Goal: Use online tool/utility: Utilize a website feature to perform a specific function

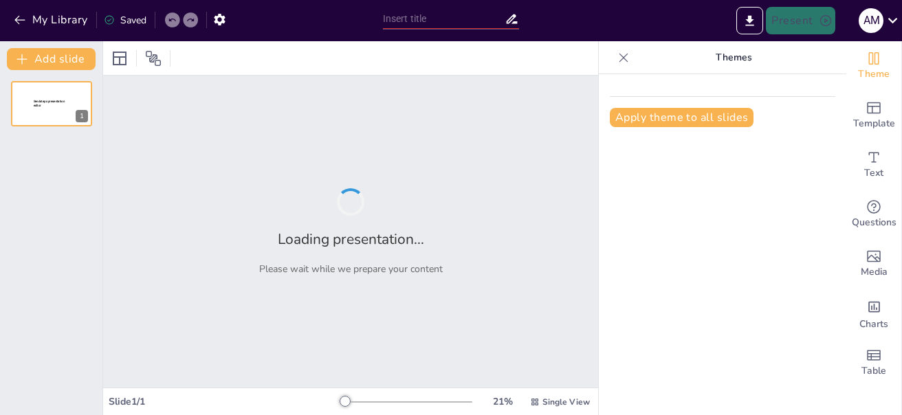
type input "Moondog Coronation Ball: ¿El Primer Concierto de Rock o un Caos Épico?"
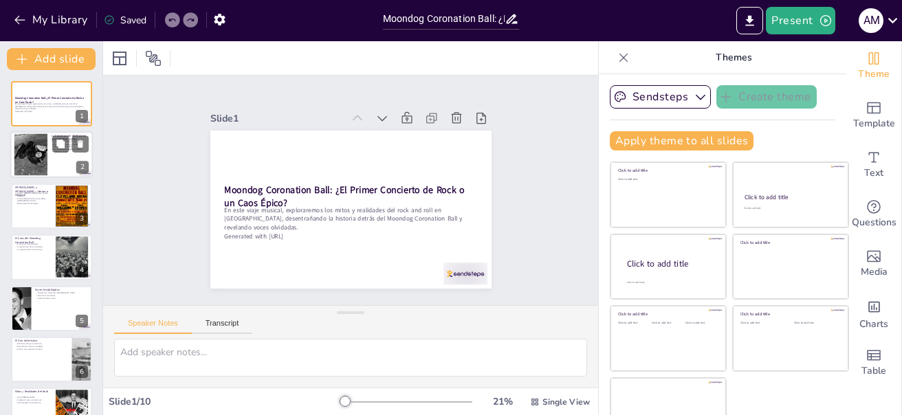
click at [69, 153] on div at bounding box center [51, 155] width 83 height 47
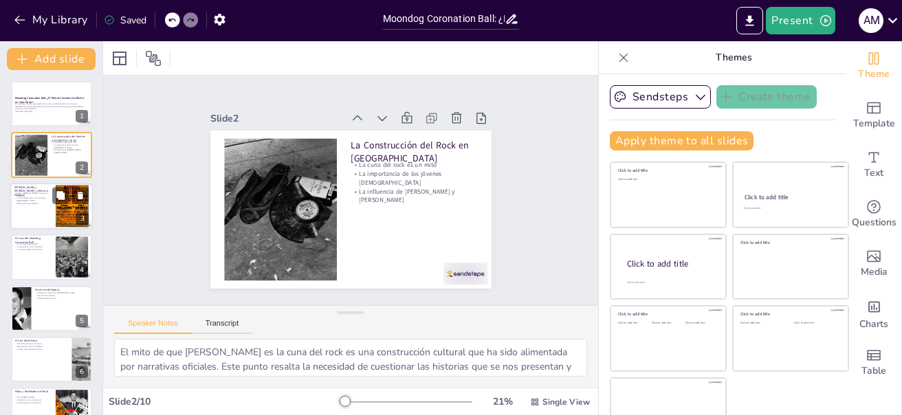
click at [59, 212] on div at bounding box center [72, 206] width 33 height 43
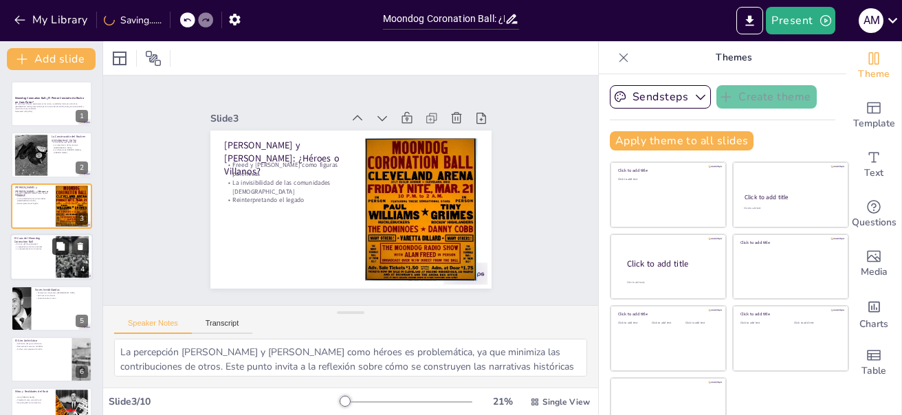
click at [59, 242] on icon at bounding box center [61, 247] width 10 height 10
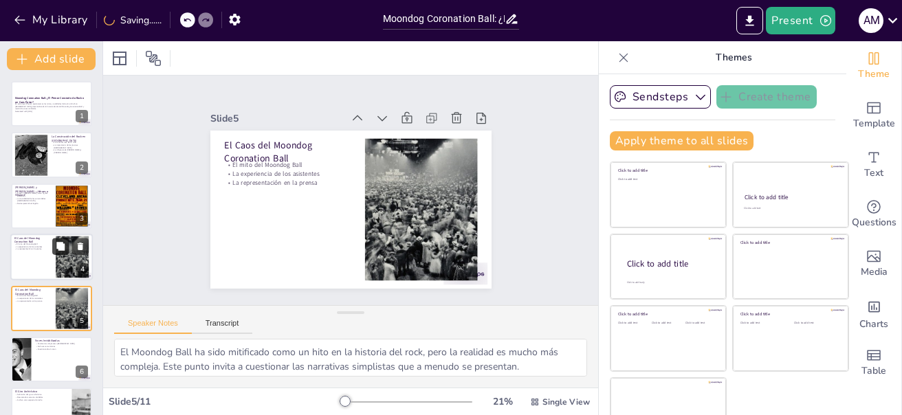
scroll to position [65, 0]
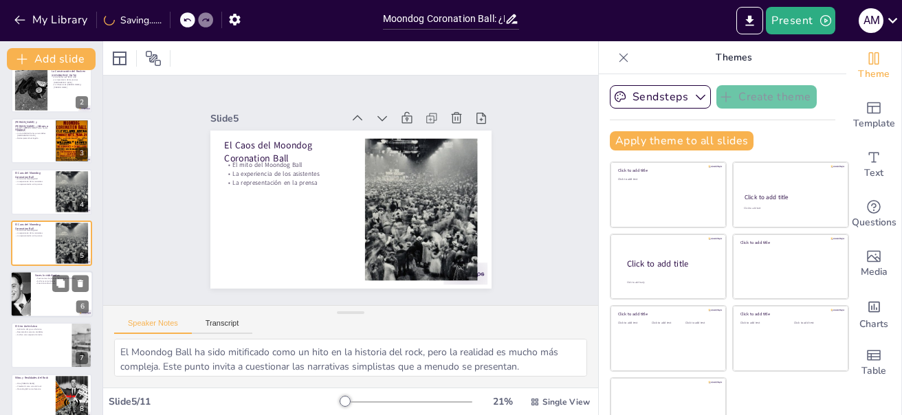
click at [43, 287] on div at bounding box center [51, 294] width 83 height 47
type textarea "Los testimonios de los jóvenes [DEMOGRAPHIC_DATA] son una fuente invaluable de …"
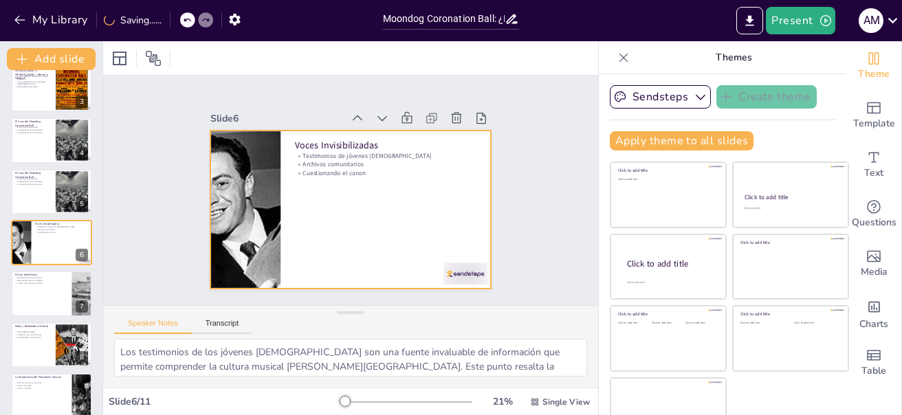
scroll to position [0, 0]
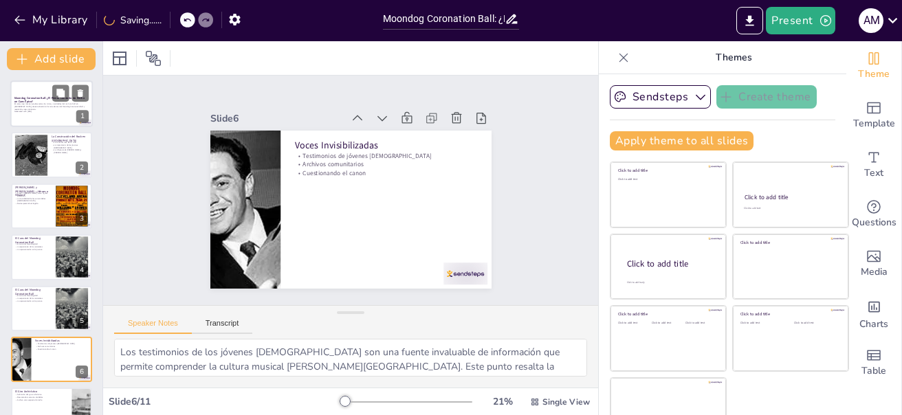
click at [52, 105] on p "En este viaje musical, exploraremos los mitos y realidades del rock and roll en…" at bounding box center [51, 106] width 74 height 8
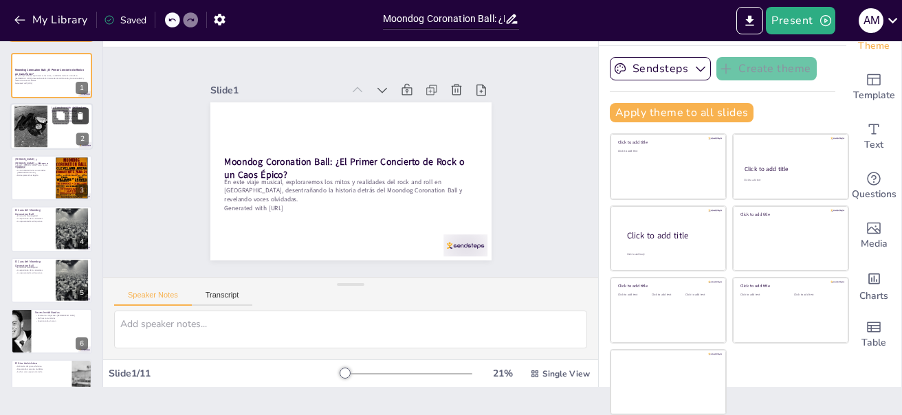
click at [71, 116] on div at bounding box center [70, 116] width 36 height 17
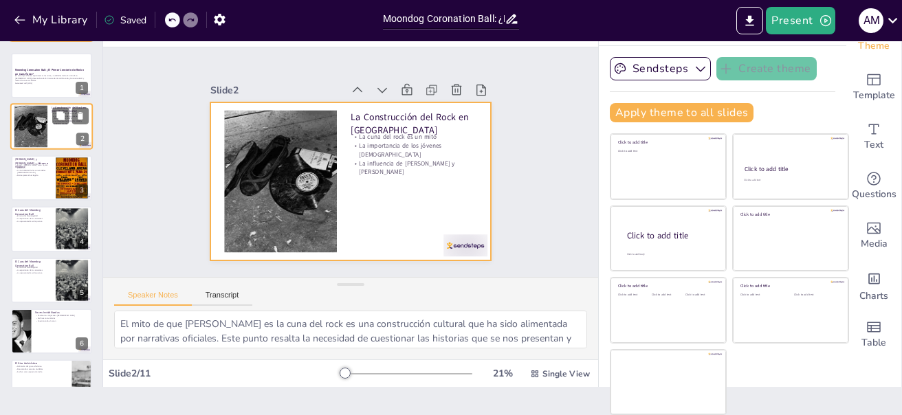
click at [63, 149] on div "La Construcción del Rock en [GEOGRAPHIC_DATA] La cuna del rock es un mito La im…" at bounding box center [51, 127] width 83 height 47
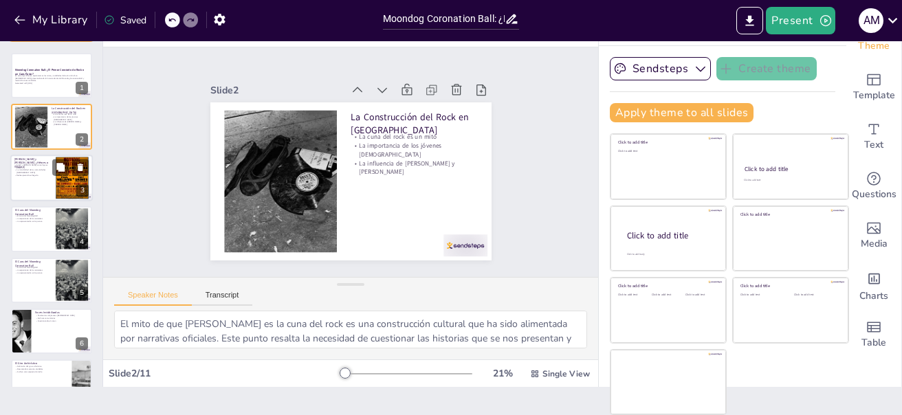
click at [34, 179] on div at bounding box center [51, 178] width 83 height 47
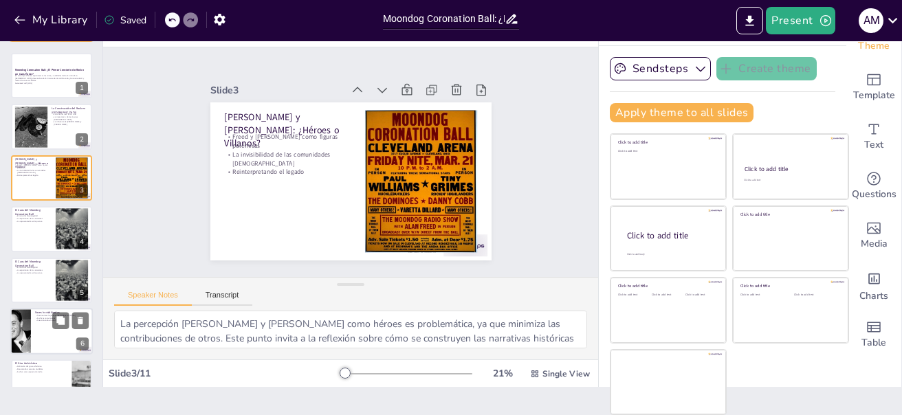
click at [47, 330] on div at bounding box center [51, 331] width 83 height 47
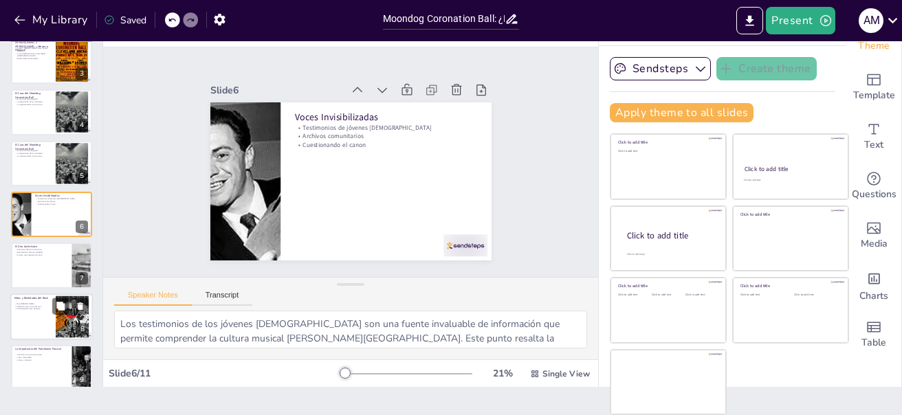
scroll to position [186, 0]
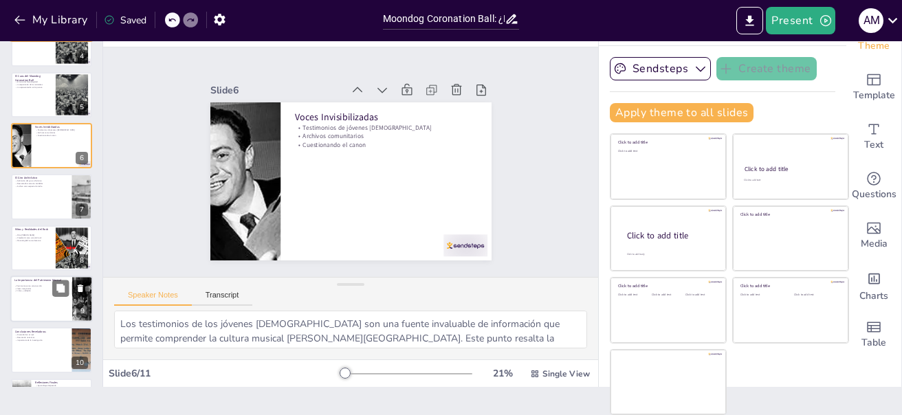
click at [37, 303] on div at bounding box center [51, 299] width 83 height 47
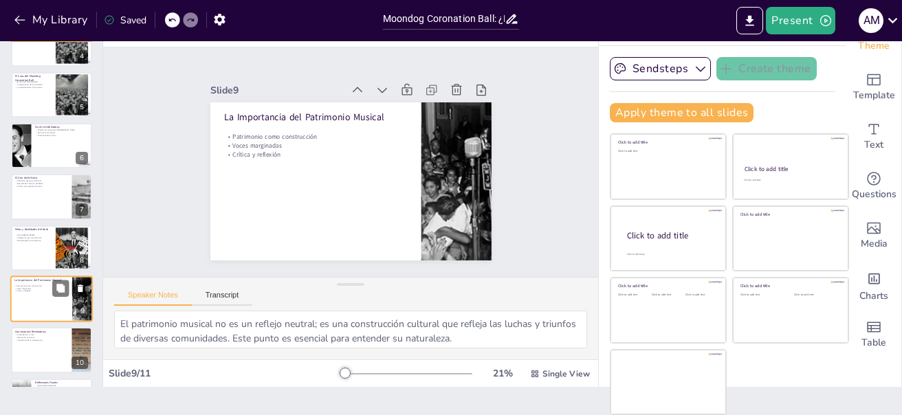
scroll to position [234, 0]
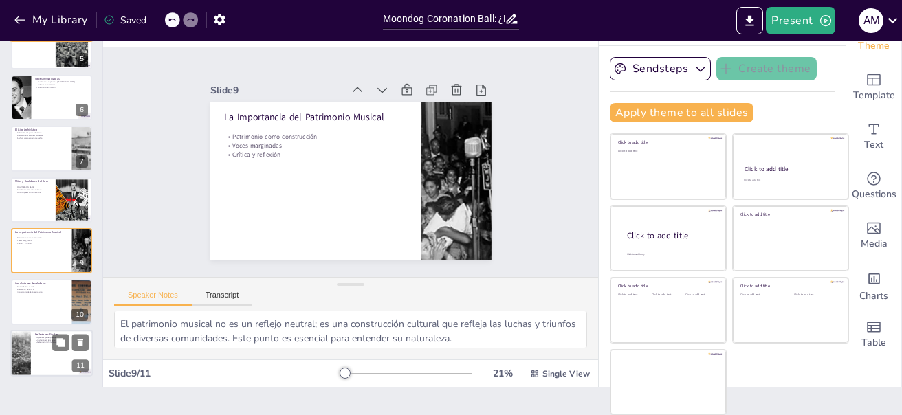
click at [35, 347] on div at bounding box center [51, 353] width 83 height 47
type textarea "Aprender del pasado es fundamental para construir un futuro más inclusivo en la…"
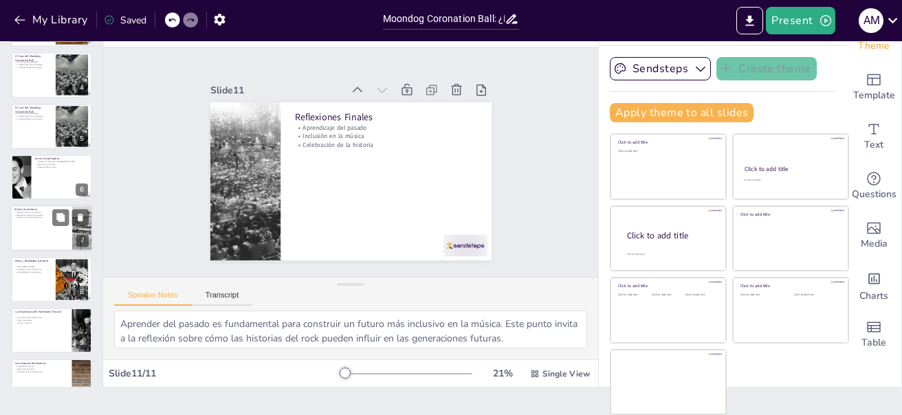
scroll to position [0, 0]
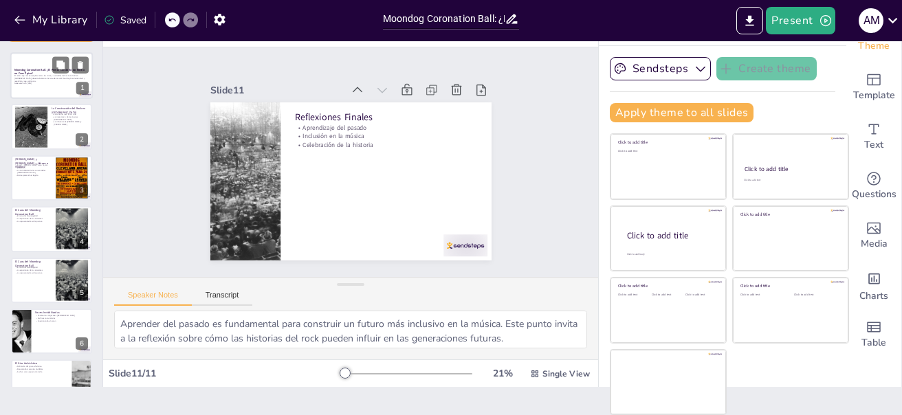
click at [50, 88] on div at bounding box center [51, 75] width 83 height 47
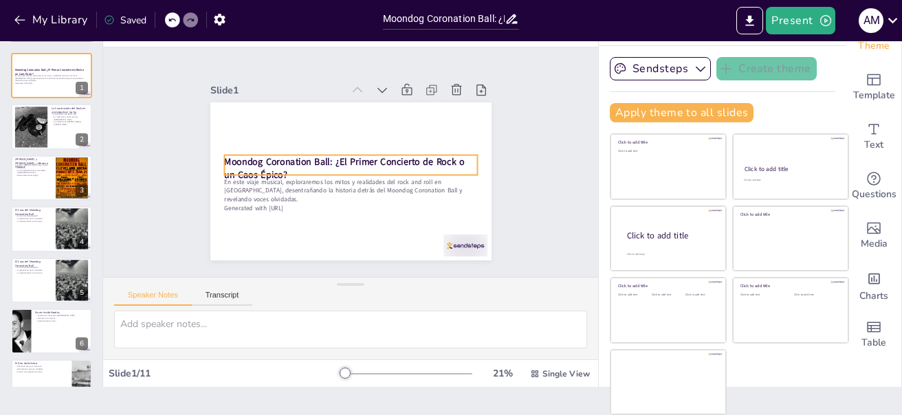
click at [298, 155] on strong "Moondog Coronation Ball: ¿El Primer Concierto de Rock o un Caos Épico?" at bounding box center [344, 168] width 240 height 26
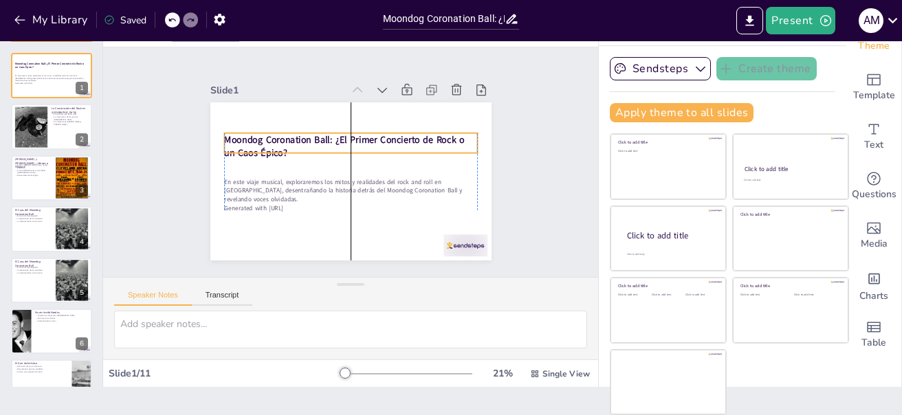
drag, startPoint x: 337, startPoint y: 159, endPoint x: 336, endPoint y: 135, distance: 23.4
click at [336, 135] on strong "Moondog Coronation Ball: ¿El Primer Concierto de Rock o un Caos Épico?" at bounding box center [345, 139] width 241 height 38
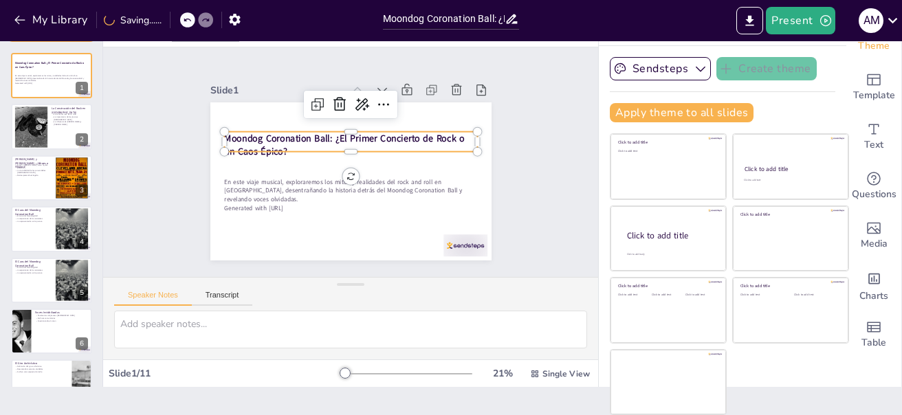
click at [338, 132] on strong "Moondog Coronation Ball: ¿El Primer Concierto de Rock o un Caos Épico?" at bounding box center [344, 145] width 240 height 26
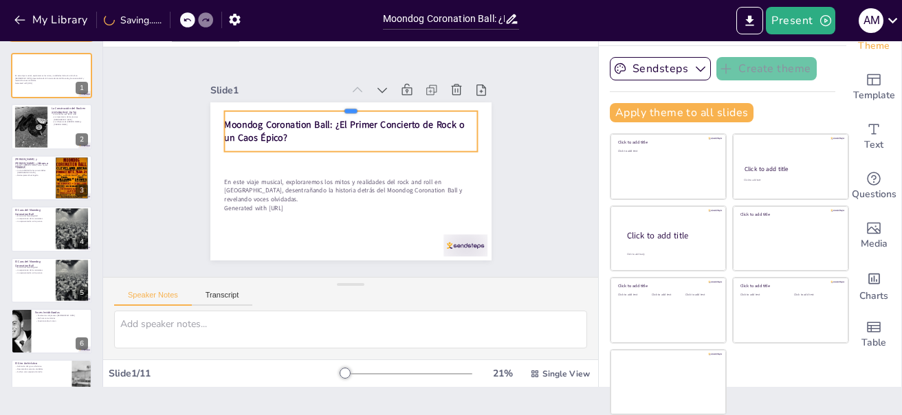
drag, startPoint x: 335, startPoint y: 127, endPoint x: 341, endPoint y: 106, distance: 21.5
click at [341, 106] on div at bounding box center [350, 105] width 253 height 11
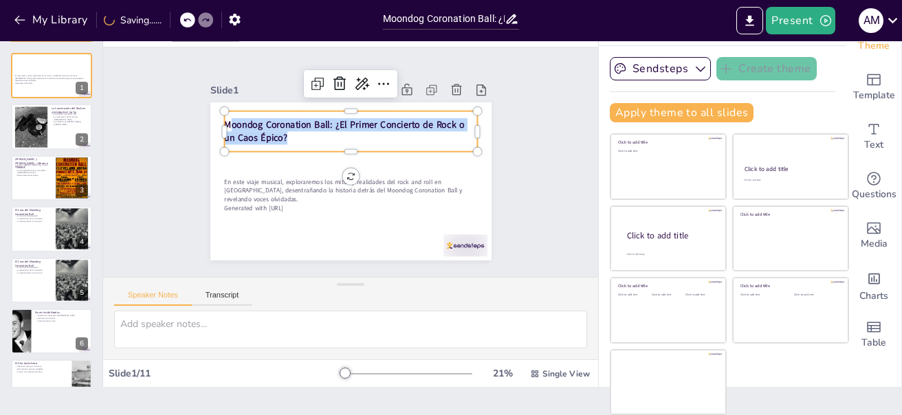
drag, startPoint x: 213, startPoint y: 120, endPoint x: 261, endPoint y: 132, distance: 49.0
click at [261, 132] on p "Moondog Coronation Ball: ¿El Primer Concierto de Rock o un Caos Épico?" at bounding box center [350, 131] width 253 height 26
drag, startPoint x: 210, startPoint y: 120, endPoint x: 270, endPoint y: 127, distance: 59.6
click at [270, 127] on p "Moondog Coronation Ball: ¿El Primer Concierto de Rock o un Caos Épico?" at bounding box center [354, 131] width 254 height 52
click at [375, 83] on icon at bounding box center [383, 84] width 17 height 17
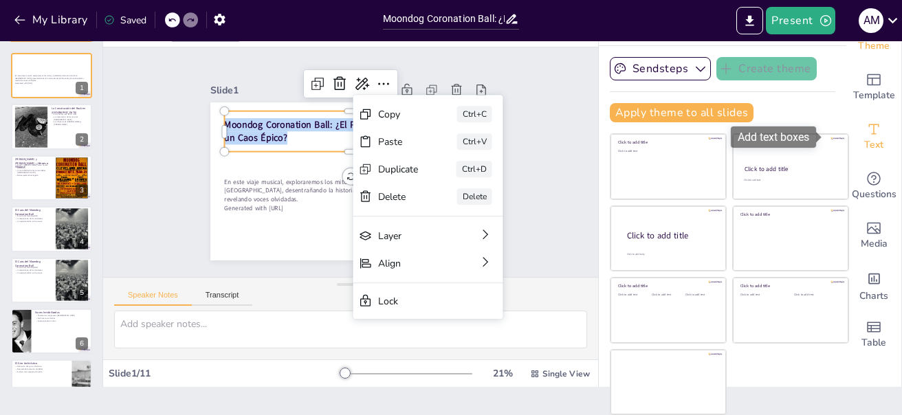
click at [847, 126] on div "Text" at bounding box center [874, 137] width 55 height 50
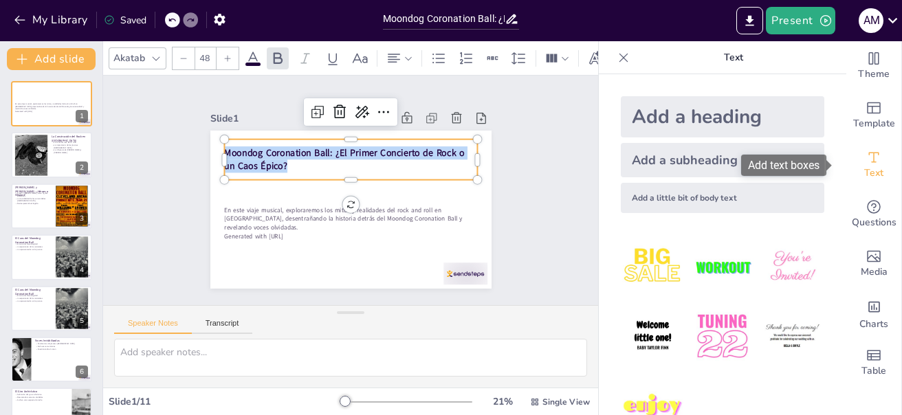
click at [871, 160] on icon "Add text boxes" at bounding box center [874, 157] width 17 height 17
click at [155, 47] on div "Akatab" at bounding box center [138, 58] width 58 height 22
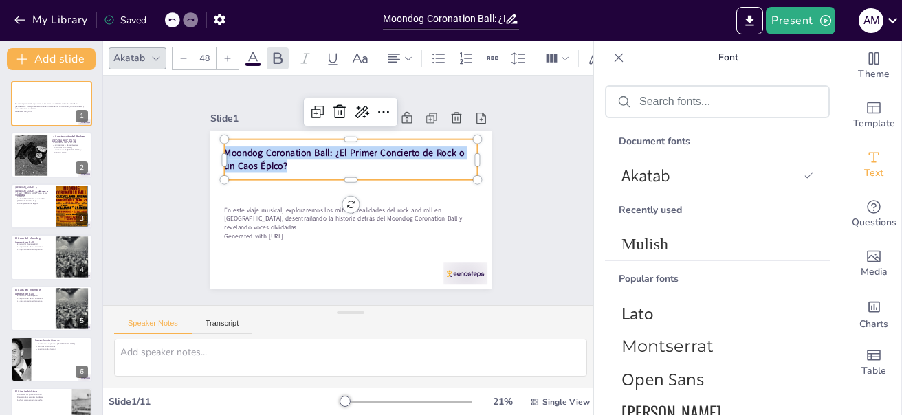
click at [155, 50] on div at bounding box center [156, 58] width 17 height 17
click at [159, 54] on icon at bounding box center [156, 58] width 11 height 11
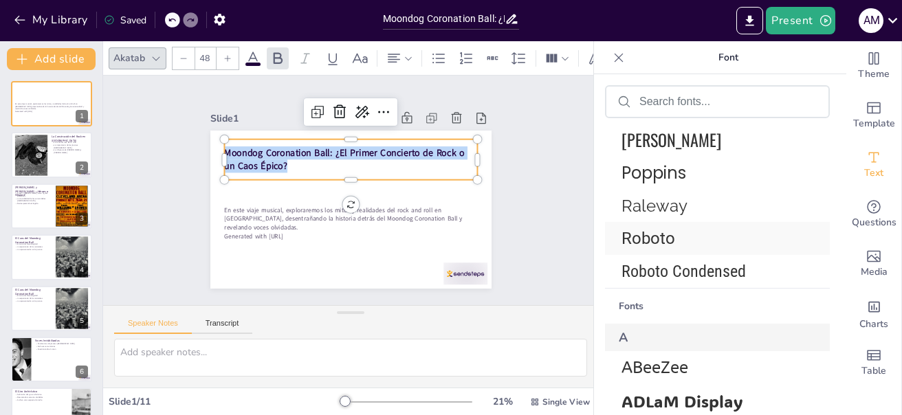
scroll to position [275, 0]
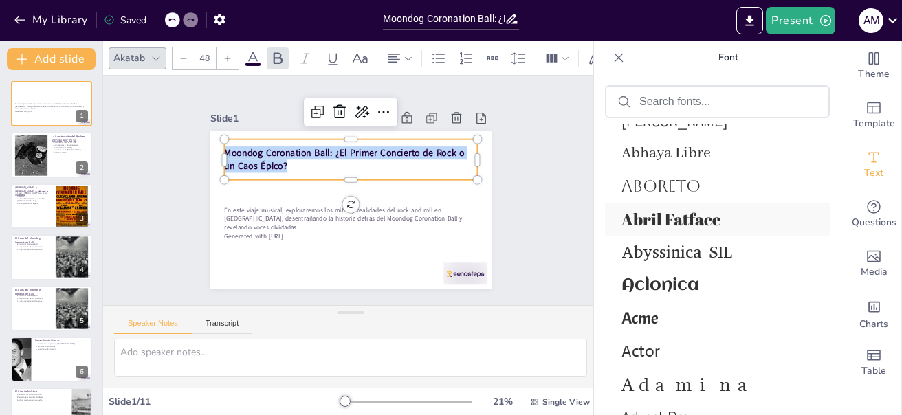
click at [666, 212] on span "Abril Fatface" at bounding box center [715, 219] width 186 height 22
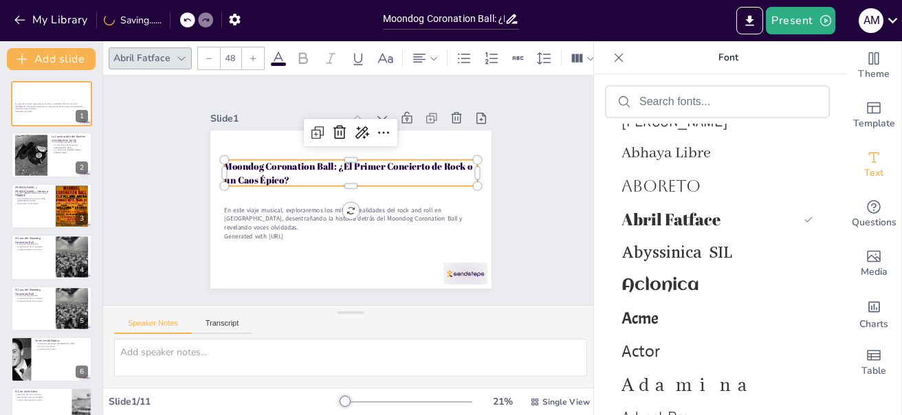
click at [279, 54] on icon at bounding box center [278, 58] width 17 height 17
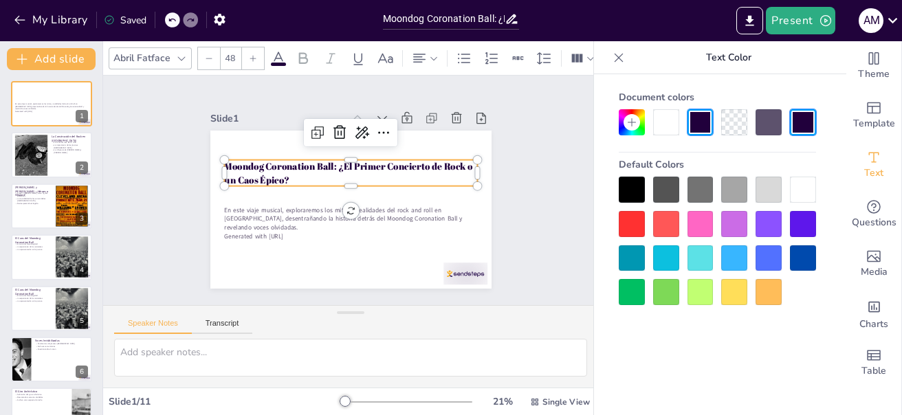
click at [624, 196] on div at bounding box center [632, 190] width 26 height 26
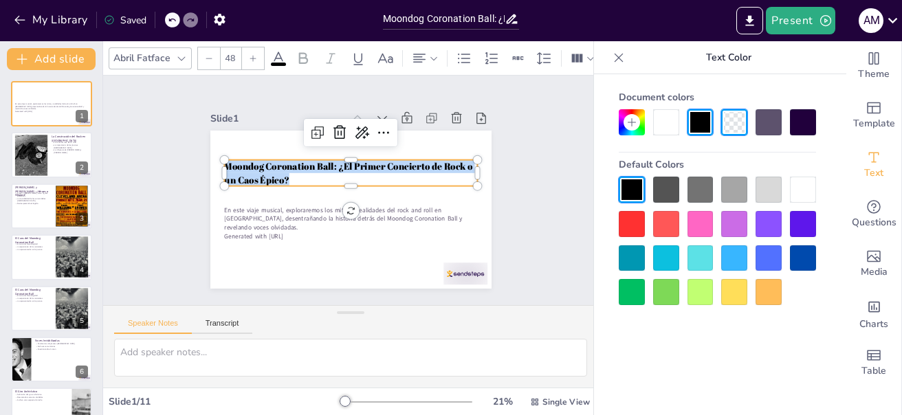
click at [563, 188] on div "Slide 1 En este viaje musical, exploraremos los mitos y realidades del rock and…" at bounding box center [350, 191] width 495 height 230
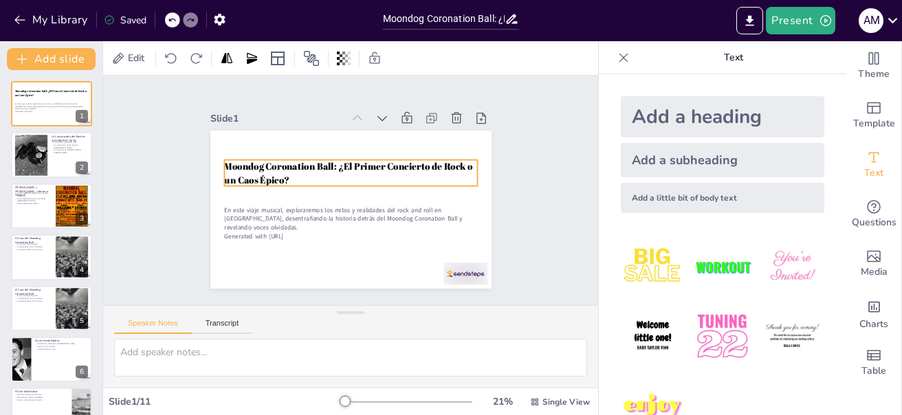
click at [328, 161] on span "Moondog Coronation Ball: ¿El Primer Concierto de Rock o un Caos Épico?" at bounding box center [348, 173] width 248 height 26
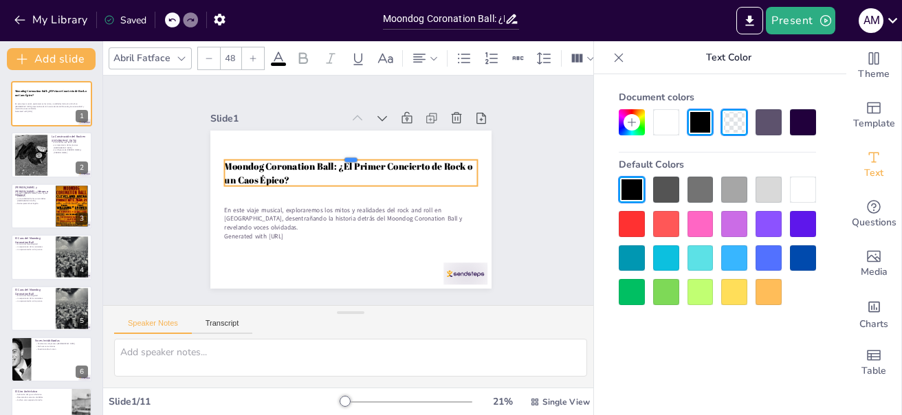
click at [340, 155] on div at bounding box center [350, 154] width 253 height 11
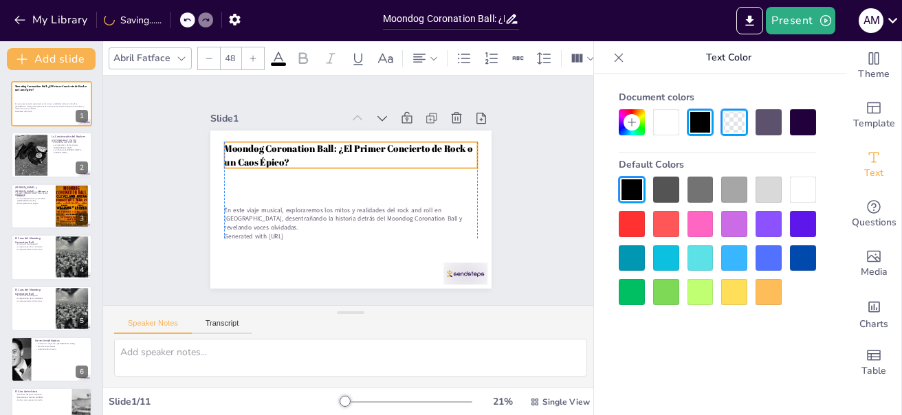
drag, startPoint x: 342, startPoint y: 164, endPoint x: 345, endPoint y: 146, distance: 18.0
click at [345, 146] on span "Moondog Coronation Ball: ¿El Primer Concierto de Rock o un Caos Épico?" at bounding box center [352, 148] width 250 height 39
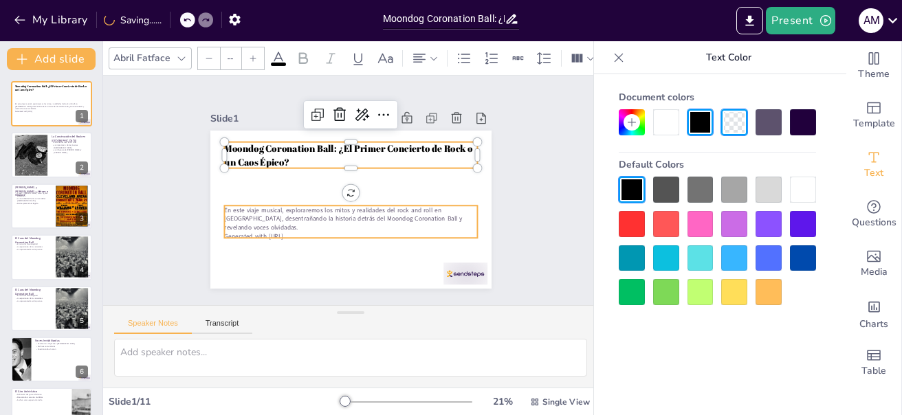
click at [329, 206] on p "En este viaje musical, exploraremos los mitos y realidades del rock and roll en…" at bounding box center [350, 219] width 253 height 26
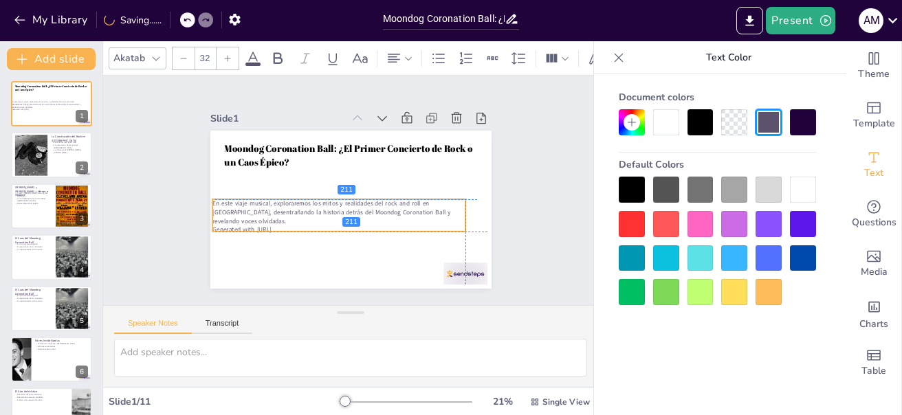
drag, startPoint x: 350, startPoint y: 207, endPoint x: 342, endPoint y: 203, distance: 9.2
click at [342, 203] on p "En este viaje musical, exploraremos los mitos y realidades del rock and roll en…" at bounding box center [337, 211] width 254 height 52
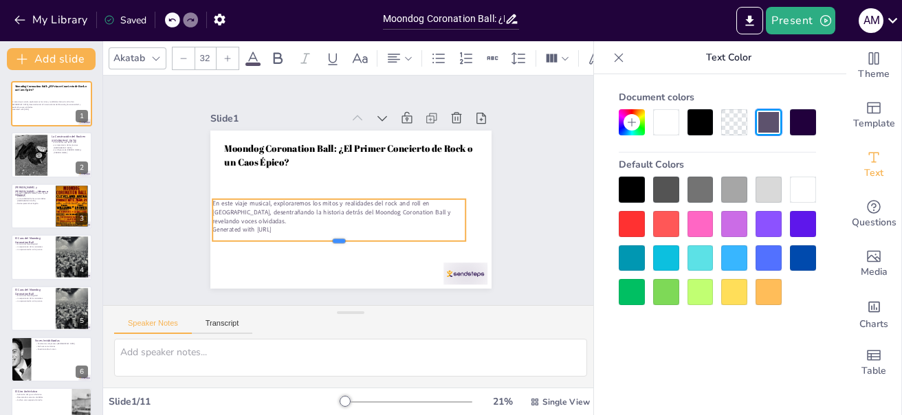
drag, startPoint x: 331, startPoint y: 227, endPoint x: 325, endPoint y: 243, distance: 16.7
click at [325, 242] on div at bounding box center [338, 246] width 253 height 11
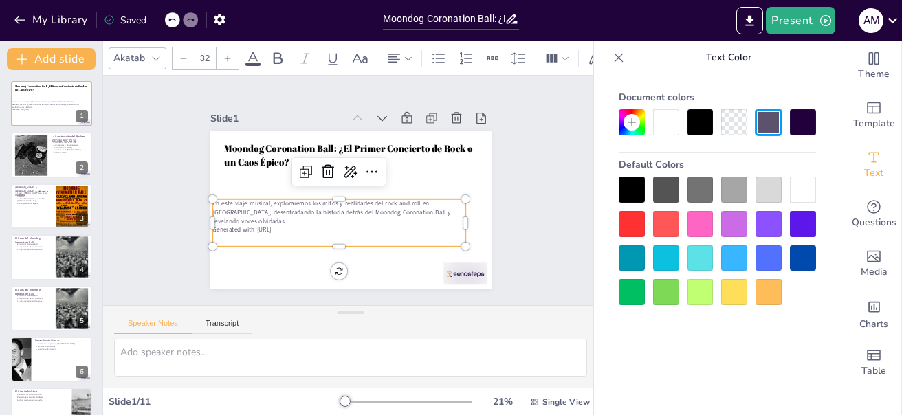
click at [325, 260] on div "Moondog Coronation Ball: ¿El Primer Concierto de Rock o un Caos Épico? En este …" at bounding box center [350, 210] width 281 height 158
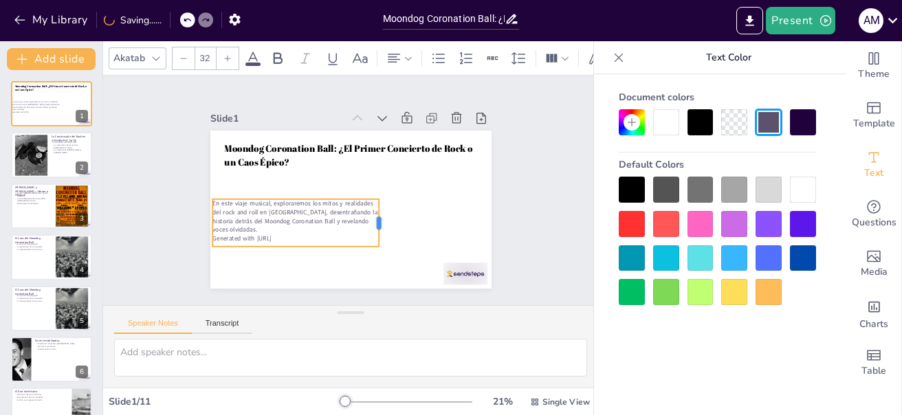
drag, startPoint x: 457, startPoint y: 221, endPoint x: 371, endPoint y: 230, distance: 87.2
click at [371, 230] on div at bounding box center [364, 235] width 34 height 47
drag, startPoint x: 286, startPoint y: 245, endPoint x: 283, endPoint y: 276, distance: 31.1
click at [283, 278] on div at bounding box center [295, 283] width 166 height 11
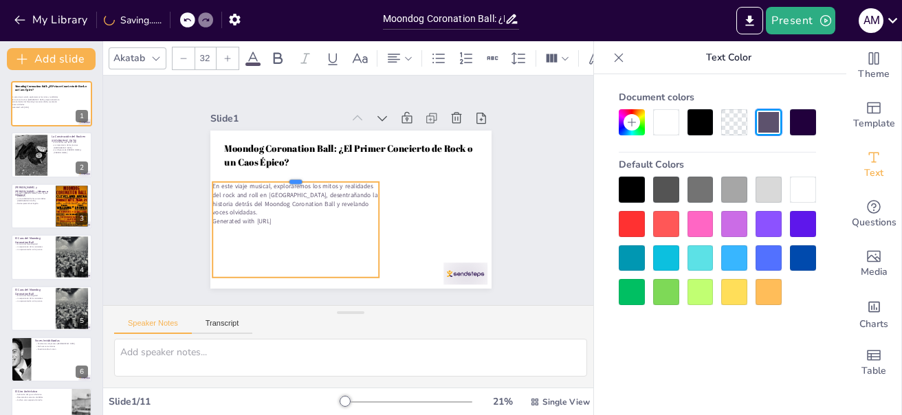
drag, startPoint x: 287, startPoint y: 193, endPoint x: 292, endPoint y: 176, distance: 17.9
click at [292, 176] on div at bounding box center [295, 176] width 166 height 11
click at [207, 182] on div at bounding box center [212, 182] width 11 height 11
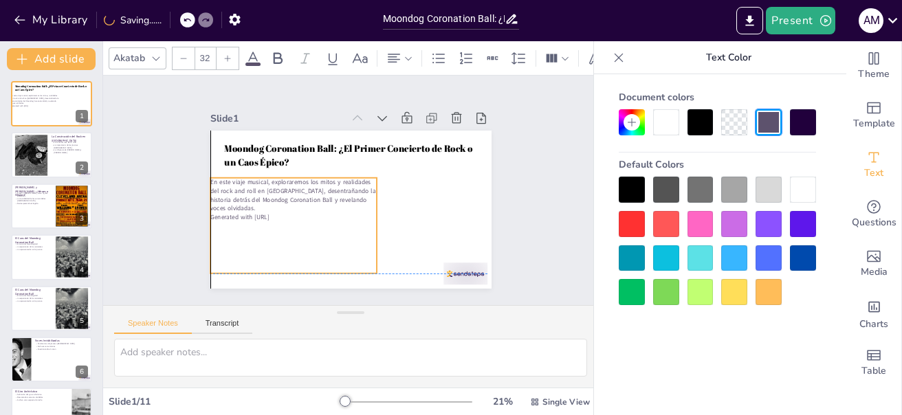
click at [210, 184] on p "En este viaje musical, exploraremos los mitos y realidades del rock and roll en…" at bounding box center [293, 195] width 166 height 35
click at [211, 182] on p "En este viaje musical, exploraremos los mitos y realidades del rock and roll en…" at bounding box center [292, 189] width 169 height 52
click at [278, 206] on p "En este viaje musical, exploraremos los mitos y realidades del rock and roll en…" at bounding box center [293, 195] width 166 height 35
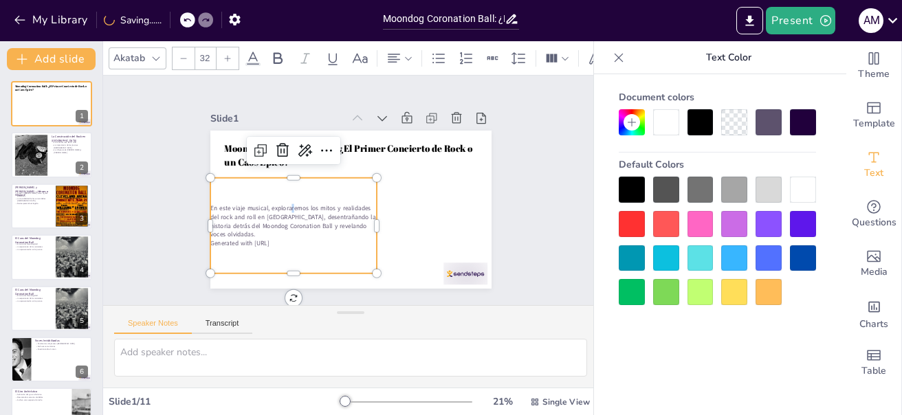
click at [283, 204] on p "En este viaje musical, exploraremos los mitos y realidades del rock and roll en…" at bounding box center [293, 221] width 166 height 35
drag, startPoint x: 201, startPoint y: 203, endPoint x: 283, endPoint y: 238, distance: 88.4
click at [283, 238] on div "En este viaje musical, exploraremos los mitos y realidades del rock and roll en…" at bounding box center [293, 226] width 166 height 44
click at [235, 52] on div at bounding box center [228, 58] width 22 height 22
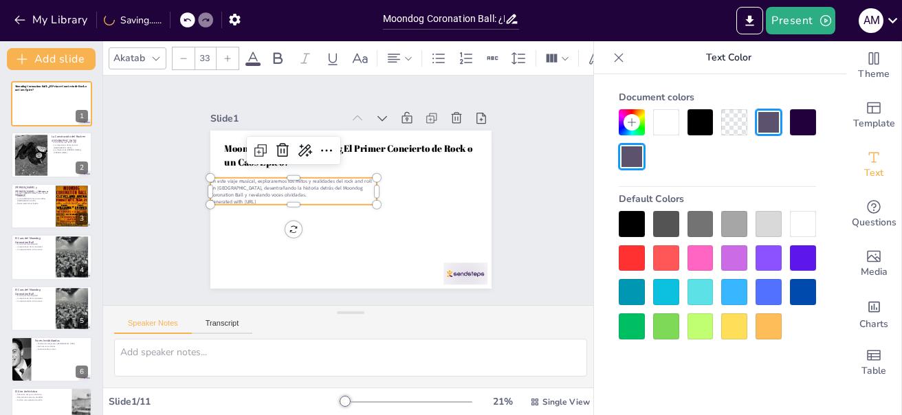
click at [224, 57] on div at bounding box center [228, 58] width 22 height 22
click at [225, 57] on div at bounding box center [228, 58] width 22 height 22
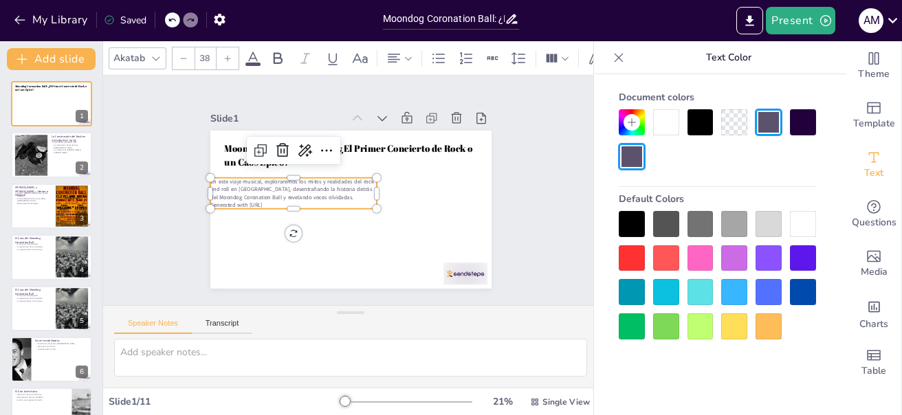
click at [225, 57] on div at bounding box center [228, 58] width 22 height 22
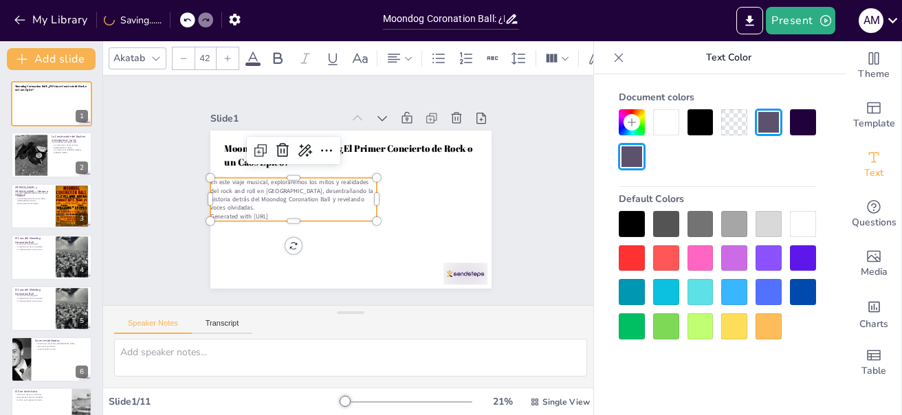
click at [225, 57] on div at bounding box center [228, 58] width 22 height 22
click at [180, 54] on icon at bounding box center [183, 58] width 8 height 8
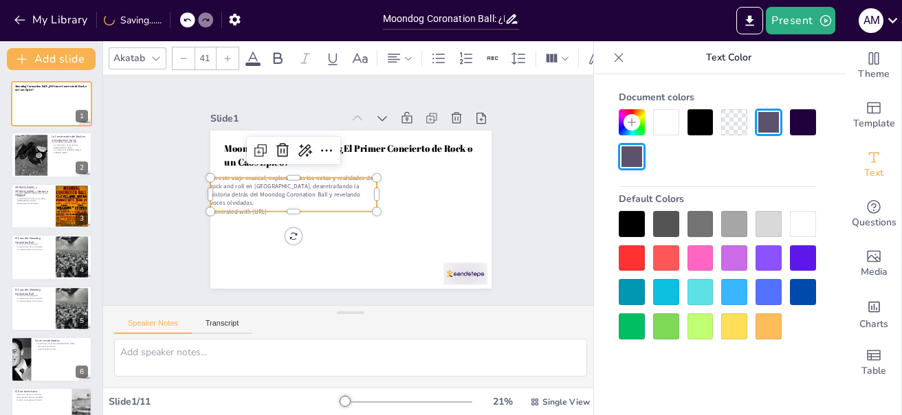
click at [224, 54] on icon at bounding box center [227, 58] width 8 height 8
type input "42"
click at [664, 217] on div at bounding box center [666, 224] width 26 height 26
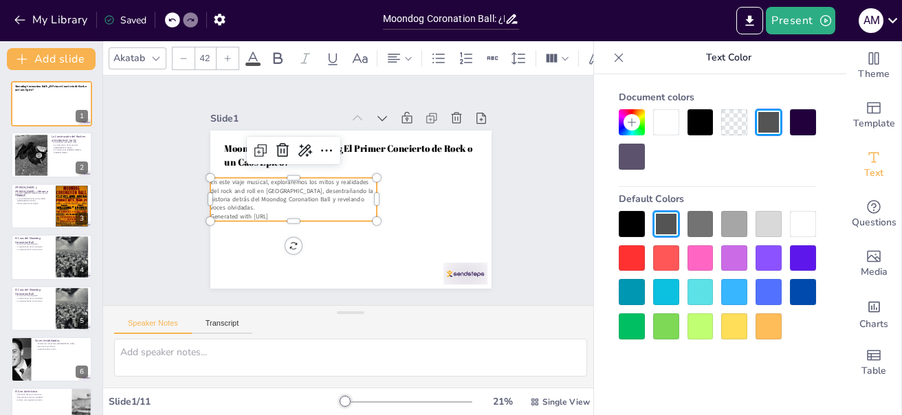
click at [252, 56] on icon at bounding box center [253, 58] width 17 height 17
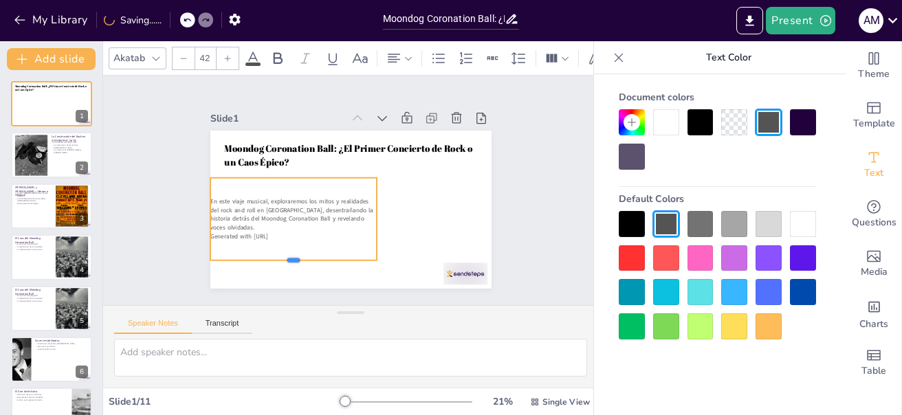
drag, startPoint x: 284, startPoint y: 217, endPoint x: 287, endPoint y: 257, distance: 39.3
click at [287, 260] on div at bounding box center [293, 265] width 166 height 11
click at [403, 58] on div at bounding box center [400, 58] width 28 height 17
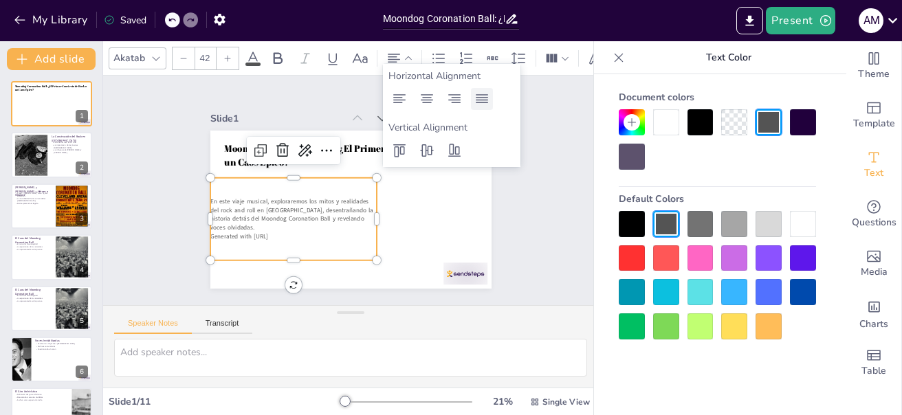
click at [480, 98] on icon at bounding box center [482, 99] width 17 height 17
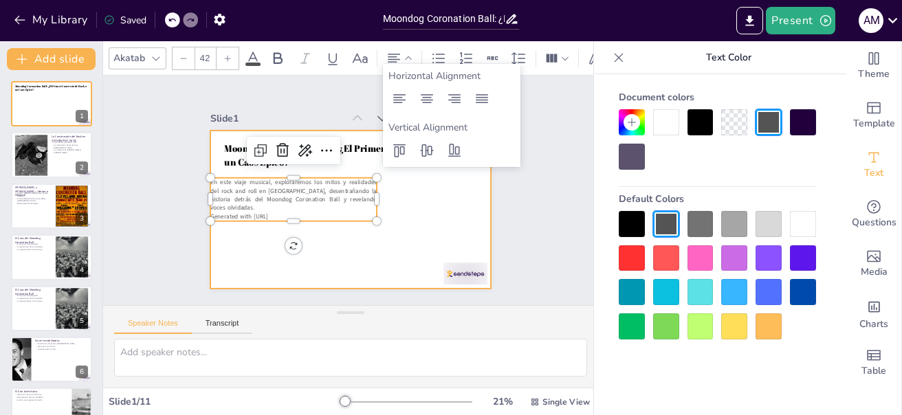
click at [399, 207] on div at bounding box center [350, 210] width 281 height 158
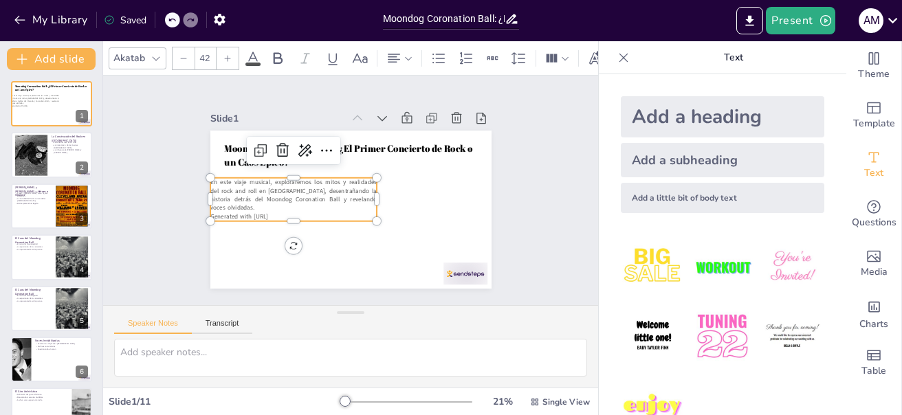
click at [208, 183] on span "En este viaje musical, exploraremos los mitos y realidades del rock and roll en…" at bounding box center [293, 179] width 170 height 60
click at [210, 178] on span "En este viaje musical, exploraremos los mitos y realidades del rock and roll en…" at bounding box center [293, 195] width 166 height 34
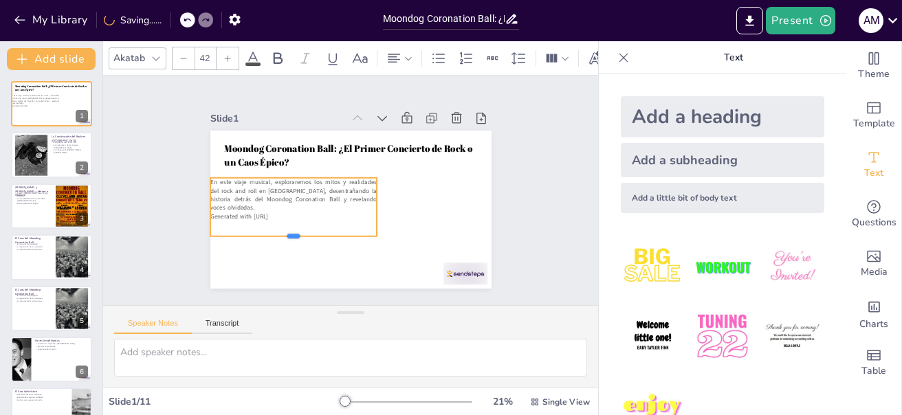
drag, startPoint x: 287, startPoint y: 218, endPoint x: 288, endPoint y: 236, distance: 17.9
click at [288, 236] on div at bounding box center [293, 241] width 166 height 11
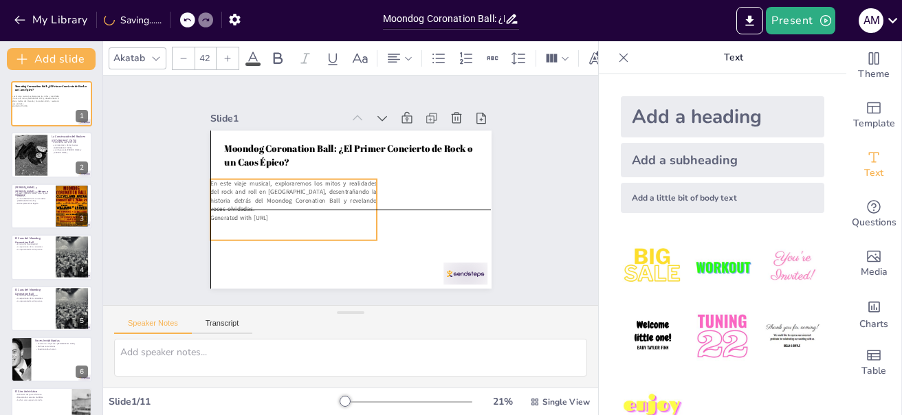
click at [210, 179] on span "En este viaje musical, exploraremos los mitos y realidades del rock and roll en…" at bounding box center [293, 196] width 166 height 34
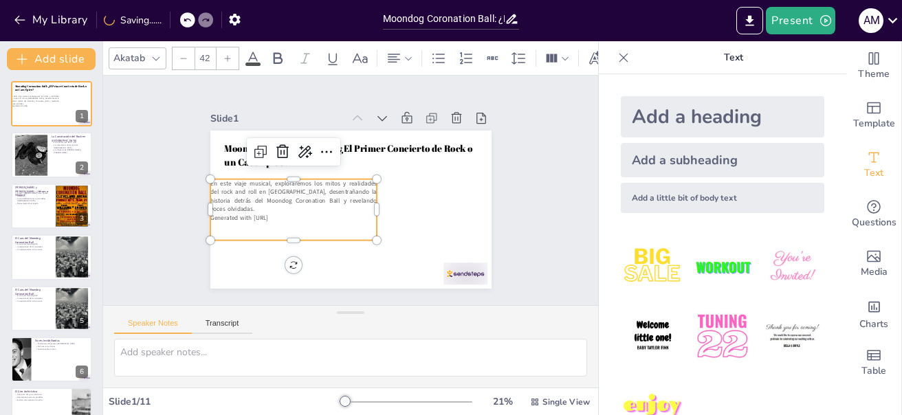
click at [219, 184] on span "En este viaje musical, exploraremos los mitos y realidades del rock and roll en…" at bounding box center [293, 196] width 166 height 34
click at [219, 184] on span "En este viaje musical, exploraremos los mitos y realidades del rock and roll en…" at bounding box center [293, 181] width 170 height 60
click at [241, 184] on span "En este viaje musical, exploraremos los mitos y realidades del rock and roll en…" at bounding box center [293, 196] width 166 height 34
click at [209, 192] on span "En este viaje musical, exploraremos los mitos y realidades del rock and roll en…" at bounding box center [292, 194] width 169 height 43
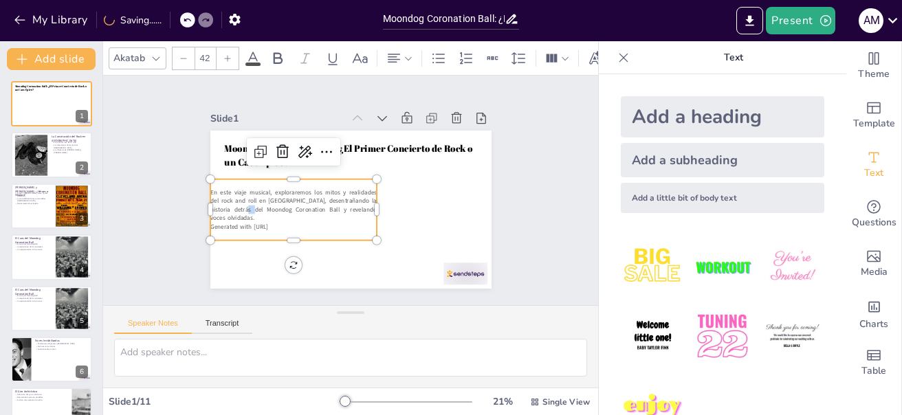
drag, startPoint x: 245, startPoint y: 205, endPoint x: 276, endPoint y: 216, distance: 32.8
click at [325, 208] on span "En este viaje musical, exploraremos los mitos y realidades del rock and roll en…" at bounding box center [346, 131] width 43 height 169
click at [280, 218] on div "En este viaje musical, exploraremos los mitos y realidades del rock and roll en…" at bounding box center [291, 184] width 170 height 107
click at [280, 218] on p "Generated with [URL]" at bounding box center [287, 214] width 164 height 43
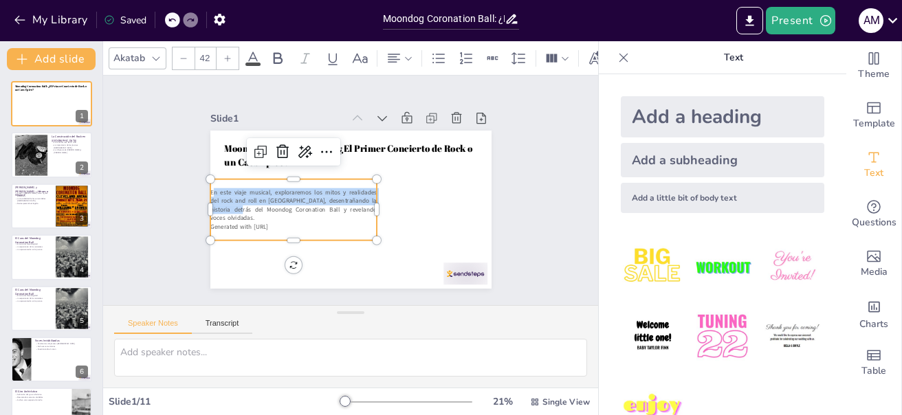
drag, startPoint x: 202, startPoint y: 191, endPoint x: 235, endPoint y: 206, distance: 35.4
click at [235, 206] on span "En este viaje musical, exploraremos los mitos y realidades del rock and roll en…" at bounding box center [293, 205] width 166 height 34
click at [210, 197] on span "En este viaje musical, exploraremos los mitos y realidades del rock and roll en…" at bounding box center [293, 205] width 166 height 34
drag, startPoint x: 200, startPoint y: 190, endPoint x: 285, endPoint y: 220, distance: 89.8
click at [310, 217] on div "En este viaje musical, exploraremos los mitos y realidades del rock and roll en…" at bounding box center [331, 133] width 43 height 166
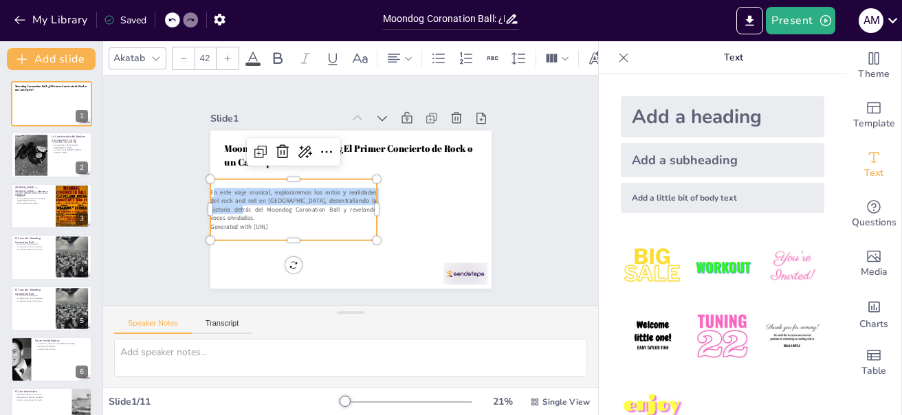
click at [259, 63] on span at bounding box center [253, 64] width 15 height 3
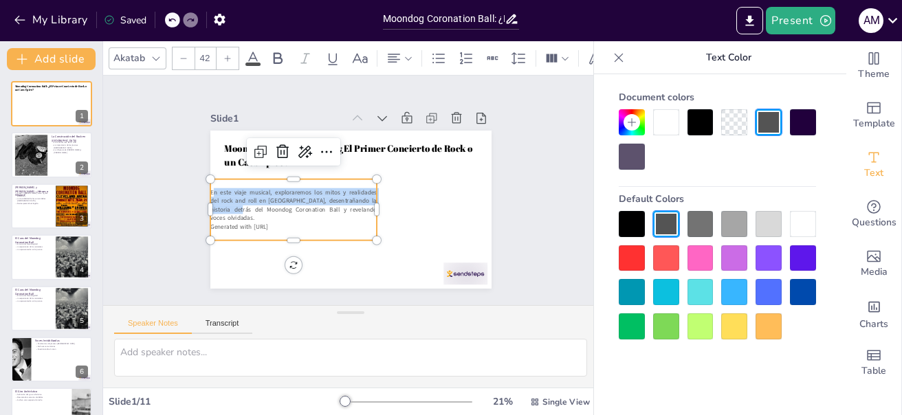
click at [625, 218] on div at bounding box center [632, 224] width 26 height 26
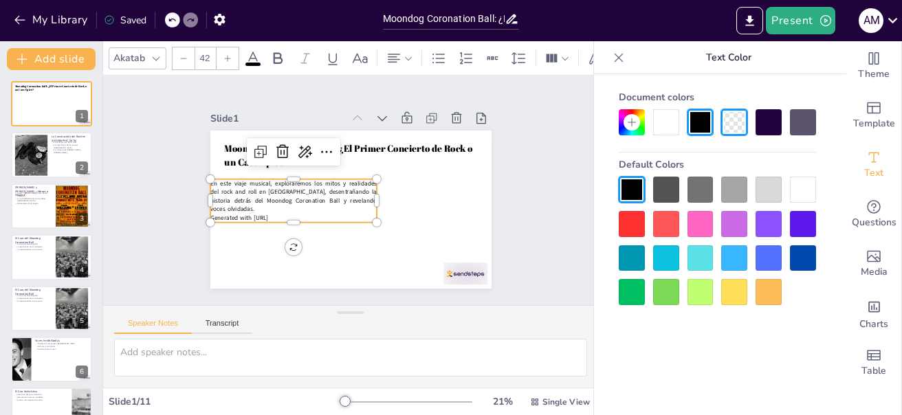
click at [162, 51] on div at bounding box center [156, 58] width 17 height 17
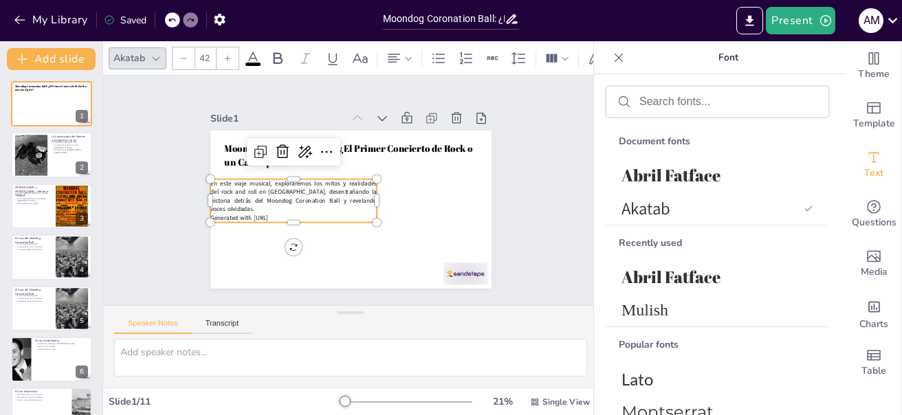
click at [535, 195] on div "Slide 1 Moondog Coronation Ball: ¿El Primer Concierto de Rock o un Caos Épico? …" at bounding box center [351, 190] width 516 height 280
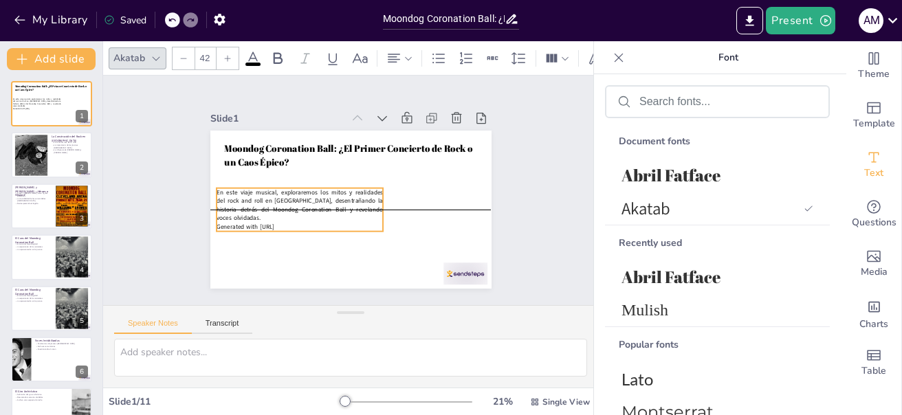
drag, startPoint x: 278, startPoint y: 177, endPoint x: 284, endPoint y: 184, distance: 9.8
click at [284, 188] on span "En este viaje musical, exploraremos los mitos y realidades del rock and roll en…" at bounding box center [300, 205] width 166 height 34
drag, startPoint x: 372, startPoint y: 206, endPoint x: 353, endPoint y: 208, distance: 18.6
click at [360, 208] on div at bounding box center [367, 212] width 15 height 44
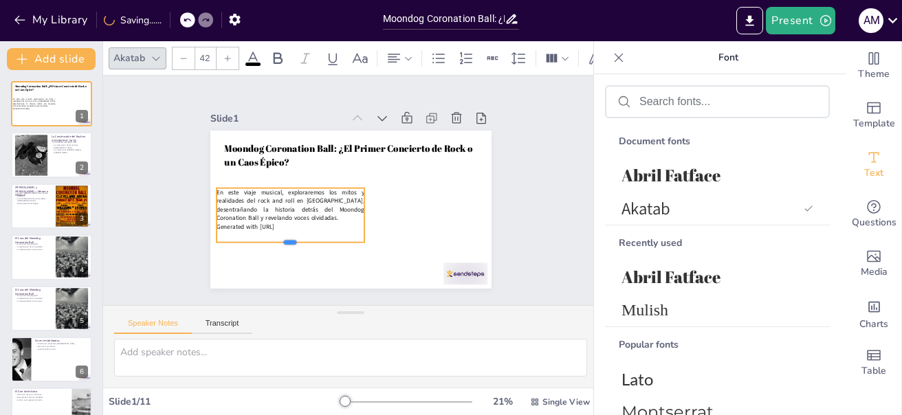
drag, startPoint x: 280, startPoint y: 226, endPoint x: 280, endPoint y: 238, distance: 11.7
click at [280, 242] on div at bounding box center [291, 247] width 148 height 11
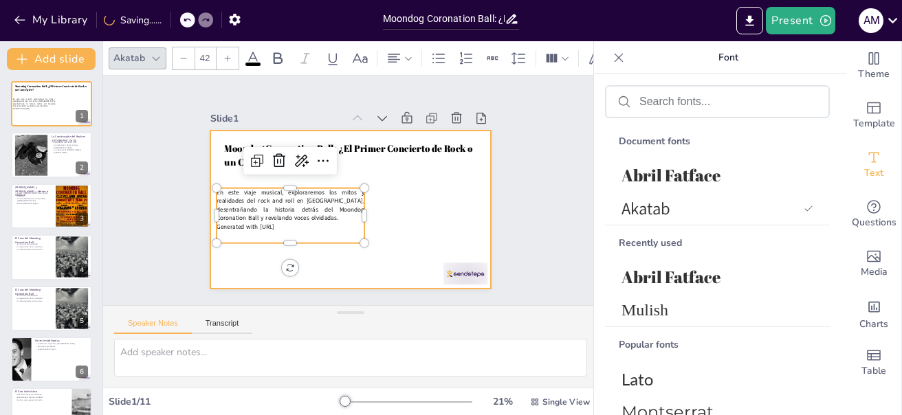
click at [305, 263] on div at bounding box center [349, 209] width 296 height 187
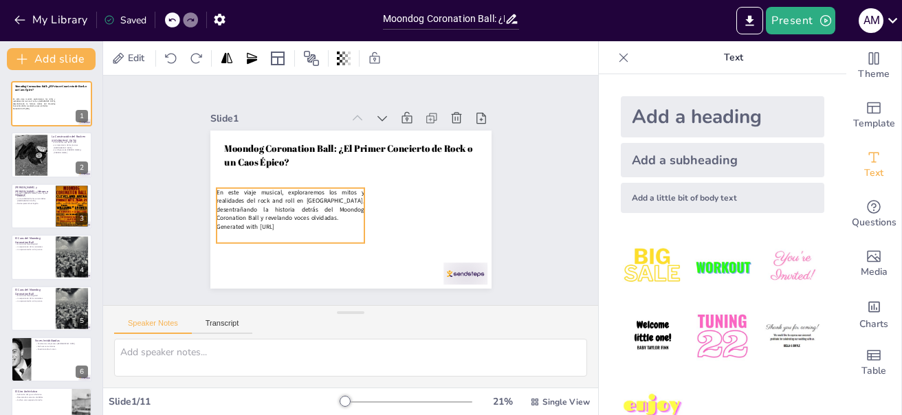
click at [269, 191] on span "En este viaje musical, exploraremos los mitos y realidades del rock and roll en…" at bounding box center [289, 197] width 151 height 47
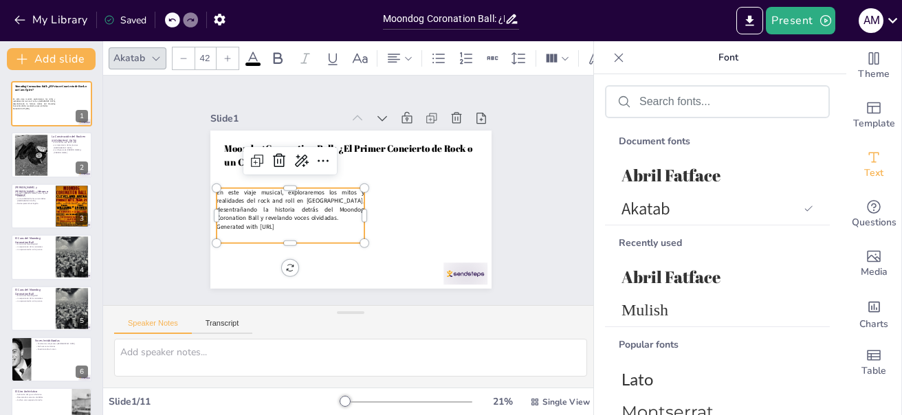
click at [226, 55] on icon at bounding box center [228, 58] width 6 height 6
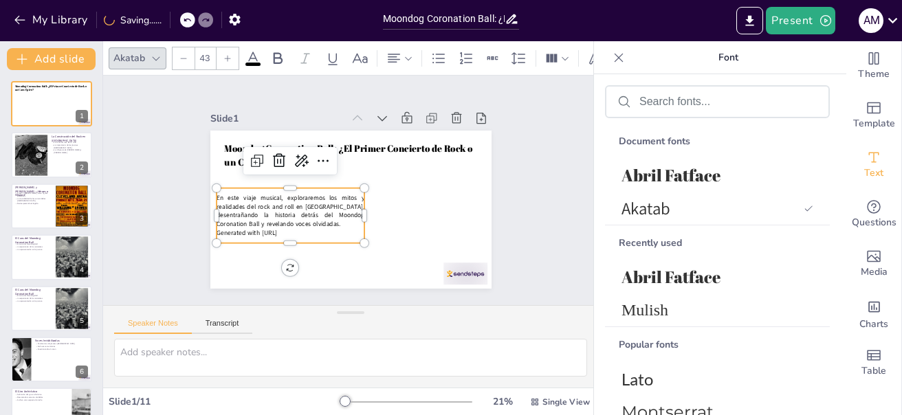
click at [226, 55] on icon at bounding box center [228, 58] width 6 height 6
drag, startPoint x: 212, startPoint y: 192, endPoint x: 294, endPoint y: 225, distance: 88.2
click at [294, 225] on div "En este viaje musical, exploraremos los mitos y realidades del rock and roll en…" at bounding box center [291, 210] width 148 height 45
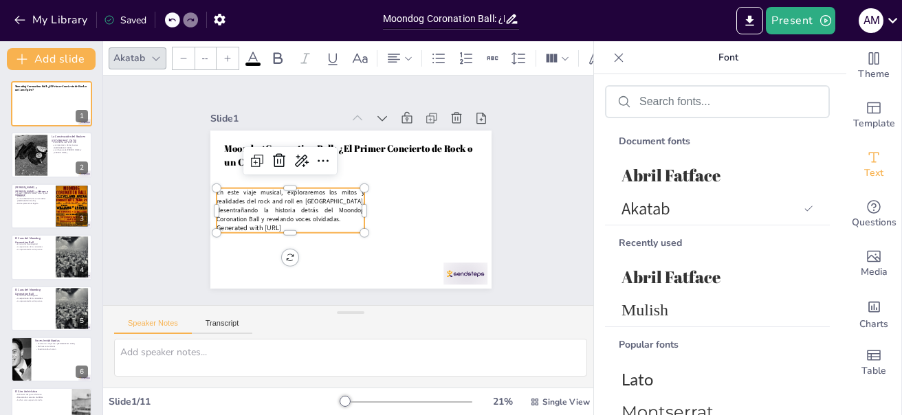
click at [273, 248] on div "Moondog Coronation Ball: ¿El Primer Concierto de Rock o un Caos Épico? En este …" at bounding box center [350, 210] width 281 height 158
type input "43"
drag, startPoint x: 208, startPoint y: 190, endPoint x: 215, endPoint y: 194, distance: 7.4
click at [217, 194] on span "En este viaje musical, exploraremos los mitos y realidades del rock and roll en…" at bounding box center [291, 205] width 148 height 35
click at [268, 206] on span "En este viaje musical, exploraremos los mitos y realidades del rock and roll en…" at bounding box center [291, 205] width 148 height 35
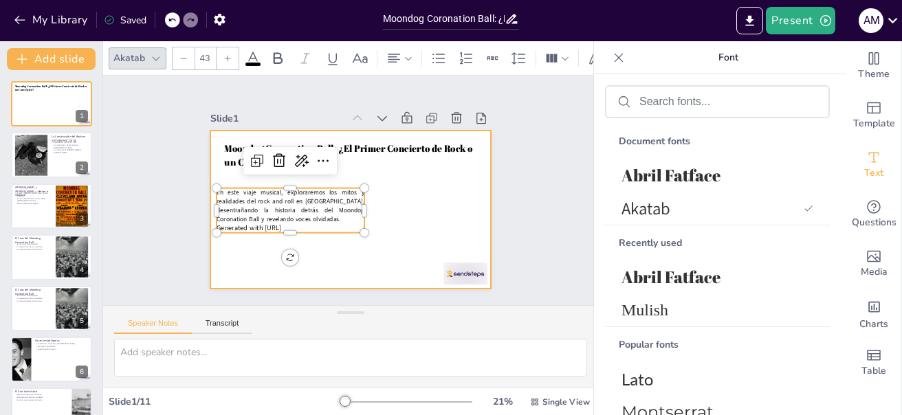
click at [254, 250] on div at bounding box center [349, 209] width 296 height 186
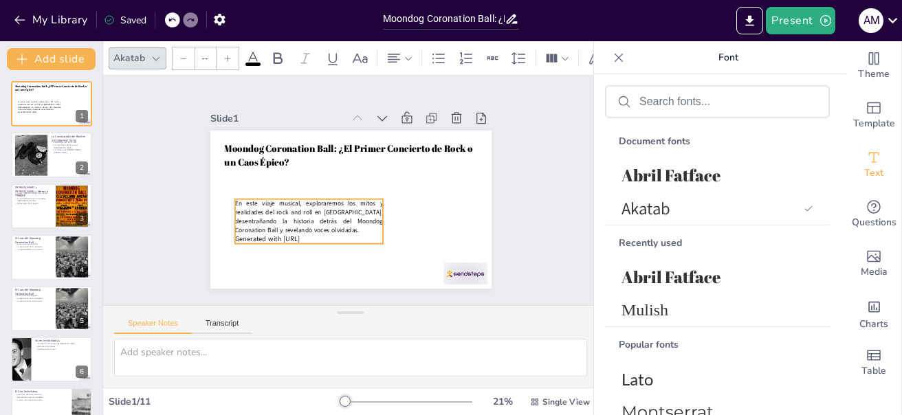
drag, startPoint x: 210, startPoint y: 185, endPoint x: 226, endPoint y: 193, distance: 18.5
click at [235, 199] on span "En este viaje musical, exploraremos los mitos y realidades del rock and roll en…" at bounding box center [309, 216] width 148 height 35
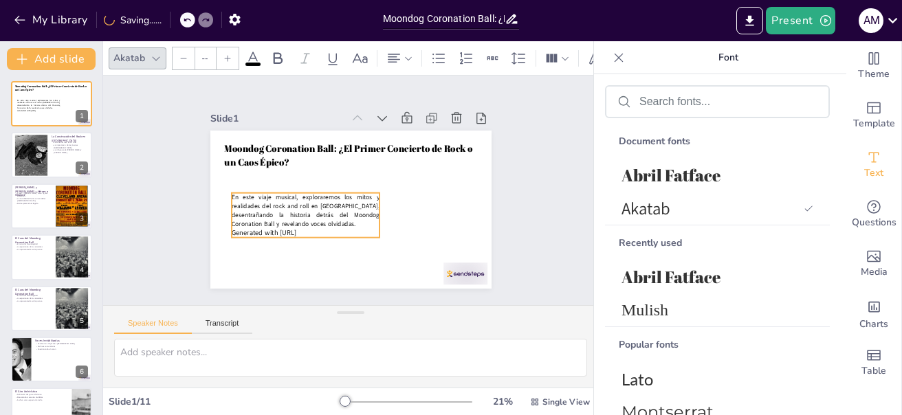
drag, startPoint x: 225, startPoint y: 197, endPoint x: 219, endPoint y: 190, distance: 9.8
click at [232, 193] on span "En este viaje musical, exploraremos los mitos y realidades del rock and roll en…" at bounding box center [306, 210] width 148 height 35
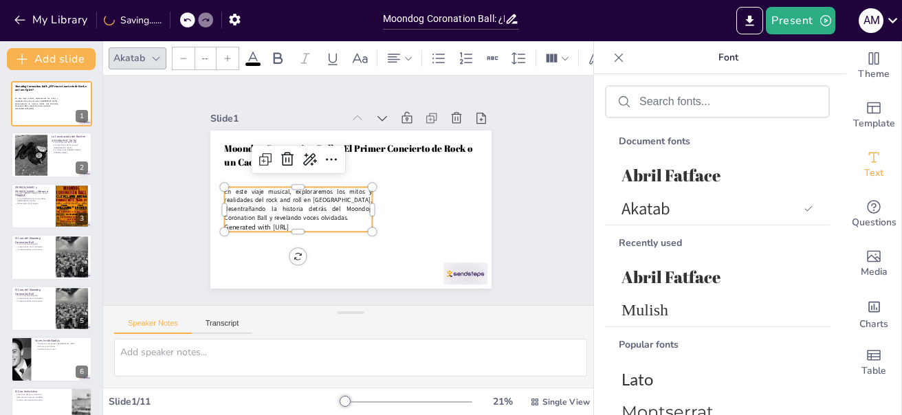
click at [211, 200] on div at bounding box center [218, 182] width 20 height 46
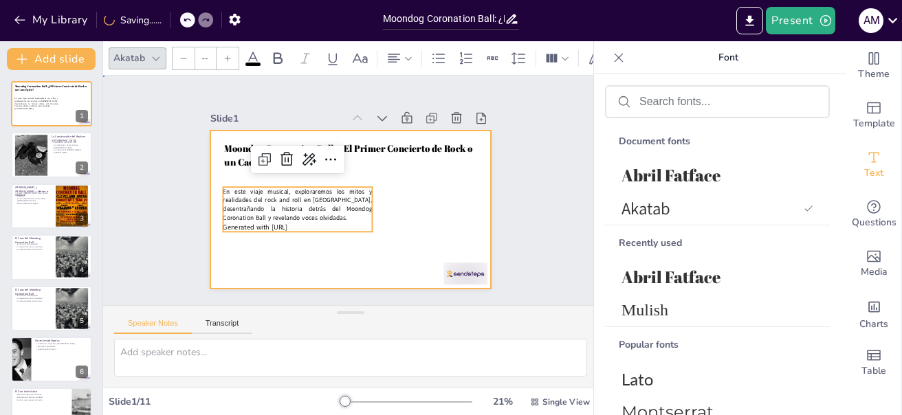
click at [210, 200] on div at bounding box center [350, 210] width 281 height 158
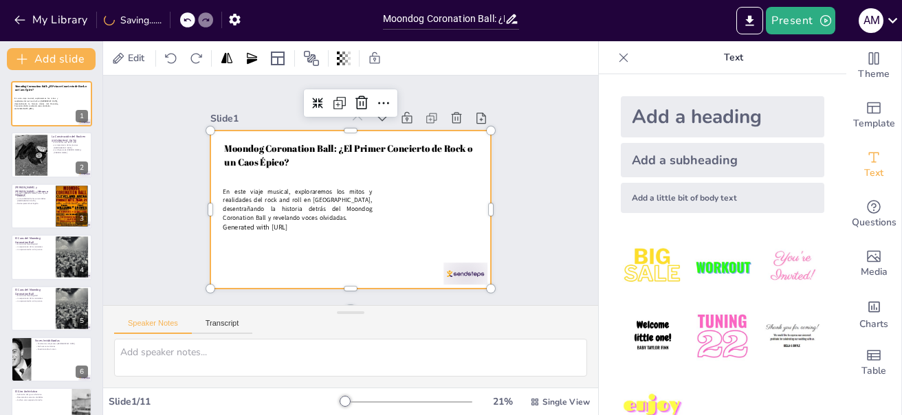
click at [210, 200] on div at bounding box center [350, 210] width 281 height 158
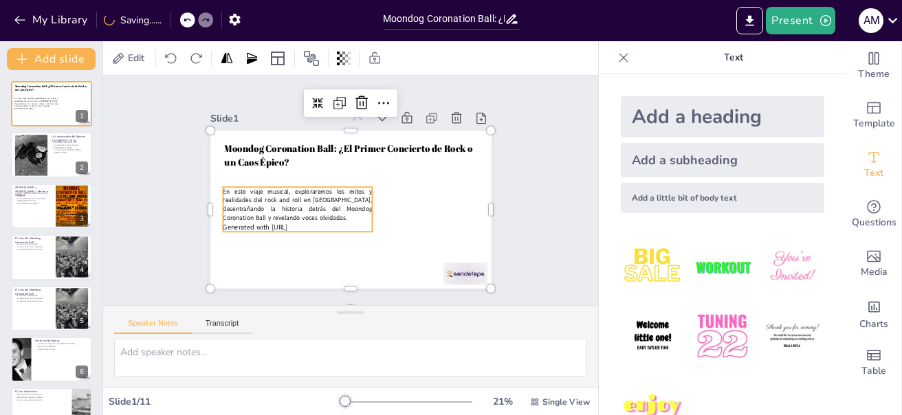
click at [319, 189] on span "En este viaje musical, exploraremos los mitos y realidades del rock and roll en…" at bounding box center [379, 141] width 120 height 134
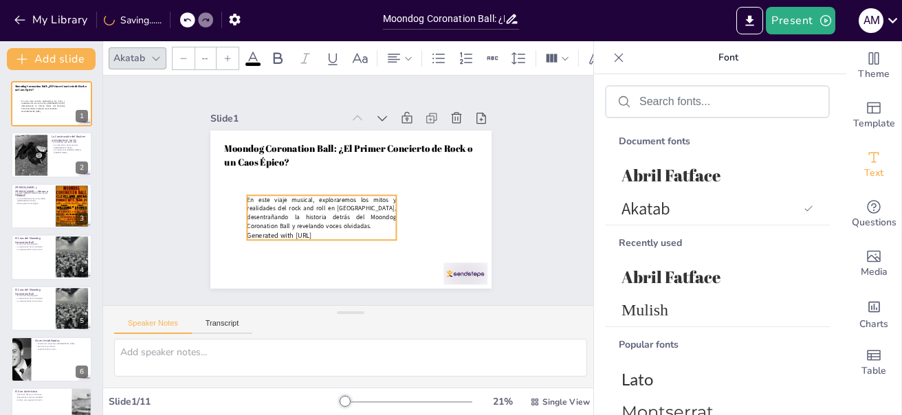
drag, startPoint x: 223, startPoint y: 192, endPoint x: 239, endPoint y: 198, distance: 17.0
click at [241, 198] on span "En este viaje musical, exploraremos los mitos y realidades del rock and roll en…" at bounding box center [317, 204] width 153 height 60
click at [246, 196] on span "En este viaje musical, exploraremos los mitos y realidades del rock and roll en…" at bounding box center [317, 205] width 153 height 60
click at [248, 196] on span "En este viaje musical, exploraremos los mitos y realidades del rock and roll en…" at bounding box center [322, 213] width 149 height 35
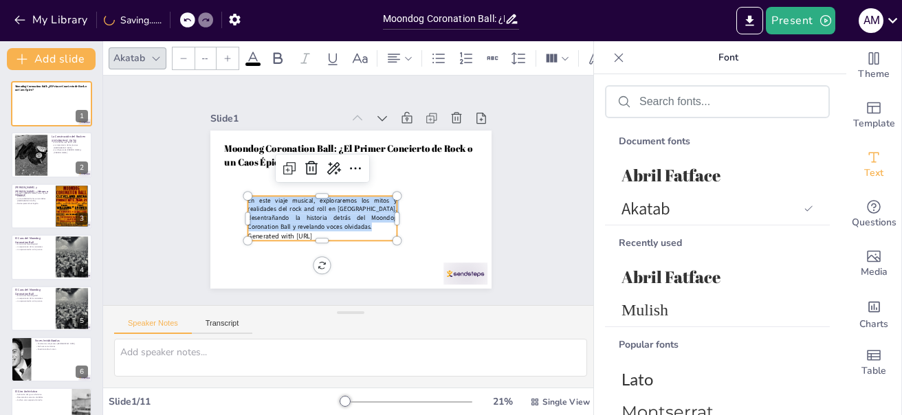
click at [248, 196] on span "En este viaje musical, exploraremos los mitos y realidades del rock and roll en…" at bounding box center [322, 213] width 149 height 35
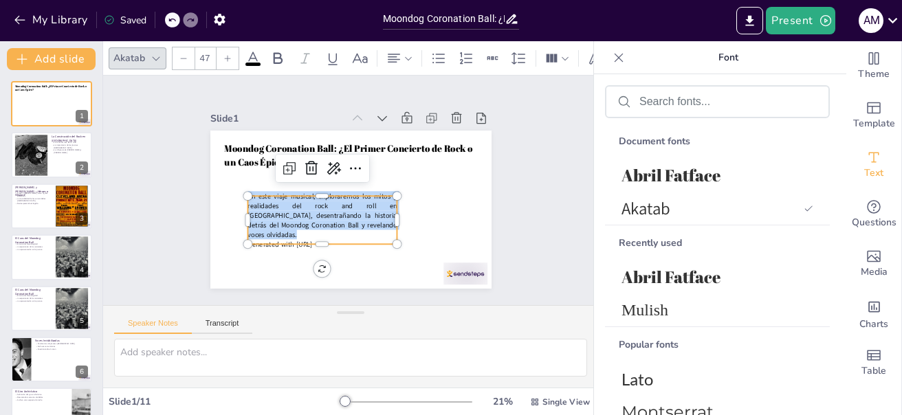
click at [226, 58] on div at bounding box center [228, 58] width 22 height 22
type input "48"
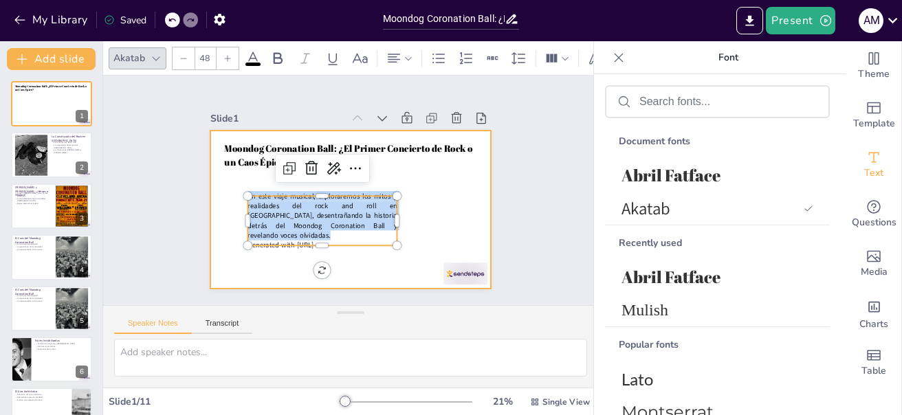
click at [362, 271] on div at bounding box center [349, 209] width 296 height 186
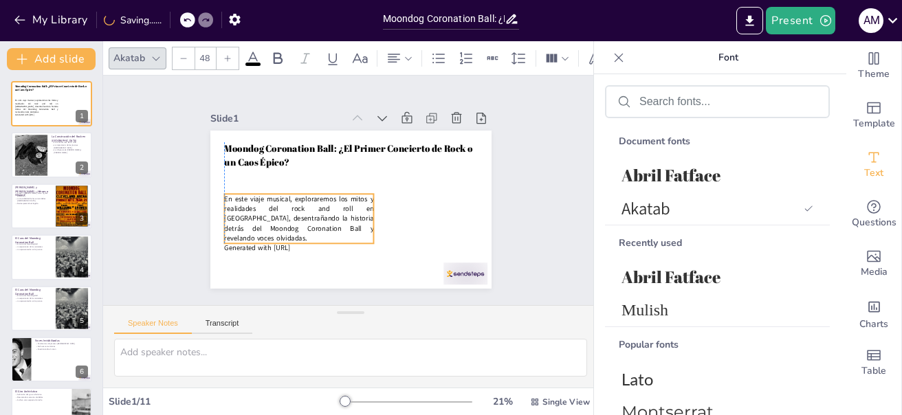
drag, startPoint x: 312, startPoint y: 212, endPoint x: 284, endPoint y: 210, distance: 27.6
click at [284, 210] on span "En este viaje musical, exploraremos los mitos y realidades del rock and roll en…" at bounding box center [298, 218] width 149 height 49
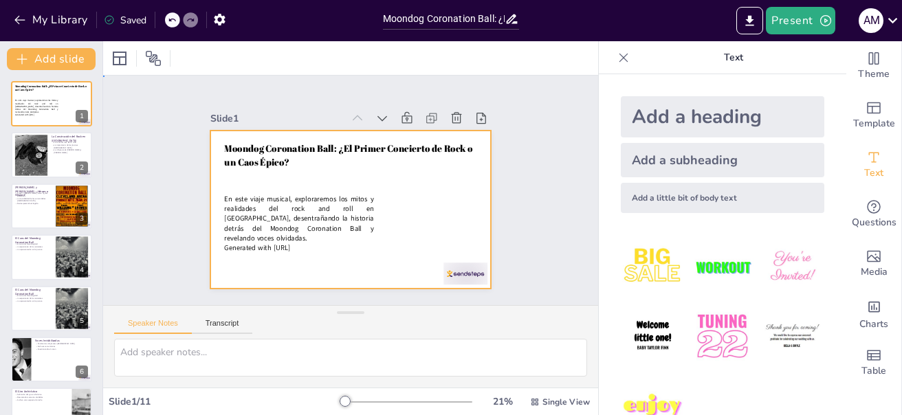
click at [455, 206] on div at bounding box center [350, 210] width 281 height 158
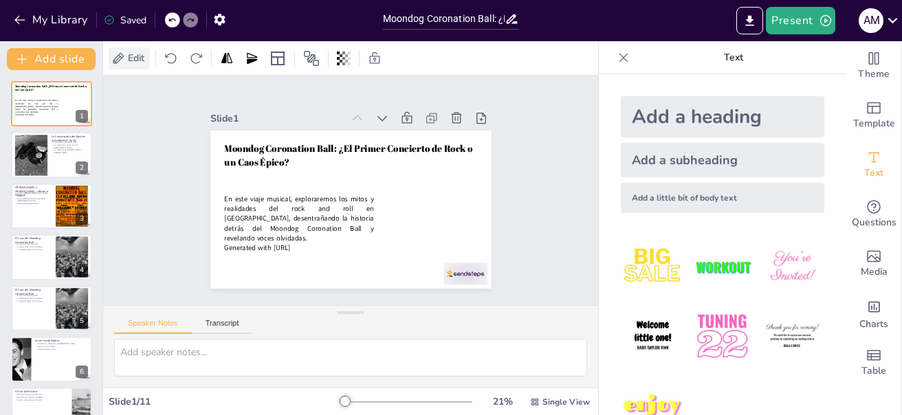
click at [146, 57] on span "Edit" at bounding box center [136, 58] width 22 height 13
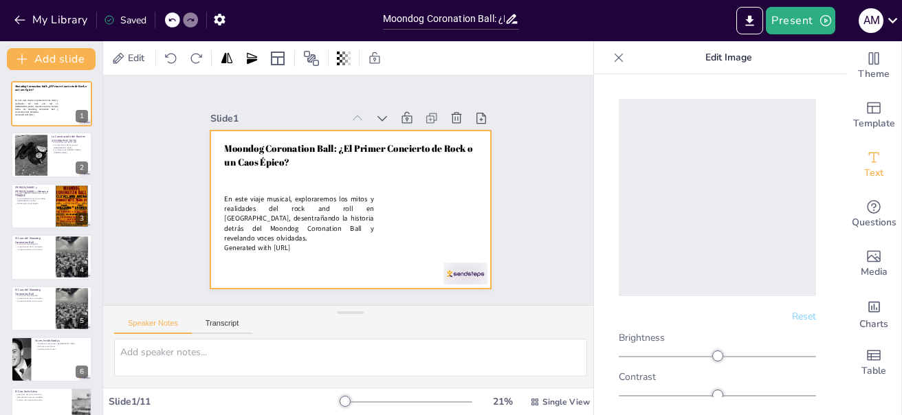
click at [454, 204] on div at bounding box center [350, 210] width 281 height 158
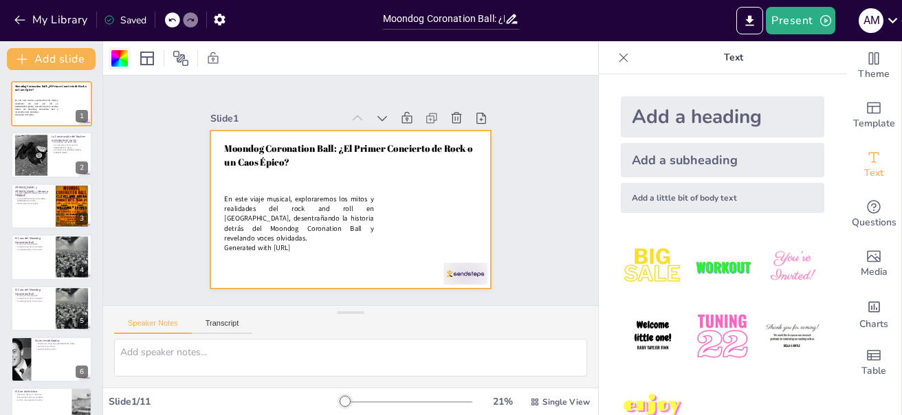
click at [118, 66] on div at bounding box center [119, 58] width 17 height 17
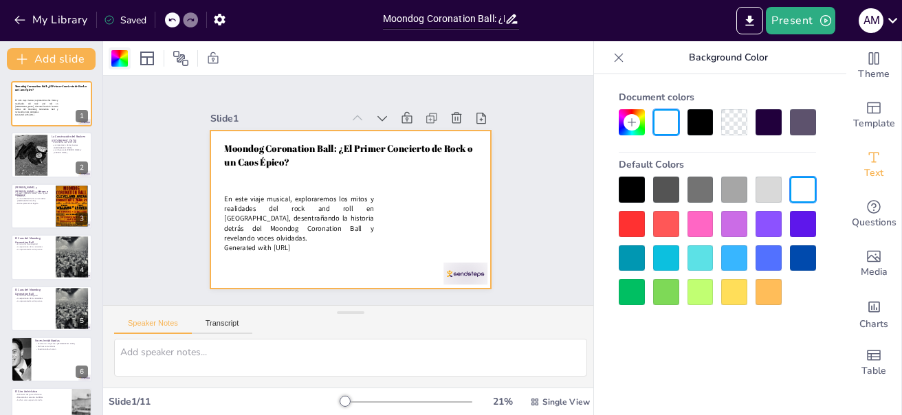
click at [118, 66] on div at bounding box center [119, 58] width 17 height 17
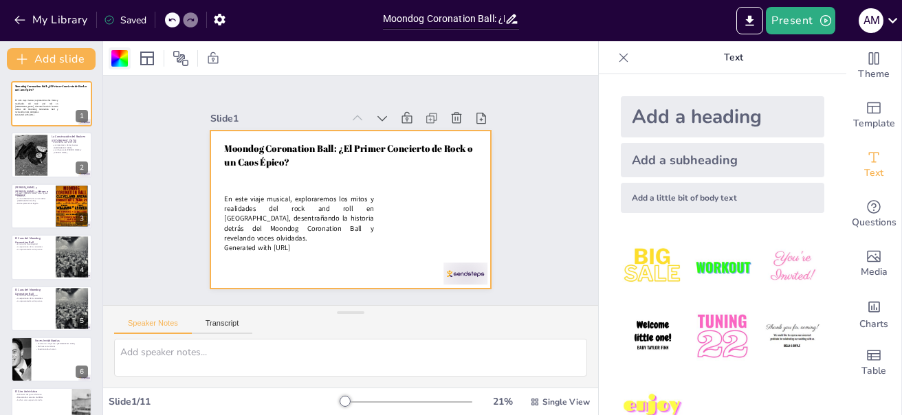
click at [122, 58] on div at bounding box center [119, 58] width 17 height 17
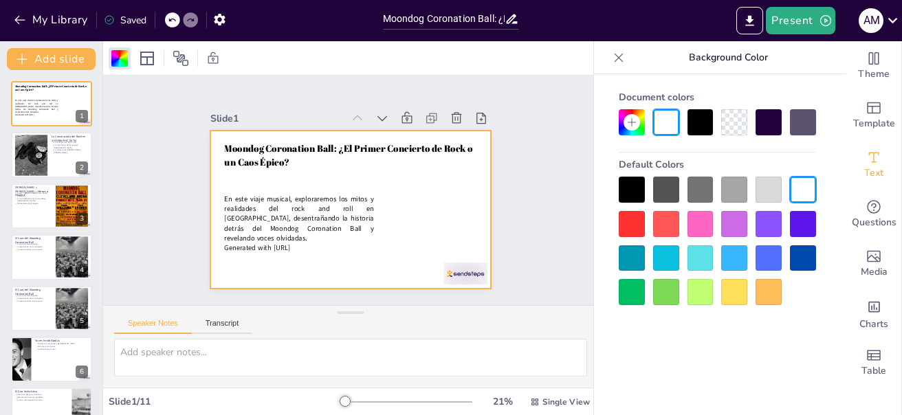
click at [728, 188] on div at bounding box center [734, 190] width 26 height 26
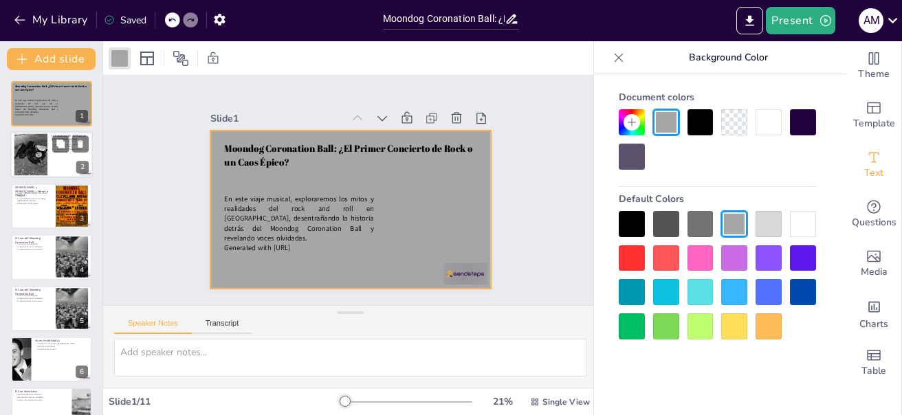
click at [47, 163] on div at bounding box center [30, 155] width 43 height 42
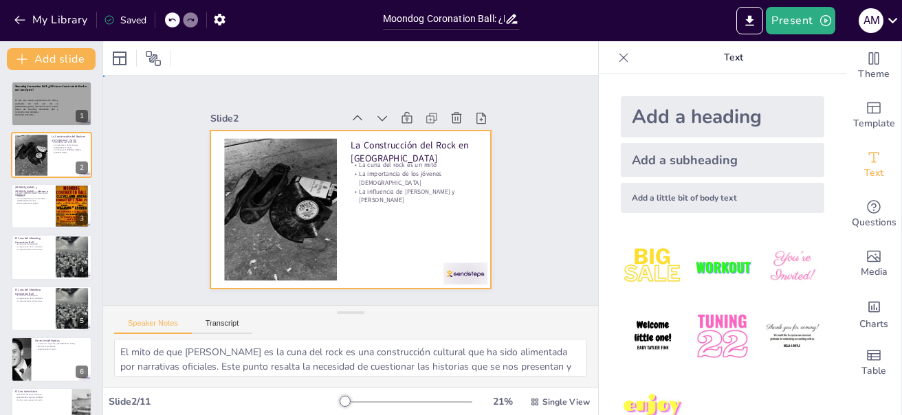
click at [345, 206] on div at bounding box center [350, 210] width 281 height 158
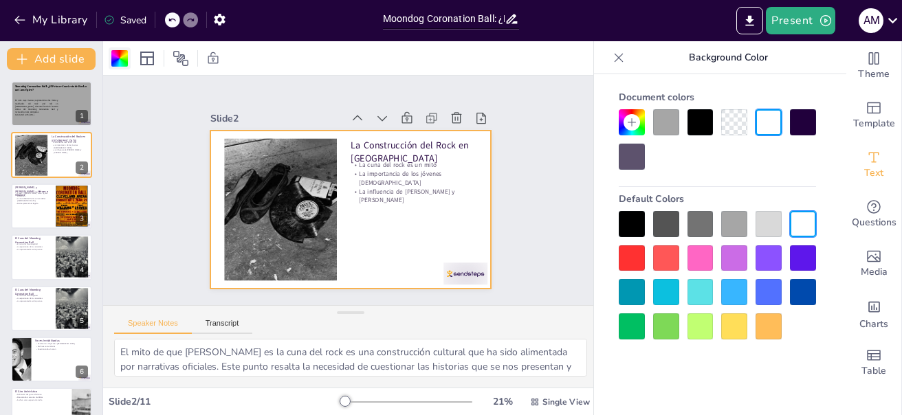
click at [113, 64] on div at bounding box center [119, 58] width 17 height 17
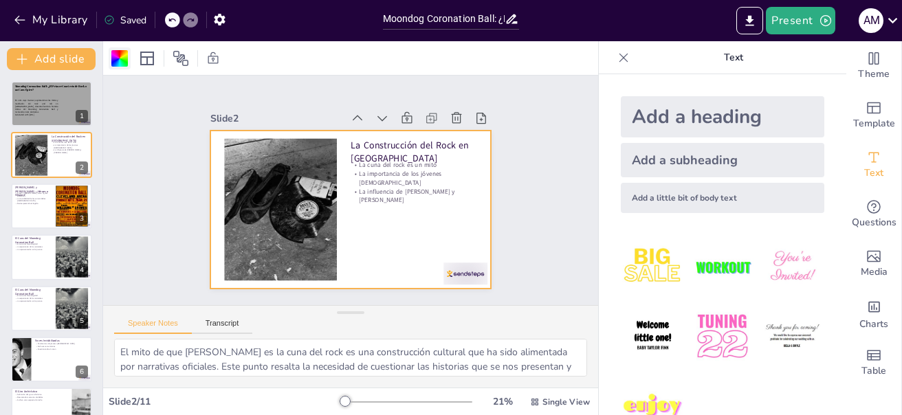
click at [116, 57] on div at bounding box center [119, 58] width 17 height 17
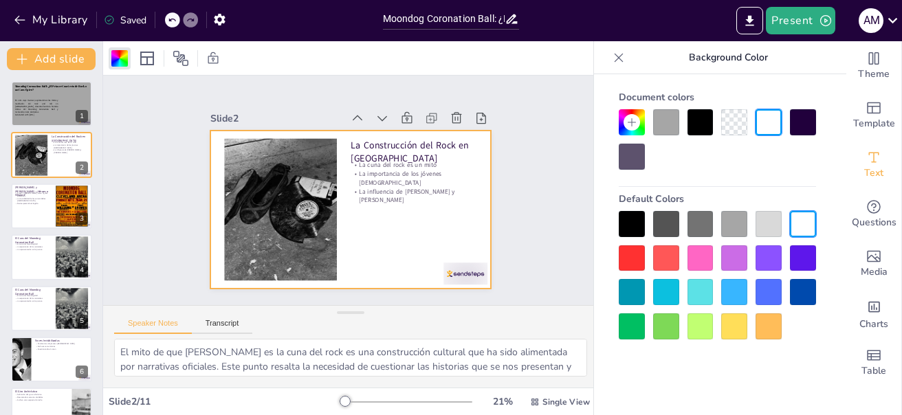
click at [728, 219] on div at bounding box center [734, 224] width 26 height 26
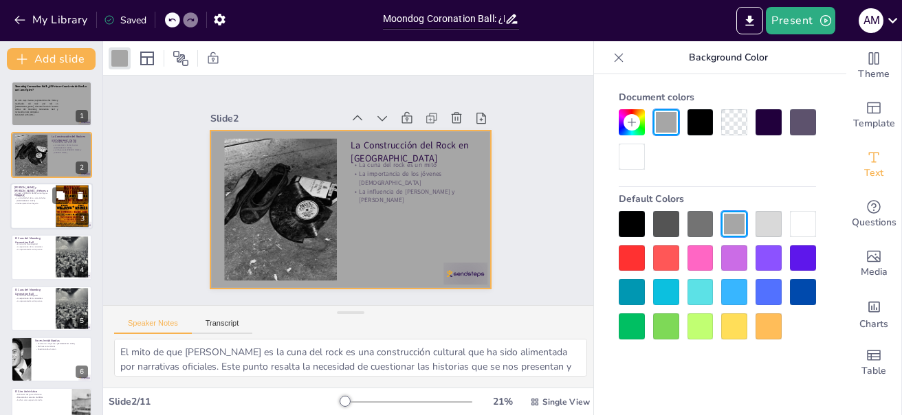
click at [29, 202] on p "Reinterpretando el legado" at bounding box center [32, 203] width 37 height 3
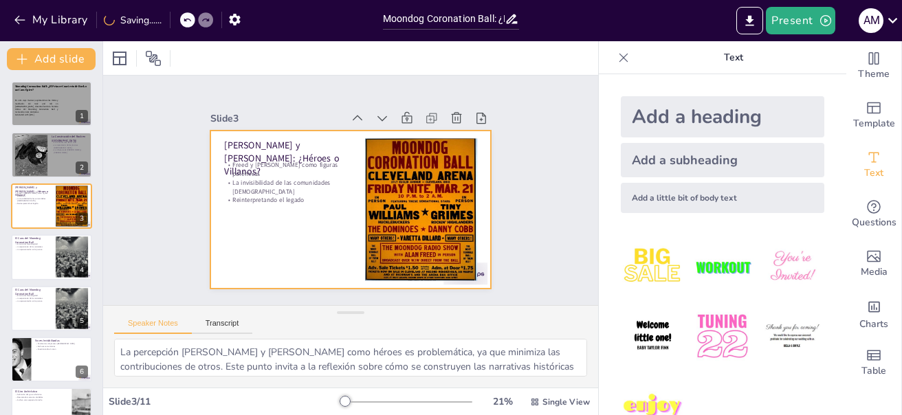
click at [268, 195] on div at bounding box center [349, 209] width 296 height 187
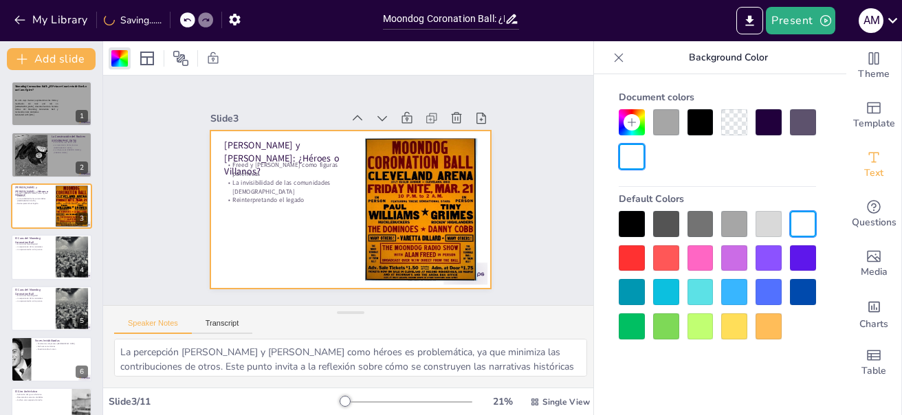
click at [742, 224] on div at bounding box center [734, 224] width 26 height 26
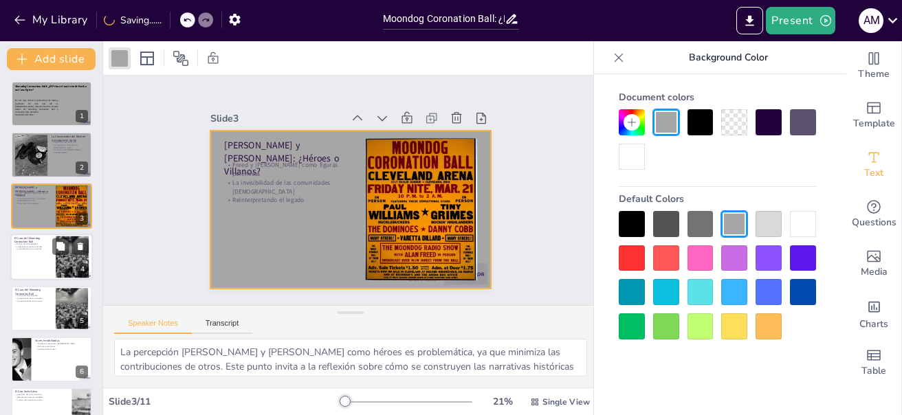
click at [33, 263] on div at bounding box center [51, 257] width 83 height 47
type textarea "El Moondog Ball ha sido mitificado como un hito en la historia del rock, pero l…"
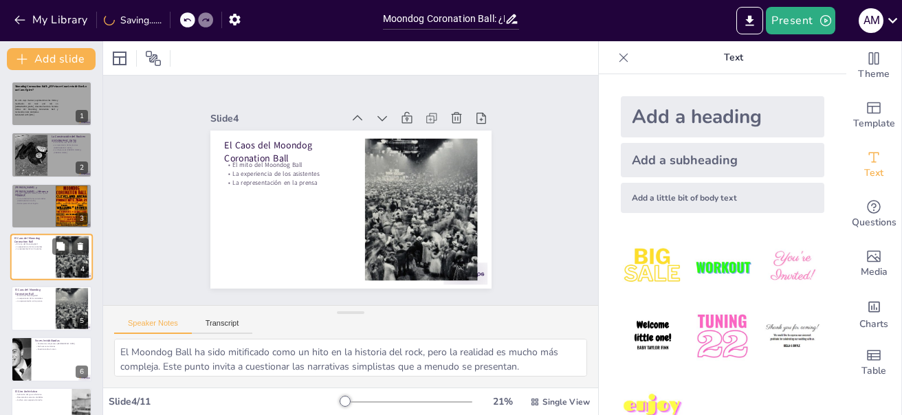
scroll to position [14, 0]
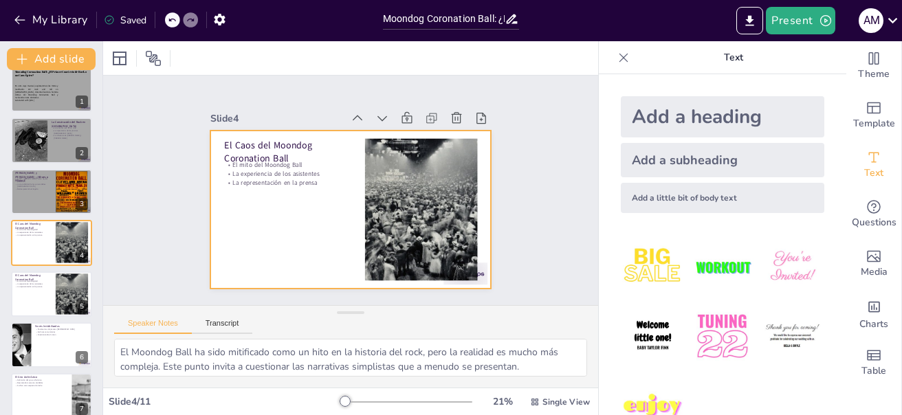
click at [246, 241] on div at bounding box center [340, 207] width 323 height 278
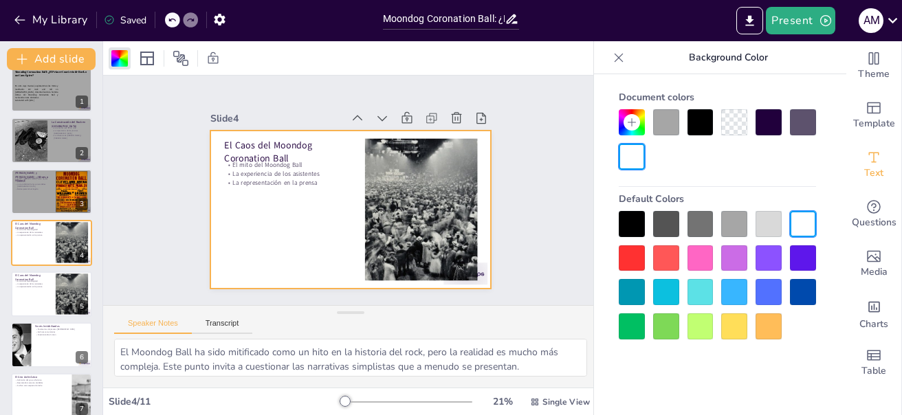
click at [723, 226] on div at bounding box center [734, 224] width 26 height 26
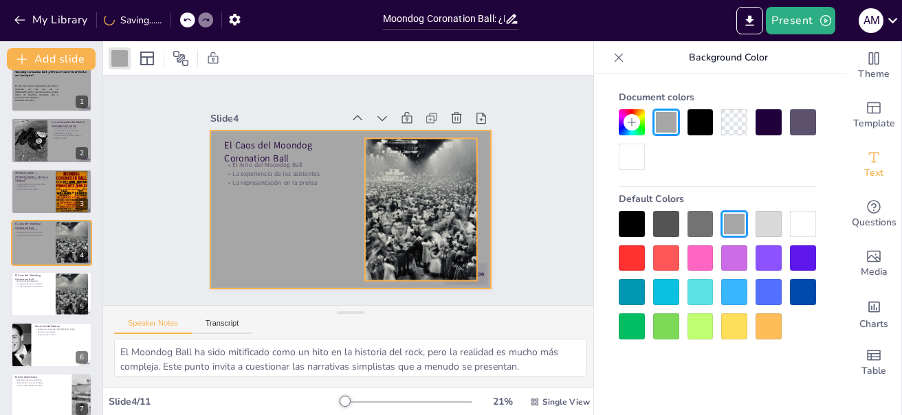
click at [461, 268] on div at bounding box center [421, 210] width 270 height 142
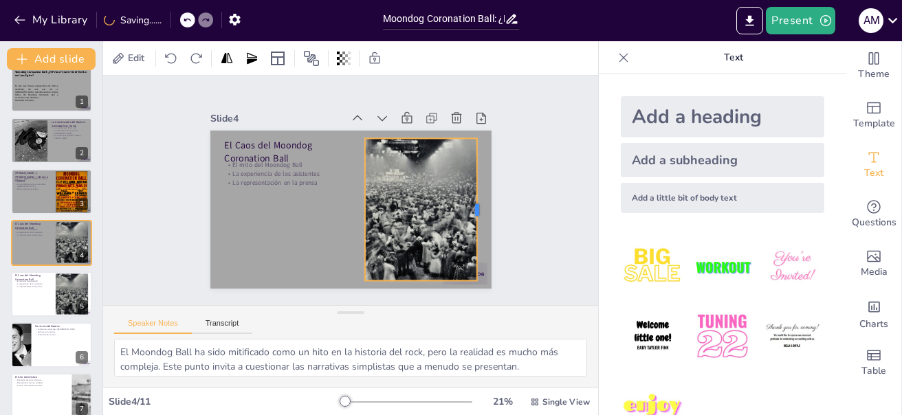
click at [439, 270] on div "El Caos del Moondog Coronation Ball El mito del Moondog Ball La experiencia de …" at bounding box center [332, 186] width 213 height 308
click at [472, 276] on div at bounding box center [477, 281] width 11 height 11
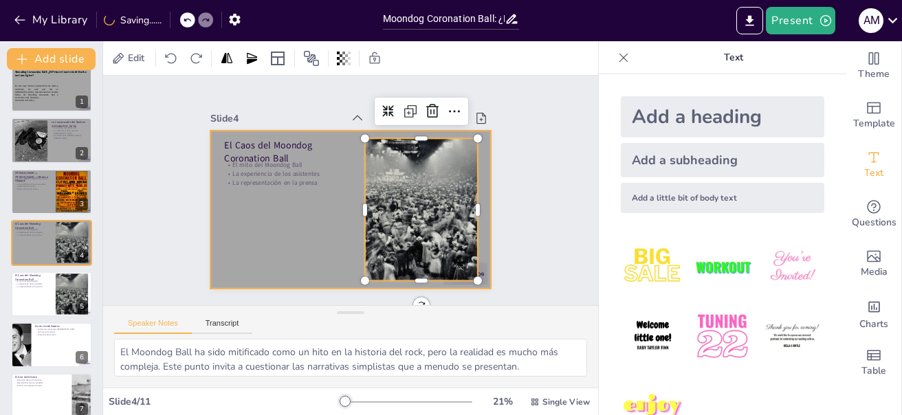
click at [303, 228] on div at bounding box center [349, 209] width 296 height 186
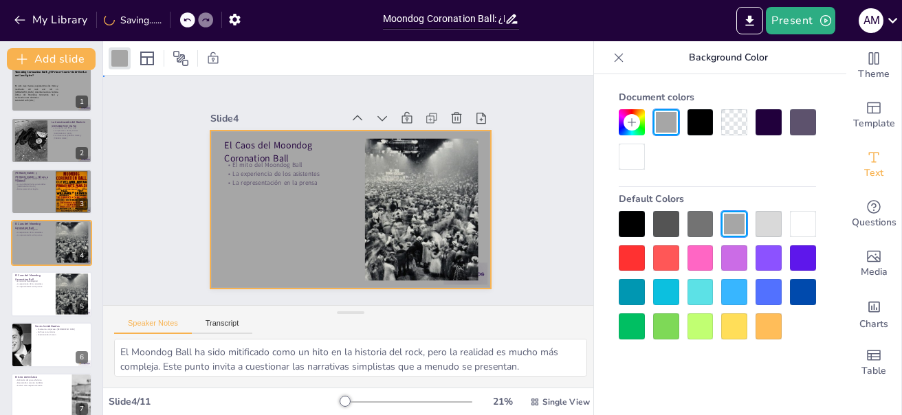
click at [526, 232] on div "Slide 1 Moondog Coronation Ball: ¿El Primer Concierto de Rock o un Caos Épico? …" at bounding box center [350, 191] width 495 height 230
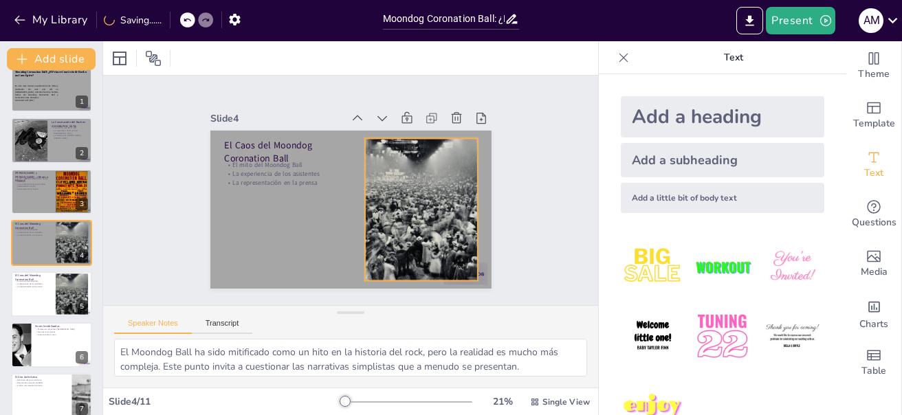
click at [452, 255] on div at bounding box center [418, 217] width 283 height 170
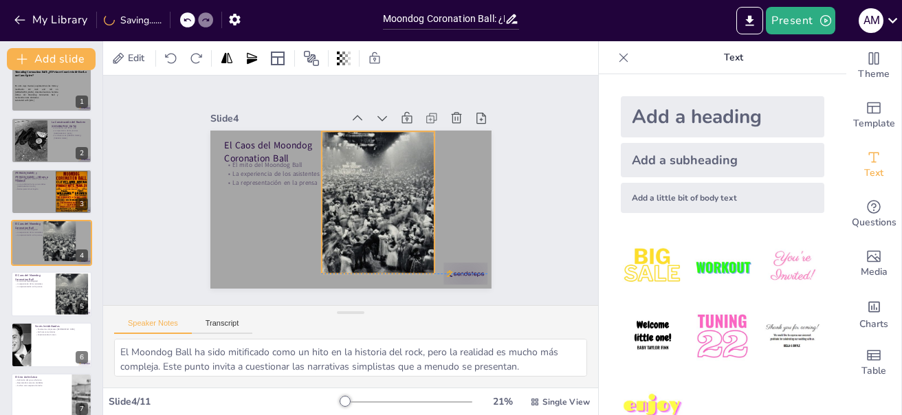
drag, startPoint x: 424, startPoint y: 240, endPoint x: 381, endPoint y: 231, distance: 44.2
click at [380, 231] on div at bounding box center [378, 202] width 270 height 142
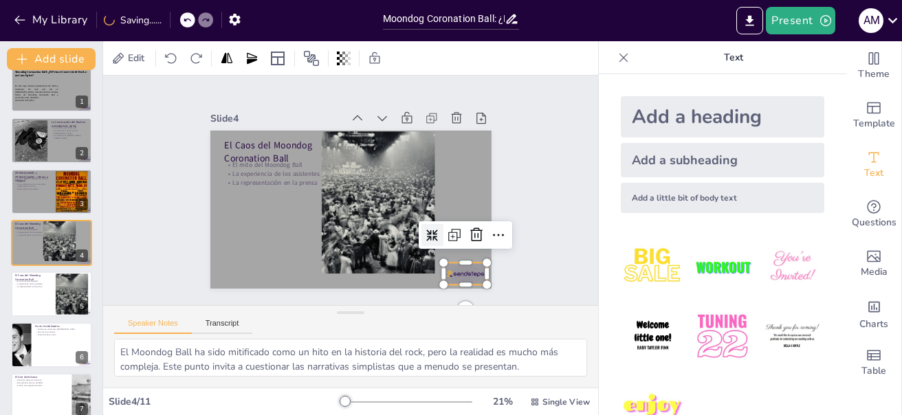
click at [452, 272] on div at bounding box center [456, 285] width 46 height 26
click at [470, 230] on icon at bounding box center [476, 235] width 12 height 14
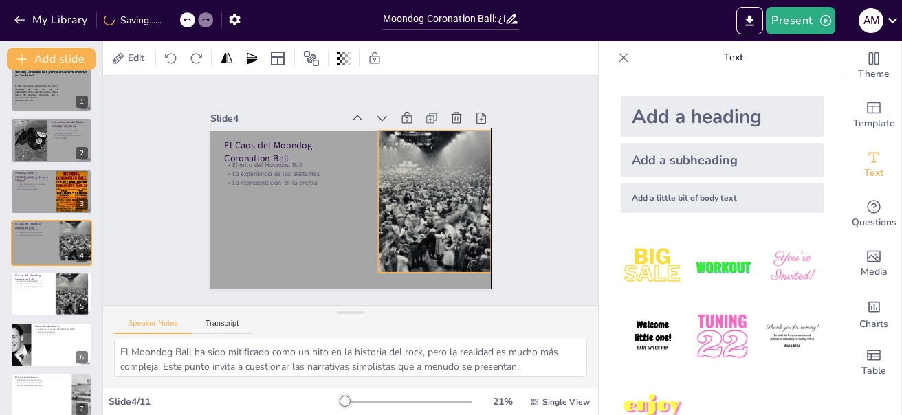
drag, startPoint x: 391, startPoint y: 222, endPoint x: 442, endPoint y: 219, distance: 51.7
click at [442, 219] on div at bounding box center [434, 202] width 270 height 142
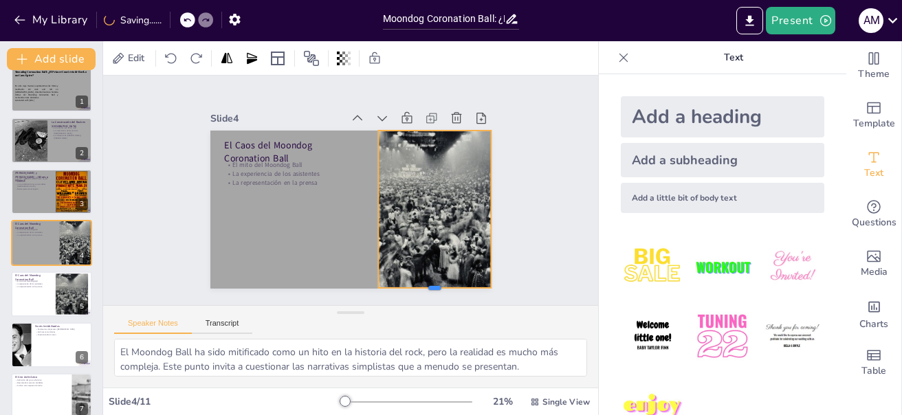
drag, startPoint x: 424, startPoint y: 268, endPoint x: 422, endPoint y: 283, distance: 15.3
click at [422, 288] on div at bounding box center [434, 293] width 113 height 11
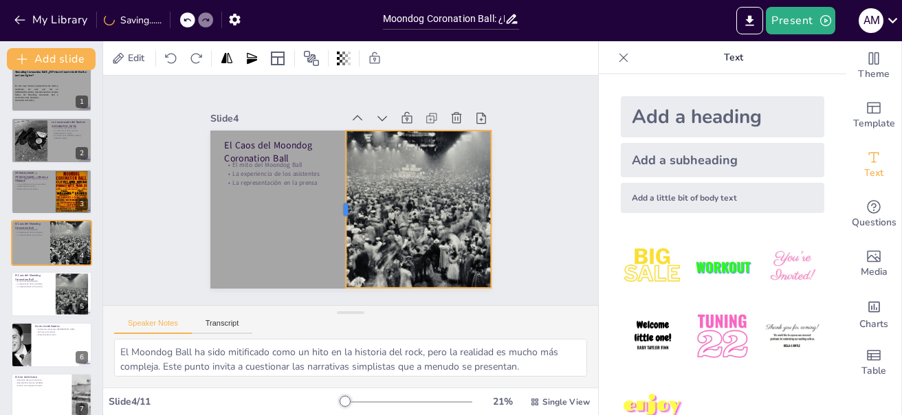
drag, startPoint x: 366, startPoint y: 206, endPoint x: 334, endPoint y: 204, distance: 32.4
click at [335, 204] on div at bounding box center [340, 209] width 11 height 157
click at [255, 139] on p "El Caos del Moondog Coronation Ball" at bounding box center [287, 152] width 127 height 26
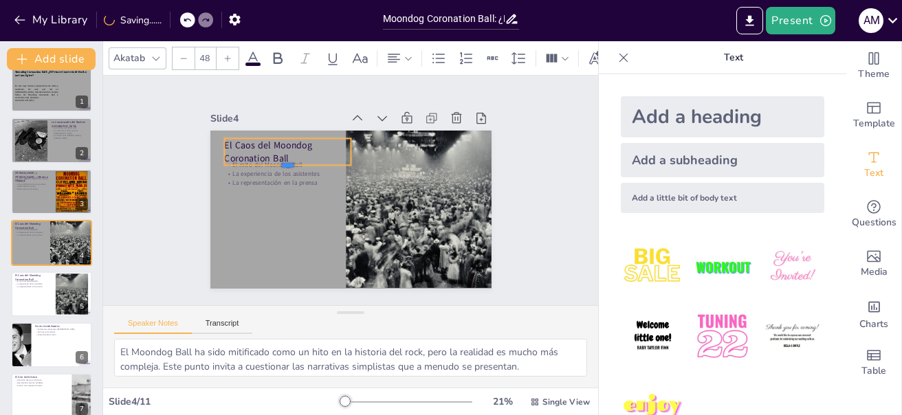
drag, startPoint x: 279, startPoint y: 155, endPoint x: 279, endPoint y: 162, distance: 6.9
click at [279, 166] on div at bounding box center [287, 171] width 127 height 11
click at [254, 180] on div "El Caos del Moondog Coronation Ball El mito del Moondog Ball La experiencia de …" at bounding box center [350, 210] width 281 height 158
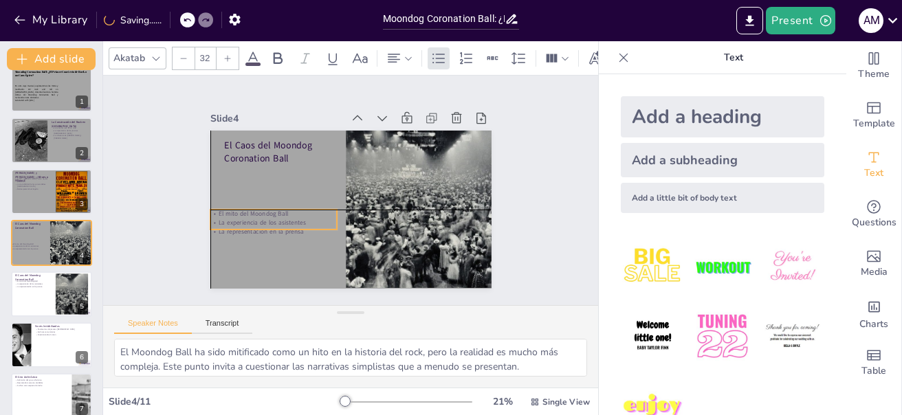
drag, startPoint x: 261, startPoint y: 164, endPoint x: 247, endPoint y: 214, distance: 52.1
click at [247, 214] on div "El mito del Moondog Ball La experiencia de los asistentes La representación en …" at bounding box center [267, 198] width 129 height 64
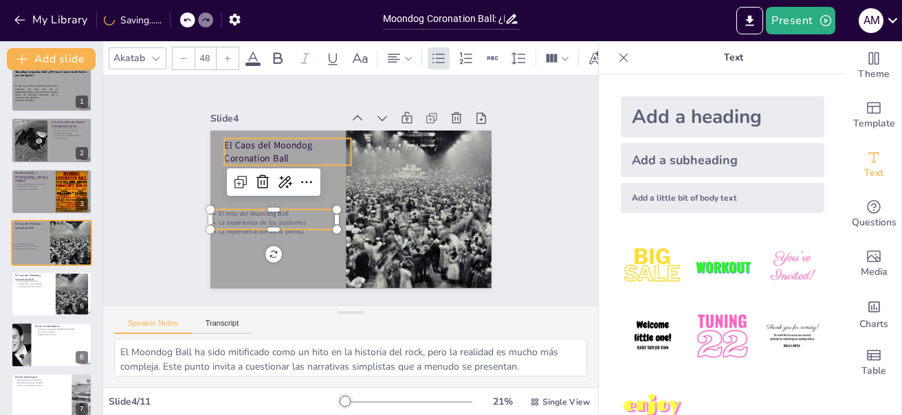
click at [247, 145] on p "El Caos del Moondog Coronation Ball" at bounding box center [287, 152] width 127 height 26
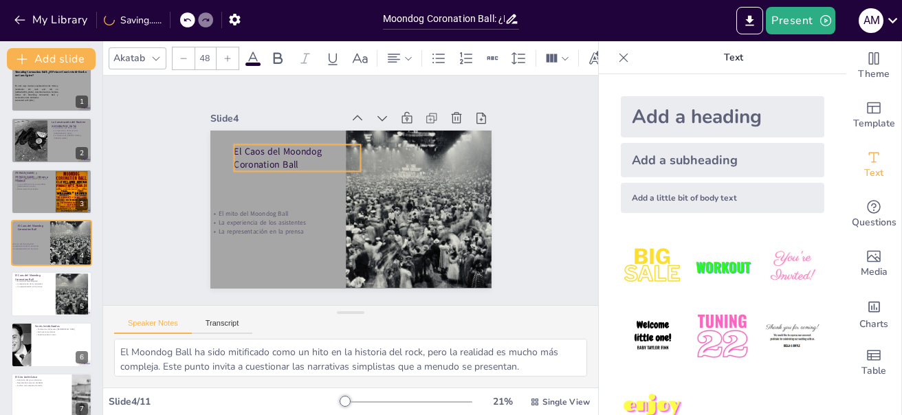
drag, startPoint x: 217, startPoint y: 141, endPoint x: 227, endPoint y: 147, distance: 11.4
click at [234, 147] on p "El Caos del Moondog Coronation Ball" at bounding box center [297, 158] width 127 height 26
click at [441, 120] on div at bounding box center [448, 112] width 15 height 15
click at [240, 147] on p "El Caos del Moondog Coronation Ball" at bounding box center [303, 159] width 127 height 26
click at [244, 151] on p "El Caos del Moondog Coronation Ball" at bounding box center [303, 160] width 127 height 26
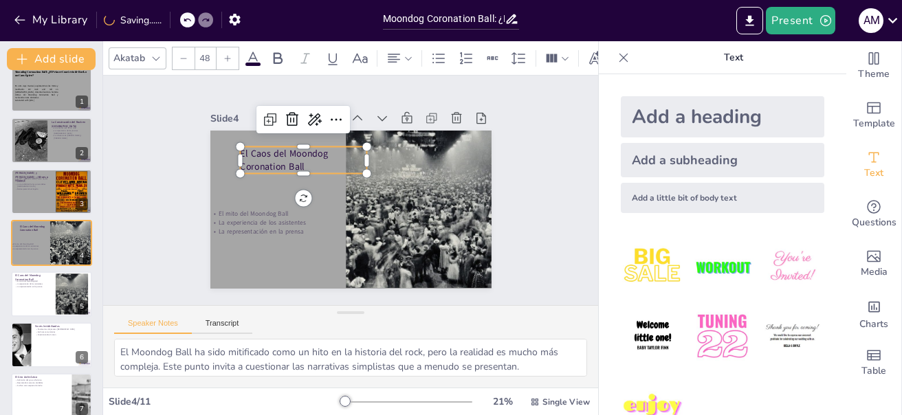
click at [244, 151] on p "El Caos del Moondog Coronation Ball" at bounding box center [307, 154] width 129 height 39
drag, startPoint x: 232, startPoint y: 150, endPoint x: 294, endPoint y: 166, distance: 63.4
click at [294, 166] on p "El Caos del Moondog Coronation Ball" at bounding box center [303, 160] width 127 height 26
click at [257, 50] on icon at bounding box center [253, 58] width 17 height 17
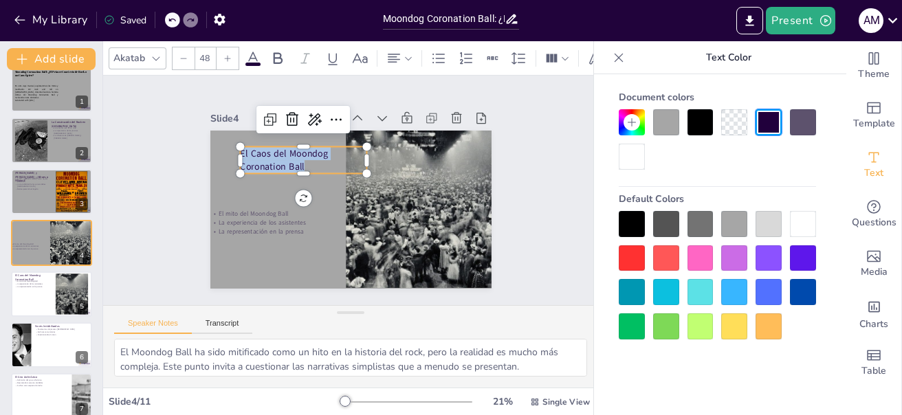
click at [152, 53] on icon at bounding box center [156, 58] width 11 height 11
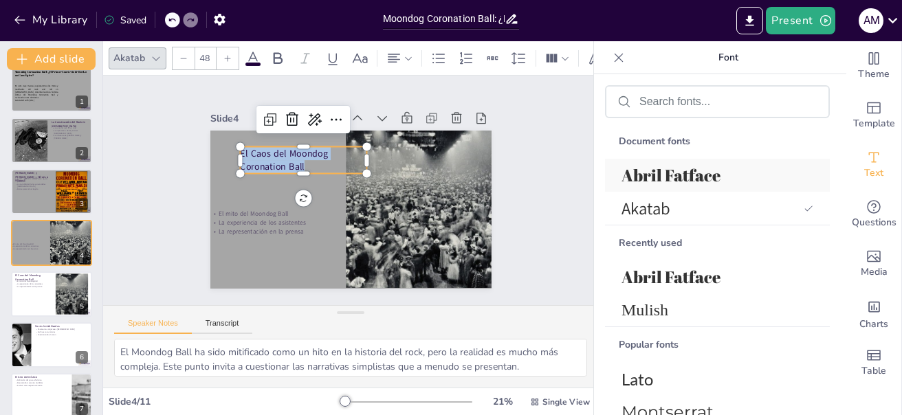
click at [699, 182] on span "Abril Fatface" at bounding box center [715, 175] width 186 height 22
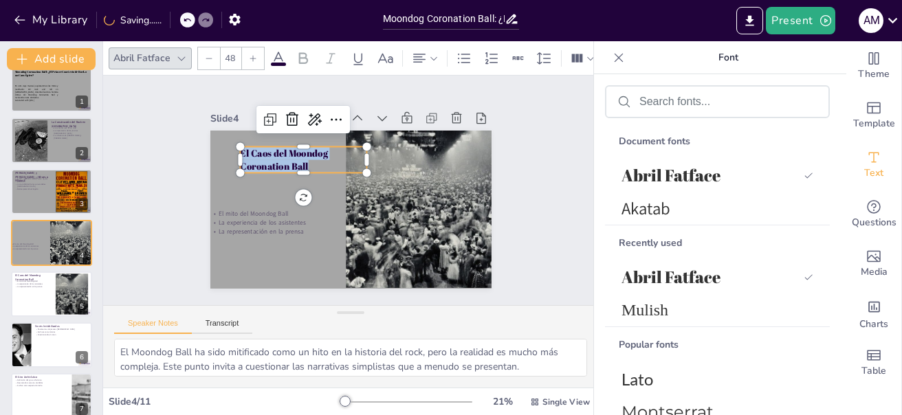
click at [259, 59] on div at bounding box center [253, 58] width 22 height 22
click at [252, 54] on icon at bounding box center [253, 58] width 8 height 8
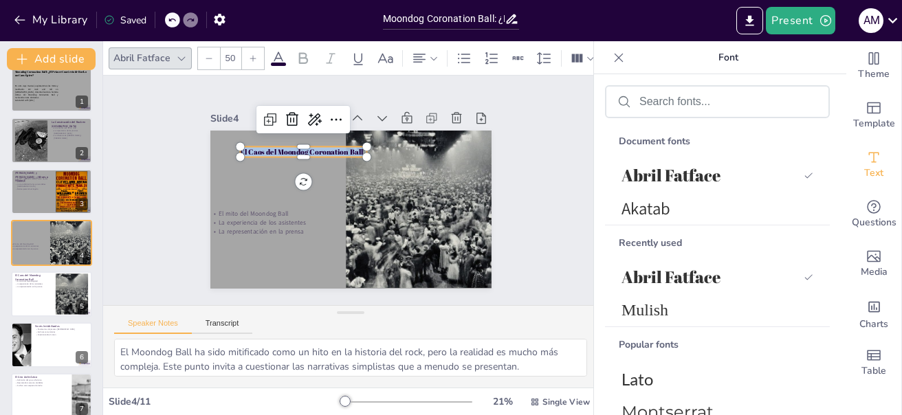
click at [252, 55] on icon at bounding box center [253, 58] width 8 height 8
type input "51"
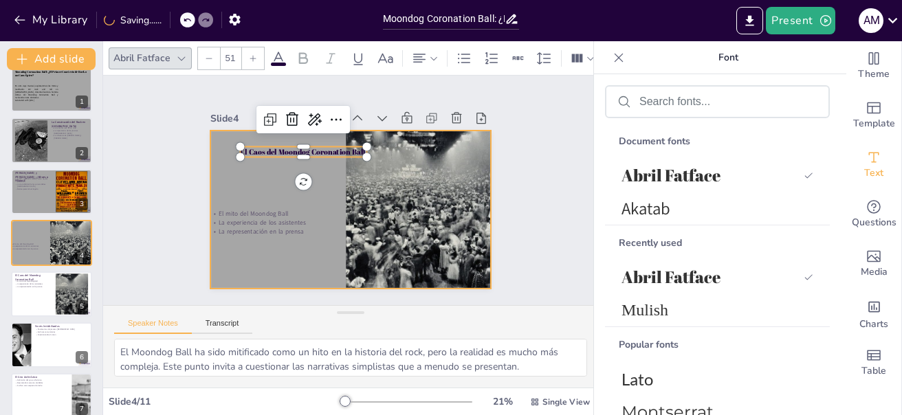
click at [250, 188] on div at bounding box center [360, 207] width 323 height 278
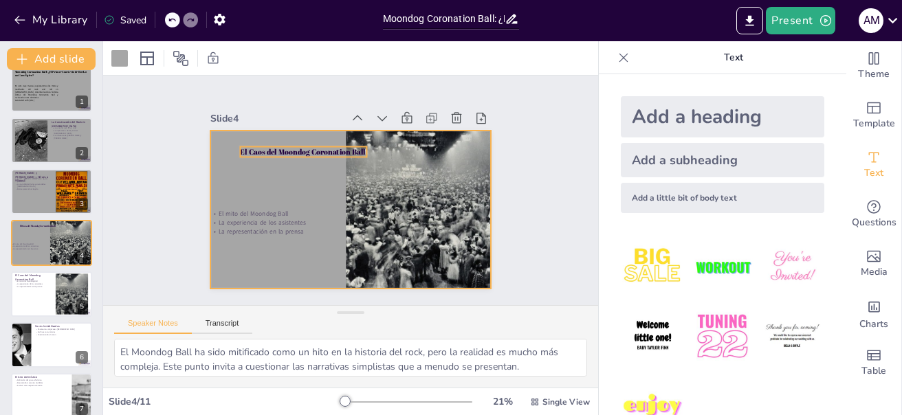
click at [290, 149] on p "El Caos del Moondog Coronation Ball" at bounding box center [303, 152] width 127 height 10
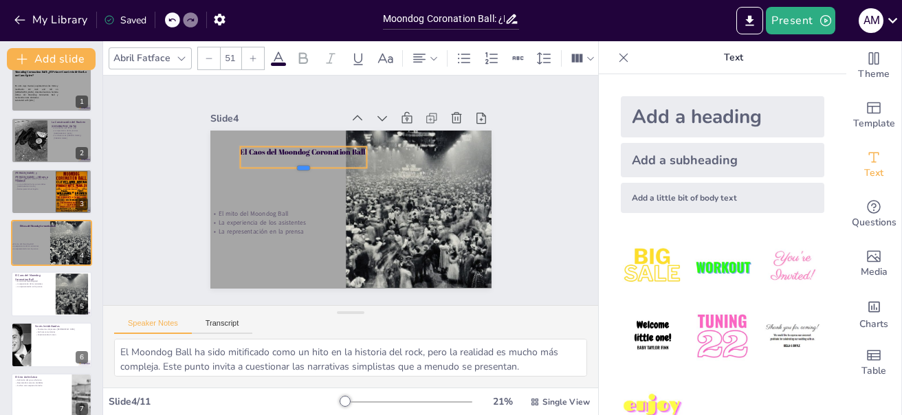
drag, startPoint x: 294, startPoint y: 155, endPoint x: 290, endPoint y: 166, distance: 11.8
click at [290, 166] on div at bounding box center [305, 169] width 127 height 24
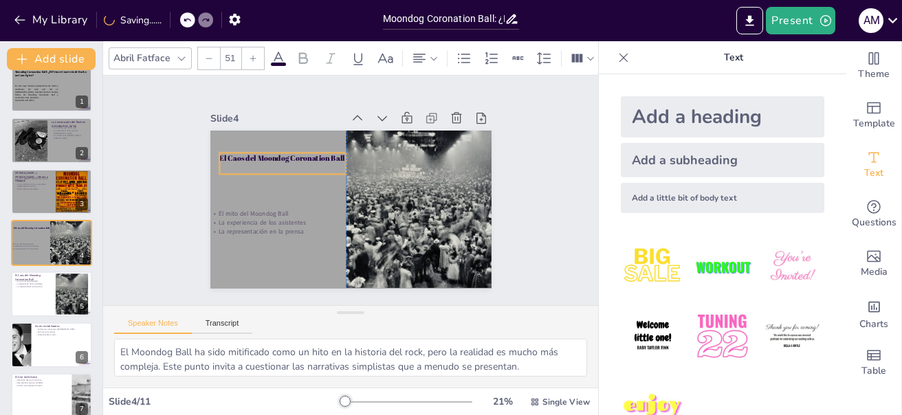
drag, startPoint x: 280, startPoint y: 147, endPoint x: 254, endPoint y: 153, distance: 26.9
click at [254, 153] on p "El Caos del Moondog Coronation Ball" at bounding box center [286, 151] width 127 height 23
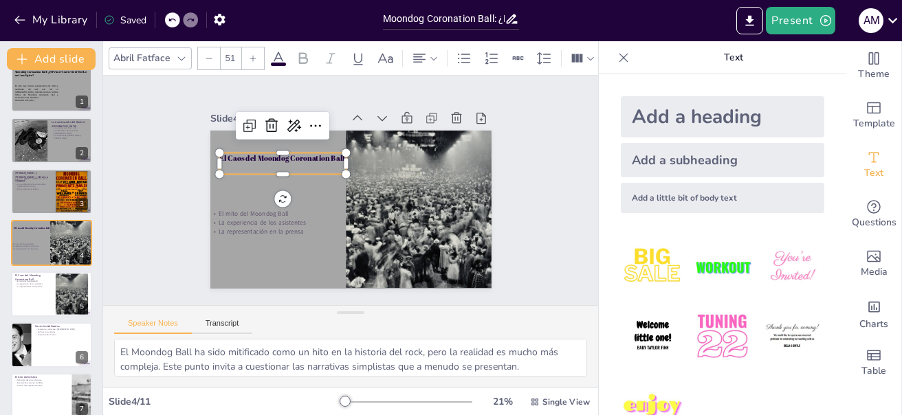
click at [219, 153] on p "El Caos del Moondog Coronation Ball" at bounding box center [282, 158] width 127 height 10
drag, startPoint x: 215, startPoint y: 161, endPoint x: 336, endPoint y: 157, distance: 121.1
click at [336, 157] on div "El mito del Moondog Ball La experiencia de los asistentes La representación en …" at bounding box center [347, 208] width 308 height 213
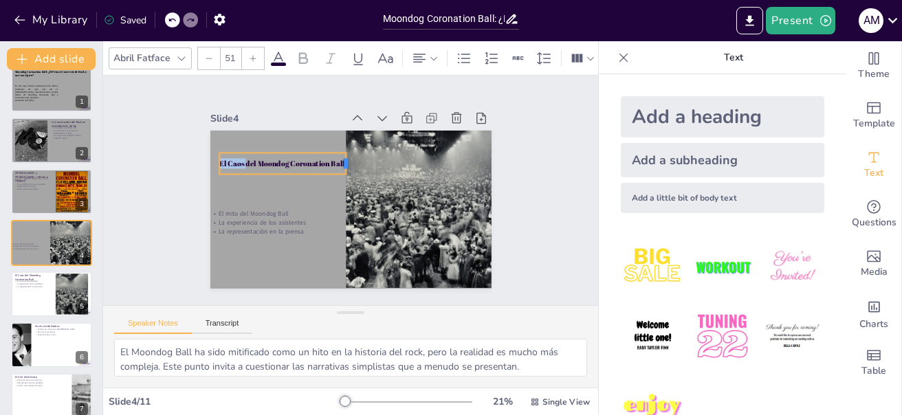
click at [346, 157] on div at bounding box center [351, 163] width 11 height 21
click at [349, 158] on div at bounding box center [356, 164] width 15 height 23
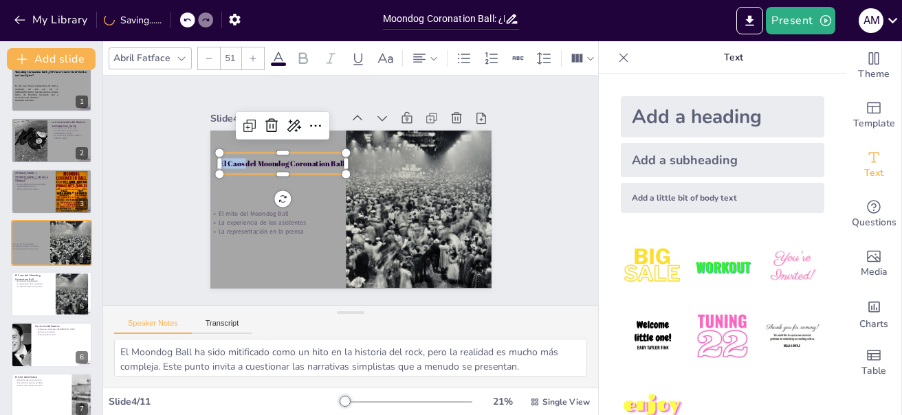
click at [260, 159] on p "El Caos del Moondog Coronation Ball" at bounding box center [282, 163] width 127 height 10
click at [271, 159] on p "El Caos del Moondog Coronation Ball" at bounding box center [282, 163] width 127 height 10
drag, startPoint x: 212, startPoint y: 159, endPoint x: 340, endPoint y: 168, distance: 128.2
click at [340, 168] on div "El mito del Moondog Ball La experiencia de los asistentes La representación en …" at bounding box center [350, 210] width 281 height 158
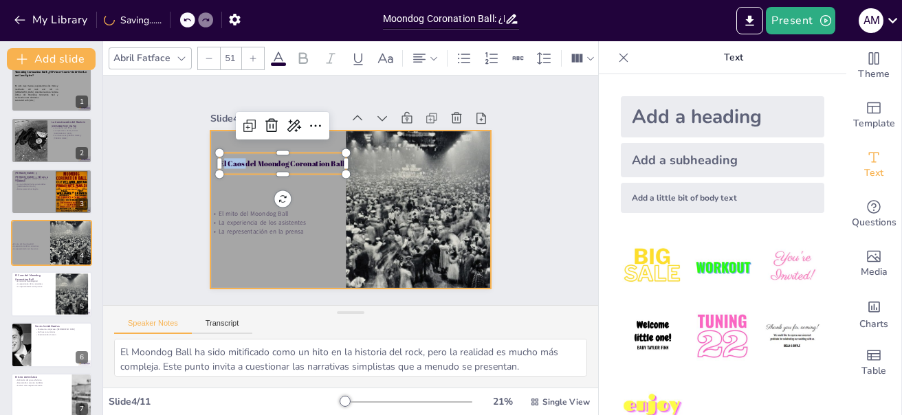
click at [316, 188] on div at bounding box center [361, 174] width 320 height 293
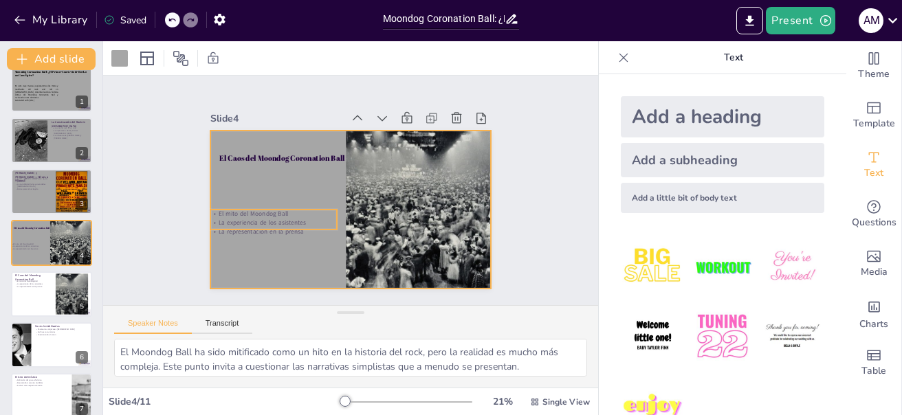
click at [234, 210] on p "El mito del Moondog Ball" at bounding box center [273, 214] width 127 height 9
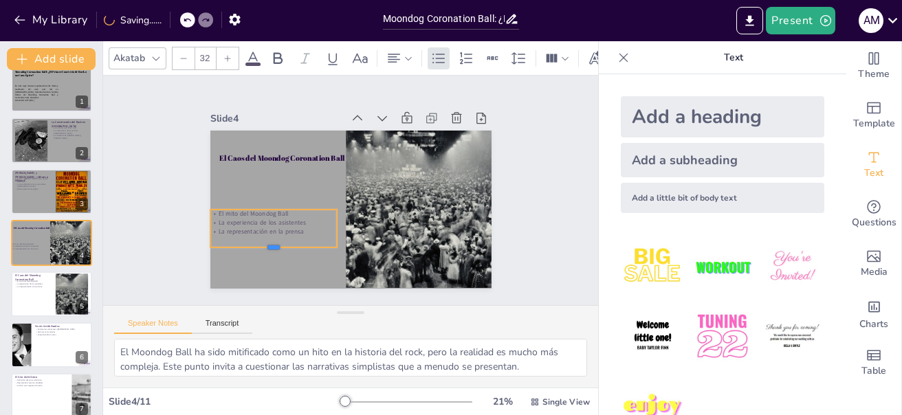
drag, startPoint x: 265, startPoint y: 226, endPoint x: 263, endPoint y: 244, distance: 18.0
click at [263, 248] on div at bounding box center [273, 253] width 127 height 11
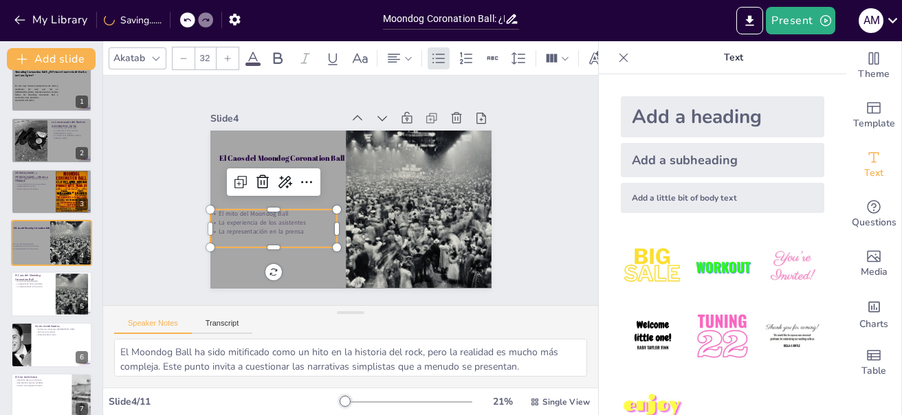
click at [263, 202] on div at bounding box center [273, 204] width 127 height 11
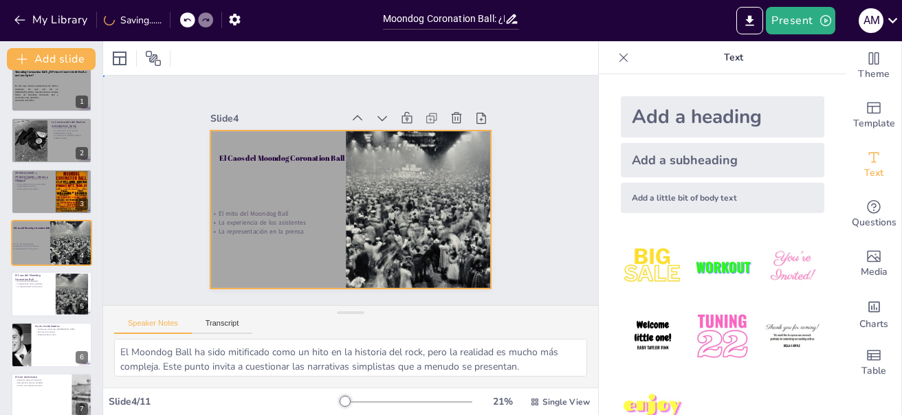
click at [263, 189] on div at bounding box center [350, 210] width 281 height 158
click at [261, 211] on p "El mito del Moondog Ball" at bounding box center [271, 206] width 127 height 22
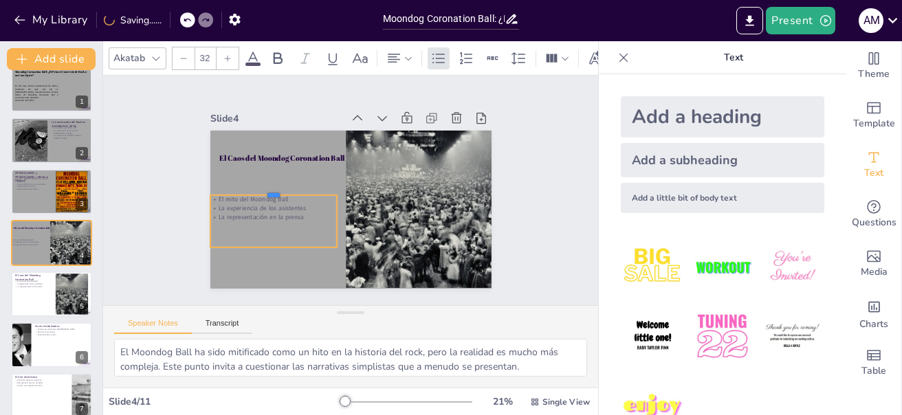
drag, startPoint x: 264, startPoint y: 201, endPoint x: 264, endPoint y: 187, distance: 14.4
click at [264, 187] on div at bounding box center [273, 189] width 127 height 11
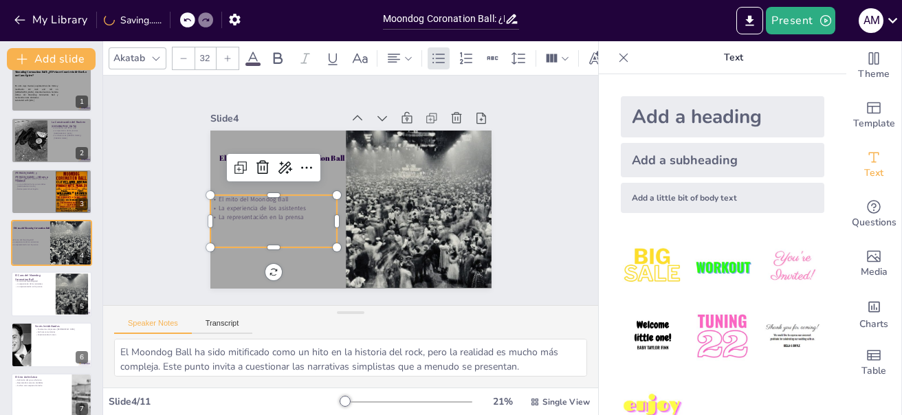
click at [234, 212] on p "La representación en la prensa" at bounding box center [270, 200] width 126 height 35
click at [215, 195] on p "El mito del Moondog Ball" at bounding box center [273, 192] width 127 height 22
click at [210, 208] on p "El mito del Moondog Ball" at bounding box center [273, 212] width 127 height 9
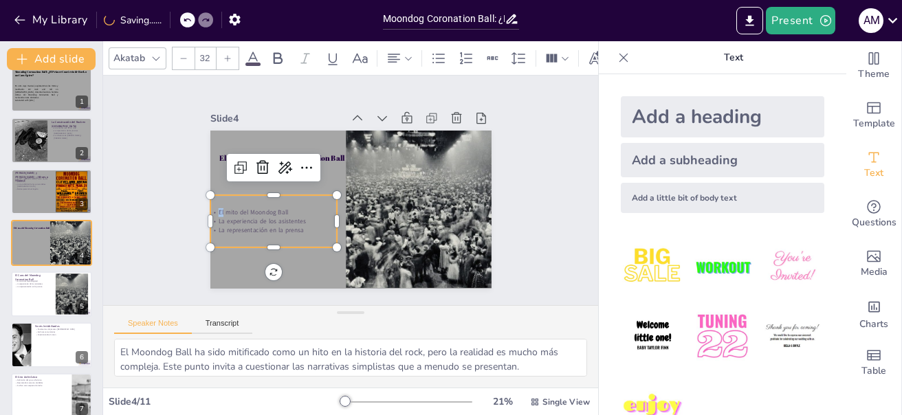
click at [270, 228] on p "La representación en la prensa" at bounding box center [273, 230] width 127 height 9
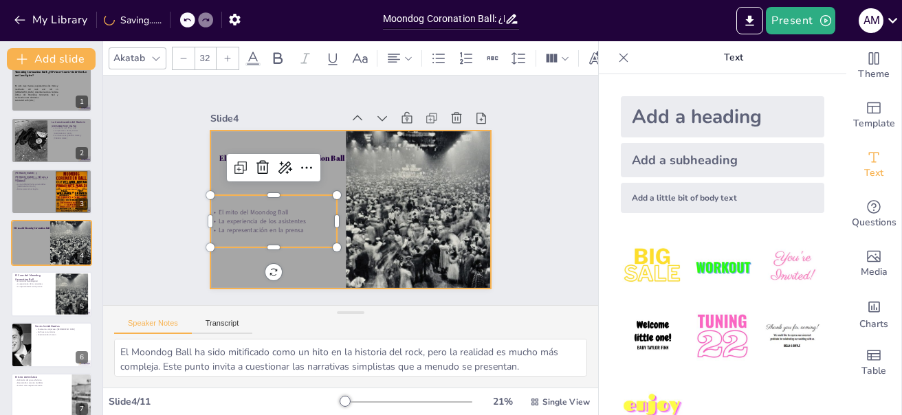
click at [298, 266] on div at bounding box center [350, 210] width 281 height 158
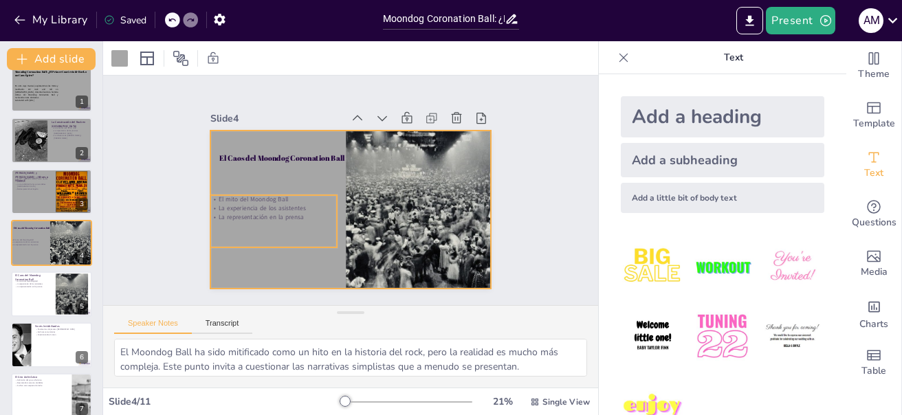
click at [210, 197] on p "El mito del Moondog Ball" at bounding box center [273, 183] width 126 height 35
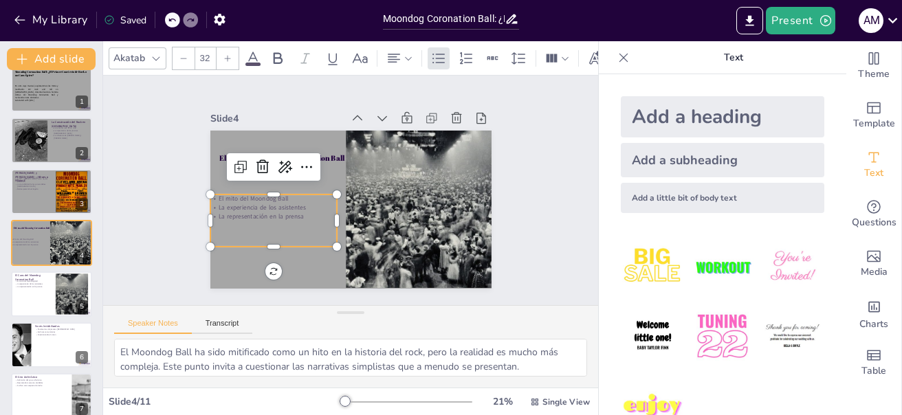
click at [210, 197] on p "El mito del Moondog Ball" at bounding box center [273, 191] width 127 height 22
click at [210, 195] on p "El mito del Moondog Ball" at bounding box center [273, 199] width 127 height 9
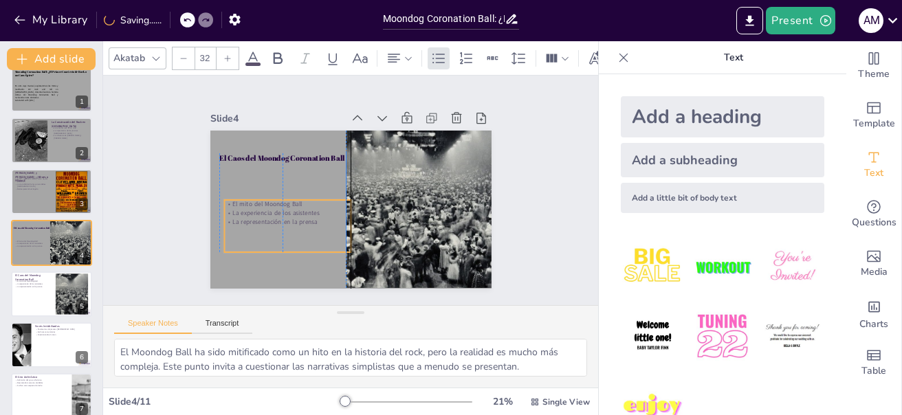
drag, startPoint x: 208, startPoint y: 191, endPoint x: 220, endPoint y: 197, distance: 13.5
click at [223, 197] on p "El mito del Moondog Ball" at bounding box center [286, 198] width 127 height 22
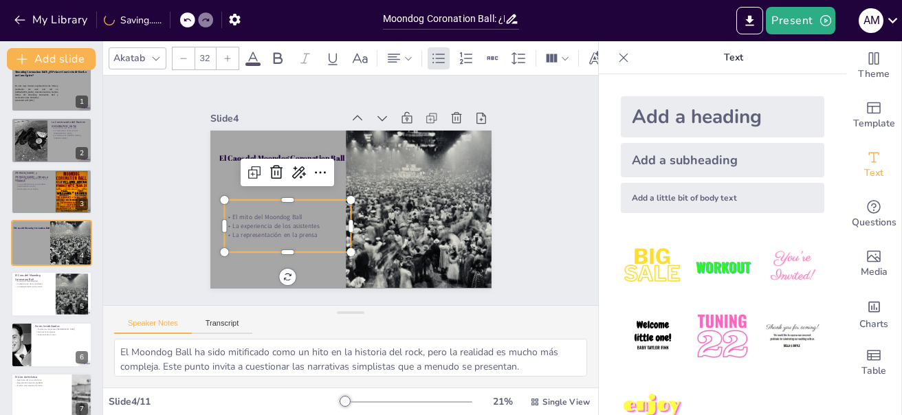
click at [221, 208] on p "El mito del Moondog Ball" at bounding box center [284, 203] width 126 height 35
click at [224, 213] on p "El mito del Moondog Ball" at bounding box center [287, 217] width 127 height 9
click at [221, 210] on p "El mito del Moondog Ball" at bounding box center [284, 203] width 126 height 35
click at [224, 213] on p "El mito del Moondog Ball" at bounding box center [287, 217] width 127 height 9
click at [257, 230] on p "La representación en la prensa" at bounding box center [287, 234] width 127 height 9
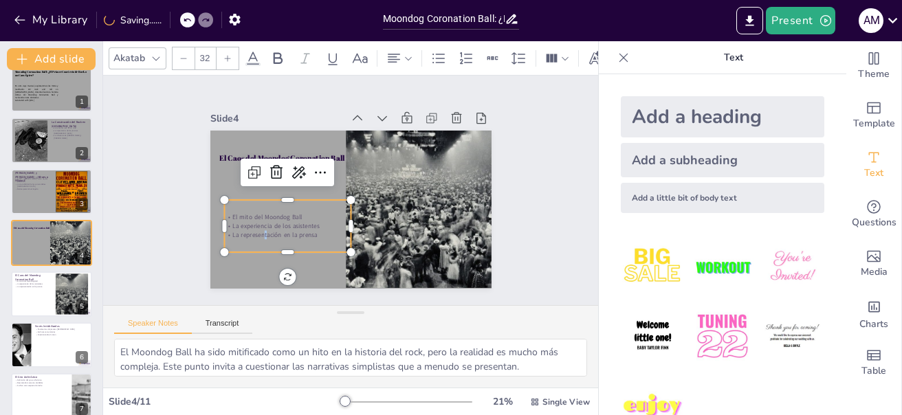
click at [291, 235] on p "La representación en la prensa" at bounding box center [287, 234] width 127 height 9
drag, startPoint x: 221, startPoint y: 213, endPoint x: 313, endPoint y: 237, distance: 94.4
click at [313, 237] on div "El mito del Moondog Ball La experiencia de los asistentes La representación en …" at bounding box center [287, 226] width 127 height 52
click at [229, 47] on div at bounding box center [228, 58] width 22 height 22
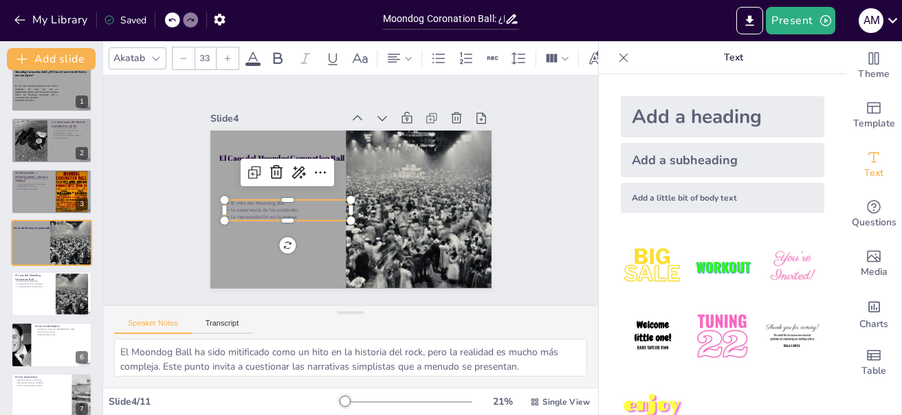
click at [222, 50] on div at bounding box center [228, 58] width 22 height 22
click at [228, 56] on icon at bounding box center [228, 58] width 6 height 6
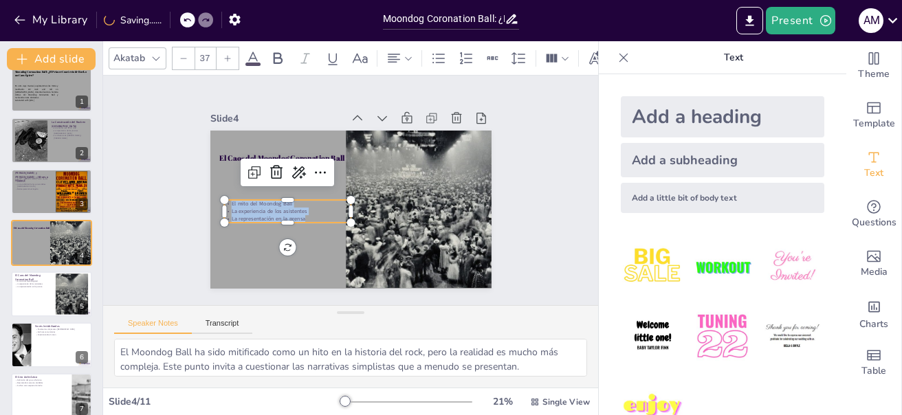
type input "38"
click at [256, 54] on icon at bounding box center [253, 58] width 12 height 13
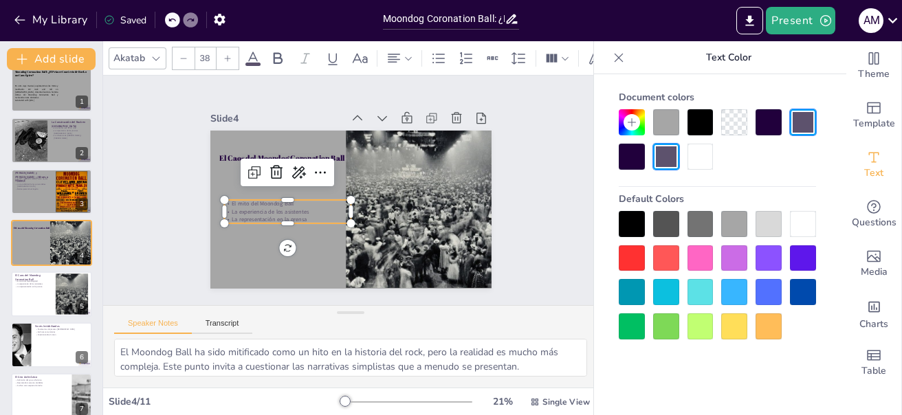
click at [631, 221] on div at bounding box center [632, 224] width 26 height 26
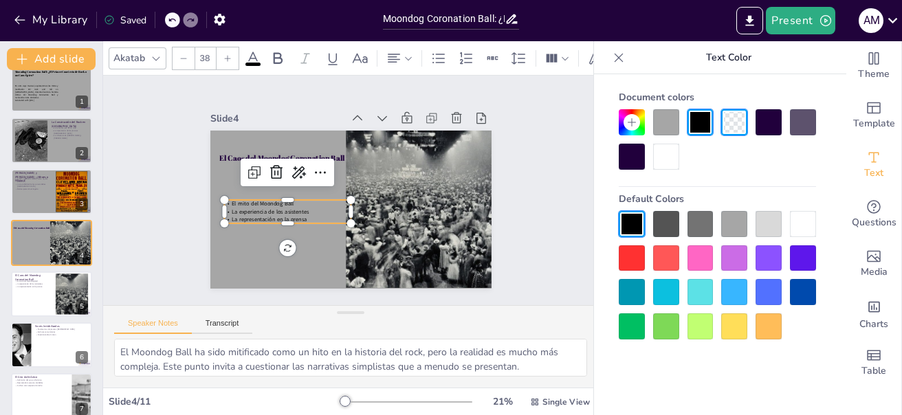
click at [767, 124] on div at bounding box center [769, 122] width 26 height 26
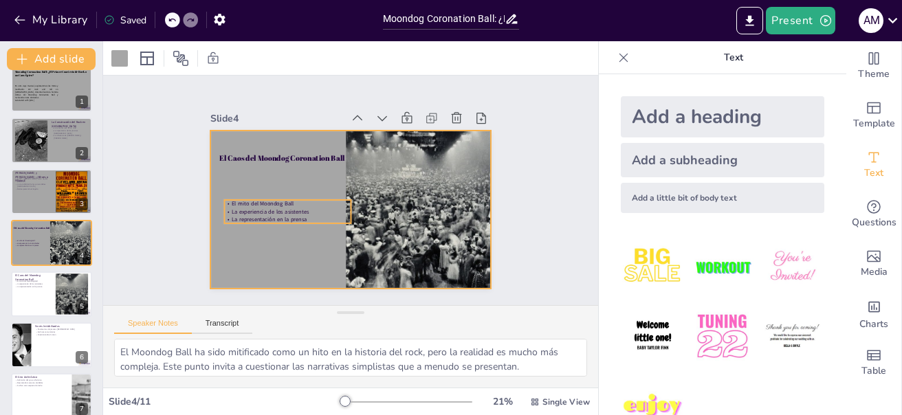
click at [250, 197] on span "La experiencia de los asistentes" at bounding box center [269, 177] width 74 height 39
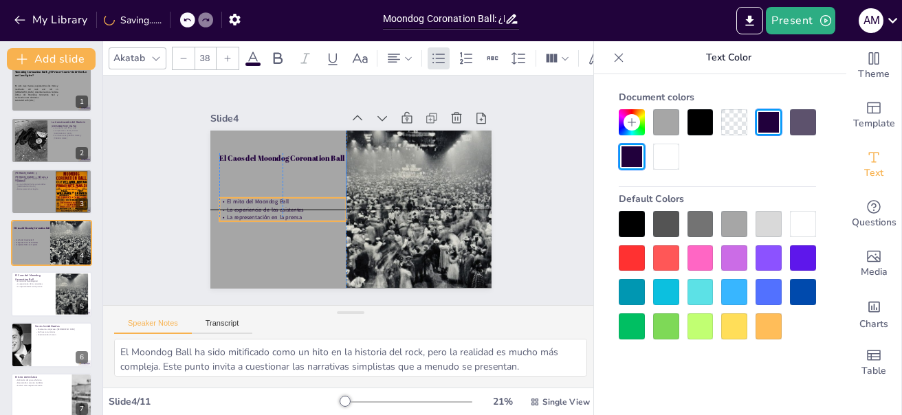
drag, startPoint x: 271, startPoint y: 204, endPoint x: 268, endPoint y: 197, distance: 8.3
click at [268, 197] on div "El mito del Moondog Ball La experiencia de los asistentes La representación en …" at bounding box center [281, 202] width 129 height 36
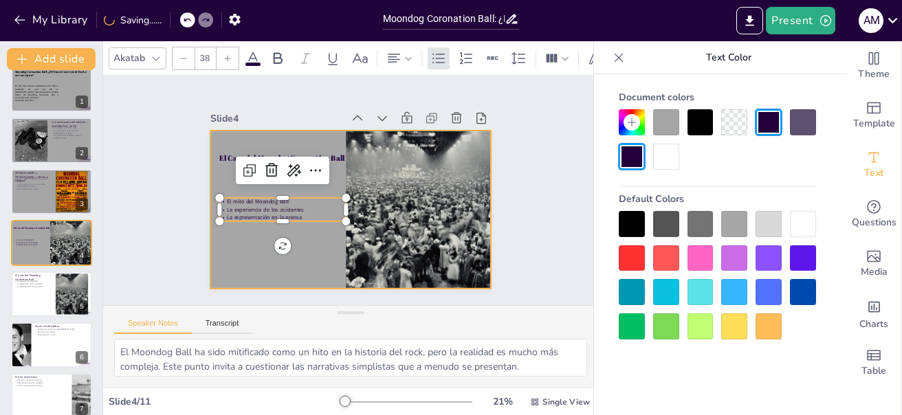
click at [304, 186] on div at bounding box center [347, 208] width 308 height 213
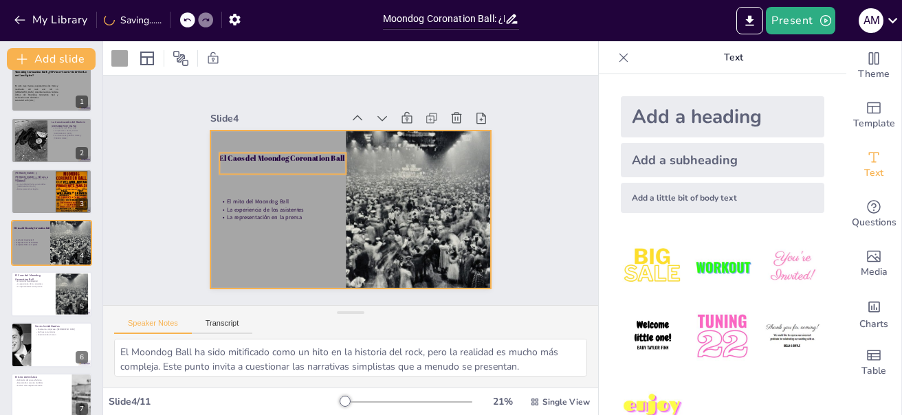
click at [295, 159] on div "El Caos del Moondog Coronation Ball" at bounding box center [285, 157] width 128 height 34
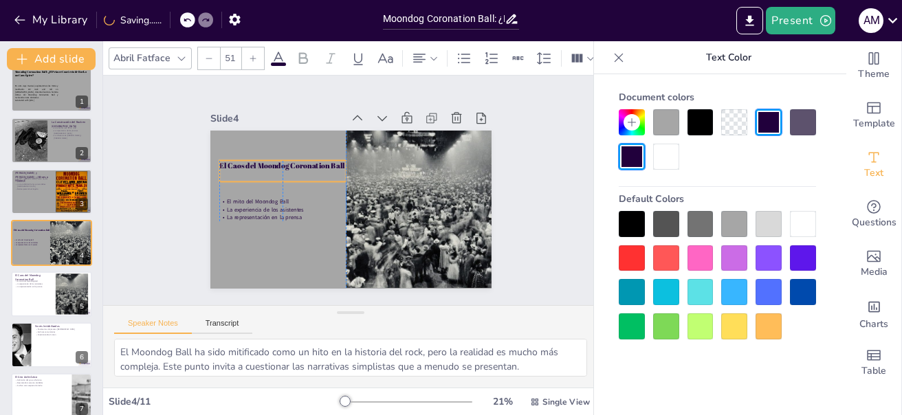
drag, startPoint x: 295, startPoint y: 159, endPoint x: 294, endPoint y: 166, distance: 7.7
click at [294, 166] on div "El Caos del Moondog Coronation Ball" at bounding box center [282, 171] width 127 height 21
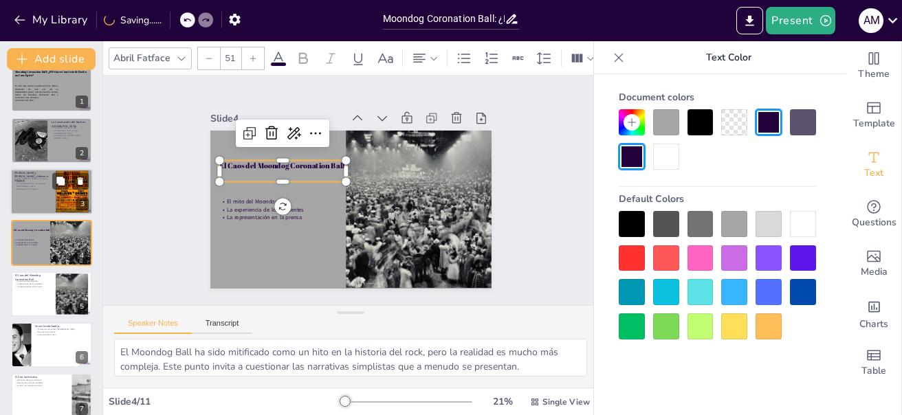
click at [49, 194] on div at bounding box center [51, 191] width 83 height 47
type textarea "La percepción [PERSON_NAME] y [PERSON_NAME] como héroes es problemática, ya que…"
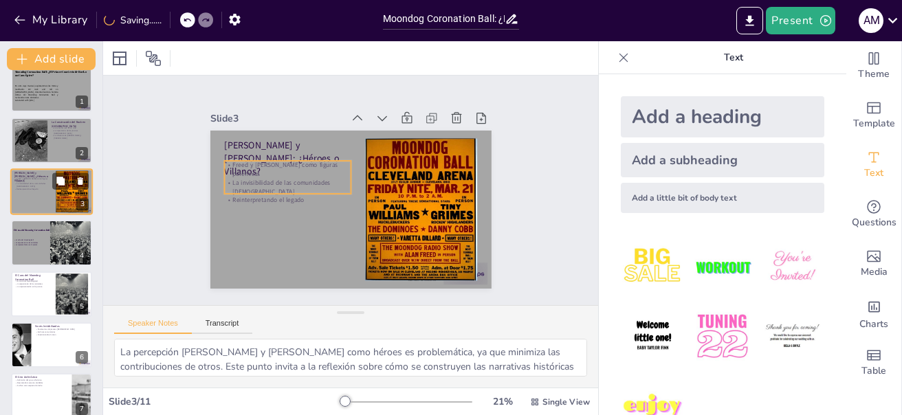
scroll to position [0, 0]
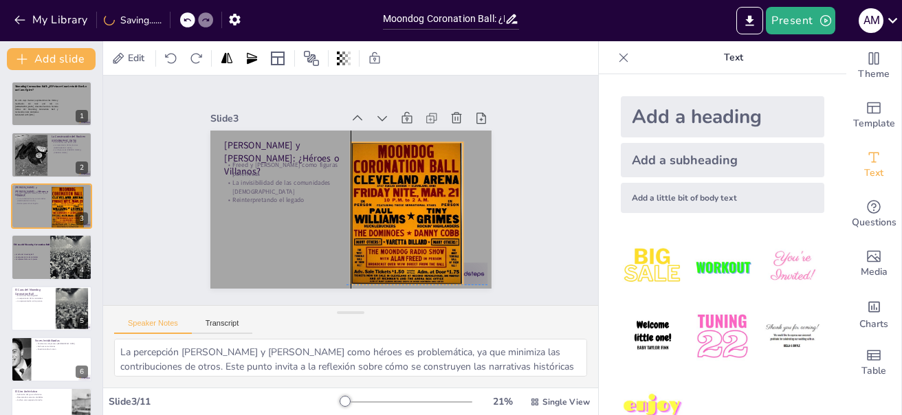
drag, startPoint x: 382, startPoint y: 211, endPoint x: 364, endPoint y: 211, distance: 17.9
click at [364, 211] on div at bounding box center [407, 213] width 113 height 146
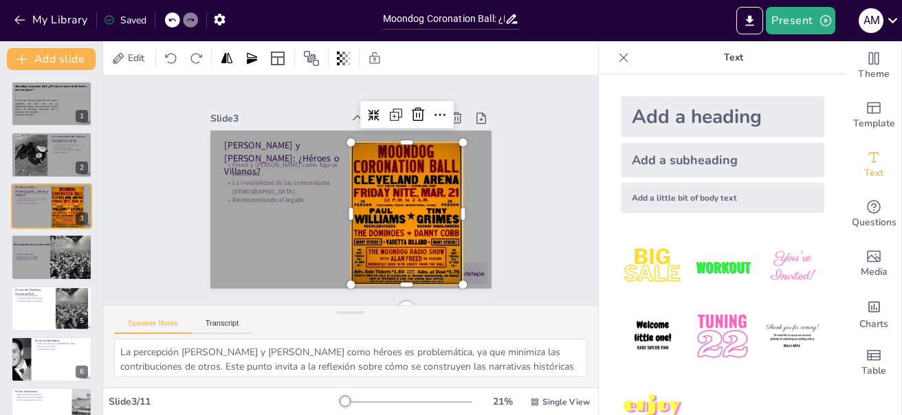
click at [364, 211] on div at bounding box center [407, 213] width 113 height 146
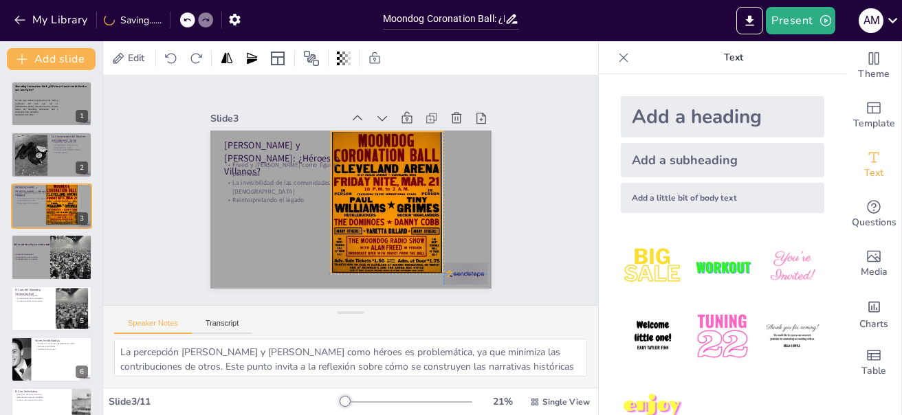
drag, startPoint x: 364, startPoint y: 212, endPoint x: 342, endPoint y: 202, distance: 24.0
click at [342, 202] on div at bounding box center [387, 202] width 113 height 146
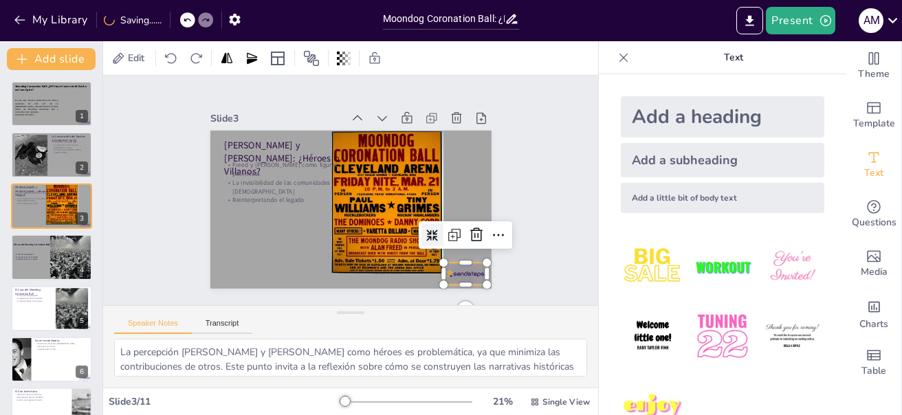
click at [459, 272] on div at bounding box center [456, 285] width 46 height 26
click at [466, 239] on div at bounding box center [477, 235] width 22 height 22
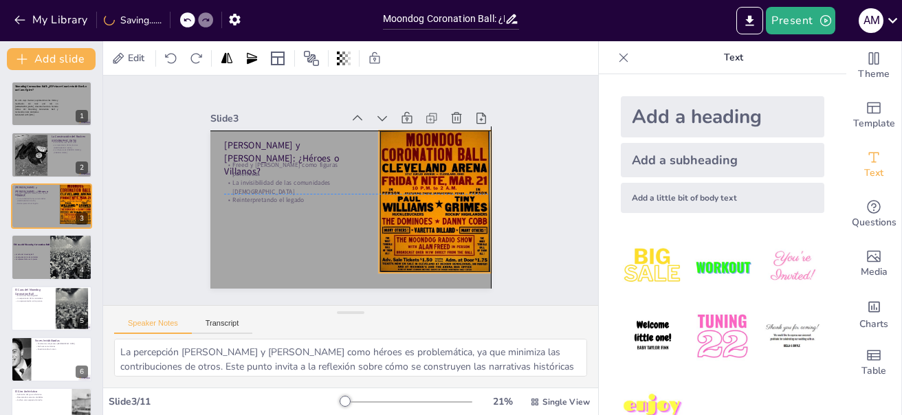
drag, startPoint x: 402, startPoint y: 237, endPoint x: 446, endPoint y: 232, distance: 45.0
click at [446, 232] on div at bounding box center [435, 202] width 113 height 146
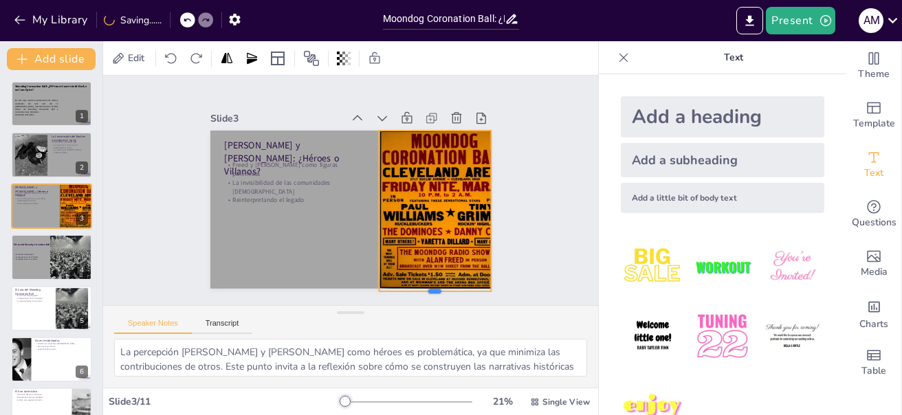
drag, startPoint x: 424, startPoint y: 274, endPoint x: 424, endPoint y: 287, distance: 13.1
click at [424, 294] on div at bounding box center [423, 305] width 113 height 23
click at [420, 289] on div at bounding box center [435, 294] width 113 height 11
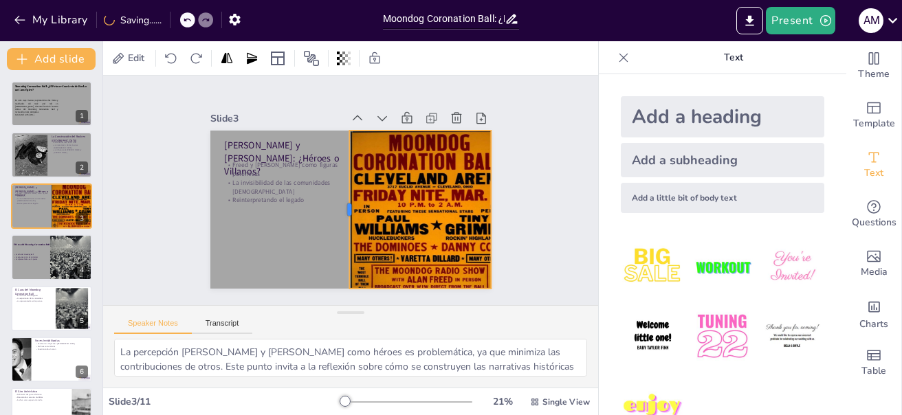
drag, startPoint x: 367, startPoint y: 202, endPoint x: 337, endPoint y: 195, distance: 30.4
click at [338, 195] on div at bounding box center [343, 210] width 11 height 158
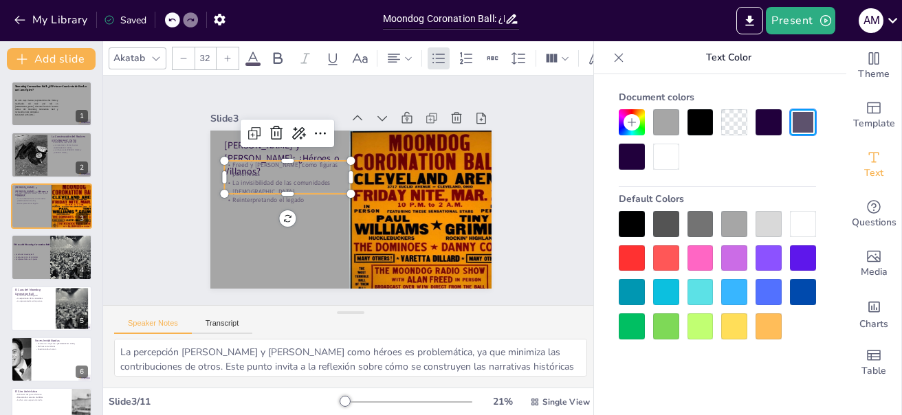
click at [248, 179] on p "La invisibilidad de las comunidades [DEMOGRAPHIC_DATA]" at bounding box center [287, 187] width 127 height 17
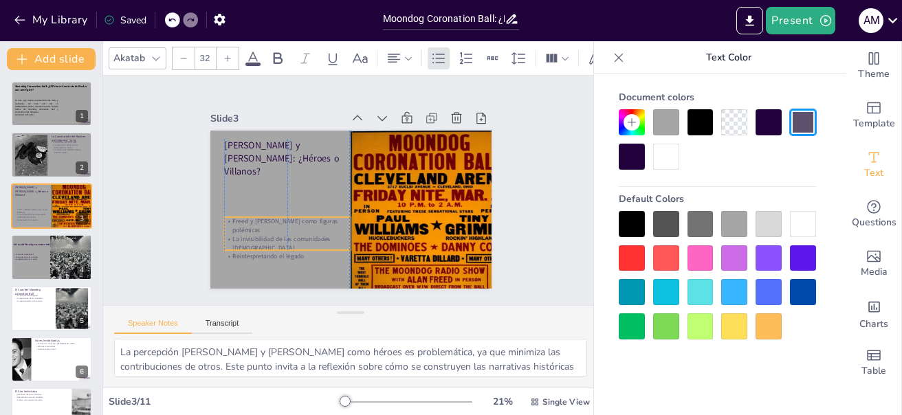
drag, startPoint x: 248, startPoint y: 168, endPoint x: 246, endPoint y: 228, distance: 60.6
click at [246, 235] on p "La invisibilidad de las comunidades [DEMOGRAPHIC_DATA]" at bounding box center [287, 243] width 127 height 17
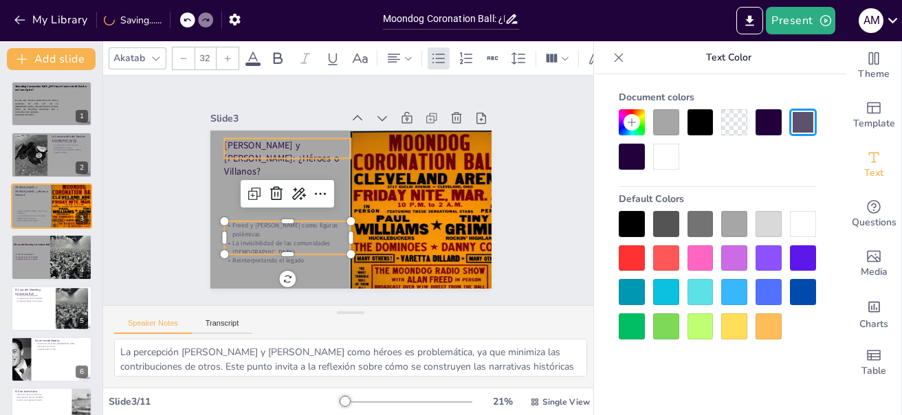
click at [259, 151] on p "[PERSON_NAME] y [PERSON_NAME]: ¿Héroes o Villanos?" at bounding box center [305, 134] width 131 height 87
click at [259, 151] on p "[PERSON_NAME] y [PERSON_NAME]: ¿Héroes o Villanos?" at bounding box center [287, 158] width 127 height 39
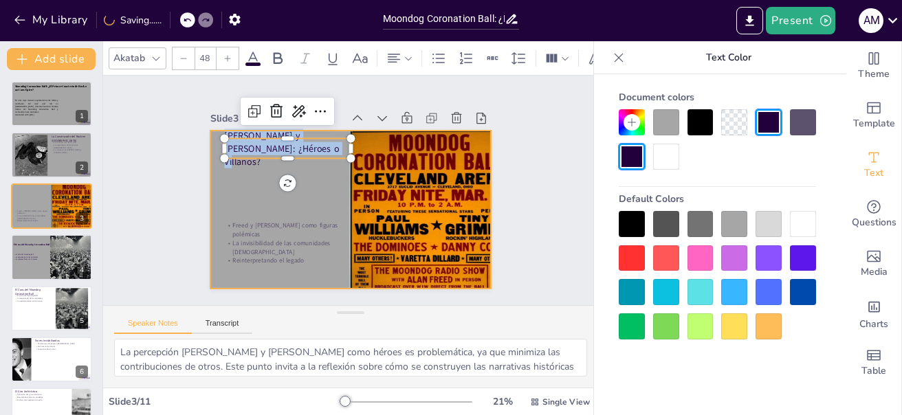
click at [261, 169] on div "Freed y [PERSON_NAME] como figuras polémicas La invisibilidad de las comunidade…" at bounding box center [350, 210] width 281 height 158
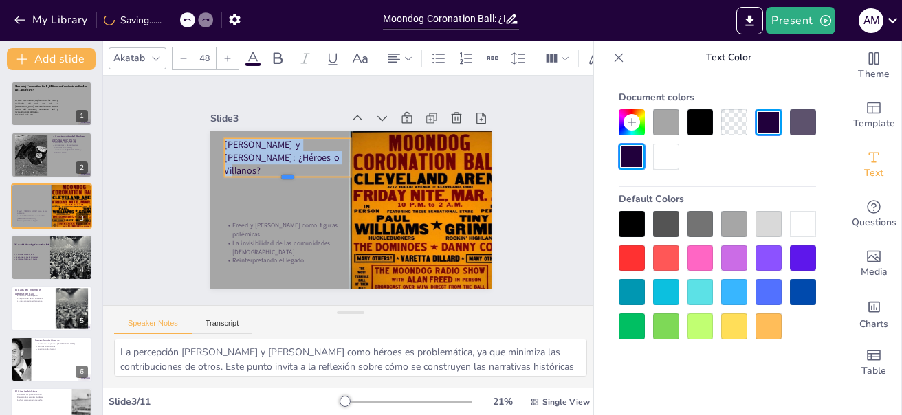
drag, startPoint x: 279, startPoint y: 156, endPoint x: 279, endPoint y: 175, distance: 18.6
click at [279, 177] on div at bounding box center [287, 182] width 127 height 11
click at [303, 155] on p "[PERSON_NAME] y [PERSON_NAME]: ¿Héroes o Villanos?" at bounding box center [291, 151] width 130 height 52
drag, startPoint x: 251, startPoint y: 162, endPoint x: 272, endPoint y: 164, distance: 21.4
click at [272, 164] on p "[PERSON_NAME] y [PERSON_NAME]: ¿Héroes o Villanos?" at bounding box center [291, 151] width 130 height 52
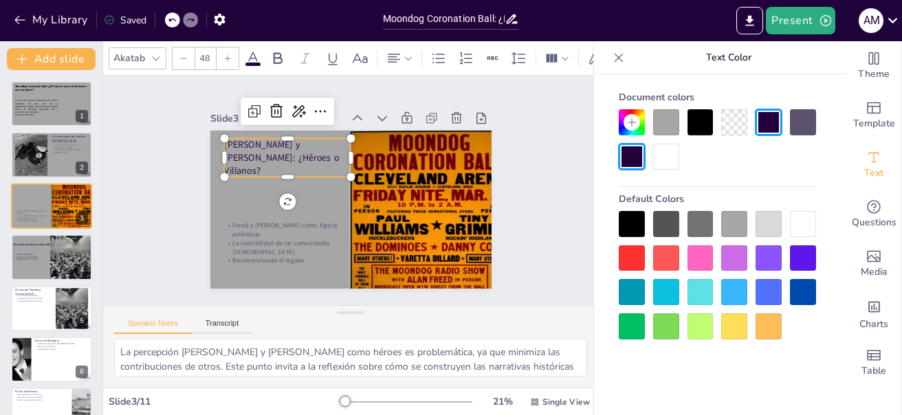
click at [298, 160] on p "[PERSON_NAME] y [PERSON_NAME]: ¿Héroes o Villanos?" at bounding box center [287, 157] width 127 height 39
click at [298, 160] on p "[PERSON_NAME] y [PERSON_NAME]: ¿Héroes o Villanos?" at bounding box center [296, 145] width 132 height 65
click at [162, 52] on div at bounding box center [156, 58] width 17 height 17
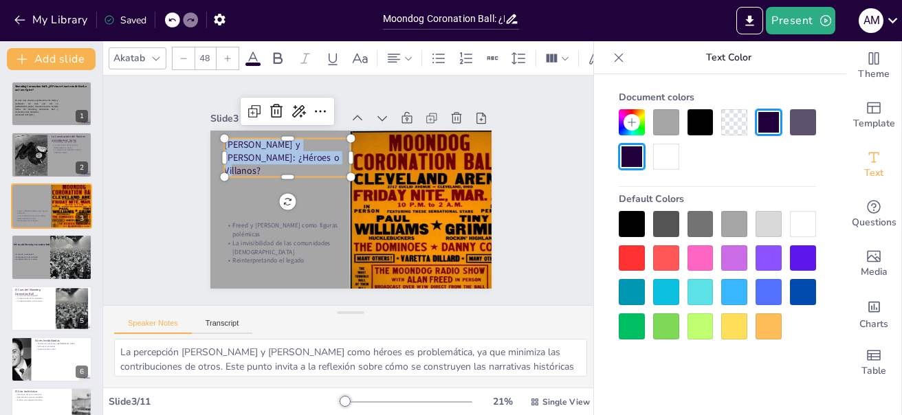
click at [162, 52] on div at bounding box center [156, 58] width 17 height 17
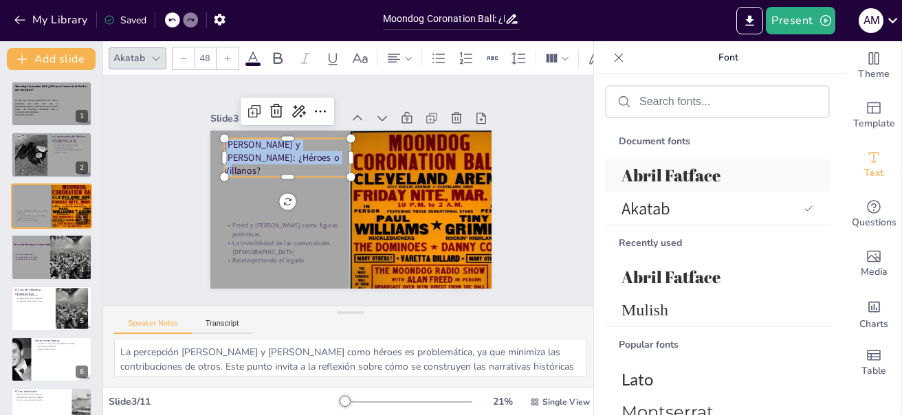
click at [644, 168] on span "Abril Fatface" at bounding box center [715, 175] width 186 height 22
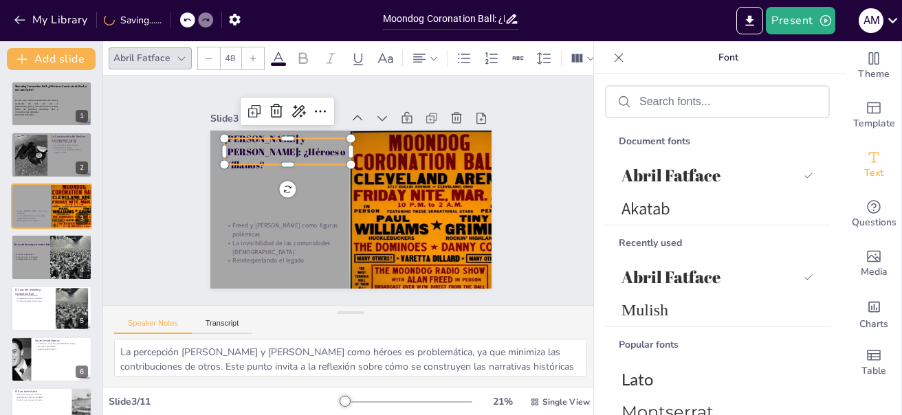
click at [253, 60] on div at bounding box center [253, 58] width 22 height 22
click at [206, 59] on div at bounding box center [209, 58] width 22 height 22
click at [255, 54] on icon at bounding box center [253, 58] width 8 height 8
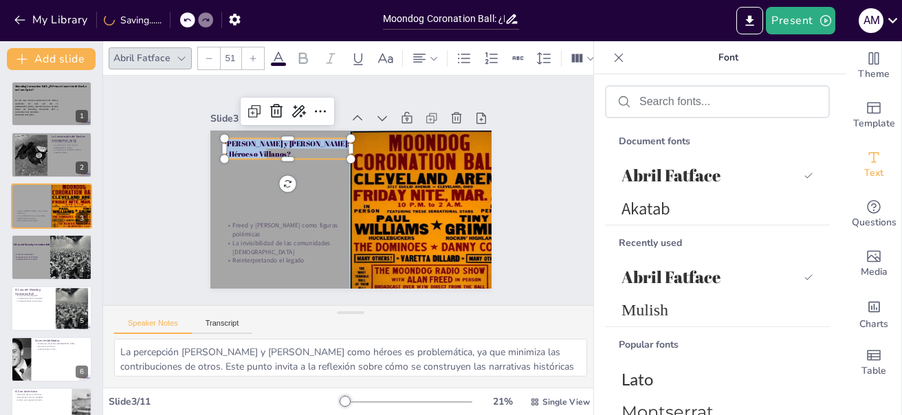
click at [255, 54] on icon at bounding box center [253, 58] width 8 height 8
click at [256, 54] on icon at bounding box center [253, 58] width 8 height 8
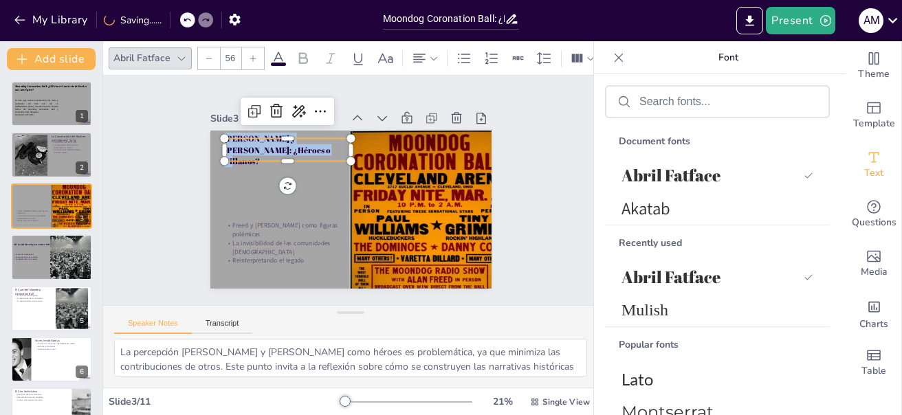
click at [256, 54] on icon at bounding box center [253, 58] width 8 height 8
type input "57"
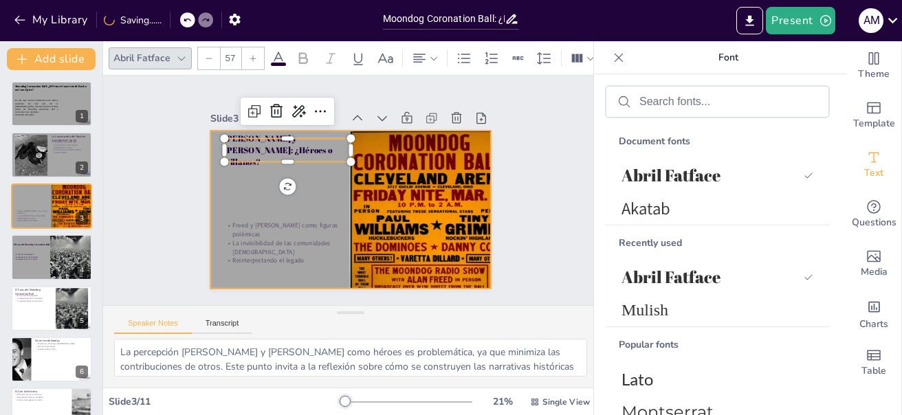
click at [302, 168] on div at bounding box center [337, 205] width 315 height 306
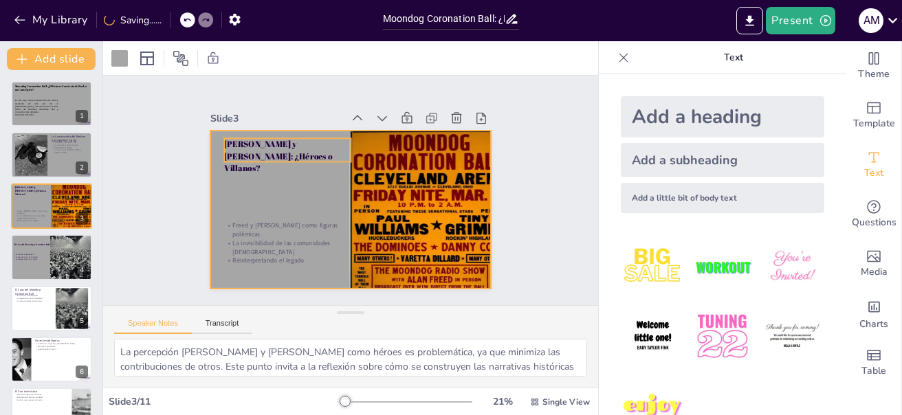
click at [280, 148] on p "[PERSON_NAME] y [PERSON_NAME]: ¿Héroes o Villanos?" at bounding box center [287, 156] width 127 height 35
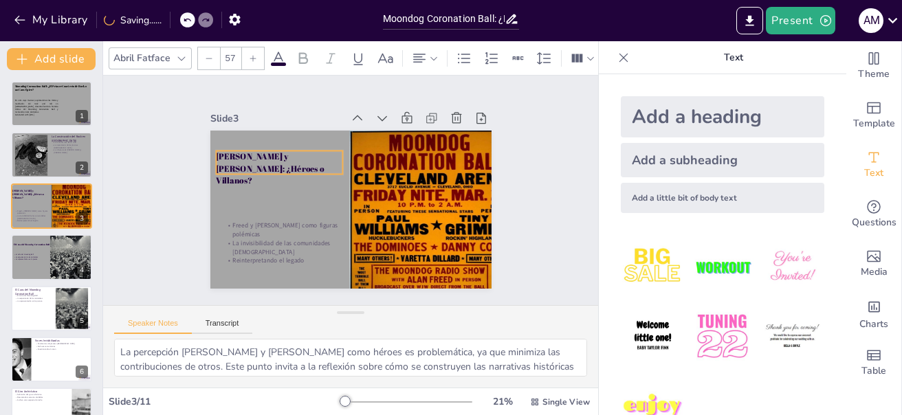
drag, startPoint x: 277, startPoint y: 153, endPoint x: 270, endPoint y: 164, distance: 13.4
click at [270, 164] on p "[PERSON_NAME] y [PERSON_NAME]: ¿Héroes o Villanos?" at bounding box center [281, 161] width 129 height 48
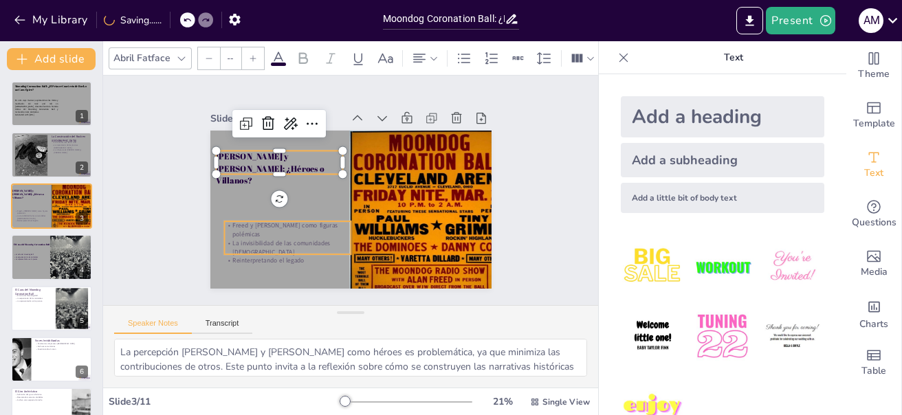
type input "32"
click at [261, 239] on p "La invisibilidad de las comunidades [DEMOGRAPHIC_DATA]" at bounding box center [287, 247] width 127 height 17
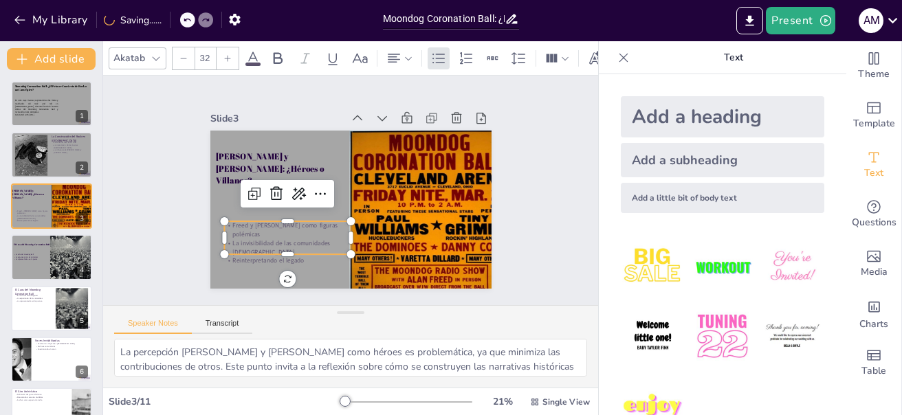
click at [295, 146] on p "Reinterpretando el legado" at bounding box center [340, 97] width 91 height 100
click at [277, 248] on p "Reinterpretando el legado" at bounding box center [280, 254] width 127 height 22
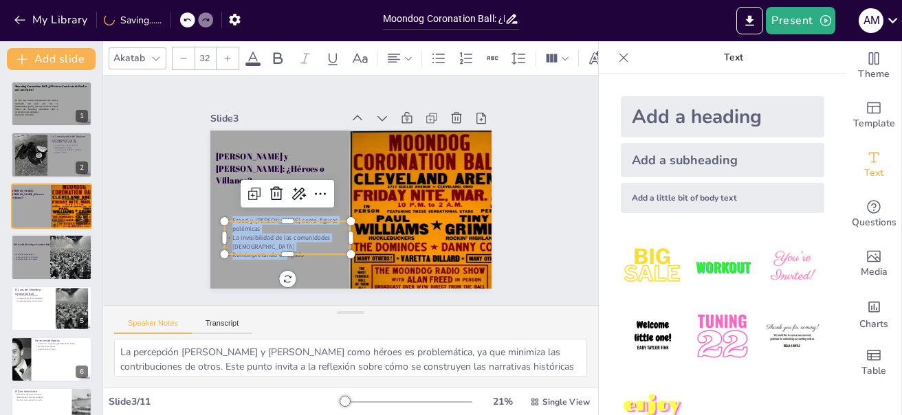
drag, startPoint x: 277, startPoint y: 247, endPoint x: 224, endPoint y: 210, distance: 64.7
click at [228, 212] on div "[PERSON_NAME] y [PERSON_NAME]: ¿Héroes o Villanos? [PERSON_NAME] y [PERSON_NAME…" at bounding box center [332, 195] width 213 height 308
click at [224, 210] on div at bounding box center [350, 210] width 281 height 158
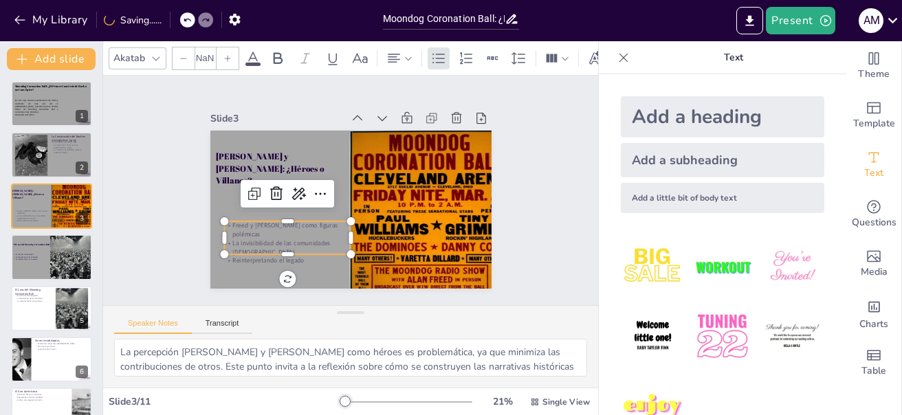
type input "32"
click at [301, 241] on p "La invisibilidad de las comunidades [DEMOGRAPHIC_DATA]" at bounding box center [287, 247] width 127 height 17
click at [301, 241] on p "La invisibilidad de las comunidades [DEMOGRAPHIC_DATA]" at bounding box center [276, 233] width 127 height 43
click at [301, 241] on p "La invisibilidad de las comunidades [DEMOGRAPHIC_DATA]" at bounding box center [287, 242] width 127 height 17
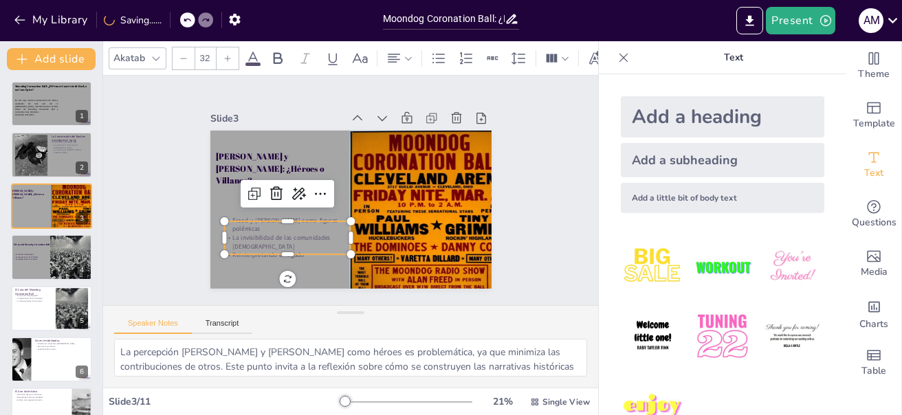
click at [301, 241] on p "La invisibilidad de las comunidades [DEMOGRAPHIC_DATA]" at bounding box center [287, 242] width 127 height 17
click at [301, 241] on p "La invisibilidad de las comunidades [DEMOGRAPHIC_DATA]" at bounding box center [283, 235] width 128 height 30
click at [301, 241] on p "La invisibilidad de las comunidades [DEMOGRAPHIC_DATA]" at bounding box center [287, 242] width 127 height 17
click at [301, 241] on p "La invisibilidad de las comunidades [DEMOGRAPHIC_DATA]" at bounding box center [270, 203] width 118 height 78
click at [301, 241] on p "La invisibilidad de las comunidades [DEMOGRAPHIC_DATA]" at bounding box center [287, 242] width 127 height 17
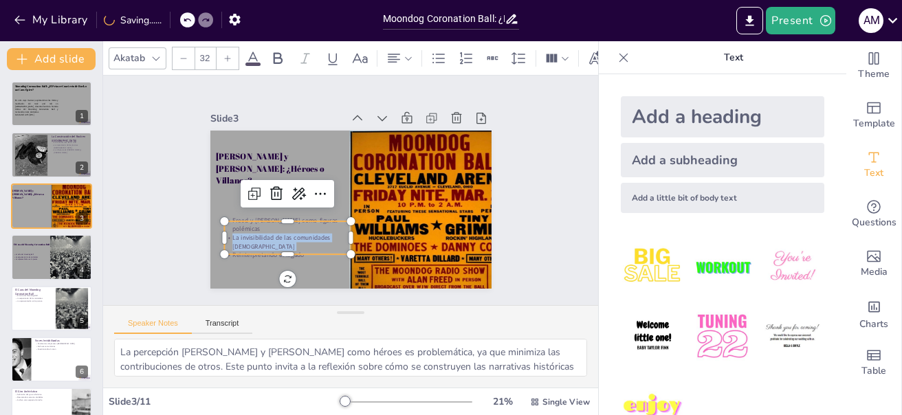
click at [301, 173] on p "La invisibilidad de las comunidades [DEMOGRAPHIC_DATA]" at bounding box center [328, 111] width 67 height 122
click at [301, 241] on p "La invisibilidad de las comunidades [DEMOGRAPHIC_DATA]" at bounding box center [287, 242] width 127 height 17
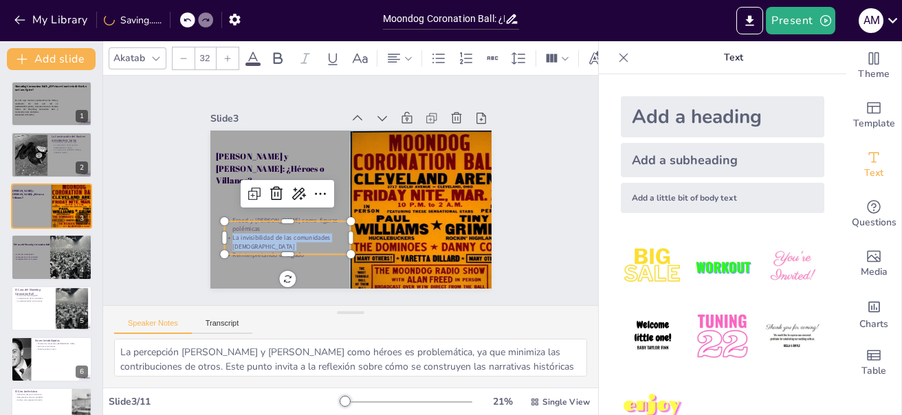
click at [285, 272] on div "[PERSON_NAME] y [PERSON_NAME]: ¿Héroes o Villanos? [PERSON_NAME] y [PERSON_NAME…" at bounding box center [350, 210] width 281 height 158
click at [279, 254] on div at bounding box center [287, 259] width 127 height 11
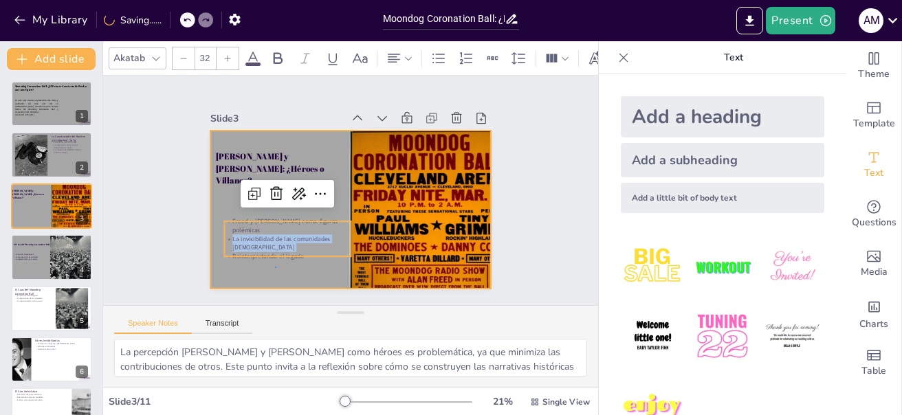
click at [274, 270] on div at bounding box center [350, 210] width 281 height 158
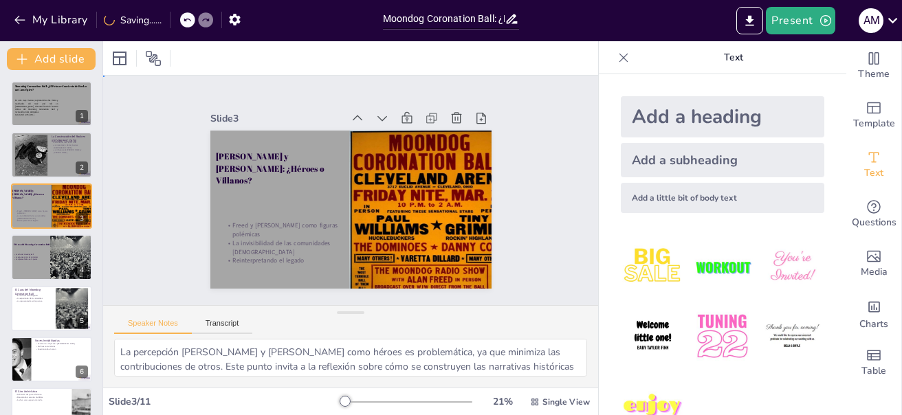
click at [274, 270] on div at bounding box center [350, 210] width 281 height 158
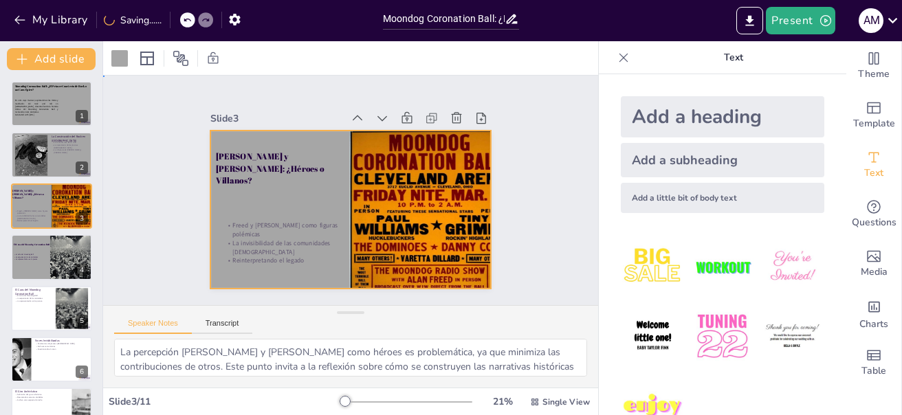
click at [294, 261] on div at bounding box center [350, 210] width 281 height 158
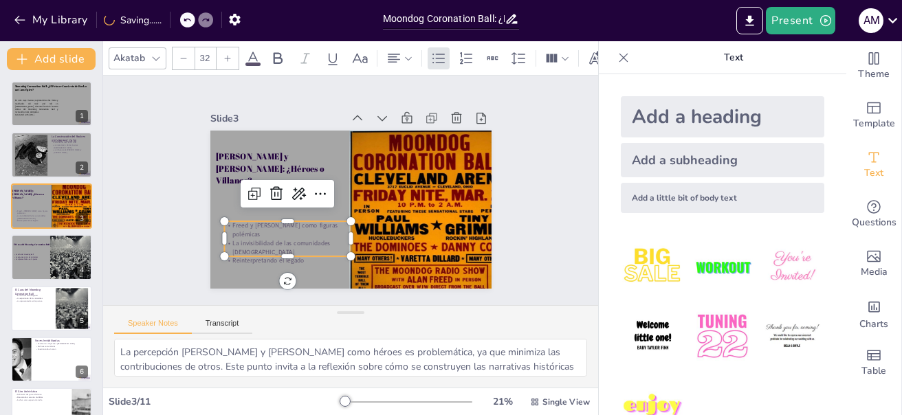
click at [280, 242] on p "La invisibilidad de las comunidades [DEMOGRAPHIC_DATA]" at bounding box center [287, 247] width 127 height 17
click at [280, 253] on div at bounding box center [280, 255] width 127 height 24
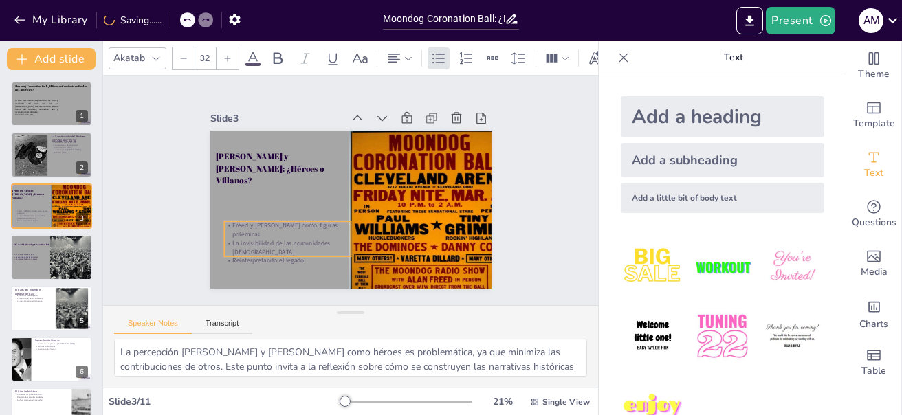
click at [279, 271] on div "[PERSON_NAME] y [PERSON_NAME]: ¿Héroes o Villanos? [PERSON_NAME] y [PERSON_NAME…" at bounding box center [349, 209] width 296 height 186
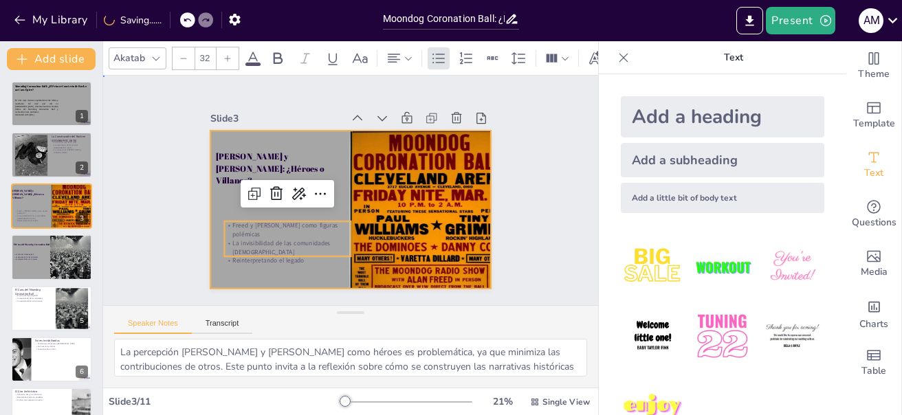
click at [298, 259] on div at bounding box center [349, 209] width 296 height 186
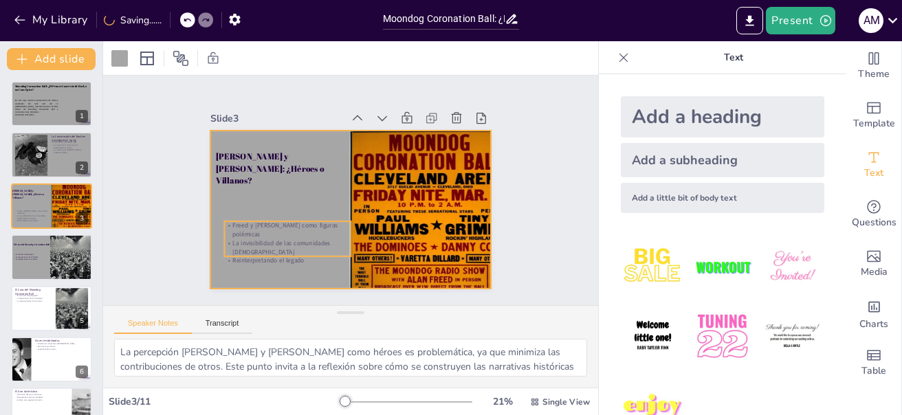
click at [274, 241] on p "La invisibilidad de las comunidades [DEMOGRAPHIC_DATA]" at bounding box center [287, 247] width 127 height 17
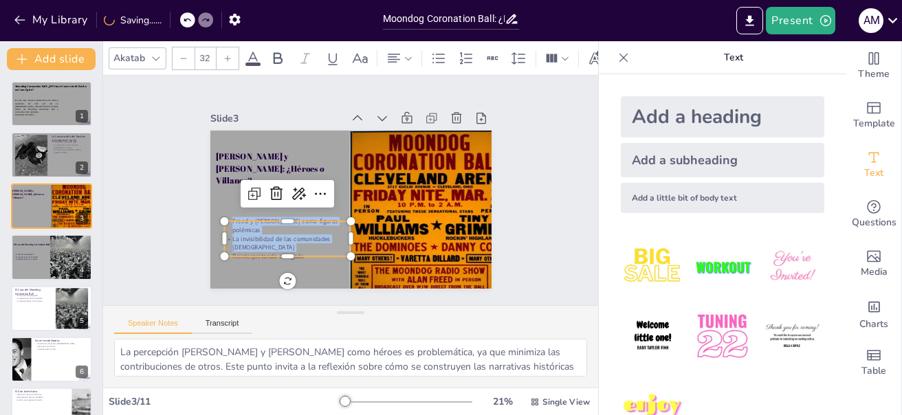
click at [270, 222] on div "Freed y [PERSON_NAME] como figuras polémicas La invisibilidad de las comunidade…" at bounding box center [287, 239] width 127 height 44
click at [294, 242] on p "La invisibilidad de las comunidades [DEMOGRAPHIC_DATA]" at bounding box center [287, 243] width 127 height 17
click at [284, 252] on p "Reinterpretando el legado" at bounding box center [287, 256] width 127 height 9
click at [224, 223] on p "Freed y [PERSON_NAME] como figuras polémicas" at bounding box center [287, 225] width 127 height 17
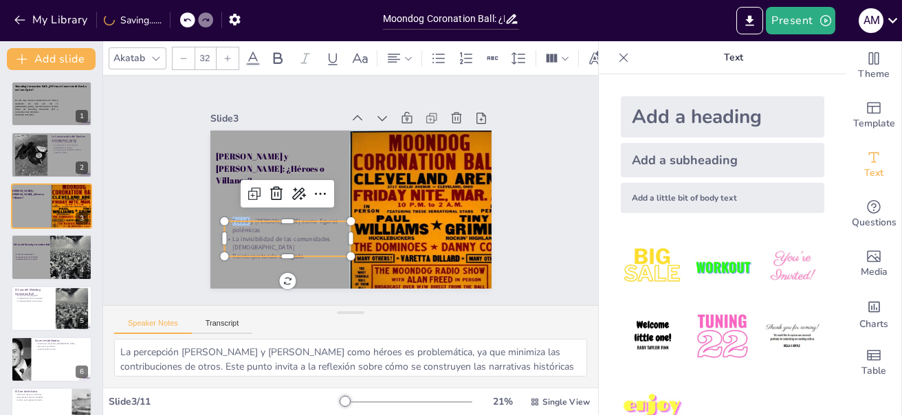
click at [224, 223] on p "Freed y [PERSON_NAME] como figuras polémicas" at bounding box center [287, 225] width 127 height 17
click at [257, 243] on p "La invisibFreed y [PERSON_NAME] como figuras polémicasilidad de las comunidades…" at bounding box center [287, 243] width 127 height 26
click at [224, 235] on p "La invisibFreed y [PERSON_NAME] como figuras polémicasilidad de las comunidades…" at bounding box center [287, 243] width 127 height 26
click at [184, 17] on div at bounding box center [187, 19] width 15 height 15
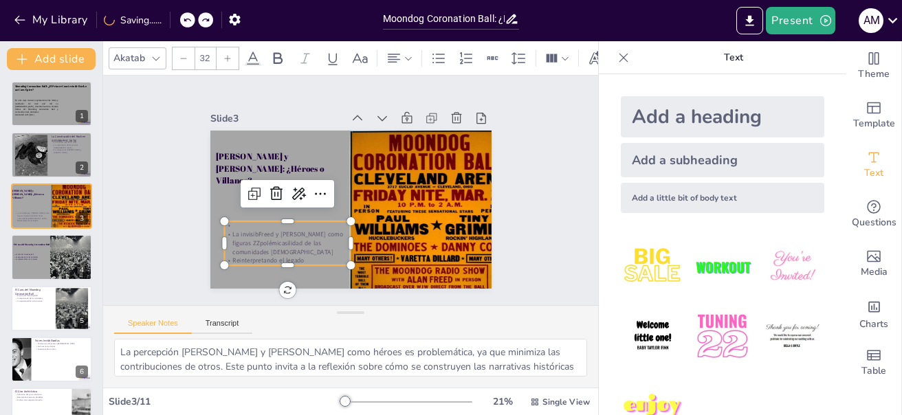
click at [193, 15] on div at bounding box center [187, 19] width 15 height 15
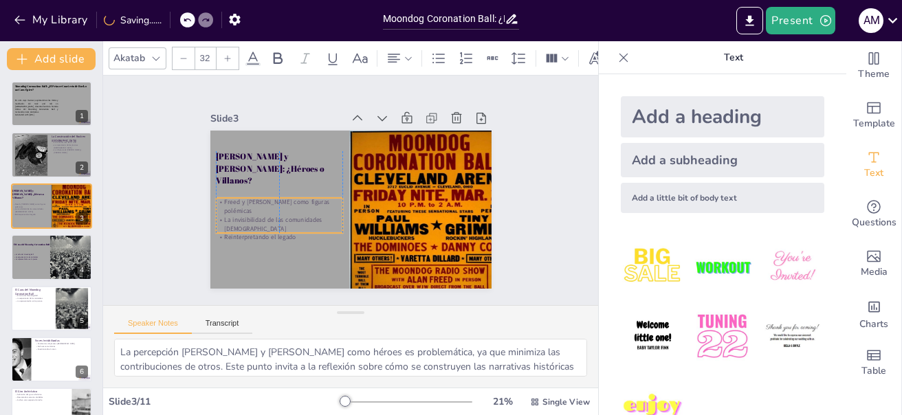
drag, startPoint x: 282, startPoint y: 230, endPoint x: 270, endPoint y: 207, distance: 26.1
click at [270, 216] on p "La invisibilidad de las comunidades [DEMOGRAPHIC_DATA]" at bounding box center [279, 224] width 127 height 17
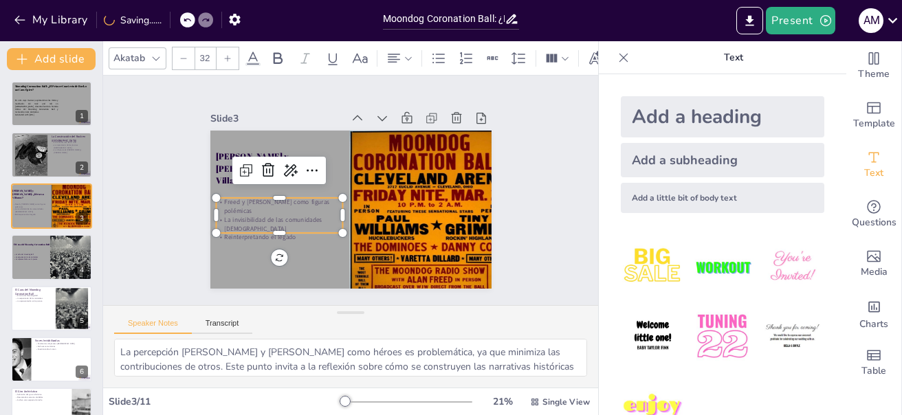
click at [221, 198] on p "Freed y [PERSON_NAME] como figuras polémicas" at bounding box center [279, 206] width 127 height 17
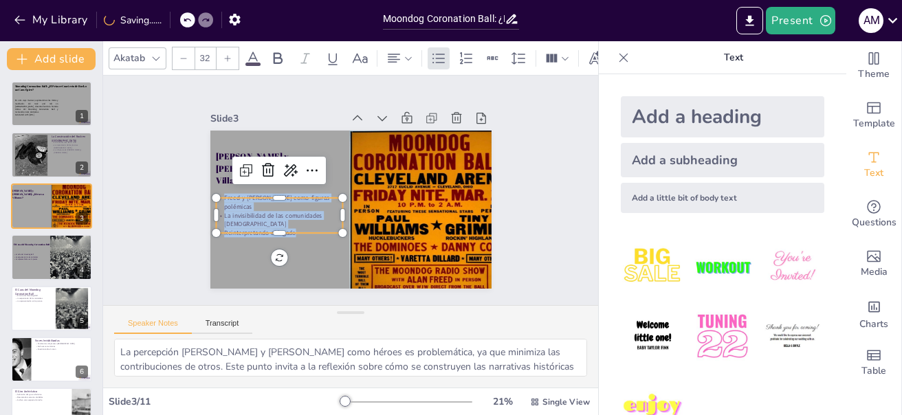
drag, startPoint x: 212, startPoint y: 196, endPoint x: 292, endPoint y: 227, distance: 86.2
click at [292, 227] on div "Freed y [PERSON_NAME] como figuras polémicas La invisibilidad de las comunidade…" at bounding box center [279, 216] width 127 height 44
click at [229, 47] on div at bounding box center [228, 58] width 22 height 22
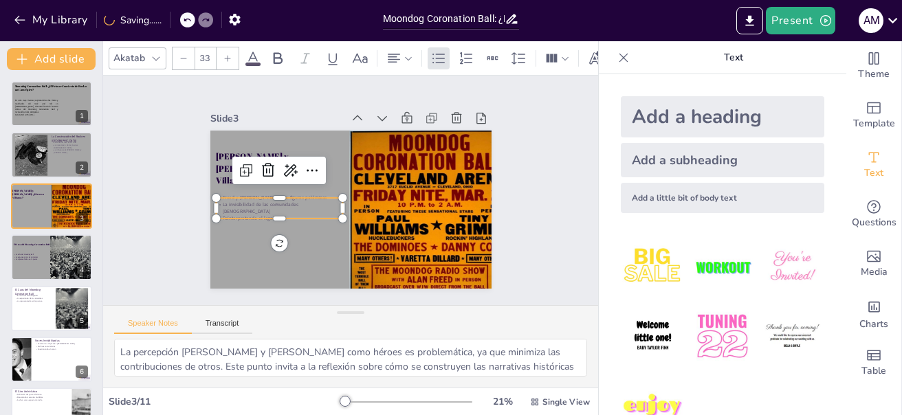
click at [229, 47] on div at bounding box center [228, 58] width 22 height 22
click at [228, 55] on icon at bounding box center [228, 58] width 6 height 6
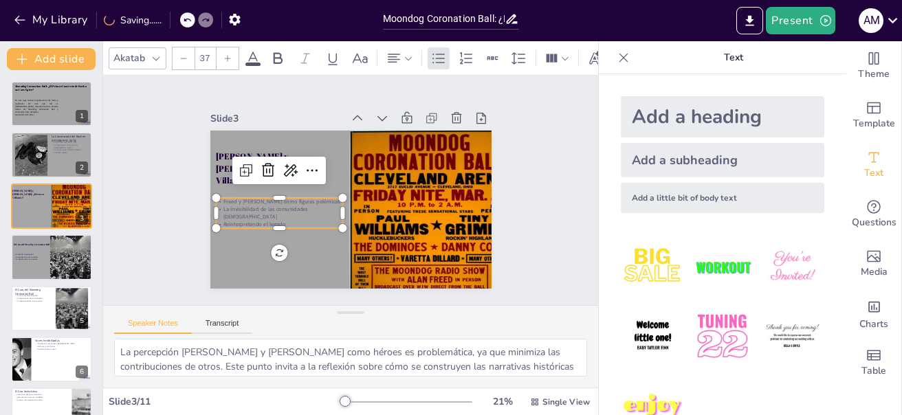
type input "38"
click at [257, 51] on icon at bounding box center [253, 58] width 17 height 17
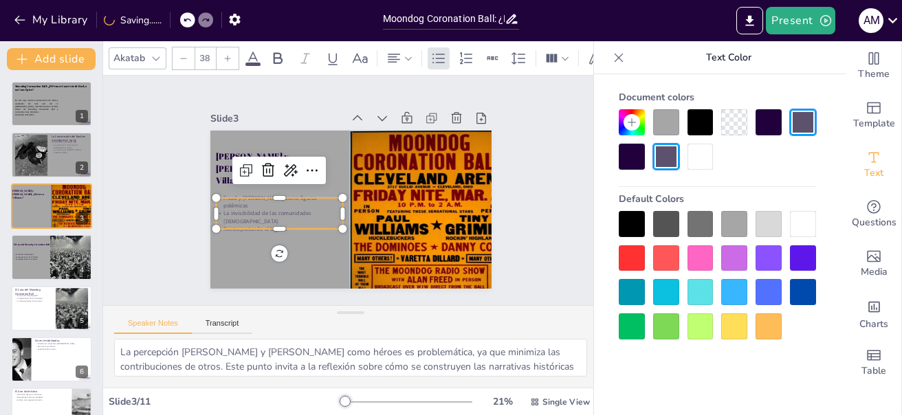
click at [767, 124] on div at bounding box center [769, 122] width 26 height 26
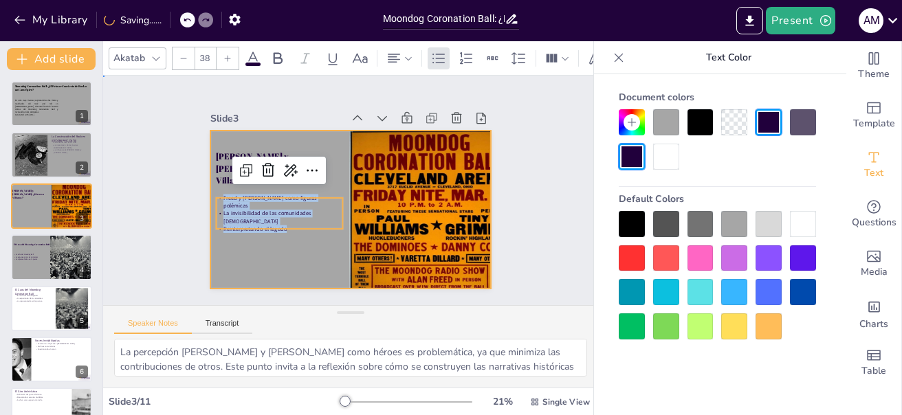
click at [305, 254] on div at bounding box center [349, 209] width 296 height 187
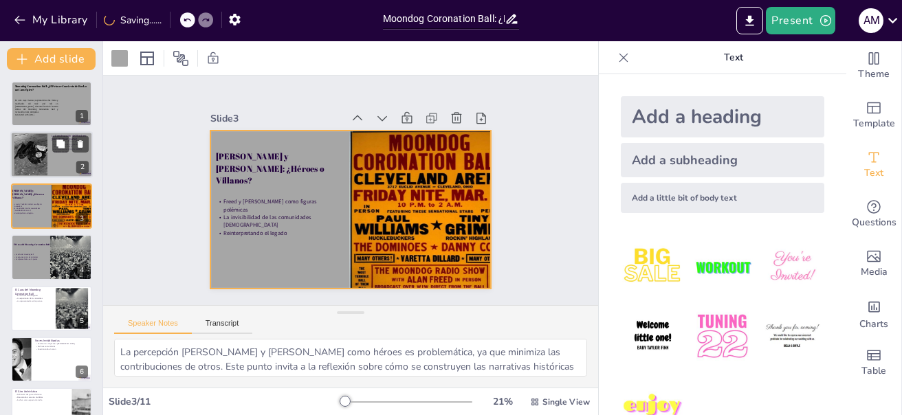
click at [21, 155] on div at bounding box center [30, 155] width 43 height 42
type textarea "El mito de que [PERSON_NAME] es la cuna del rock es una construcción cultural q…"
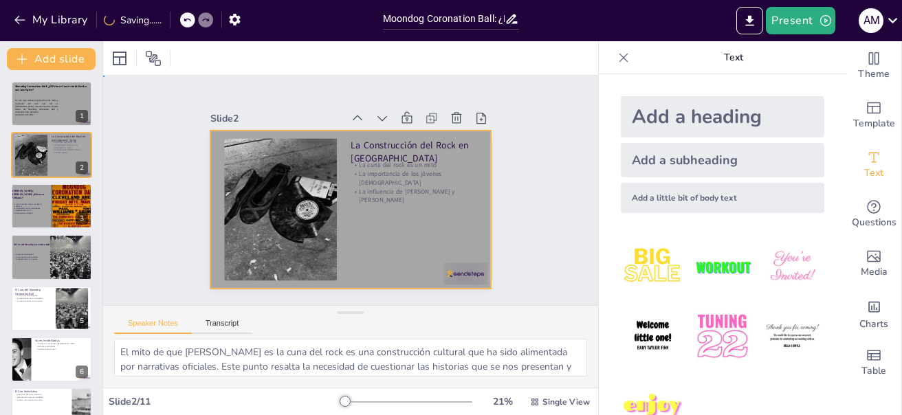
click at [433, 269] on div at bounding box center [350, 210] width 281 height 158
click at [444, 270] on div at bounding box center [466, 274] width 44 height 22
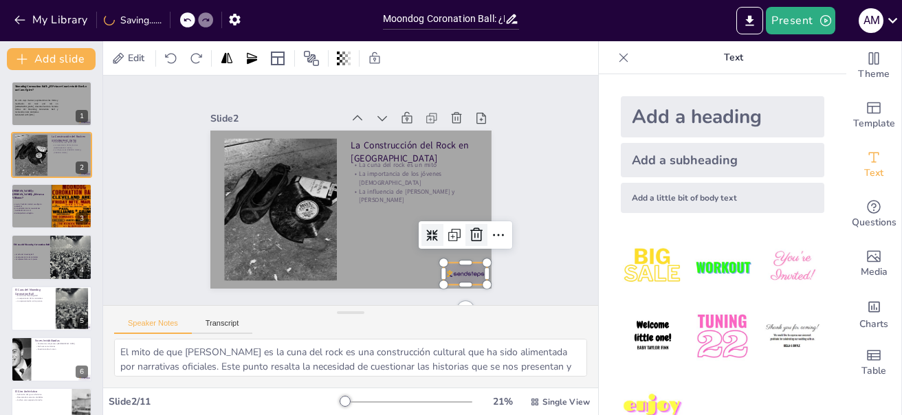
click at [466, 239] on icon at bounding box center [471, 248] width 18 height 18
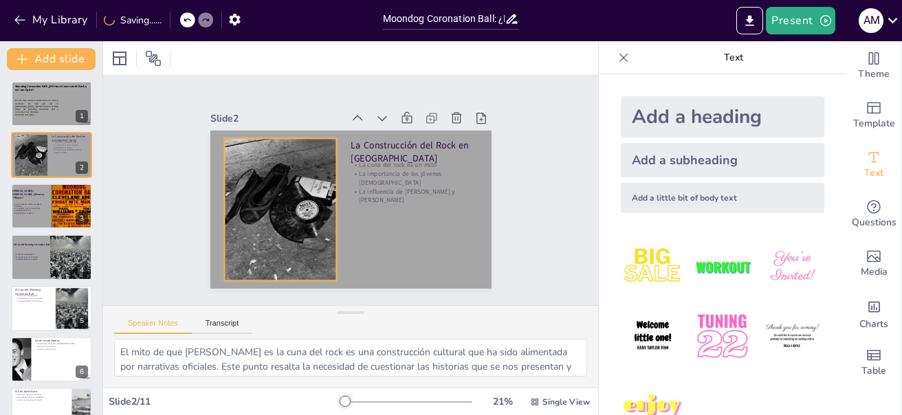
click at [255, 210] on div at bounding box center [280, 210] width 148 height 142
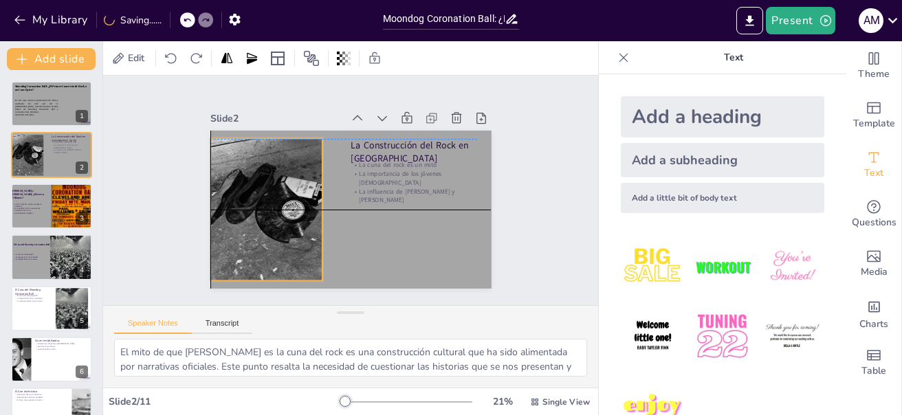
drag, startPoint x: 215, startPoint y: 204, endPoint x: 204, endPoint y: 204, distance: 10.3
click at [204, 204] on div at bounding box center [267, 210] width 148 height 142
click at [256, 127] on div at bounding box center [266, 129] width 113 height 11
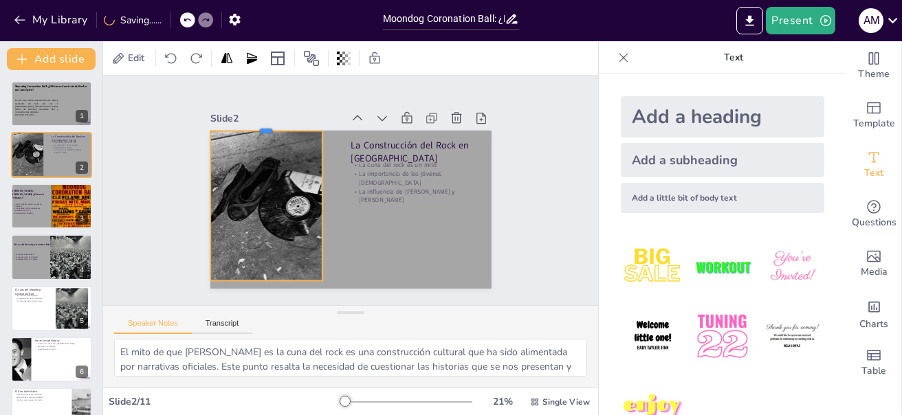
click at [256, 124] on div at bounding box center [266, 125] width 113 height 11
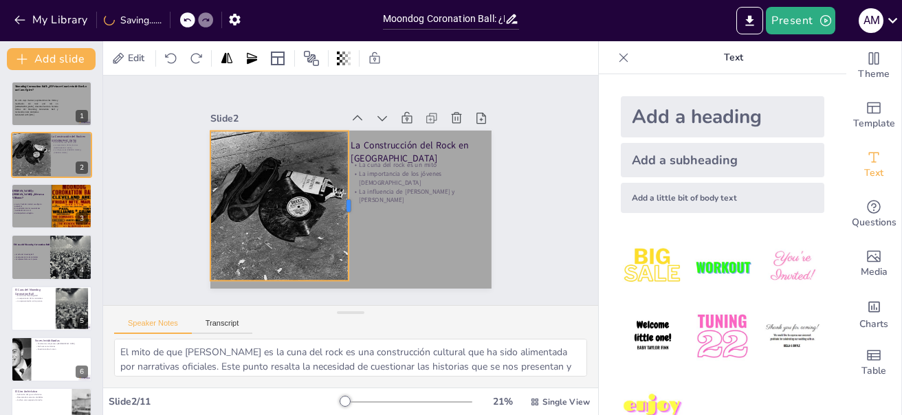
drag, startPoint x: 313, startPoint y: 200, endPoint x: 337, endPoint y: 202, distance: 24.2
click at [349, 201] on div at bounding box center [354, 206] width 11 height 150
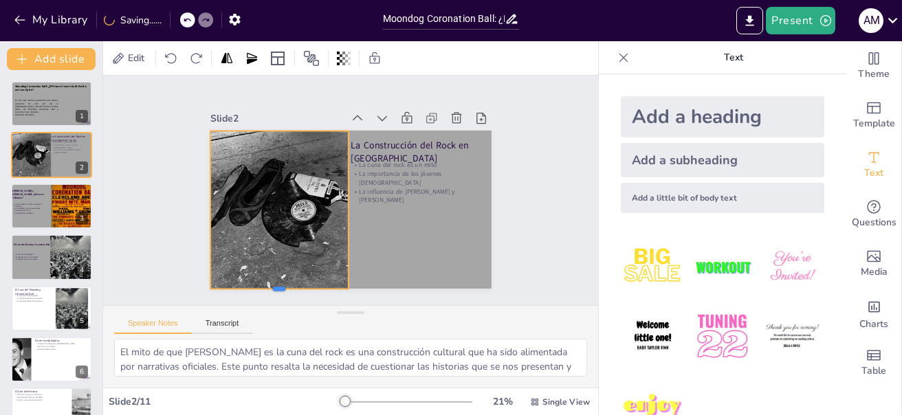
drag, startPoint x: 267, startPoint y: 276, endPoint x: 267, endPoint y: 285, distance: 8.3
click at [267, 290] on div at bounding box center [279, 295] width 139 height 11
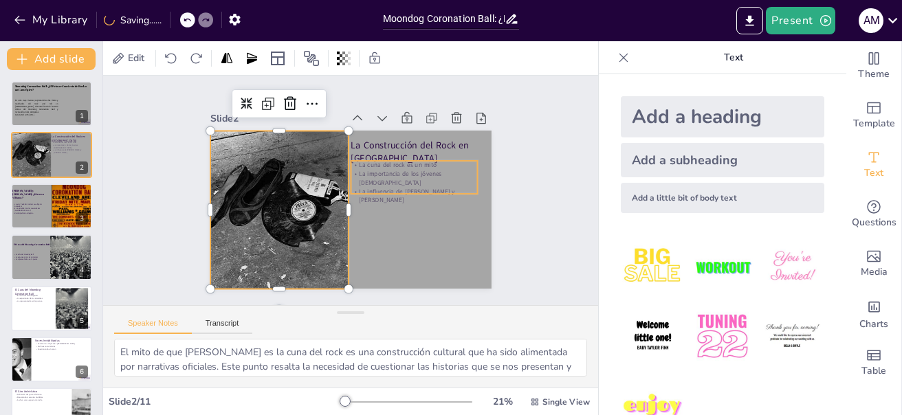
click at [379, 170] on p "La importancia de los jóvenes [DEMOGRAPHIC_DATA]" at bounding box center [415, 185] width 128 height 31
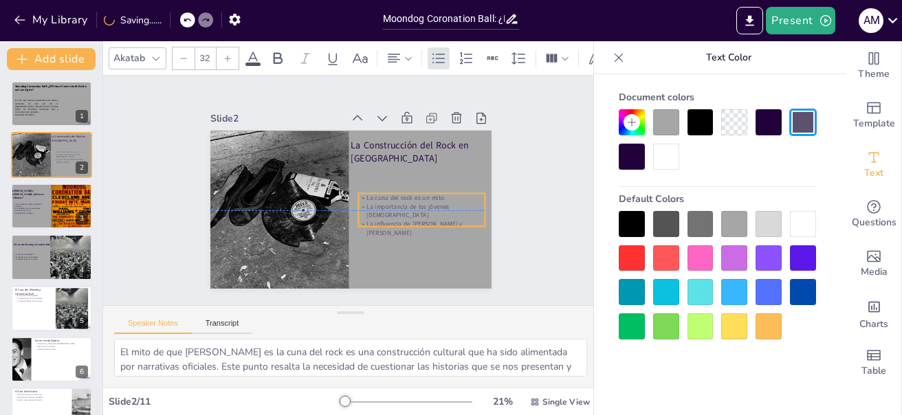
drag, startPoint x: 397, startPoint y: 172, endPoint x: 404, endPoint y: 206, distance: 34.5
click at [404, 206] on p "La importancia de los jóvenes [DEMOGRAPHIC_DATA]" at bounding box center [421, 210] width 127 height 17
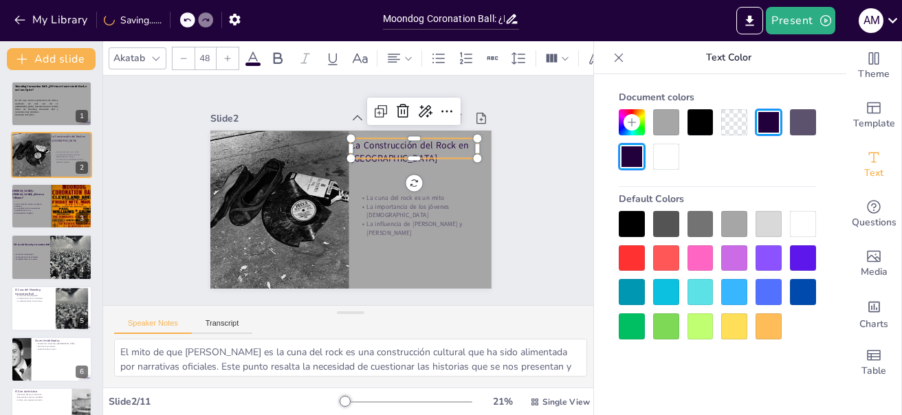
click at [386, 139] on p "La Construcción del Rock en [GEOGRAPHIC_DATA]" at bounding box center [414, 152] width 127 height 26
drag, startPoint x: 404, startPoint y: 153, endPoint x: 404, endPoint y: 164, distance: 10.3
click at [404, 169] on div at bounding box center [414, 174] width 127 height 11
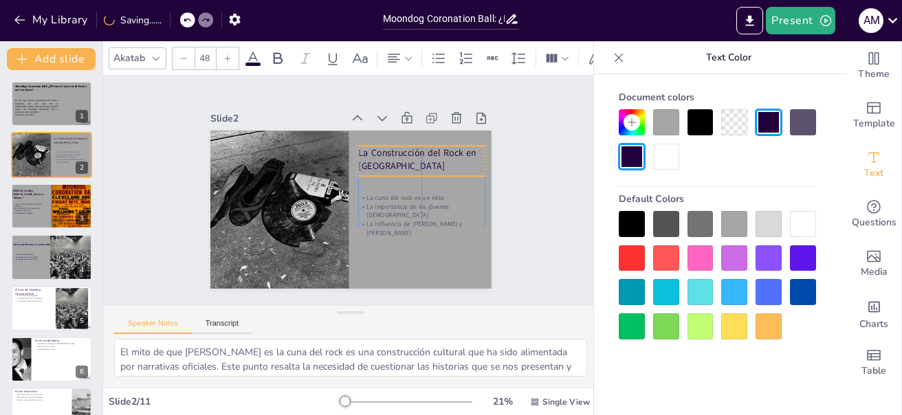
drag, startPoint x: 400, startPoint y: 150, endPoint x: 406, endPoint y: 157, distance: 9.8
click at [406, 157] on p "La Construcción del Rock en [GEOGRAPHIC_DATA]" at bounding box center [421, 159] width 127 height 26
click at [358, 146] on p "La Construcción del Rock en [GEOGRAPHIC_DATA]" at bounding box center [421, 159] width 127 height 26
click at [358, 149] on p "La Construcción del Rock en [GEOGRAPHIC_DATA]" at bounding box center [421, 159] width 127 height 26
click at [358, 147] on p "La Construcción del Rock en [GEOGRAPHIC_DATA]" at bounding box center [421, 159] width 127 height 26
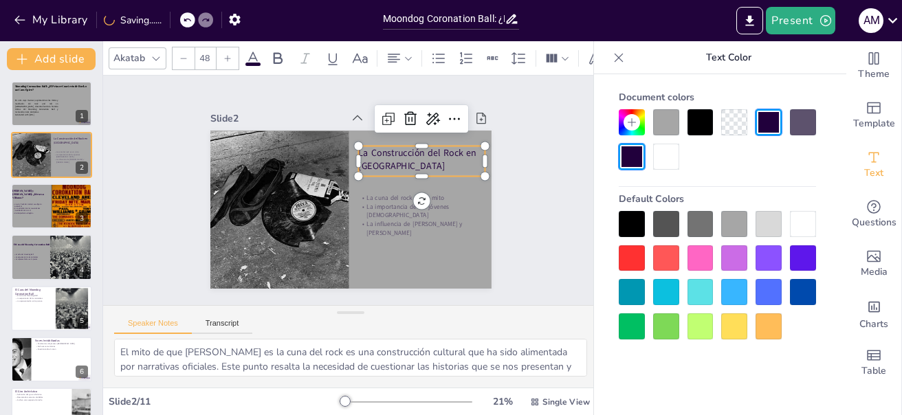
click at [360, 147] on p "La Construcción del Rock en [GEOGRAPHIC_DATA]" at bounding box center [424, 166] width 129 height 39
drag, startPoint x: 350, startPoint y: 151, endPoint x: 394, endPoint y: 162, distance: 45.5
click at [394, 162] on p "La Construcción del Rock en [GEOGRAPHIC_DATA]" at bounding box center [421, 162] width 127 height 26
click at [164, 54] on div at bounding box center [156, 58] width 17 height 17
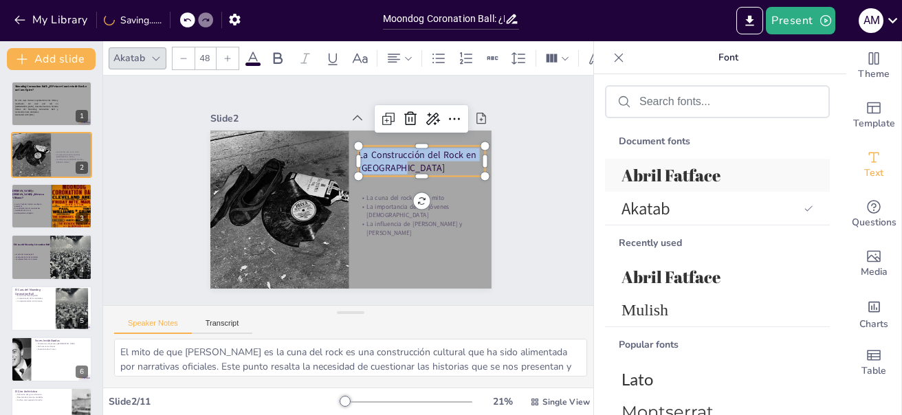
click at [681, 173] on span "Abril Fatface" at bounding box center [715, 175] width 186 height 22
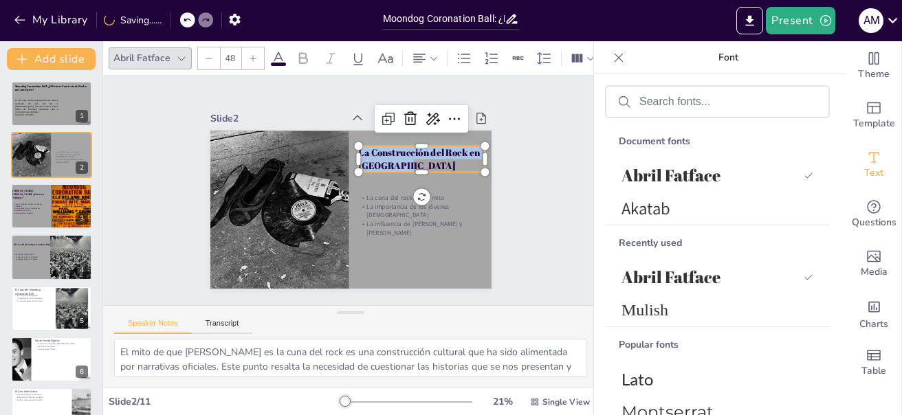
click at [248, 47] on div at bounding box center [253, 58] width 22 height 22
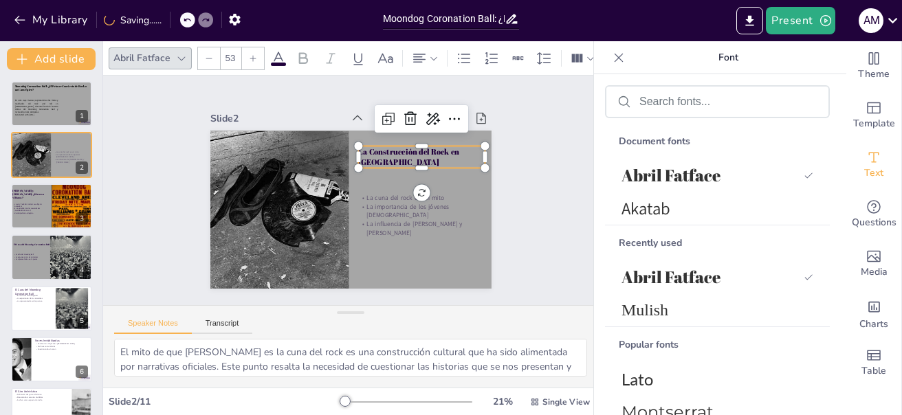
click at [248, 47] on div at bounding box center [253, 58] width 22 height 22
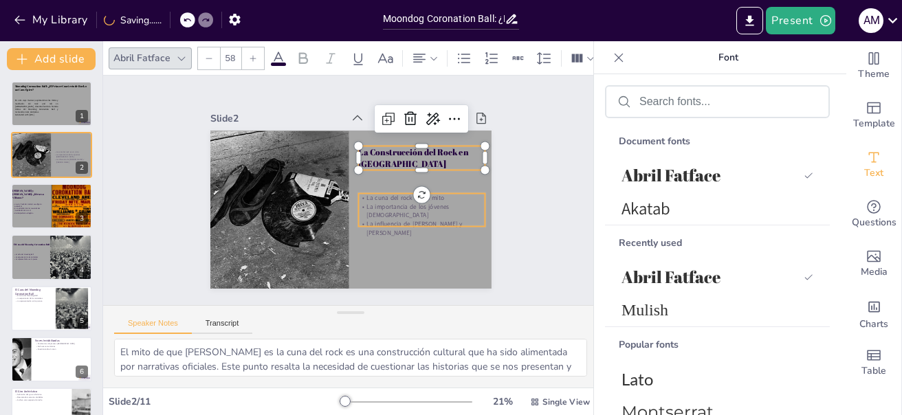
click at [390, 202] on p "La importancia de los jóvenes [DEMOGRAPHIC_DATA]" at bounding box center [421, 210] width 127 height 17
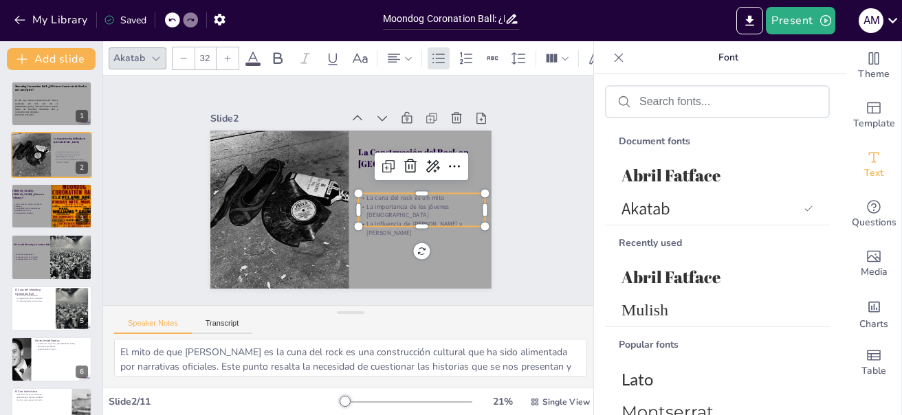
click at [358, 195] on p "La cuna del rock es un mito" at bounding box center [421, 198] width 127 height 9
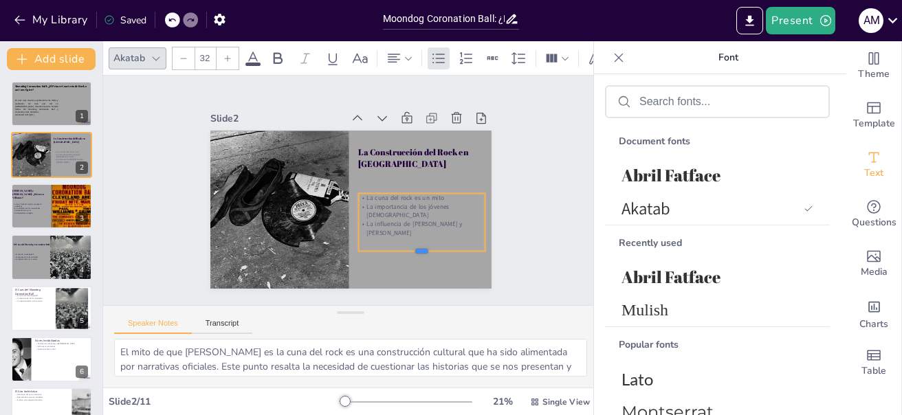
drag, startPoint x: 412, startPoint y: 221, endPoint x: 411, endPoint y: 248, distance: 26.8
click at [411, 251] on div at bounding box center [421, 256] width 127 height 11
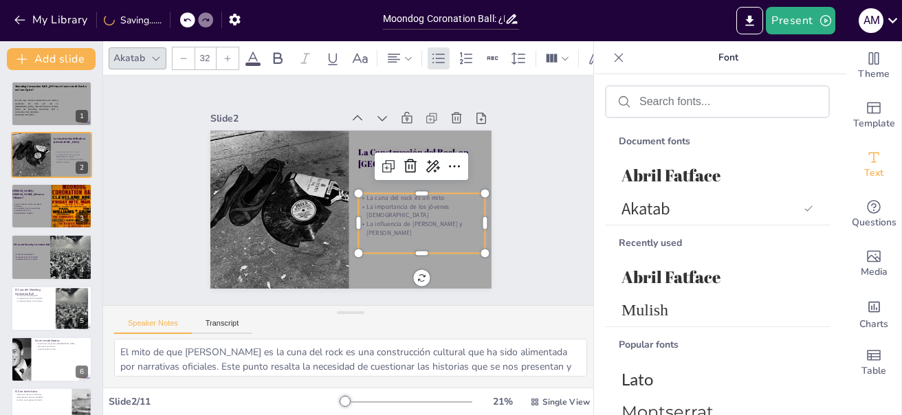
click at [358, 194] on p "La cuna del rock es un mito" at bounding box center [421, 198] width 127 height 9
click at [358, 195] on p "La cuna del rock es un mito" at bounding box center [421, 198] width 127 height 9
drag, startPoint x: 354, startPoint y: 206, endPoint x: 468, endPoint y: 241, distance: 119.4
click at [468, 241] on div "La cuna del rock es un mito La importancia de los jóvenes [DEMOGRAPHIC_DATA] La…" at bounding box center [421, 224] width 127 height 60
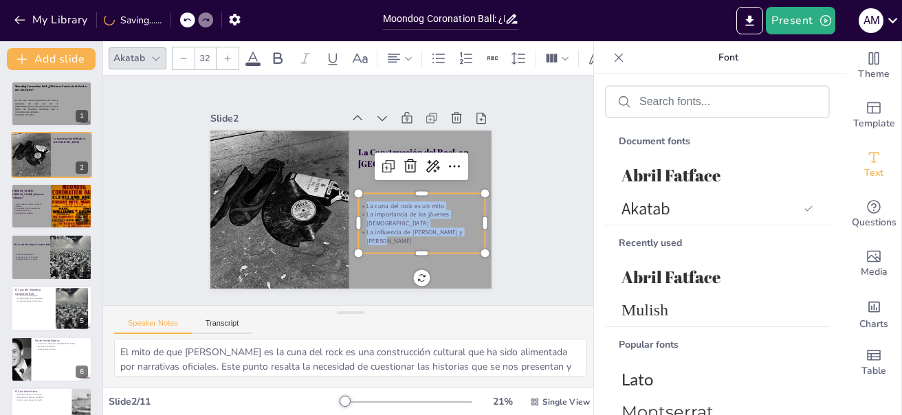
click at [234, 51] on div at bounding box center [228, 58] width 22 height 22
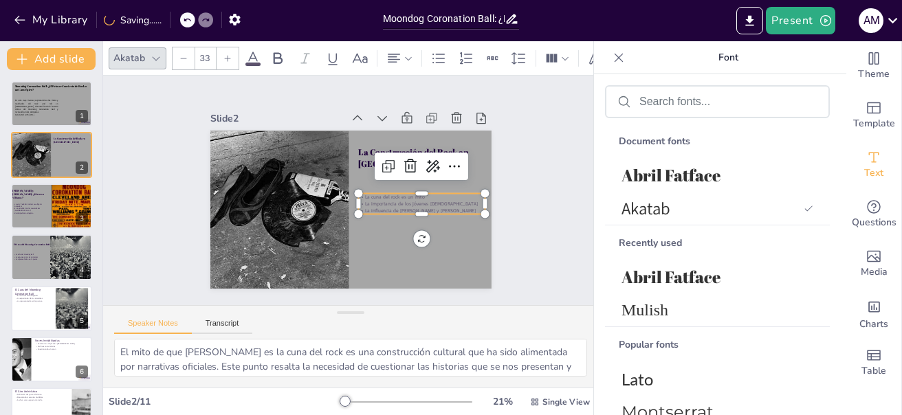
click at [235, 47] on div at bounding box center [228, 58] width 22 height 22
click at [227, 54] on icon at bounding box center [227, 58] width 8 height 8
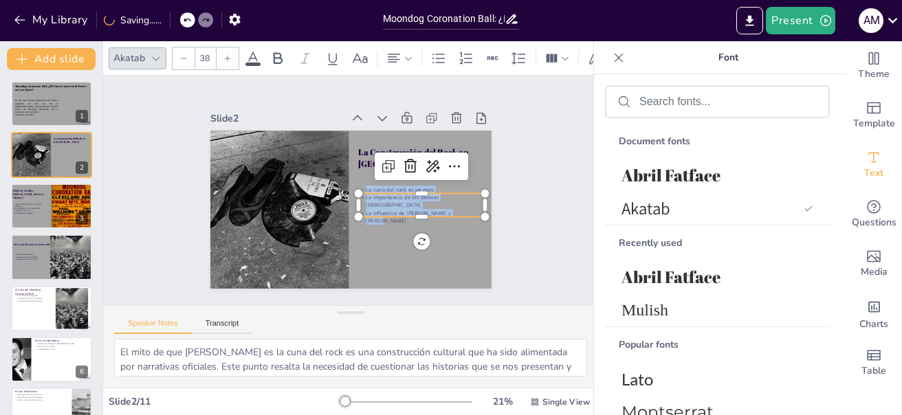
click at [227, 54] on icon at bounding box center [227, 58] width 8 height 8
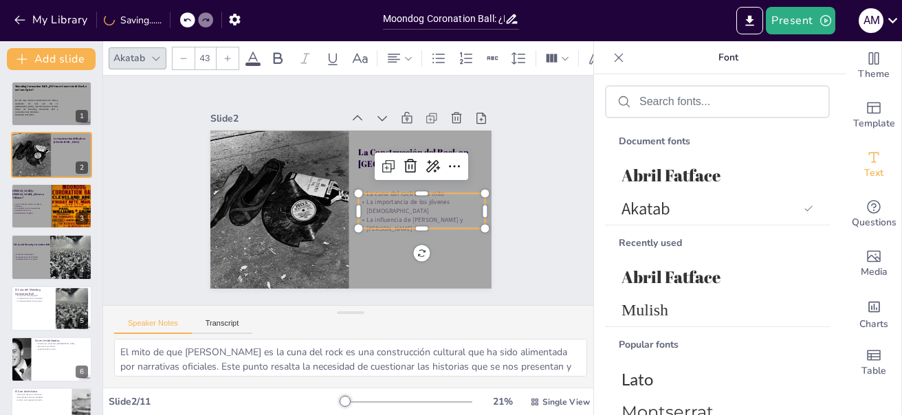
click at [246, 63] on span at bounding box center [253, 64] width 15 height 3
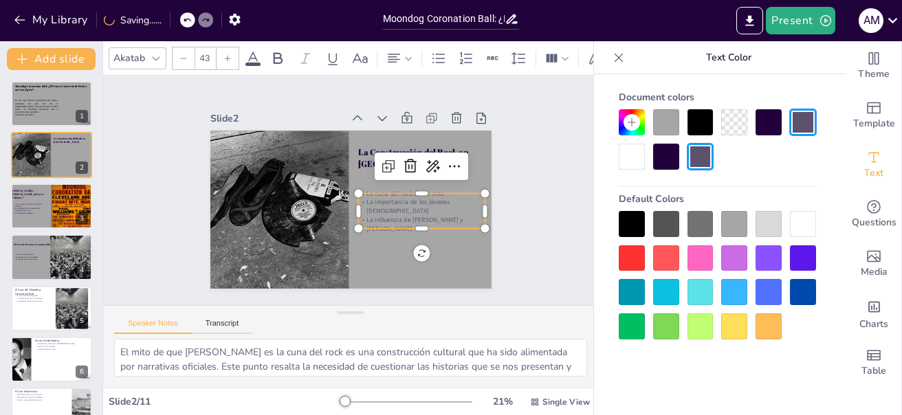
click at [769, 127] on div at bounding box center [769, 122] width 26 height 26
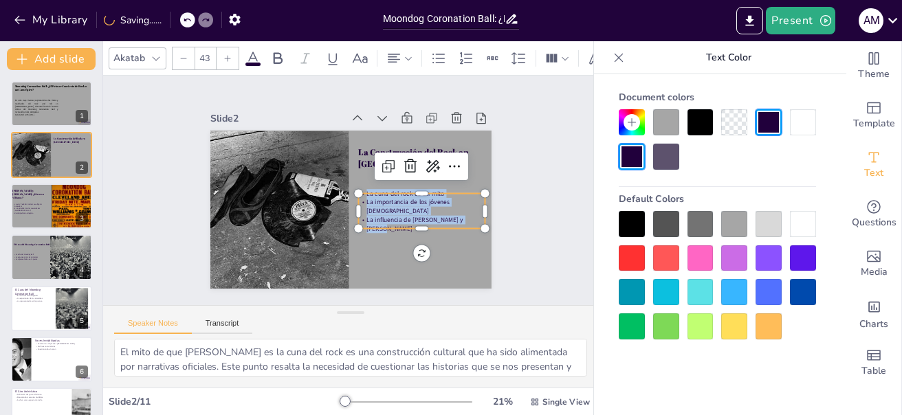
click at [230, 57] on div at bounding box center [228, 58] width 22 height 22
type input "44"
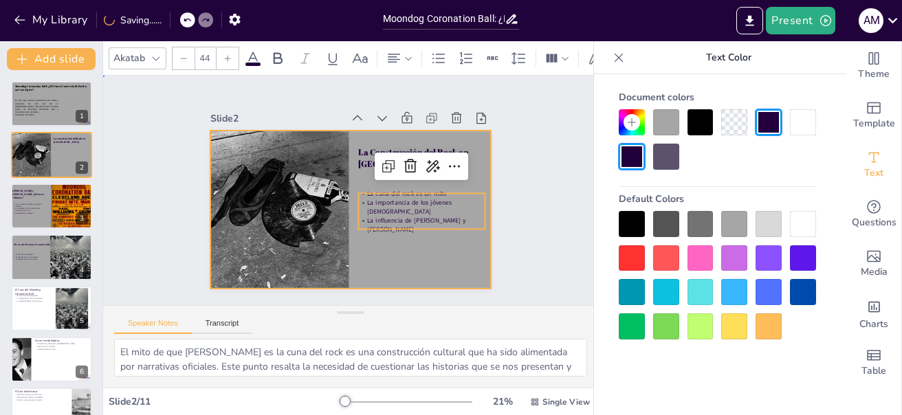
click at [390, 254] on div at bounding box center [350, 210] width 281 height 158
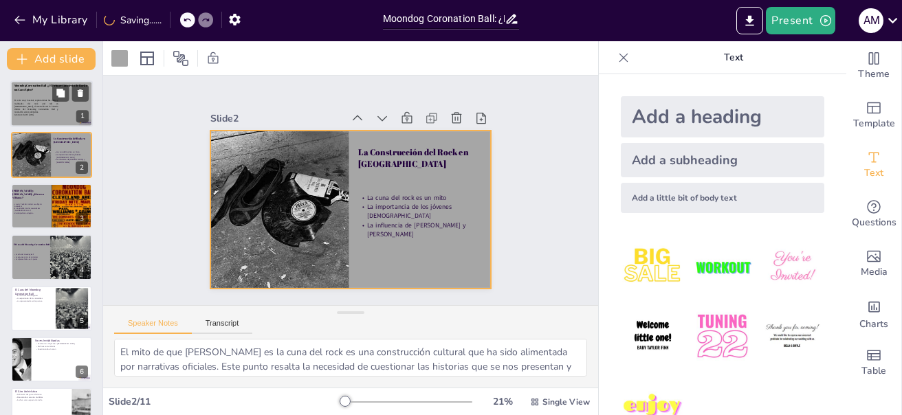
click at [40, 109] on span "En este viaje musical, exploraremos los mitos y realidades del rock and roll en…" at bounding box center [36, 107] width 44 height 14
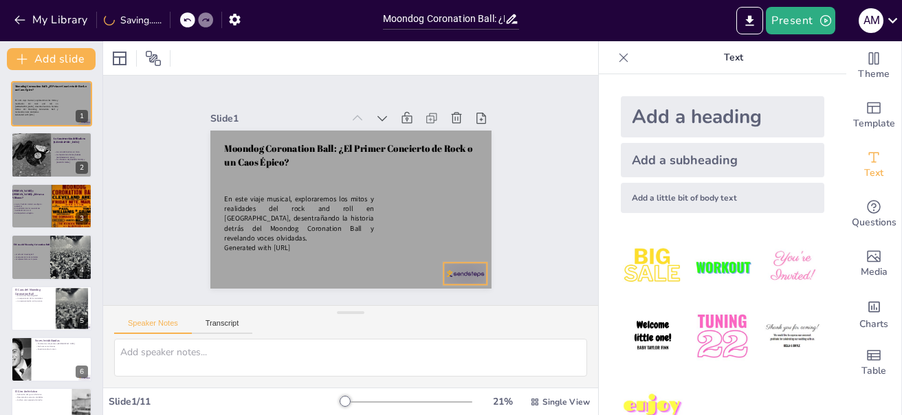
click at [455, 274] on div at bounding box center [466, 274] width 44 height 22
click at [455, 274] on div at bounding box center [456, 285] width 46 height 26
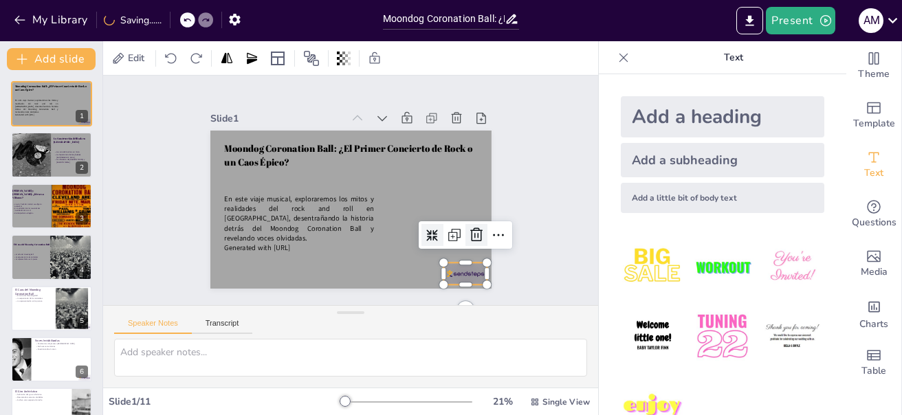
click at [470, 236] on icon at bounding box center [476, 235] width 12 height 14
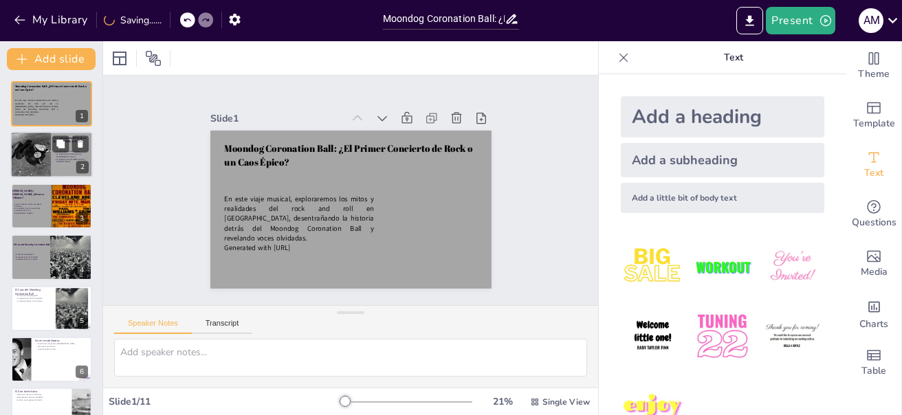
click at [41, 164] on div at bounding box center [29, 155] width 48 height 47
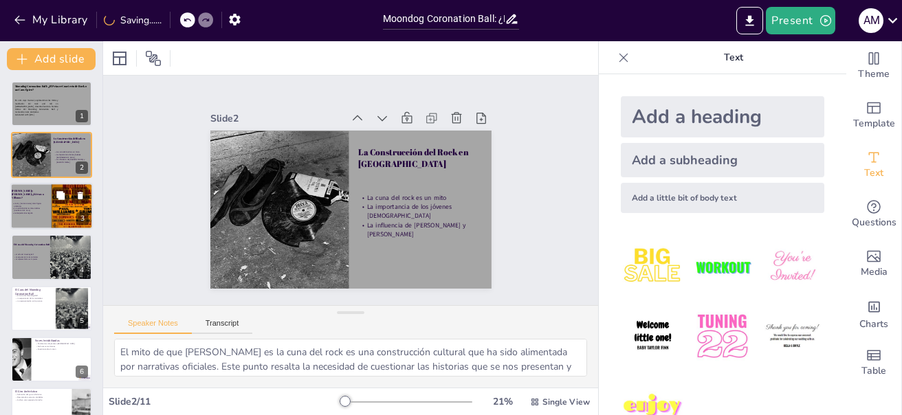
click at [32, 193] on p "[PERSON_NAME] y [PERSON_NAME]: ¿Héroes o Villanos?" at bounding box center [30, 194] width 37 height 10
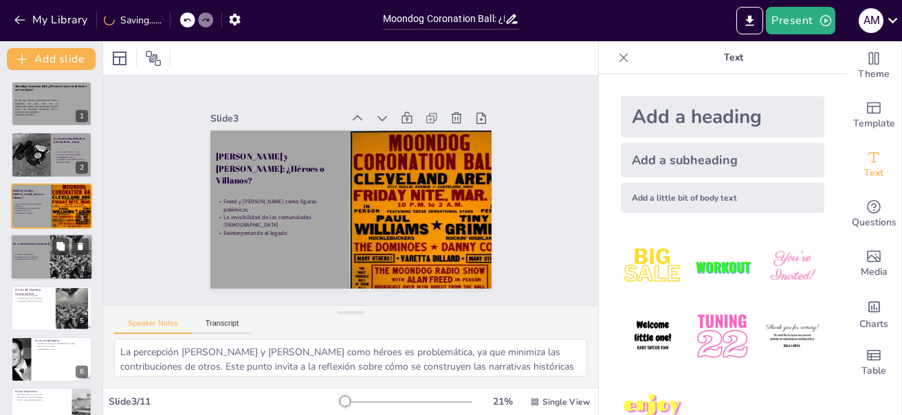
click at [25, 265] on div at bounding box center [51, 257] width 83 height 47
type textarea "El Moondog Ball ha sido mitificado como un hito en la historia del rock, pero l…"
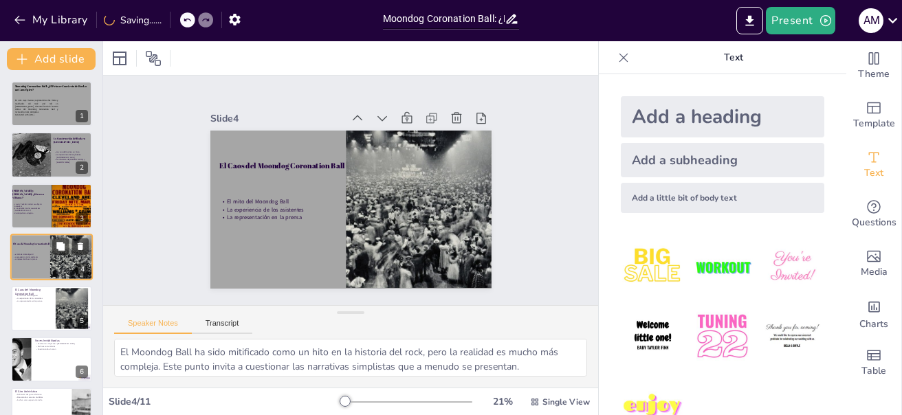
scroll to position [14, 0]
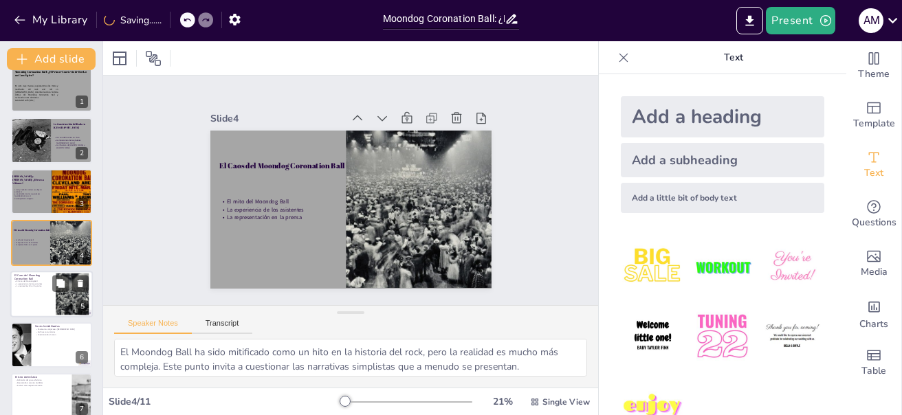
click at [14, 295] on div at bounding box center [51, 294] width 83 height 47
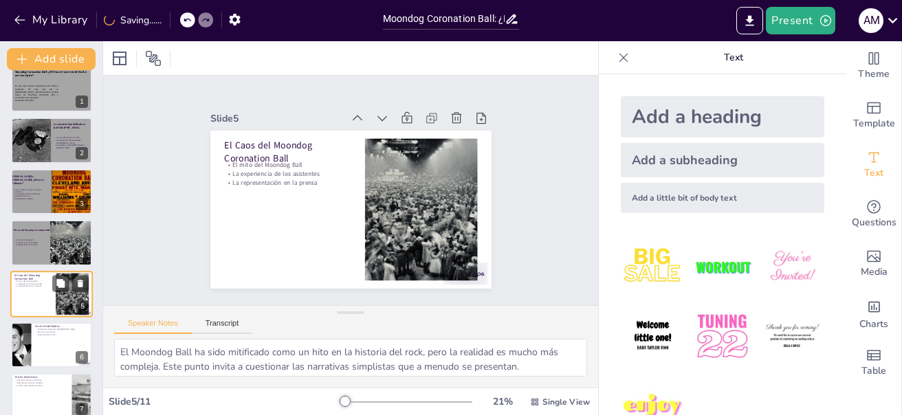
scroll to position [65, 0]
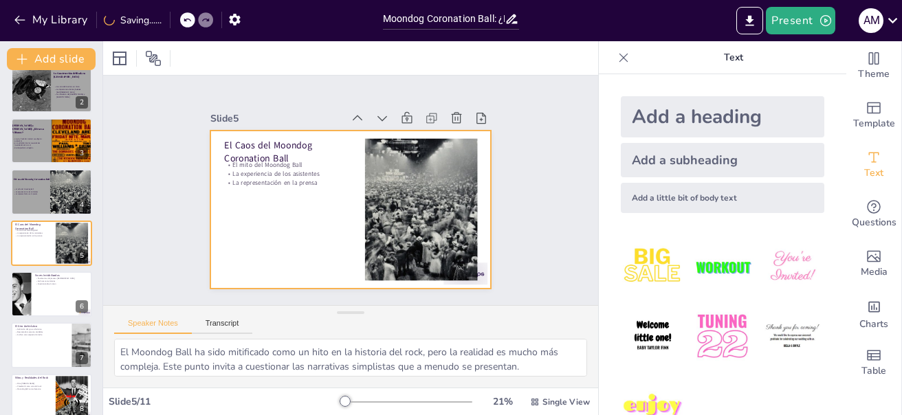
click at [241, 247] on div at bounding box center [350, 210] width 281 height 158
click at [109, 64] on div at bounding box center [350, 58] width 495 height 34
click at [119, 54] on div at bounding box center [119, 58] width 17 height 17
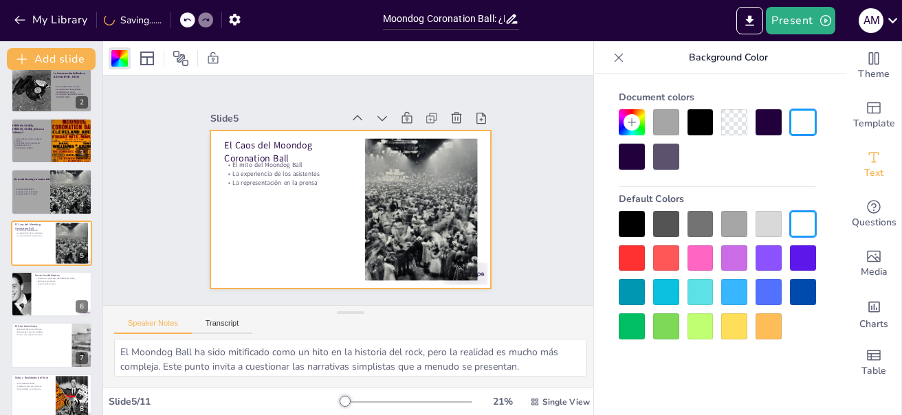
click at [739, 217] on div at bounding box center [734, 224] width 26 height 26
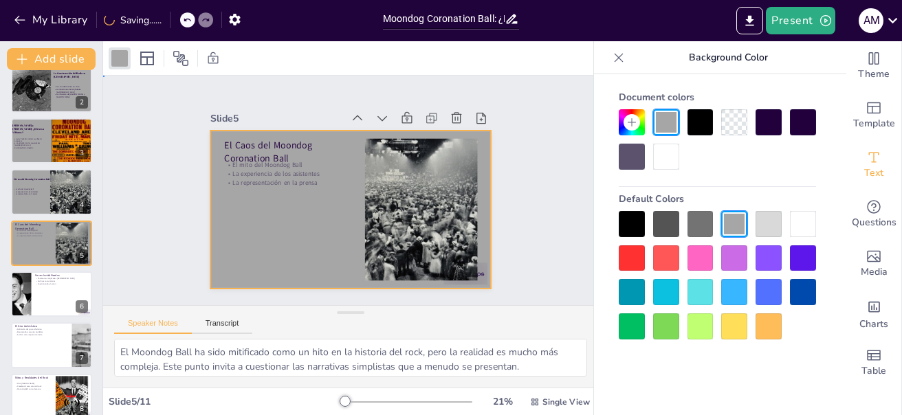
click at [331, 252] on div at bounding box center [350, 210] width 281 height 158
click at [316, 251] on div at bounding box center [350, 210] width 281 height 158
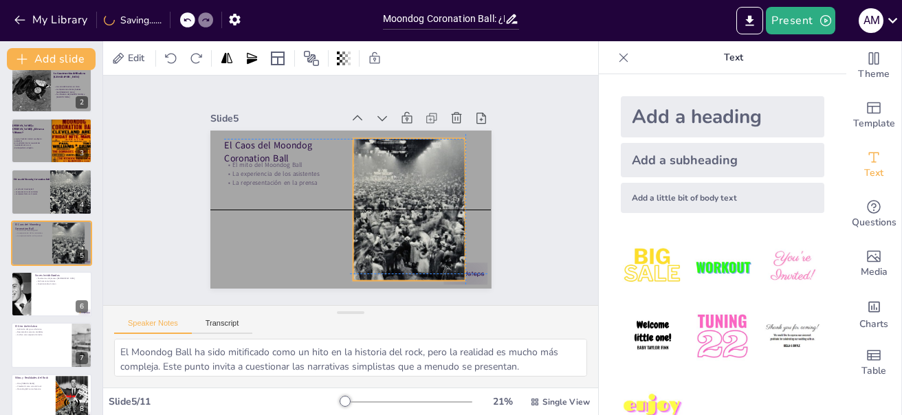
drag, startPoint x: 389, startPoint y: 250, endPoint x: 368, endPoint y: 240, distance: 23.1
click at [368, 240] on div at bounding box center [409, 210] width 270 height 142
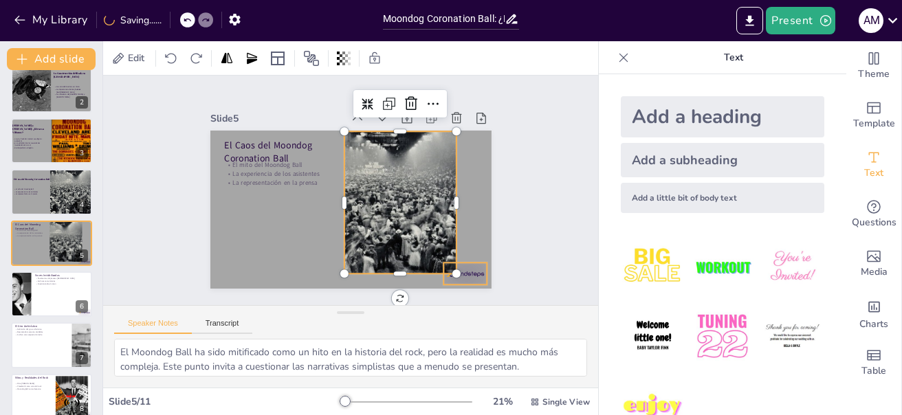
click at [465, 270] on div at bounding box center [466, 274] width 44 height 22
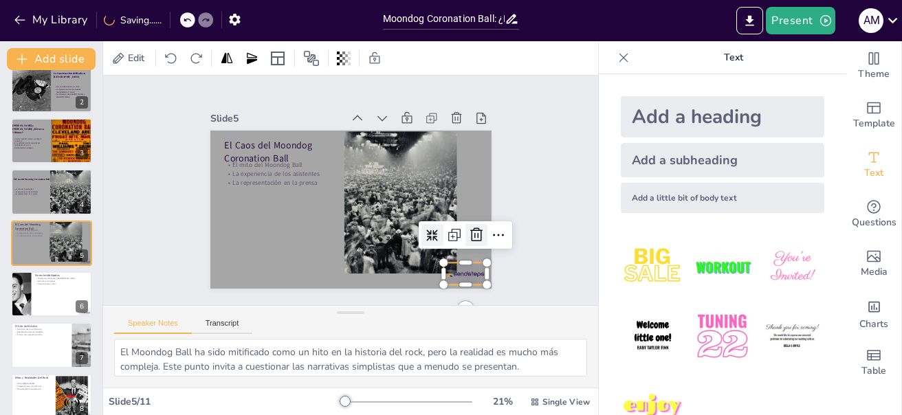
click at [466, 239] on div at bounding box center [477, 235] width 22 height 22
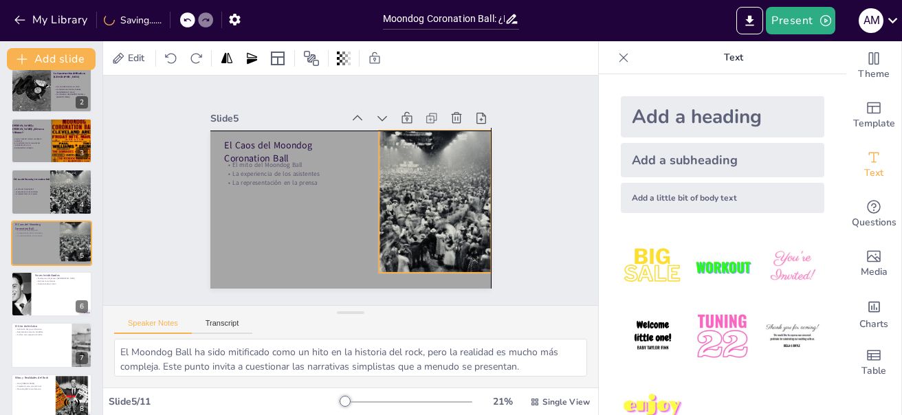
drag, startPoint x: 428, startPoint y: 235, endPoint x: 464, endPoint y: 231, distance: 35.2
click at [464, 231] on div at bounding box center [435, 202] width 270 height 142
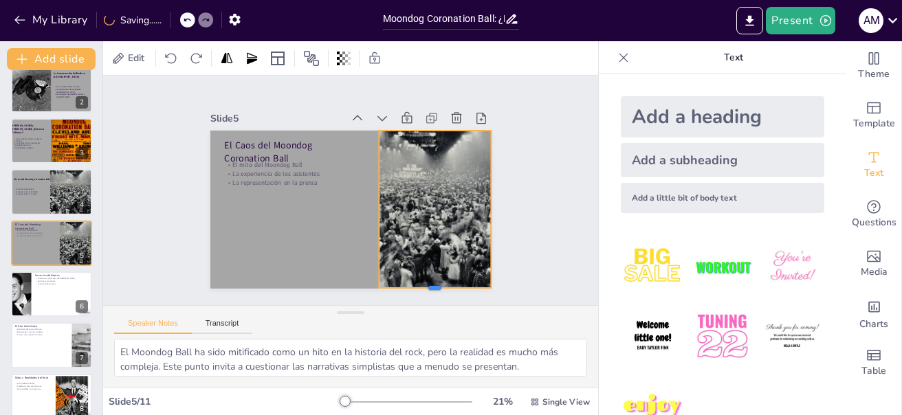
drag, startPoint x: 422, startPoint y: 270, endPoint x: 422, endPoint y: 285, distance: 15.1
click at [422, 288] on div at bounding box center [435, 293] width 113 height 11
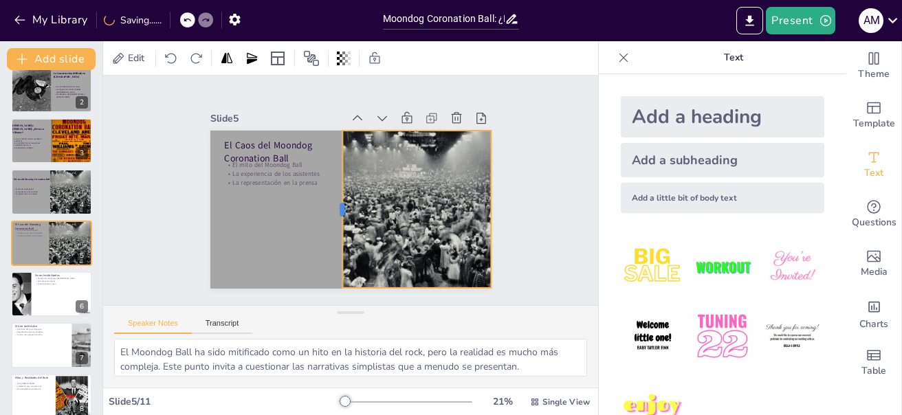
drag, startPoint x: 366, startPoint y: 208, endPoint x: 329, endPoint y: 201, distance: 37.2
click at [329, 201] on div at bounding box center [335, 207] width 28 height 157
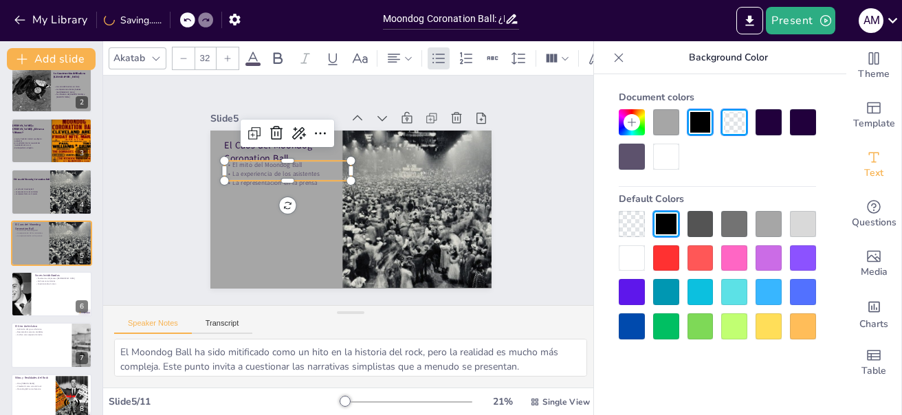
click at [237, 161] on p "El mito del Moondog Ball" at bounding box center [287, 165] width 127 height 9
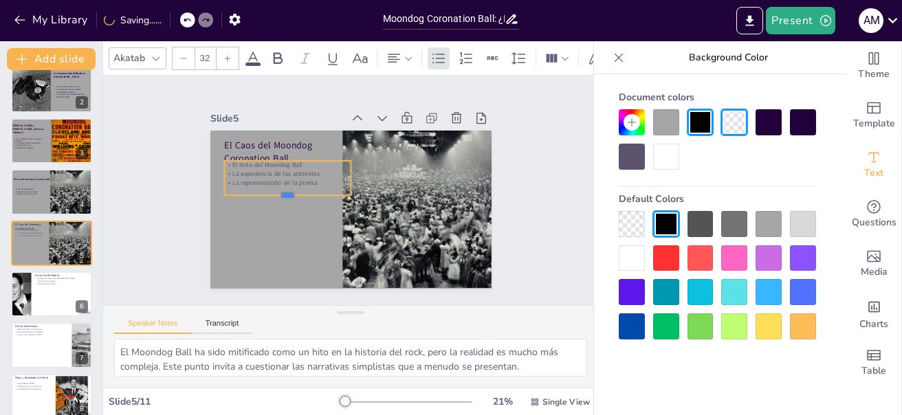
drag, startPoint x: 275, startPoint y: 178, endPoint x: 275, endPoint y: 193, distance: 14.4
click at [275, 195] on div at bounding box center [287, 200] width 127 height 11
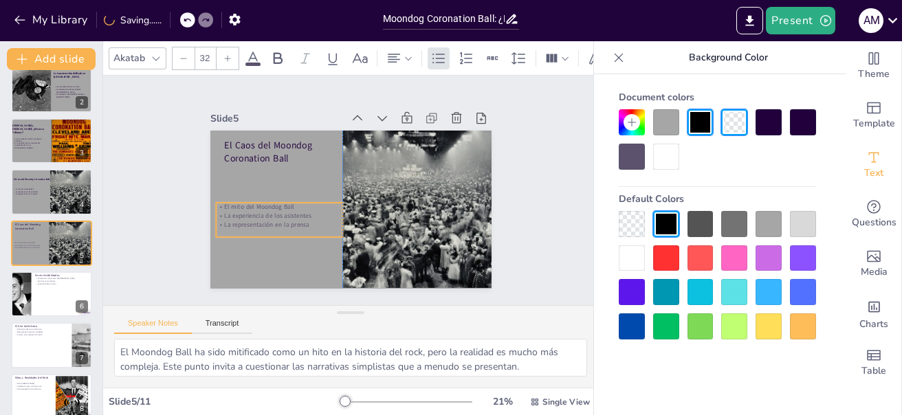
drag, startPoint x: 280, startPoint y: 172, endPoint x: 267, endPoint y: 214, distance: 43.9
click at [267, 214] on p "La experiencia de los asistentes" at bounding box center [279, 216] width 127 height 9
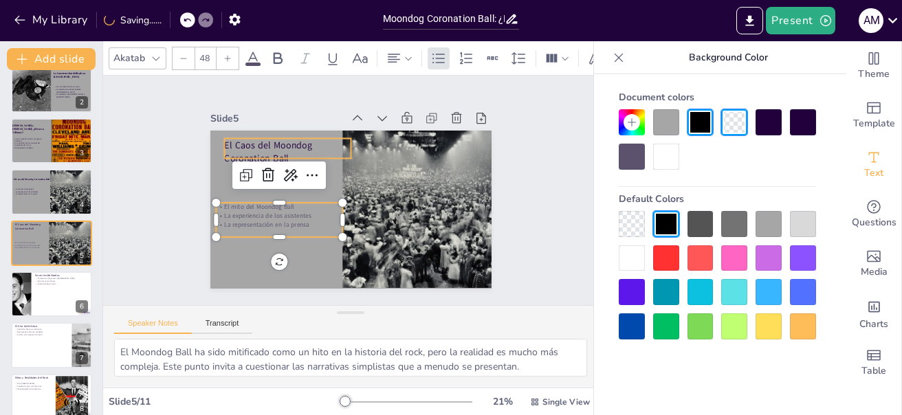
click at [251, 149] on p "El Caos del Moondog Coronation Ball" at bounding box center [287, 152] width 127 height 26
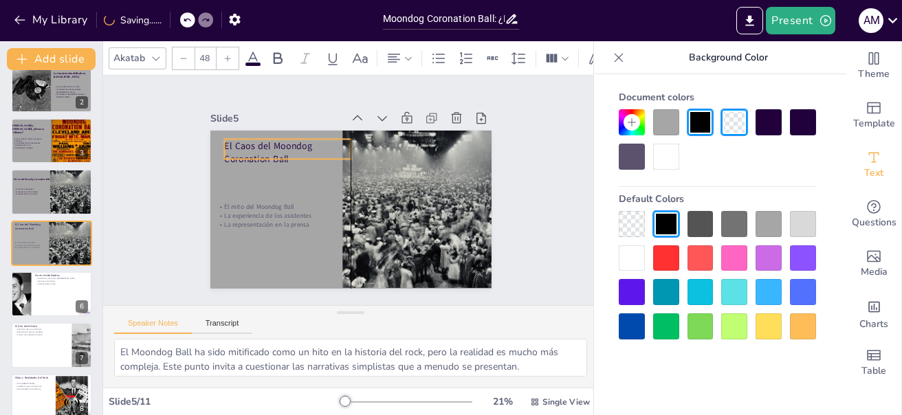
click at [279, 154] on p "El Caos del Moondog Coronation Ball" at bounding box center [287, 153] width 127 height 26
drag, startPoint x: 273, startPoint y: 157, endPoint x: 273, endPoint y: 170, distance: 13.1
click at [273, 174] on div at bounding box center [287, 179] width 127 height 11
click at [208, 154] on div at bounding box center [213, 157] width 11 height 33
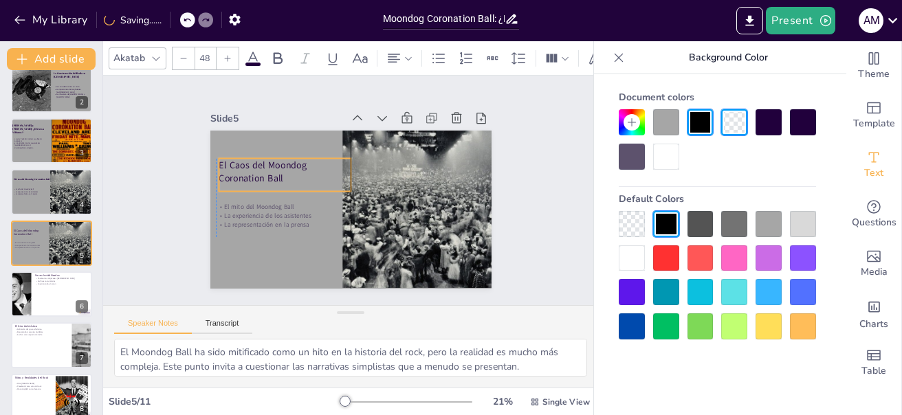
drag, startPoint x: 228, startPoint y: 148, endPoint x: 228, endPoint y: 166, distance: 17.9
click at [228, 166] on p "El Caos del Moondog Coronation Ball" at bounding box center [285, 172] width 132 height 26
click at [219, 160] on p "El Caos del Moondog Coronation Ball" at bounding box center [285, 172] width 132 height 26
click at [213, 157] on div at bounding box center [218, 158] width 11 height 11
click at [342, 162] on p "El Caos del Moondog Coronation Ball" at bounding box center [362, 123] width 40 height 134
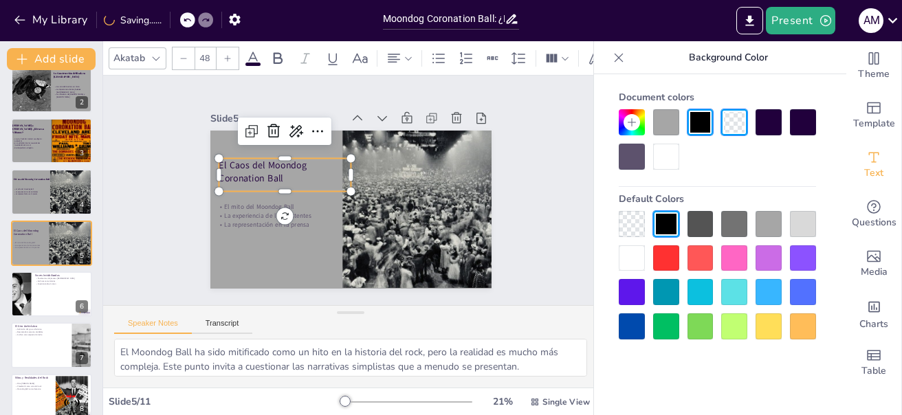
click at [219, 162] on p "El Caos del Moondog Coronation Ball" at bounding box center [285, 172] width 132 height 26
drag, startPoint x: 210, startPoint y: 162, endPoint x: 301, endPoint y: 183, distance: 92.4
click at [301, 183] on p "El Caos del Moondog Coronation Ball" at bounding box center [285, 175] width 132 height 26
click at [155, 53] on icon at bounding box center [156, 58] width 11 height 11
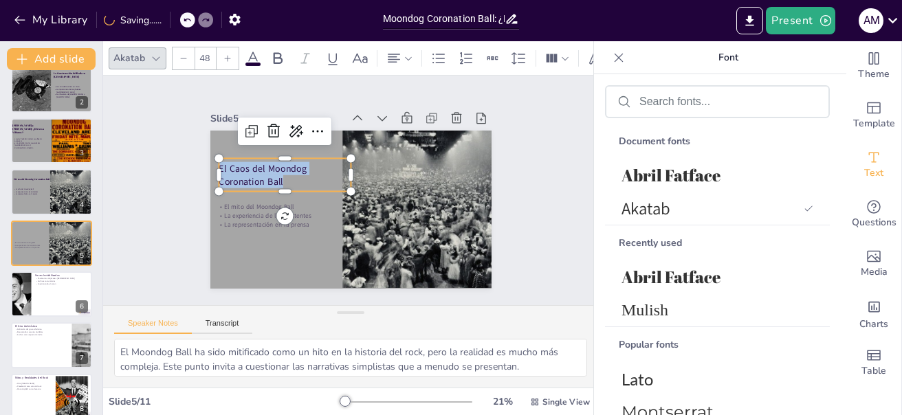
click at [155, 53] on icon at bounding box center [156, 58] width 11 height 11
click at [669, 179] on span "Abril Fatface" at bounding box center [715, 175] width 186 height 22
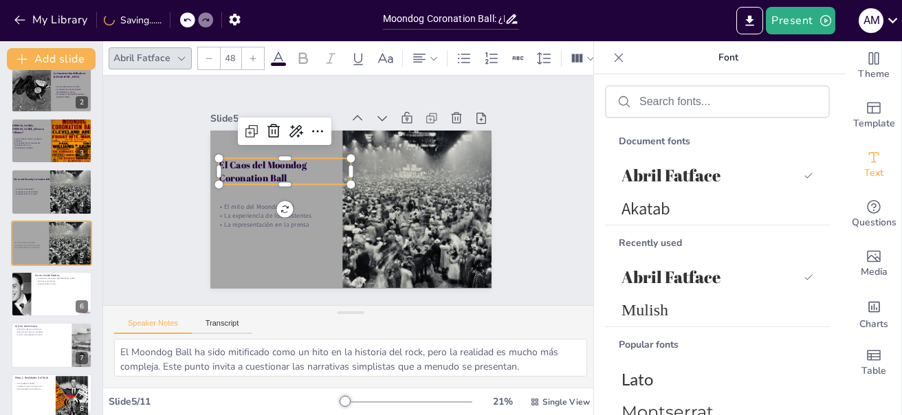
click at [257, 52] on div at bounding box center [253, 58] width 22 height 22
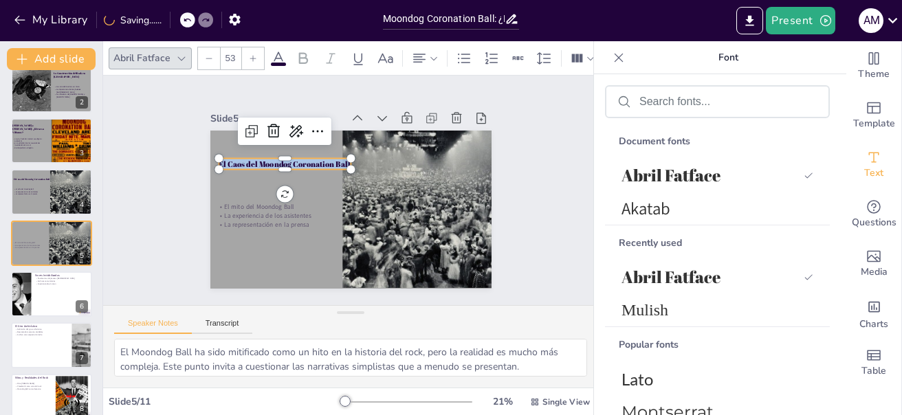
click at [257, 52] on div at bounding box center [253, 58] width 22 height 22
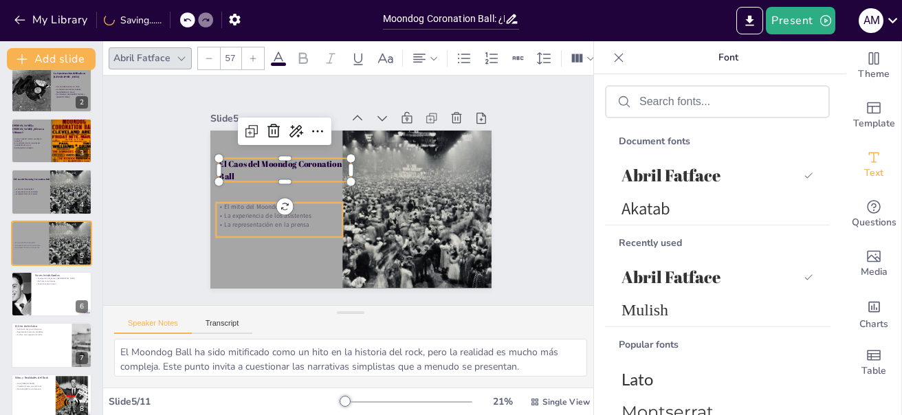
click at [240, 212] on p "La experiencia de los asistentes" at bounding box center [279, 216] width 127 height 9
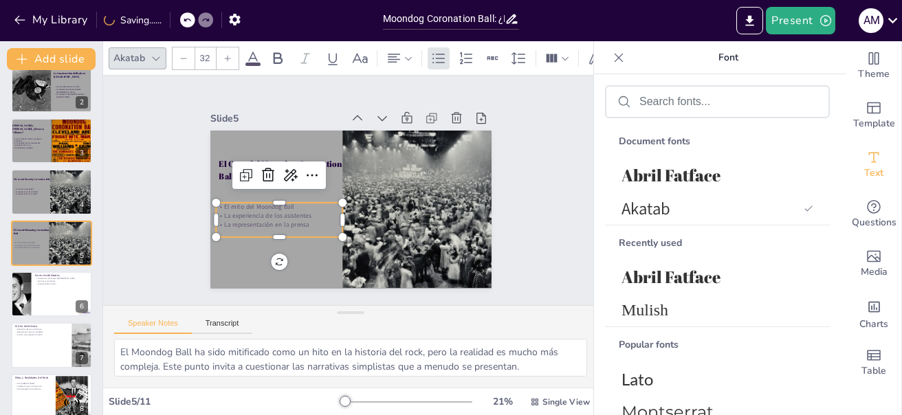
click at [216, 203] on p "El mito del Moondog Ball" at bounding box center [279, 207] width 127 height 9
drag, startPoint x: 212, startPoint y: 204, endPoint x: 226, endPoint y: 220, distance: 21.5
click at [216, 210] on div "El mito del Moondog Ball La experiencia de los asistentes La representación en …" at bounding box center [279, 220] width 127 height 26
drag, startPoint x: 226, startPoint y: 220, endPoint x: 269, endPoint y: 227, distance: 43.9
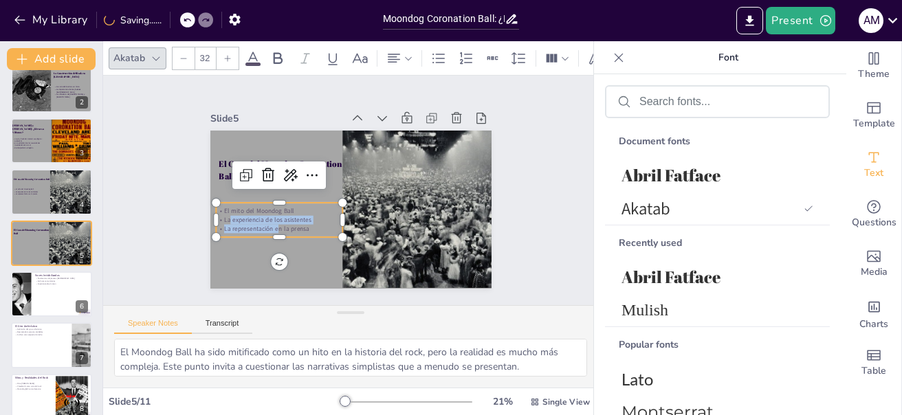
click at [269, 227] on div "El mito del Moondog Ball La experiencia de los asistentes La representación en …" at bounding box center [279, 220] width 127 height 26
drag, startPoint x: 214, startPoint y: 204, endPoint x: 306, endPoint y: 226, distance: 94.6
click at [306, 226] on div "El mito del Moondog Ball La experiencia de los asistentes La representación en …" at bounding box center [279, 220] width 127 height 26
click at [230, 54] on icon at bounding box center [227, 58] width 8 height 8
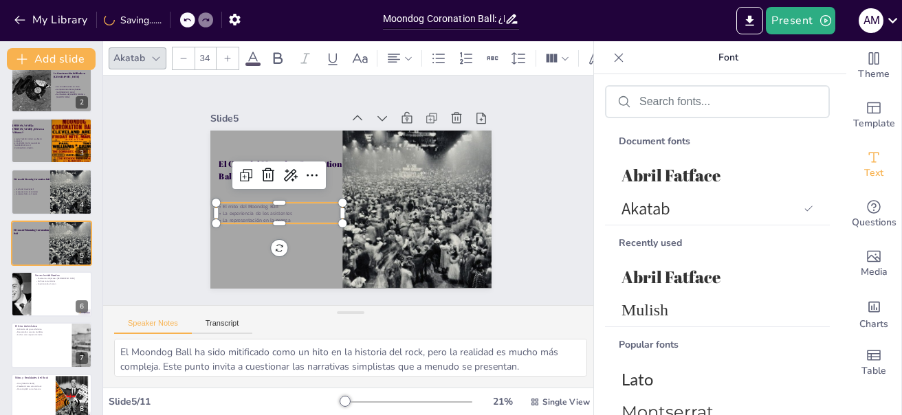
click at [231, 54] on icon at bounding box center [227, 58] width 8 height 8
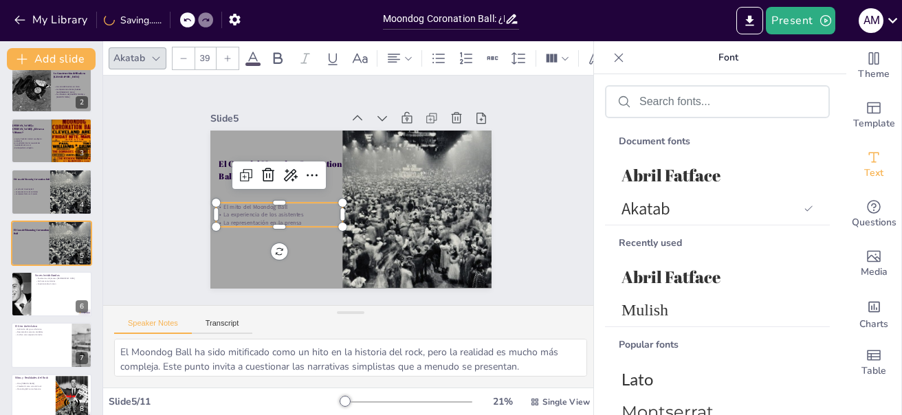
click at [231, 54] on icon at bounding box center [227, 58] width 8 height 8
type input "43"
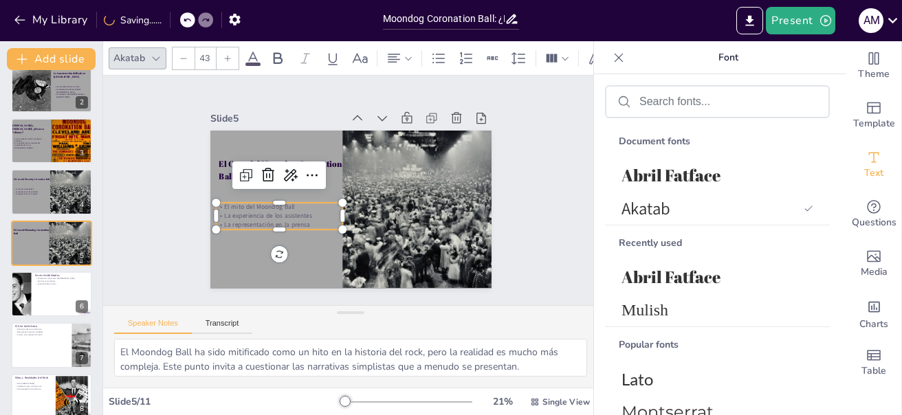
click at [250, 63] on span at bounding box center [253, 64] width 15 height 3
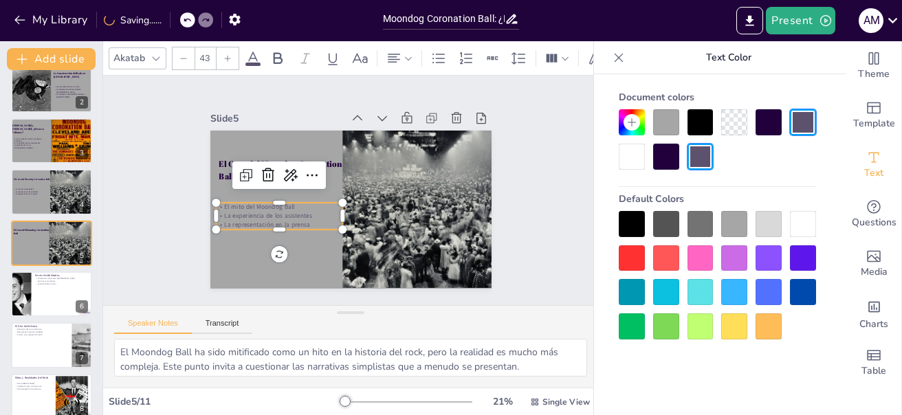
click at [761, 120] on div at bounding box center [769, 122] width 26 height 26
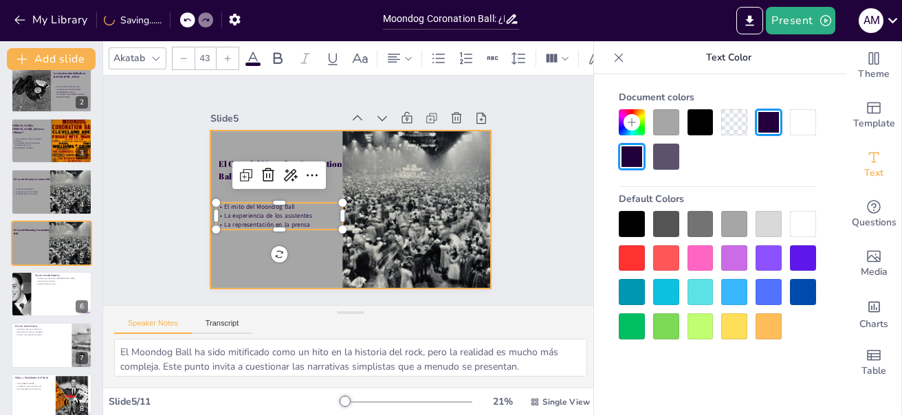
click at [274, 269] on div at bounding box center [350, 210] width 281 height 158
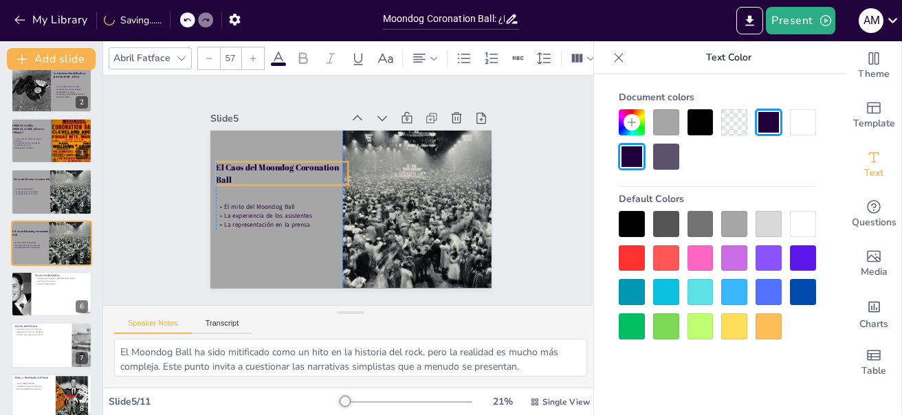
drag, startPoint x: 262, startPoint y: 161, endPoint x: 256, endPoint y: 164, distance: 7.1
click at [256, 164] on p "El Caos del Moondog Coronation Ball" at bounding box center [282, 173] width 132 height 23
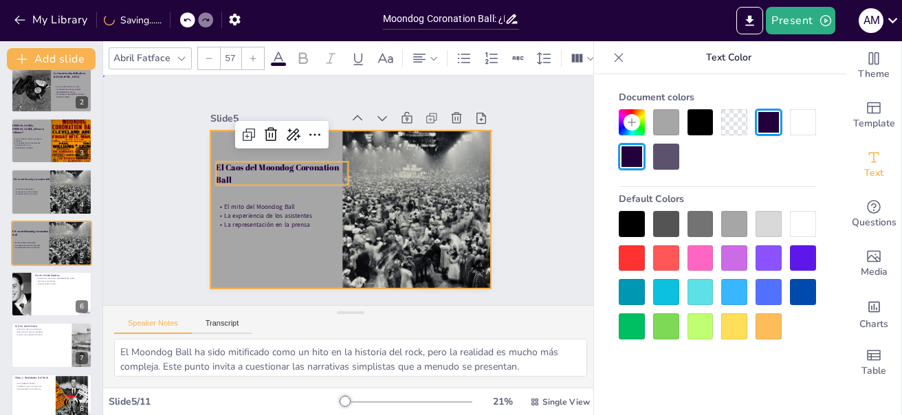
click at [259, 253] on div at bounding box center [350, 210] width 281 height 158
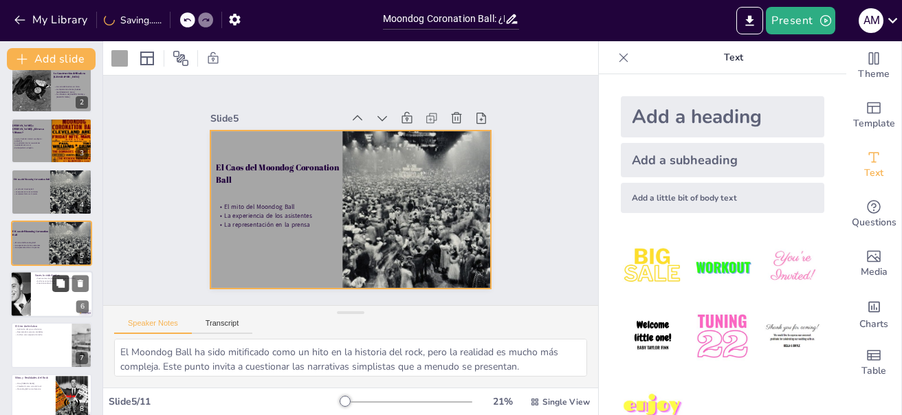
click at [63, 290] on button at bounding box center [60, 283] width 17 height 17
type textarea "Los testimonios de los jóvenes [DEMOGRAPHIC_DATA] son una fuente invaluable de …"
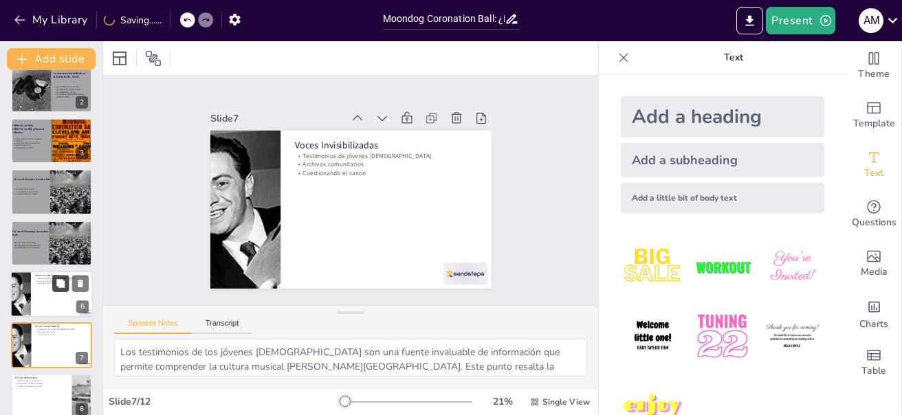
scroll to position [168, 0]
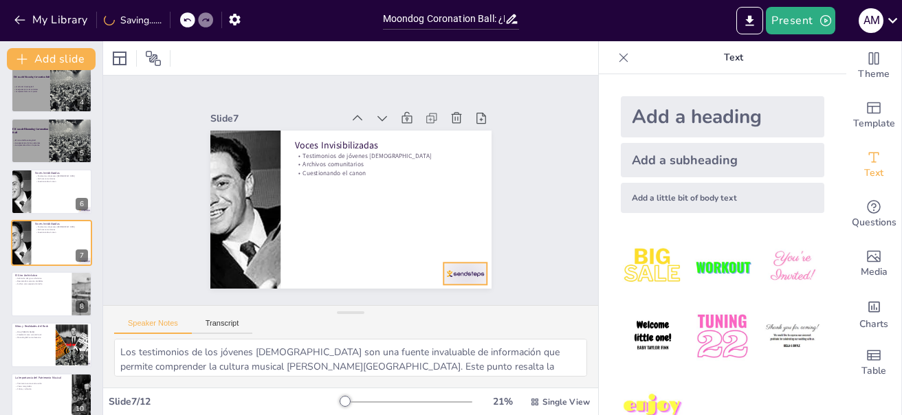
click at [460, 271] on div at bounding box center [466, 274] width 44 height 22
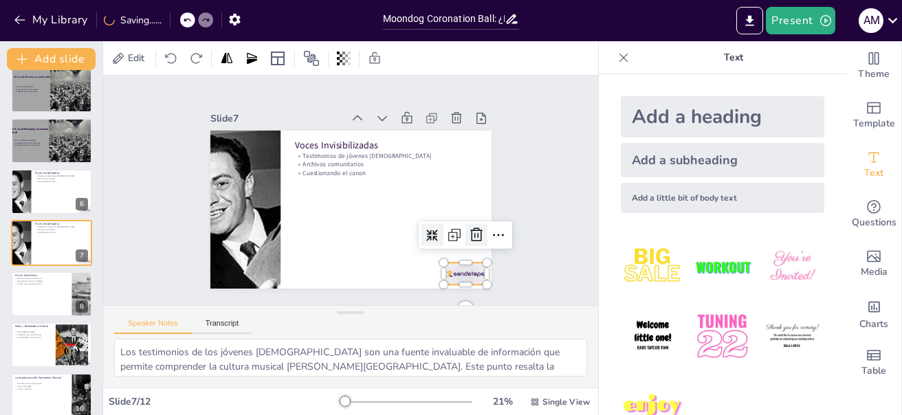
click at [470, 228] on icon at bounding box center [476, 235] width 12 height 14
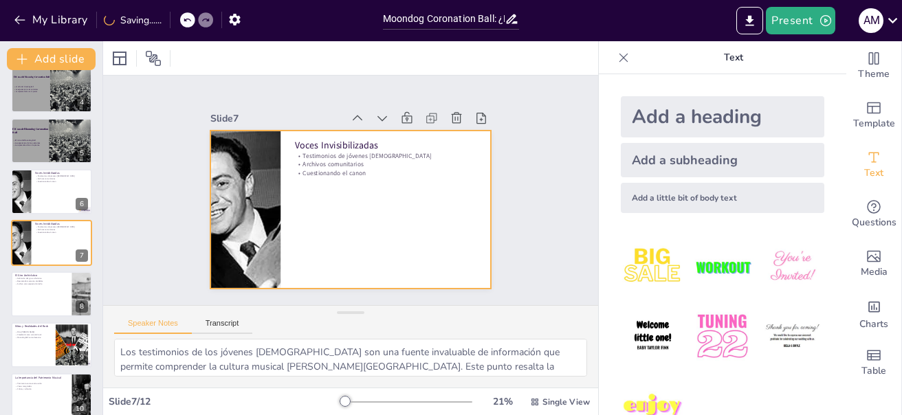
click at [428, 239] on div at bounding box center [350, 210] width 281 height 158
click at [124, 58] on div at bounding box center [119, 58] width 17 height 17
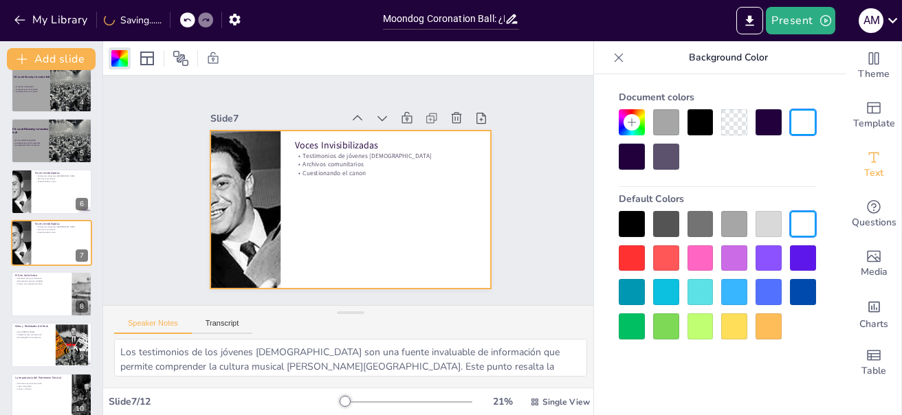
click at [728, 226] on div at bounding box center [734, 224] width 26 height 26
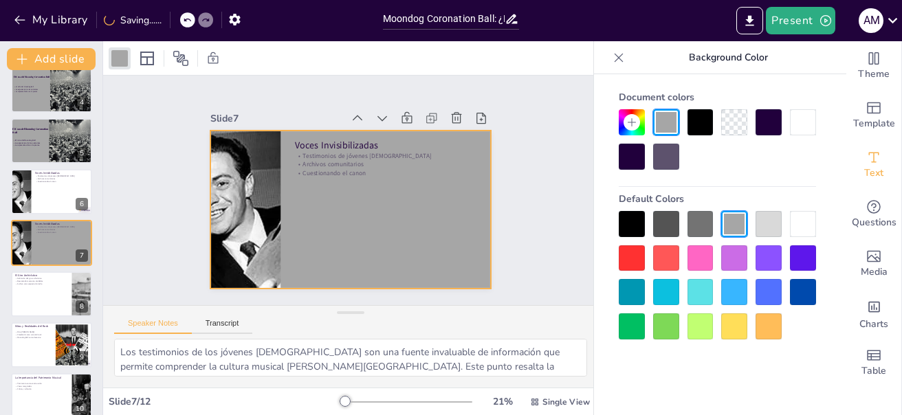
click at [384, 218] on div at bounding box center [350, 210] width 281 height 158
click at [538, 219] on div "Slide 1 Moondog Coronation Ball: ¿El Primer Concierto de Rock o un Caos Épico? …" at bounding box center [350, 191] width 495 height 230
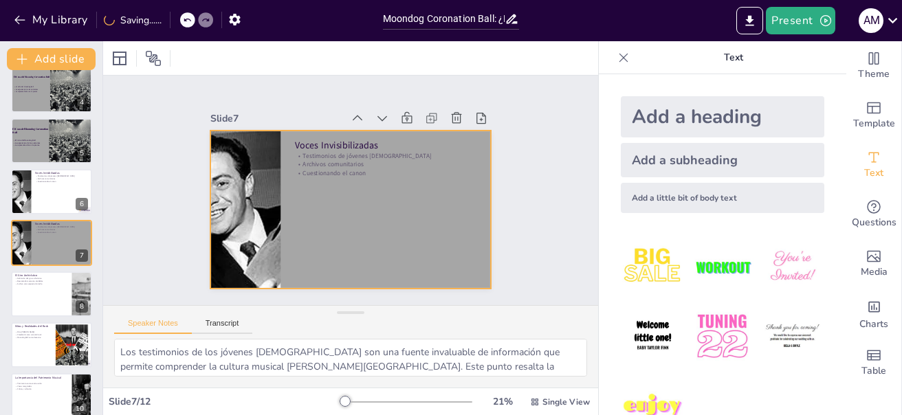
click at [395, 189] on div at bounding box center [350, 210] width 281 height 158
click at [350, 157] on p "Archivos comunitarios" at bounding box center [388, 169] width 183 height 28
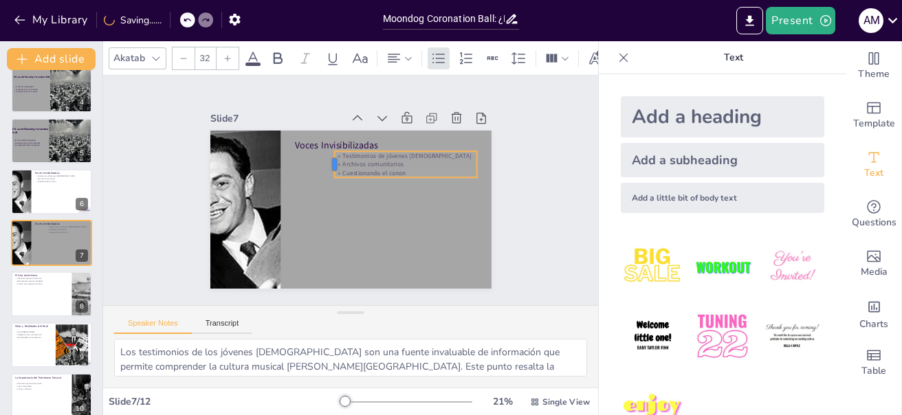
drag, startPoint x: 283, startPoint y: 156, endPoint x: 323, endPoint y: 159, distance: 40.7
click at [323, 159] on div at bounding box center [328, 164] width 11 height 26
drag, startPoint x: 397, startPoint y: 171, endPoint x: 393, endPoint y: 179, distance: 8.9
click at [393, 179] on p "Cuestionando el canon" at bounding box center [406, 180] width 142 height 9
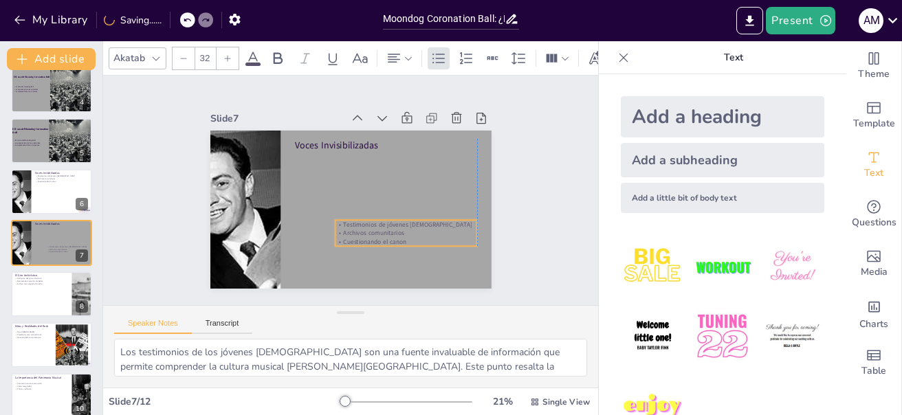
drag, startPoint x: 395, startPoint y: 168, endPoint x: 391, endPoint y: 228, distance: 60.7
click at [391, 229] on p "Archivos comunitarios" at bounding box center [406, 233] width 142 height 9
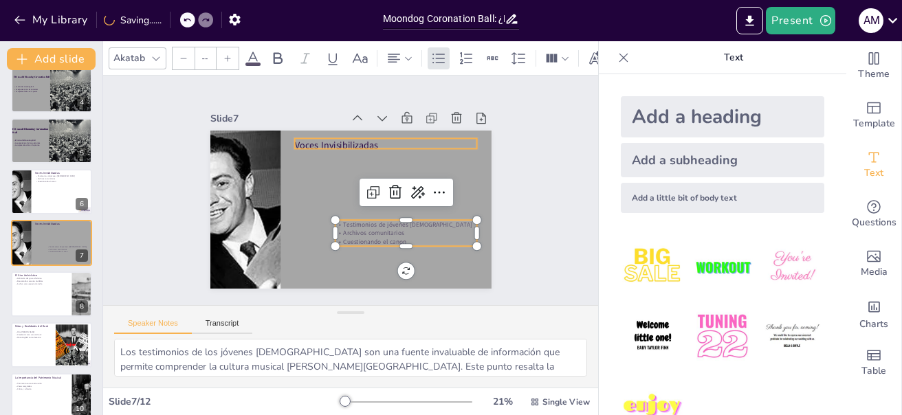
click at [351, 145] on div "Voces Invisibilizadas Testimonios de jóvenes [DEMOGRAPHIC_DATA] Archivos comuni…" at bounding box center [350, 210] width 281 height 158
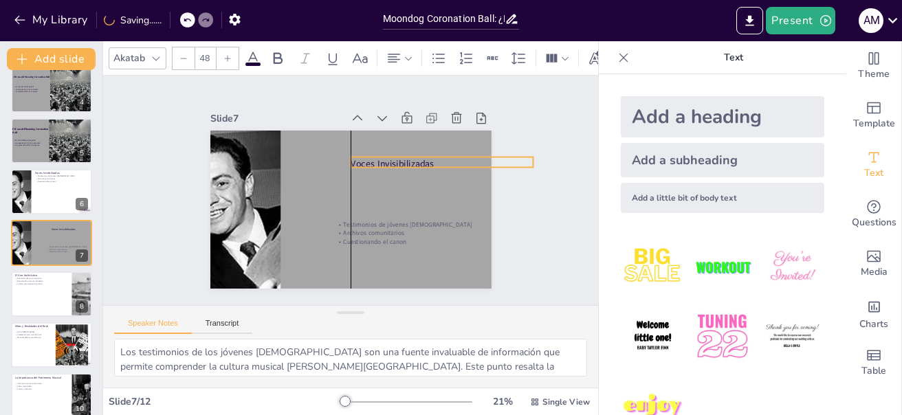
drag, startPoint x: 358, startPoint y: 139, endPoint x: 446, endPoint y: 164, distance: 92.3
click at [421, 160] on p "Voces Invisibilizadas" at bounding box center [442, 163] width 183 height 13
drag, startPoint x: 514, startPoint y: 163, endPoint x: 507, endPoint y: 162, distance: 6.9
click at [507, 162] on div "Slide 1 Moondog Coronation Ball: ¿El Primer Concierto de Rock o un Caos Épico? …" at bounding box center [351, 190] width 358 height 197
type input "29.8"
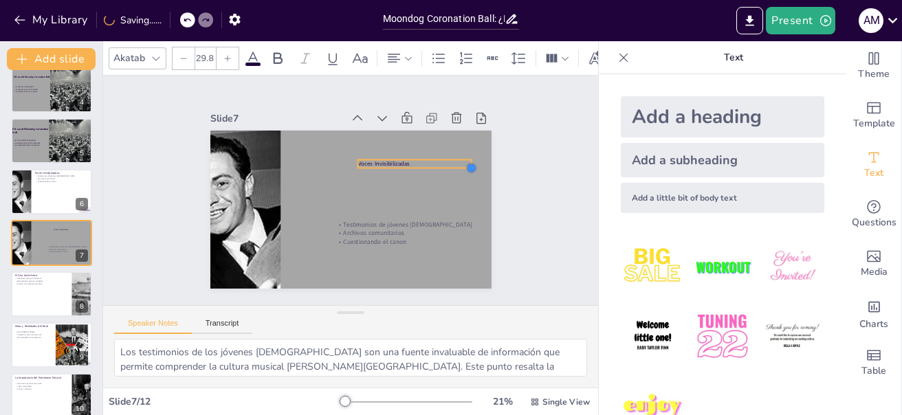
drag, startPoint x: 520, startPoint y: 169, endPoint x: 451, endPoint y: 165, distance: 68.9
click at [451, 165] on div "Voces Invisibilizadas Testimonios de jóvenes [DEMOGRAPHIC_DATA] Archivos comuni…" at bounding box center [349, 209] width 296 height 186
click at [408, 161] on p "Voces Invisibilizadas" at bounding box center [417, 171] width 114 height 20
drag, startPoint x: 403, startPoint y: 163, endPoint x: 403, endPoint y: 184, distance: 21.3
click at [403, 186] on div at bounding box center [414, 191] width 113 height 11
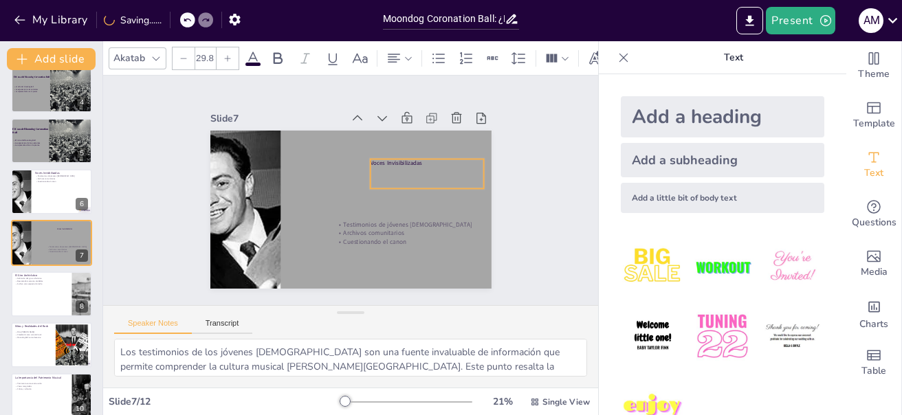
drag, startPoint x: 403, startPoint y: 166, endPoint x: 415, endPoint y: 166, distance: 12.4
click at [415, 166] on div "Voces Invisibilizadas" at bounding box center [426, 175] width 113 height 30
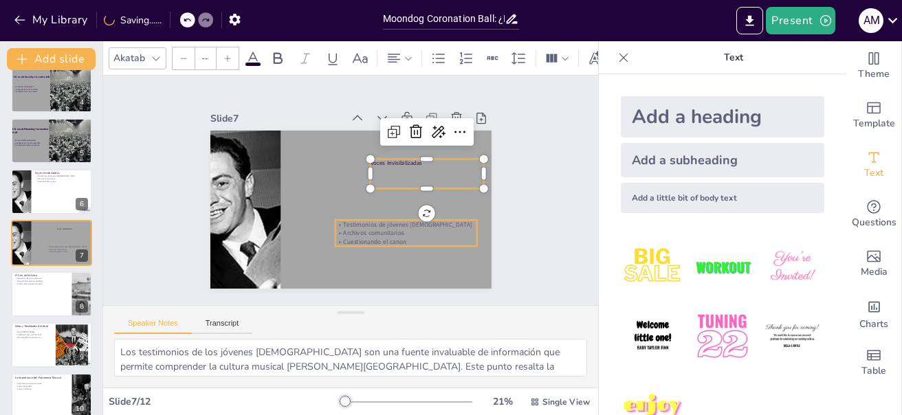
type input "32"
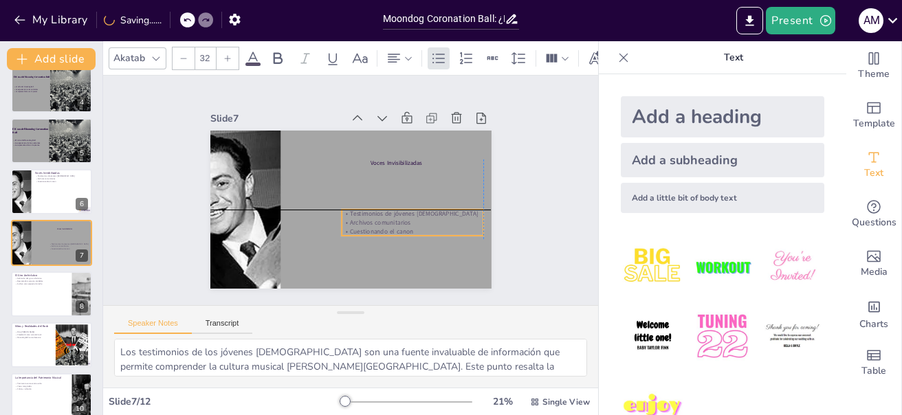
drag, startPoint x: 351, startPoint y: 219, endPoint x: 357, endPoint y: 212, distance: 9.8
click at [357, 212] on p "Testimonios de jóvenes [DEMOGRAPHIC_DATA]" at bounding box center [413, 214] width 142 height 9
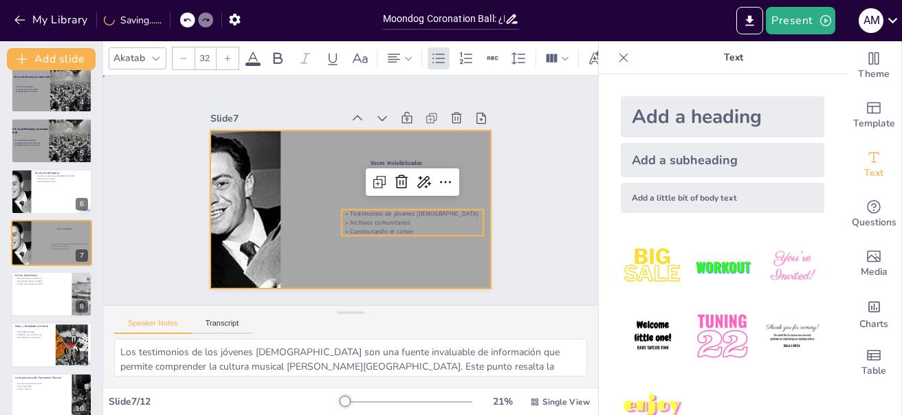
click at [275, 186] on div at bounding box center [350, 210] width 281 height 158
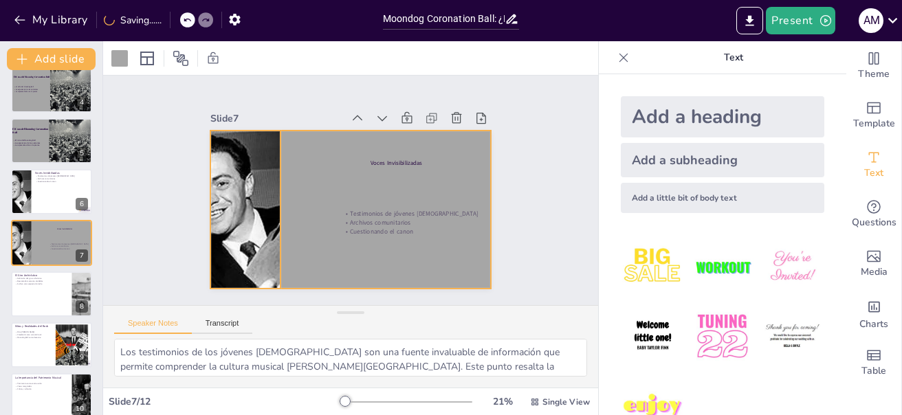
click at [265, 188] on div at bounding box center [245, 210] width 281 height 158
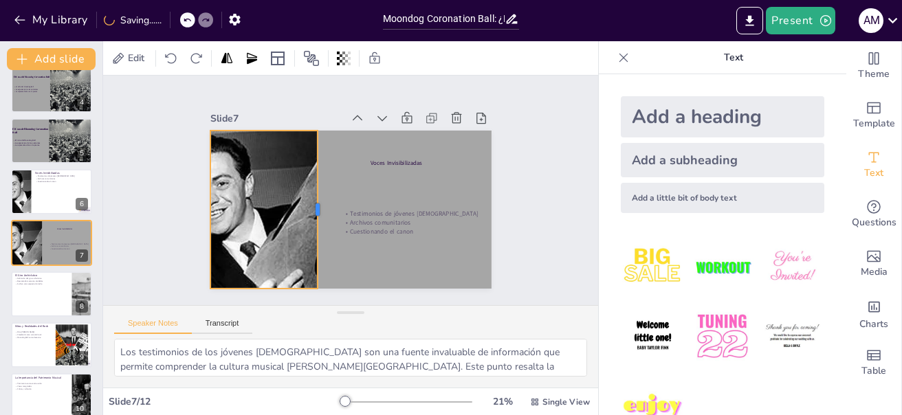
drag, startPoint x: 271, startPoint y: 205, endPoint x: 308, endPoint y: 207, distance: 37.2
click at [318, 207] on div at bounding box center [323, 210] width 11 height 158
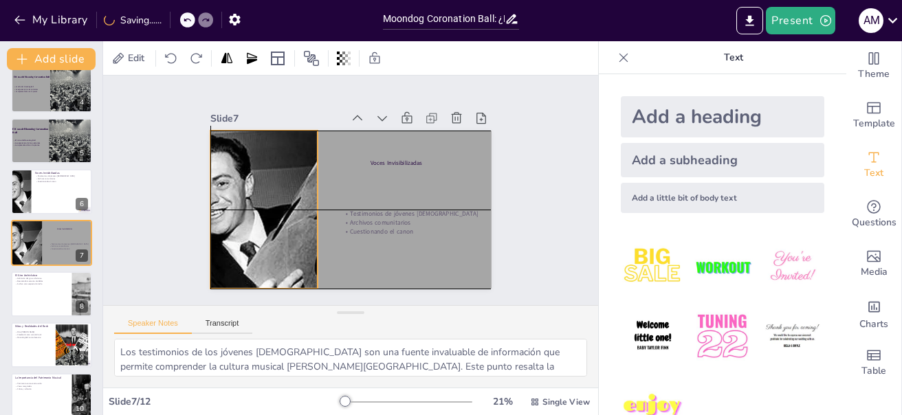
click at [265, 206] on div at bounding box center [245, 210] width 281 height 158
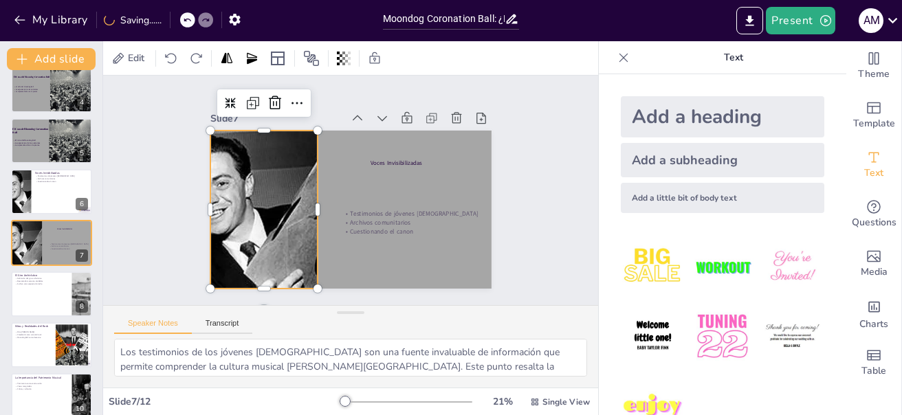
click at [318, 203] on div at bounding box center [323, 210] width 11 height 158
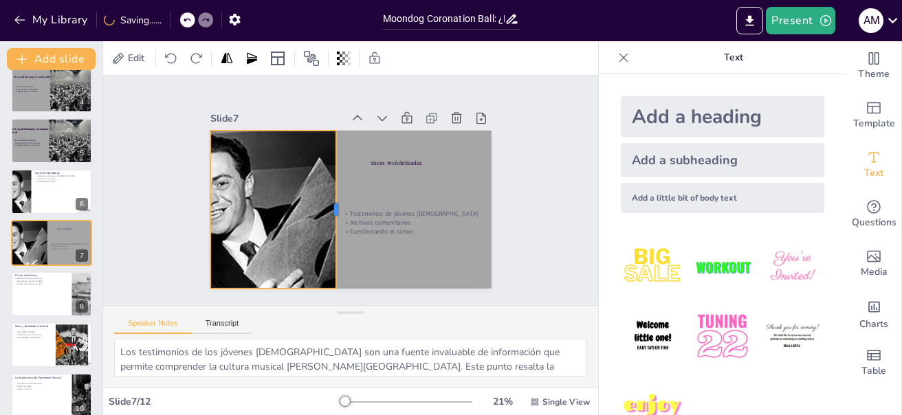
drag, startPoint x: 307, startPoint y: 203, endPoint x: 326, endPoint y: 204, distance: 18.6
click at [326, 204] on div at bounding box center [340, 208] width 28 height 158
click at [375, 160] on p "Voces Invisibilizadas" at bounding box center [426, 164] width 113 height 8
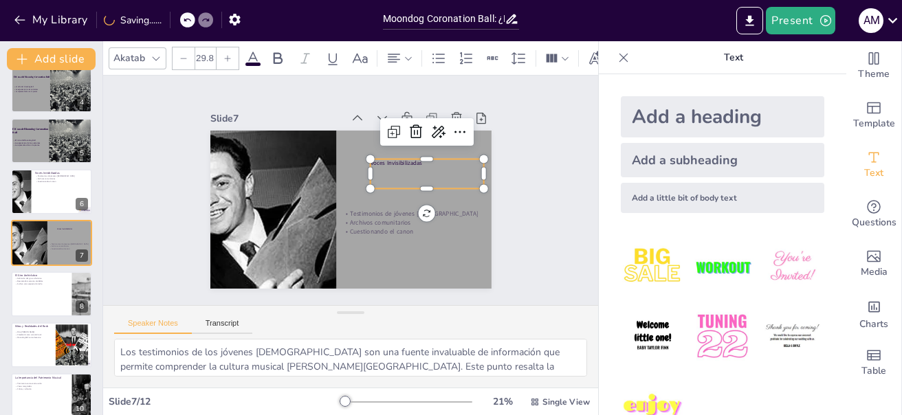
click at [373, 160] on p "Voces Invisibilizadas" at bounding box center [426, 164] width 113 height 8
drag, startPoint x: 362, startPoint y: 168, endPoint x: 423, endPoint y: 172, distance: 61.3
click at [423, 172] on p "Voces Invisibilizadas" at bounding box center [426, 174] width 113 height 8
click at [233, 50] on div at bounding box center [228, 58] width 22 height 22
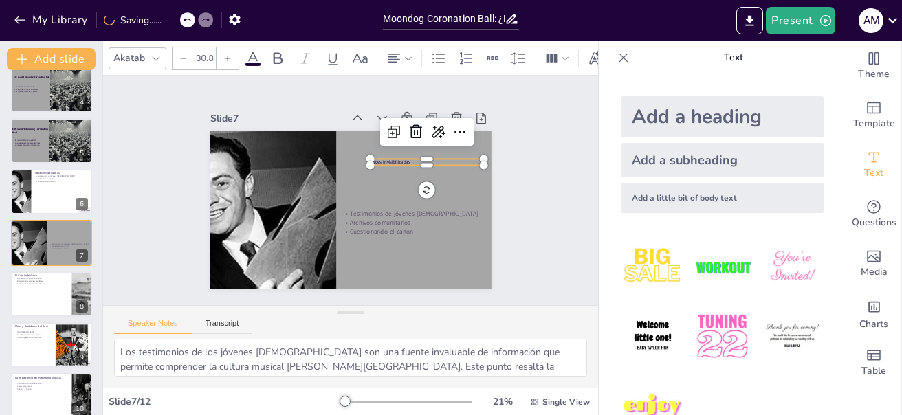
click at [233, 50] on div at bounding box center [228, 58] width 22 height 22
click at [233, 49] on div at bounding box center [228, 58] width 22 height 22
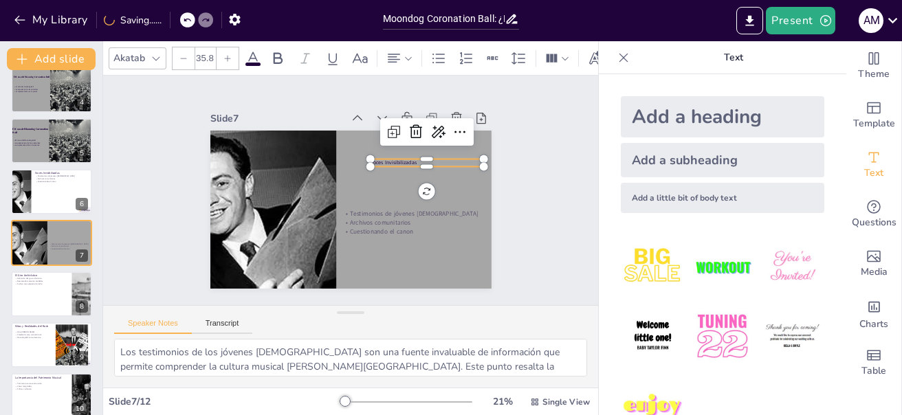
click at [233, 49] on div at bounding box center [228, 58] width 22 height 22
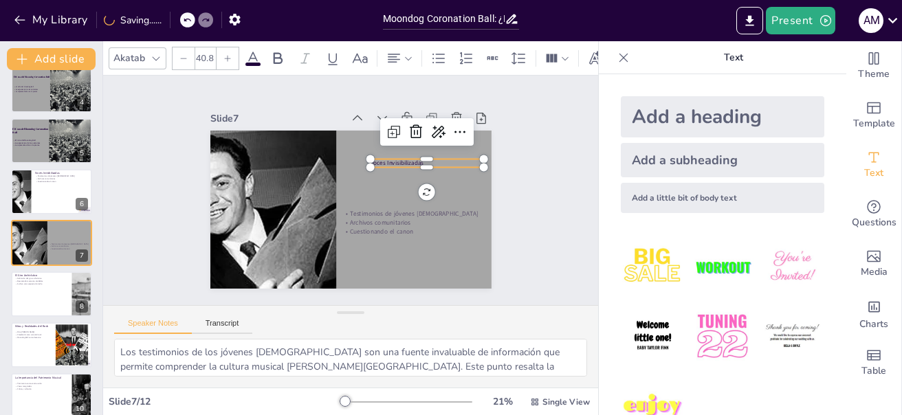
click at [233, 49] on div at bounding box center [228, 58] width 22 height 22
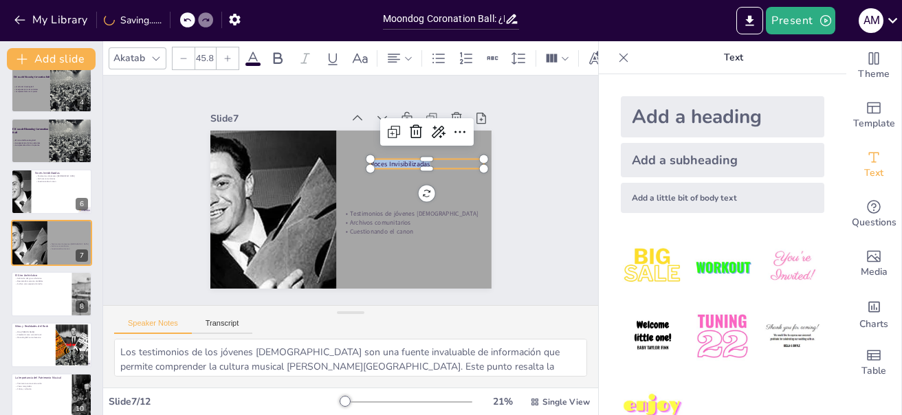
click at [233, 49] on div at bounding box center [228, 58] width 22 height 22
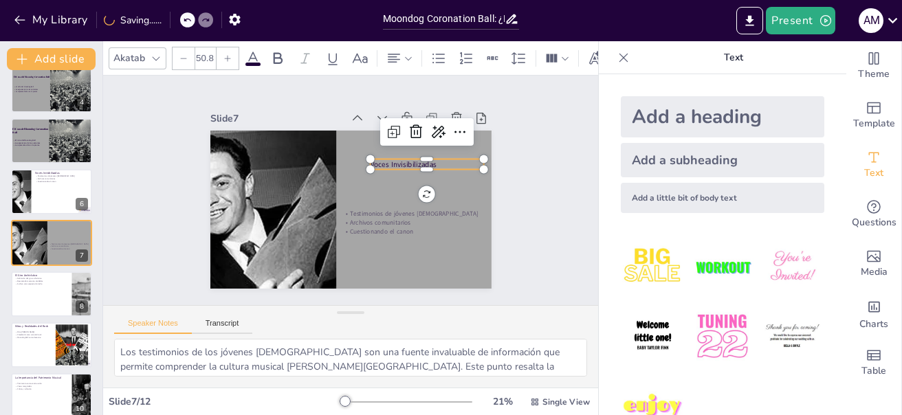
click at [233, 49] on div at bounding box center [228, 58] width 22 height 22
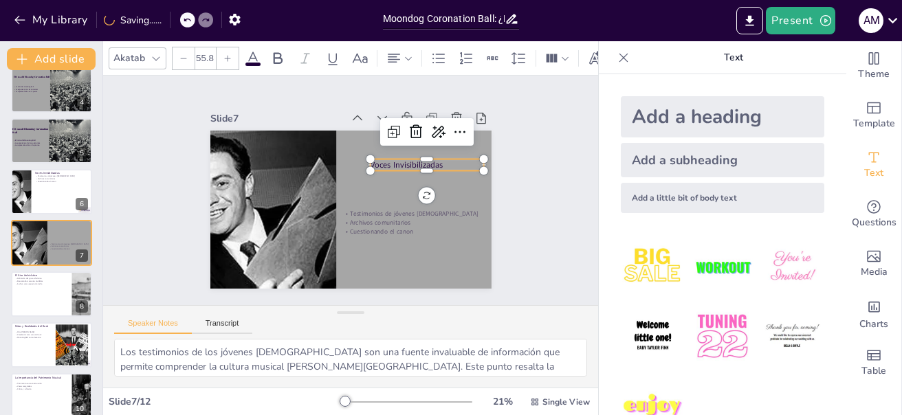
click at [233, 49] on div at bounding box center [228, 58] width 22 height 22
click at [160, 53] on icon at bounding box center [156, 58] width 11 height 11
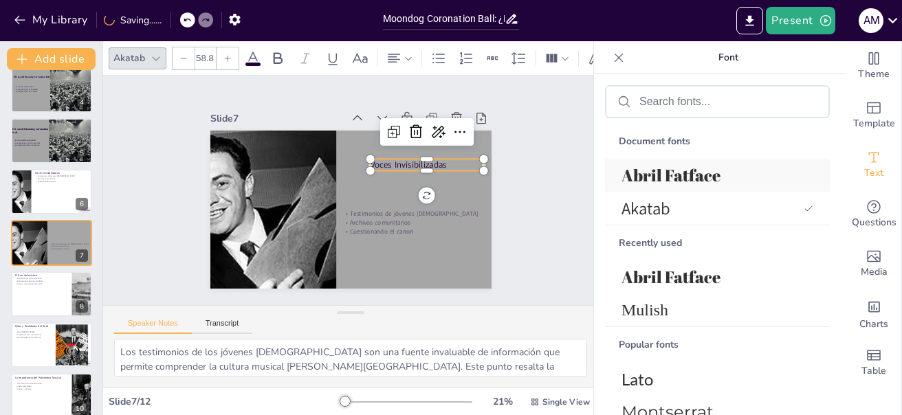
click at [729, 174] on span "Abril Fatface" at bounding box center [715, 175] width 186 height 22
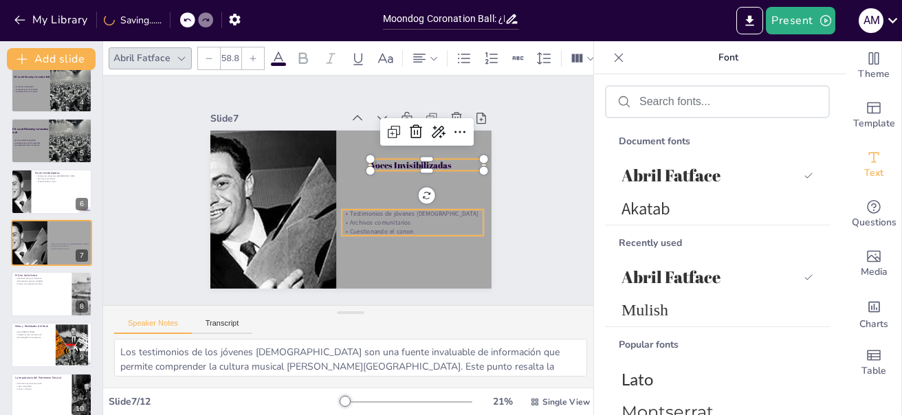
click at [384, 211] on p "Testimonios de jóvenes [DEMOGRAPHIC_DATA]" at bounding box center [413, 214] width 142 height 9
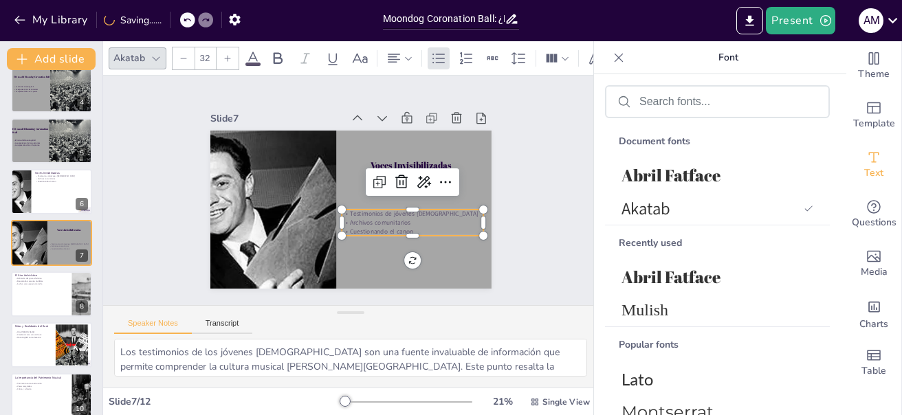
click at [343, 209] on p "Testimonios de jóvenes [DEMOGRAPHIC_DATA]" at bounding box center [410, 219] width 142 height 23
click at [343, 210] on p "Testimonios de jóvenes [DEMOGRAPHIC_DATA]" at bounding box center [413, 214] width 142 height 9
drag, startPoint x: 339, startPoint y: 208, endPoint x: 406, endPoint y: 223, distance: 69.1
click at [406, 223] on div "Testimonios de jóvenes [DEMOGRAPHIC_DATA] Archivos comunitarios Cuestionando el…" at bounding box center [413, 223] width 142 height 26
click at [230, 56] on icon at bounding box center [227, 58] width 8 height 8
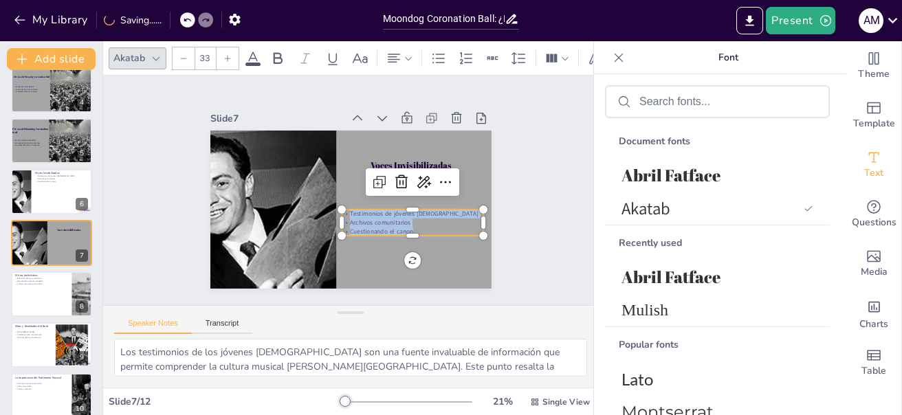
click at [230, 56] on icon at bounding box center [227, 58] width 8 height 8
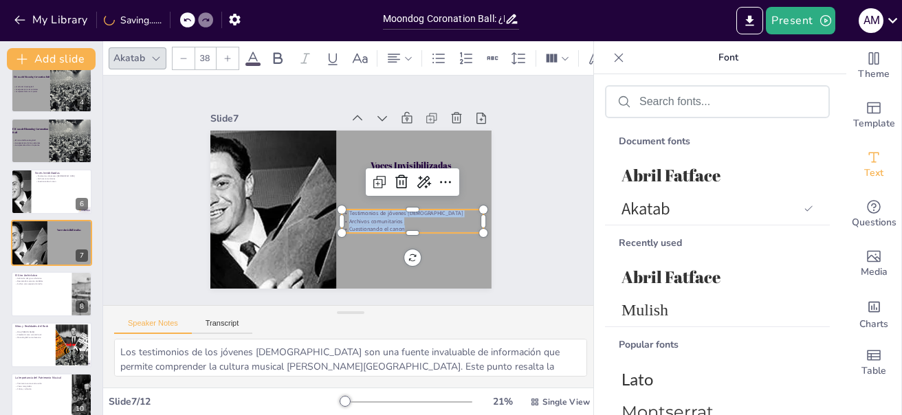
click at [230, 56] on icon at bounding box center [227, 58] width 8 height 8
type input "42"
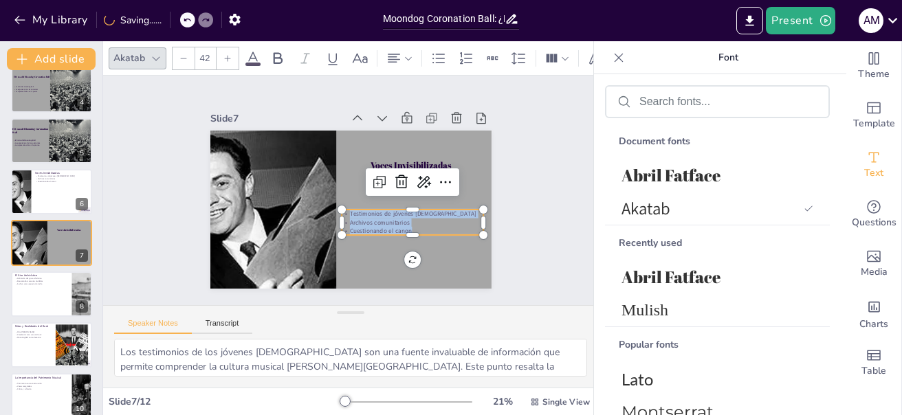
click at [257, 50] on icon at bounding box center [253, 58] width 17 height 17
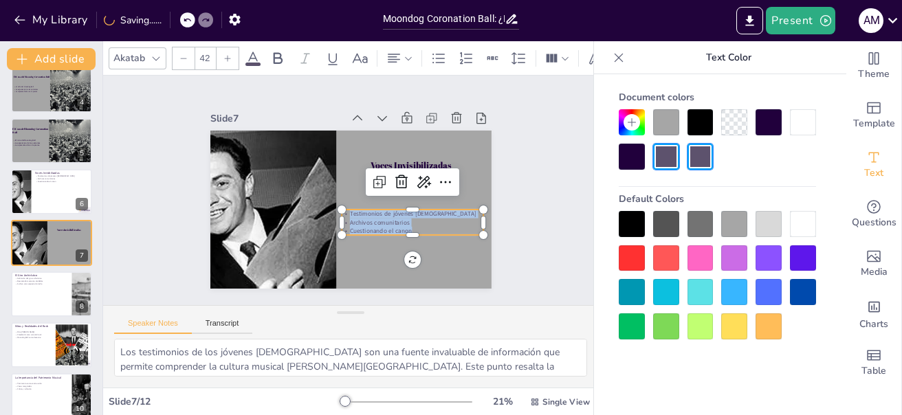
click at [766, 118] on div at bounding box center [769, 122] width 26 height 26
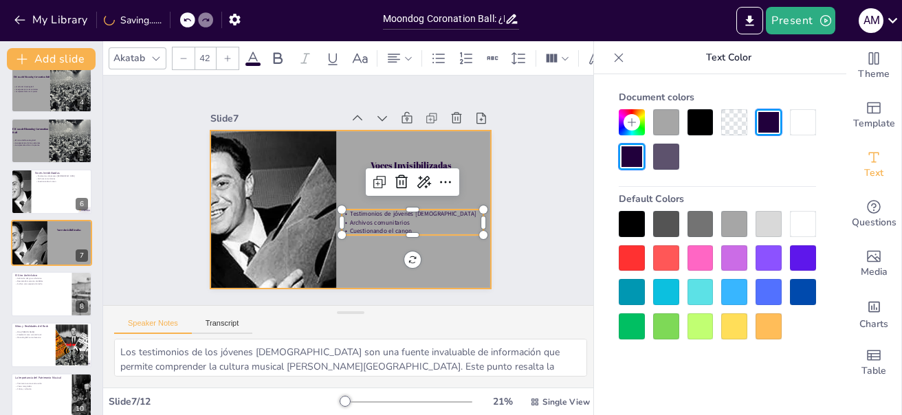
click at [450, 262] on div at bounding box center [350, 210] width 281 height 158
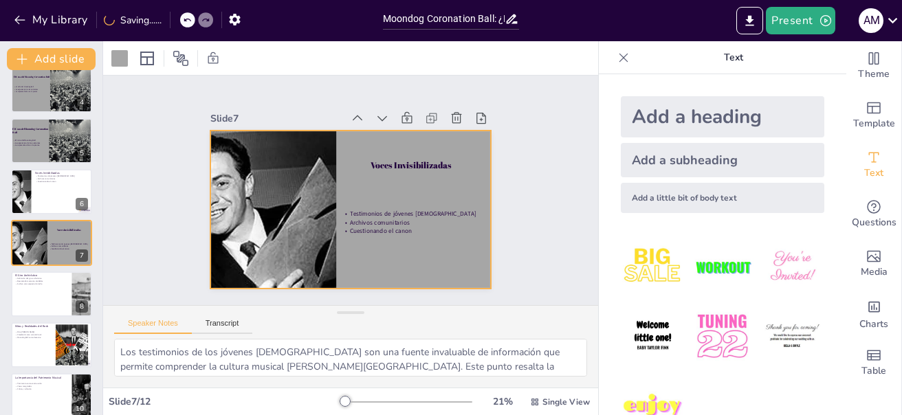
click at [418, 151] on div at bounding box center [350, 210] width 281 height 158
click at [417, 151] on div at bounding box center [350, 210] width 281 height 158
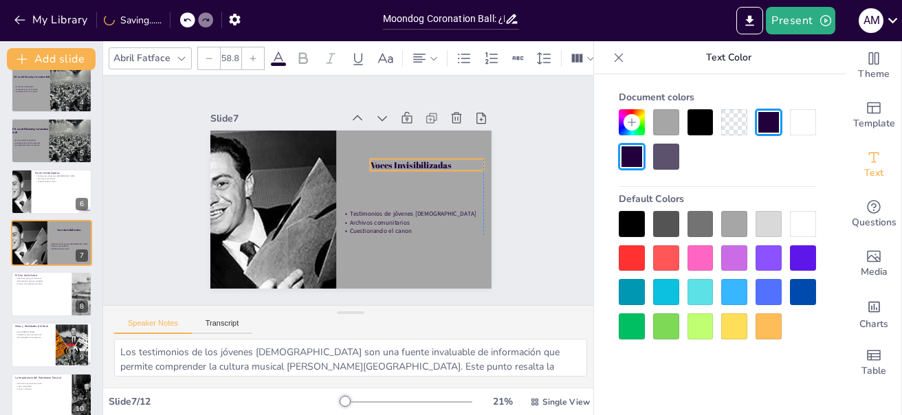
click at [413, 160] on p "Voces Invisibilizadas" at bounding box center [426, 166] width 113 height 12
drag, startPoint x: 411, startPoint y: 158, endPoint x: 403, endPoint y: 171, distance: 14.5
click at [403, 173] on p "Voces Invisibilizadas" at bounding box center [420, 185] width 114 height 24
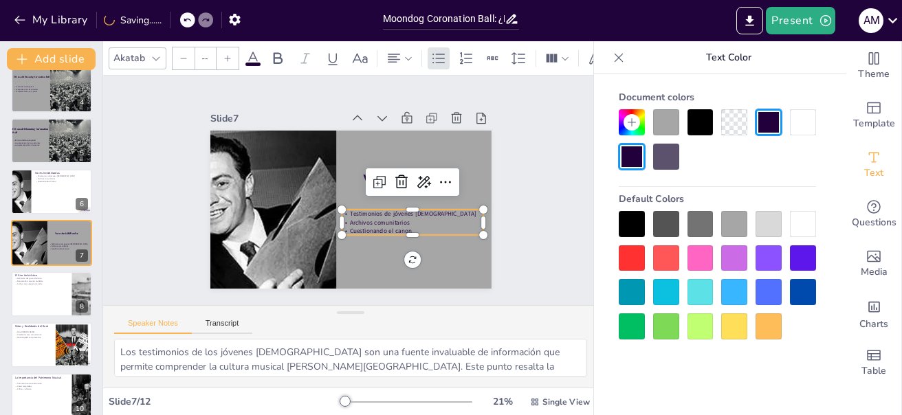
type input "42"
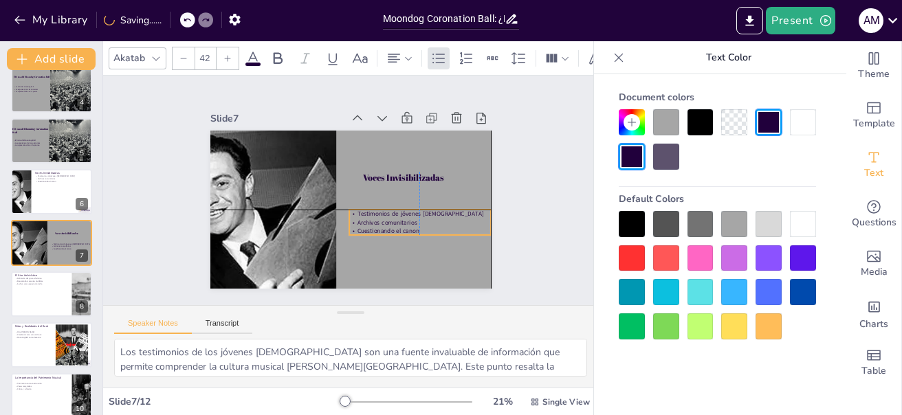
click at [372, 221] on span "Archivos comunitarios" at bounding box center [387, 223] width 60 height 8
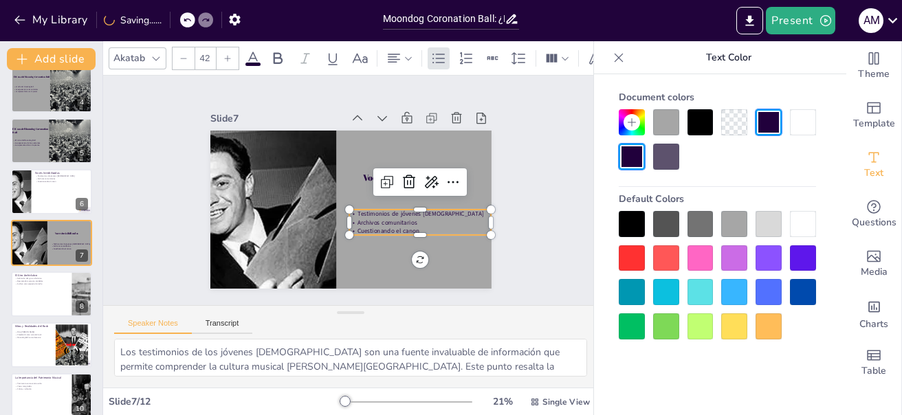
click at [502, 232] on div "Slide 1 Moondog Coronation Ball: ¿El Primer Concierto de Rock o un Caos Épico? …" at bounding box center [351, 190] width 358 height 197
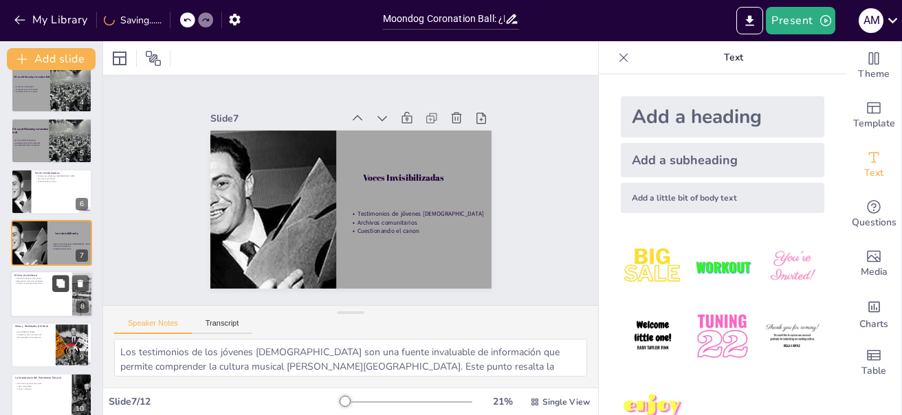
click at [55, 290] on button at bounding box center [60, 283] width 17 height 17
type textarea "El giro archivístico es un concepto clave que permite repensar la historia. Est…"
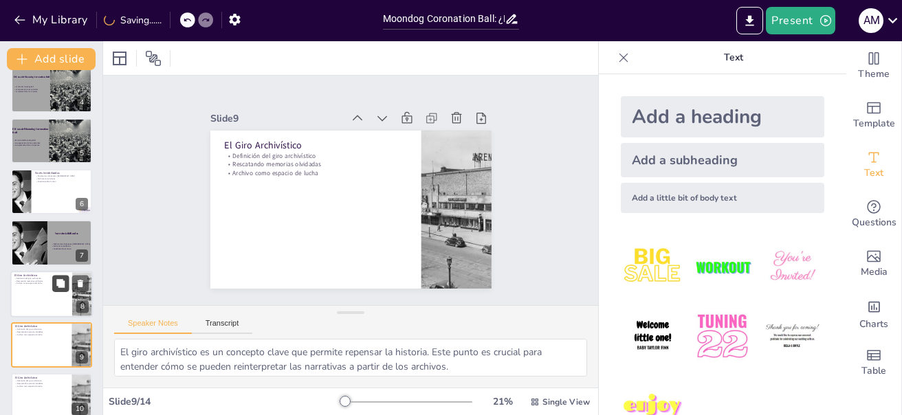
scroll to position [270, 0]
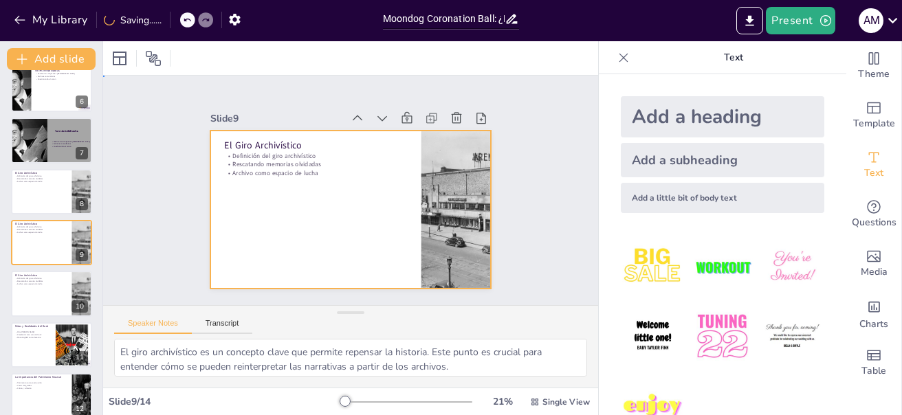
click at [316, 219] on div at bounding box center [350, 210] width 281 height 158
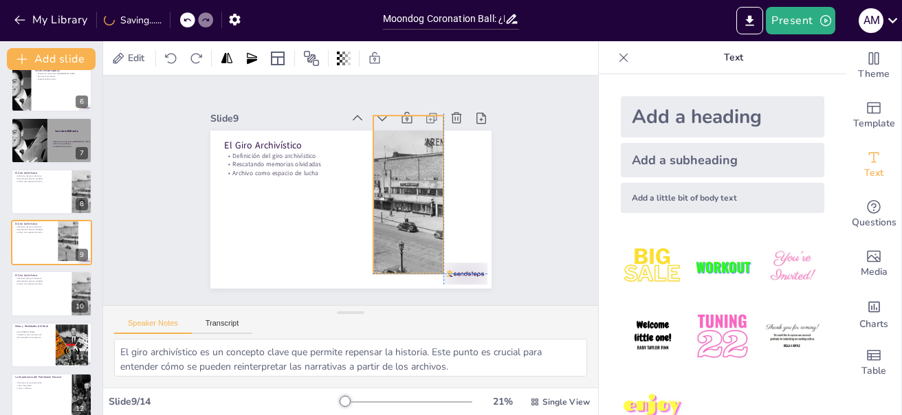
drag, startPoint x: 403, startPoint y: 232, endPoint x: 369, endPoint y: 221, distance: 35.4
click at [369, 221] on div at bounding box center [406, 207] width 230 height 197
click at [445, 273] on div at bounding box center [466, 274] width 44 height 22
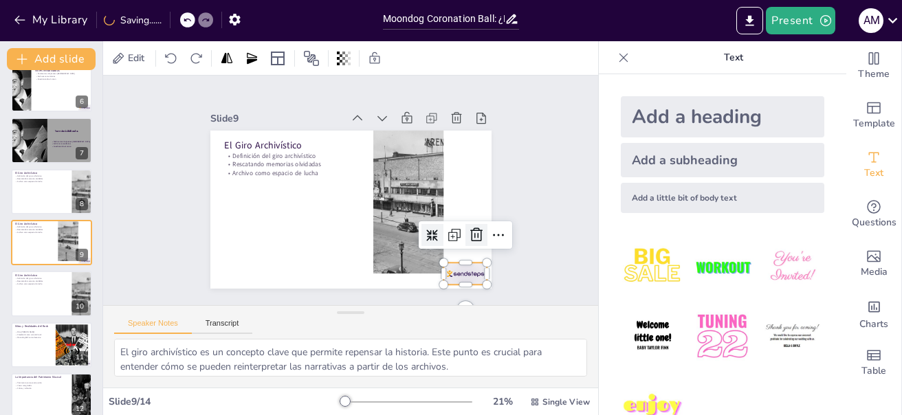
click at [462, 239] on icon at bounding box center [471, 248] width 18 height 18
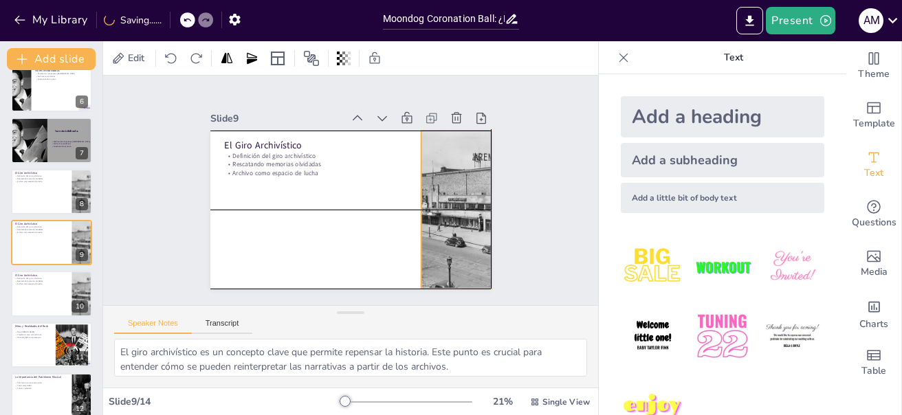
drag, startPoint x: 417, startPoint y: 186, endPoint x: 464, endPoint y: 199, distance: 48.1
click at [464, 199] on div at bounding box center [456, 210] width 201 height 158
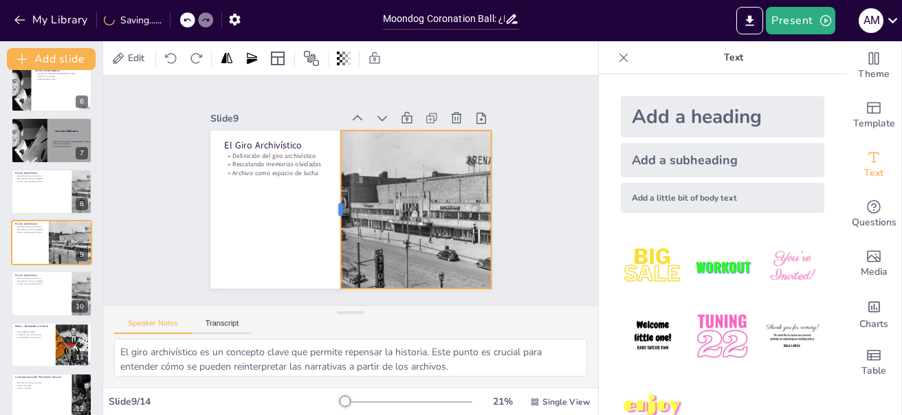
drag, startPoint x: 408, startPoint y: 201, endPoint x: 328, endPoint y: 198, distance: 80.5
click at [329, 198] on div at bounding box center [334, 210] width 11 height 158
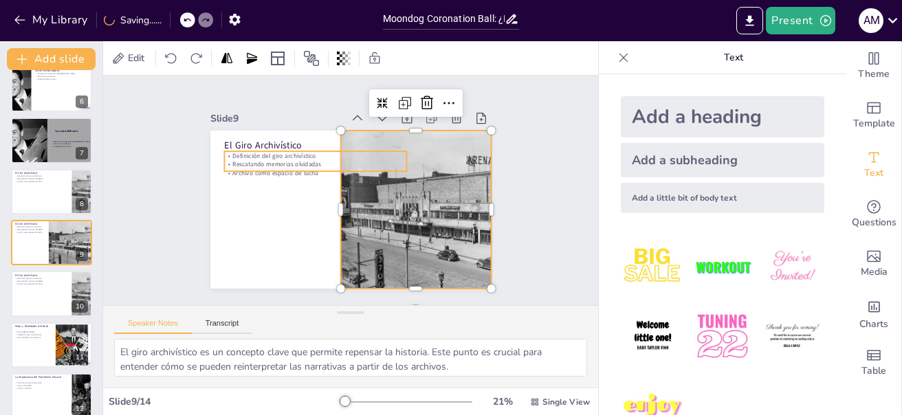
click at [264, 160] on p "Rescatando memorias olvidadas" at bounding box center [315, 164] width 183 height 9
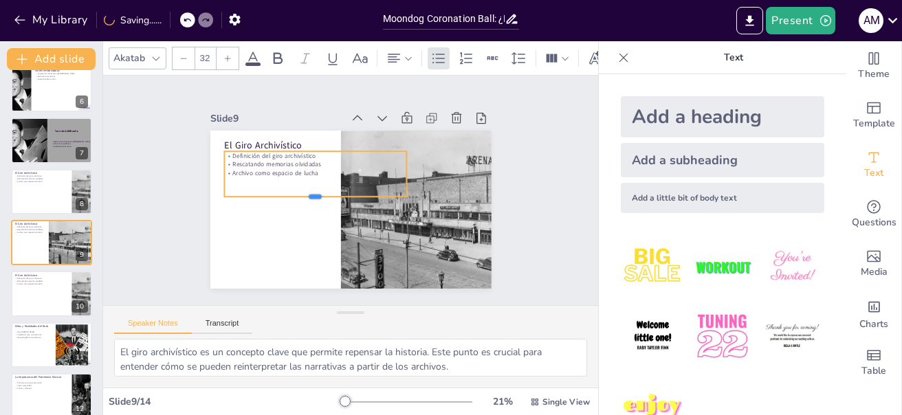
drag, startPoint x: 303, startPoint y: 166, endPoint x: 303, endPoint y: 191, distance: 25.4
click at [303, 197] on div at bounding box center [315, 202] width 183 height 11
drag, startPoint x: 384, startPoint y: 172, endPoint x: 321, endPoint y: 173, distance: 63.3
click at [330, 173] on div at bounding box center [335, 173] width 11 height 45
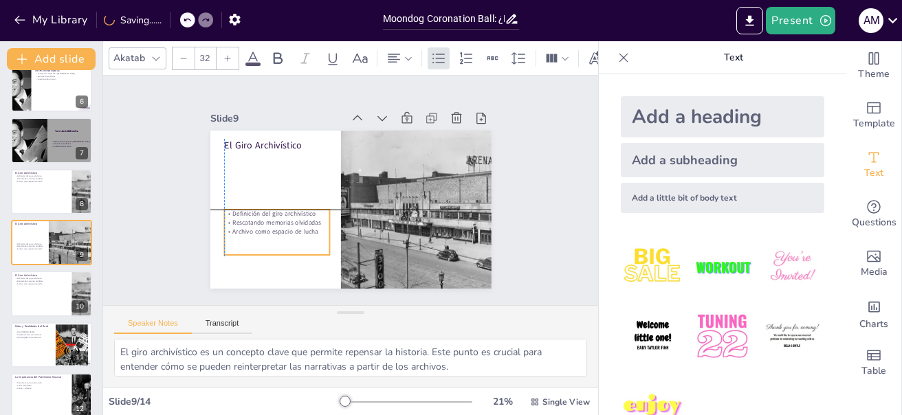
drag, startPoint x: 260, startPoint y: 175, endPoint x: 257, endPoint y: 235, distance: 59.9
click at [257, 235] on div "Definición del giro archivístico Rescatando memorias olvidadas Archivo como esp…" at bounding box center [277, 232] width 106 height 45
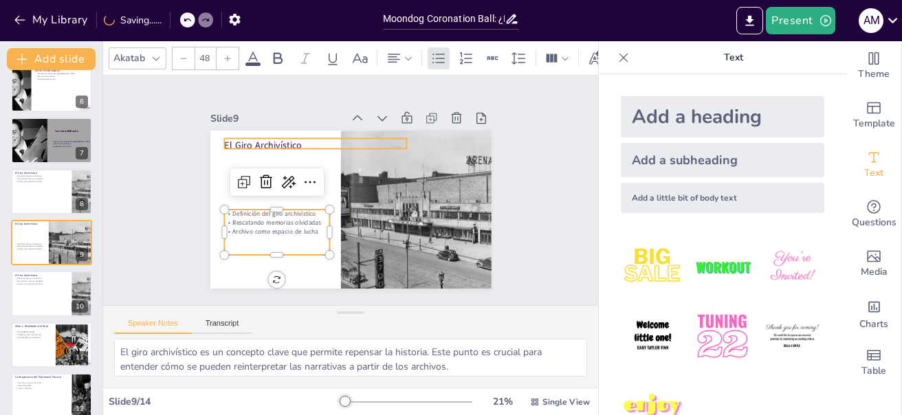
click at [261, 142] on p "El Giro Archivístico" at bounding box center [315, 145] width 183 height 13
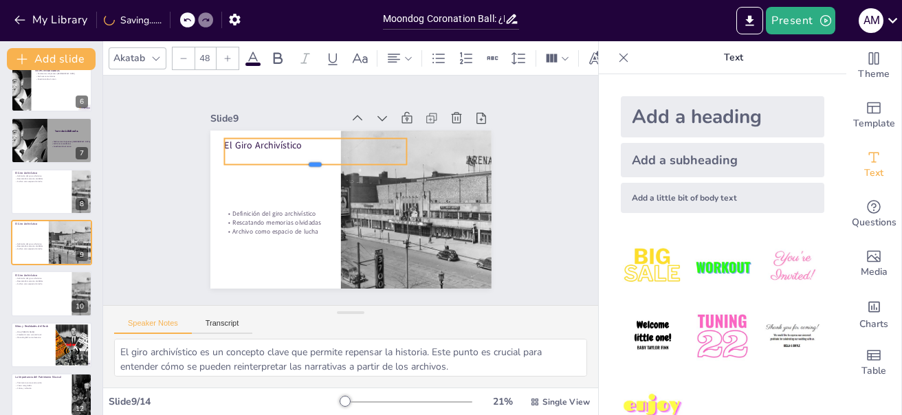
drag, startPoint x: 303, startPoint y: 146, endPoint x: 302, endPoint y: 162, distance: 15.9
click at [302, 165] on div at bounding box center [315, 170] width 183 height 11
drag, startPoint x: 397, startPoint y: 147, endPoint x: 308, endPoint y: 154, distance: 89.0
click at [318, 154] on div at bounding box center [323, 152] width 11 height 26
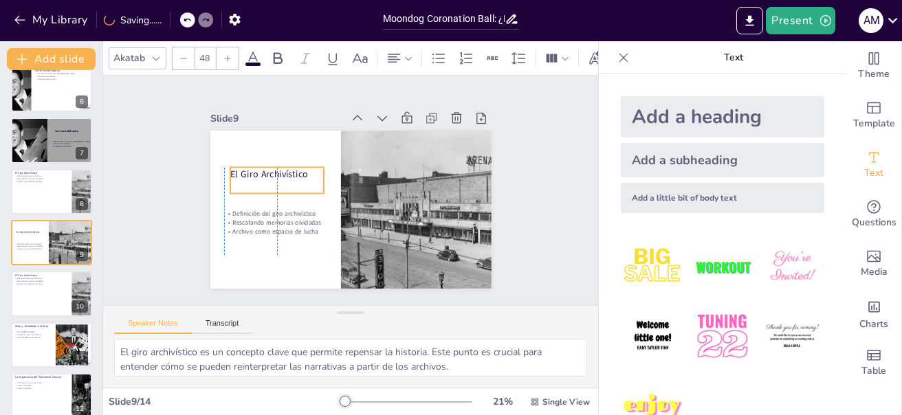
drag, startPoint x: 276, startPoint y: 147, endPoint x: 279, endPoint y: 176, distance: 29.0
click at [279, 176] on div "El Giro Archivístico" at bounding box center [277, 180] width 94 height 26
click at [230, 171] on p "El Giro Archivístico" at bounding box center [277, 173] width 94 height 13
drag, startPoint x: 221, startPoint y: 176, endPoint x: 303, endPoint y: 176, distance: 81.8
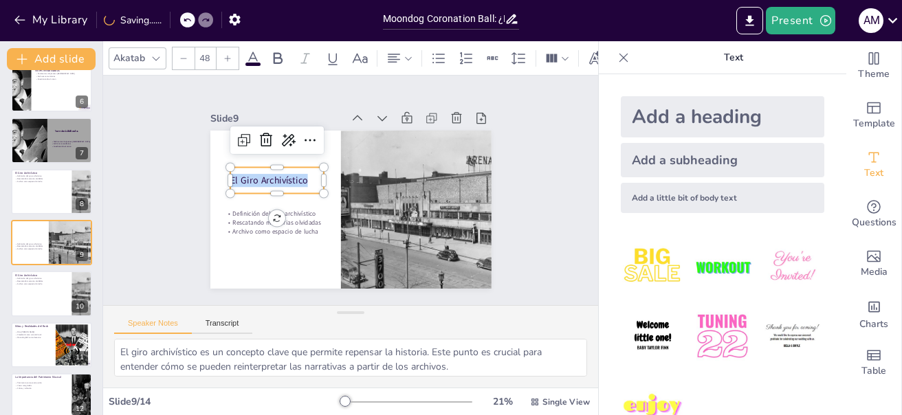
click at [303, 176] on p "El Giro Archivístico" at bounding box center [277, 180] width 94 height 13
click at [230, 54] on icon at bounding box center [227, 58] width 8 height 8
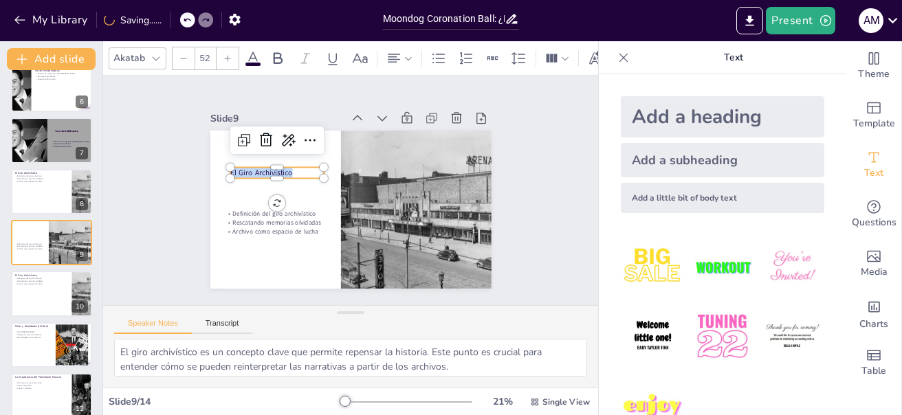
click at [230, 54] on icon at bounding box center [227, 58] width 8 height 8
click at [231, 48] on div at bounding box center [228, 58] width 22 height 22
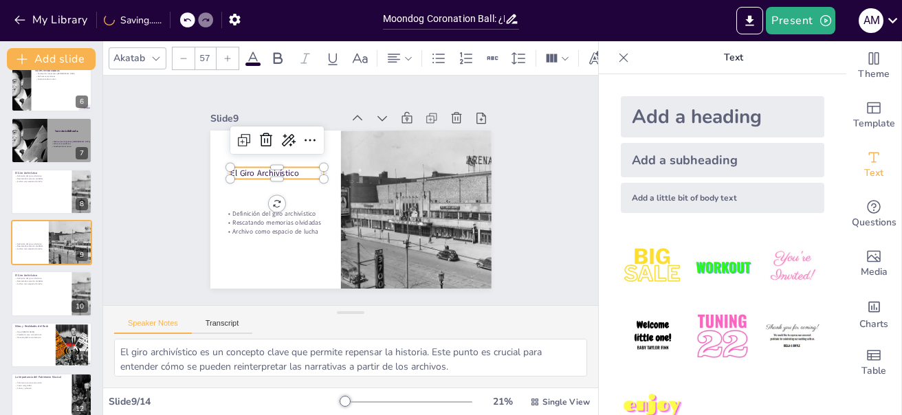
click at [231, 48] on div at bounding box center [228, 58] width 22 height 22
click at [190, 48] on div at bounding box center [184, 58] width 22 height 22
type input "58"
click at [160, 55] on icon at bounding box center [156, 58] width 11 height 11
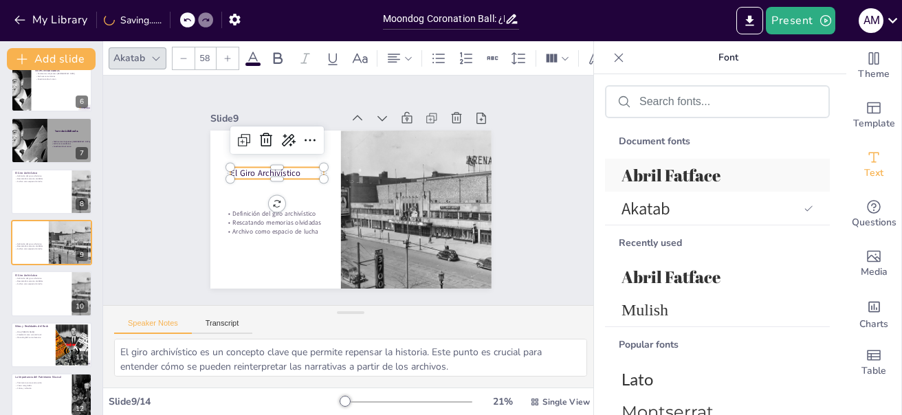
click at [669, 166] on span "Abril Fatface" at bounding box center [715, 175] width 186 height 22
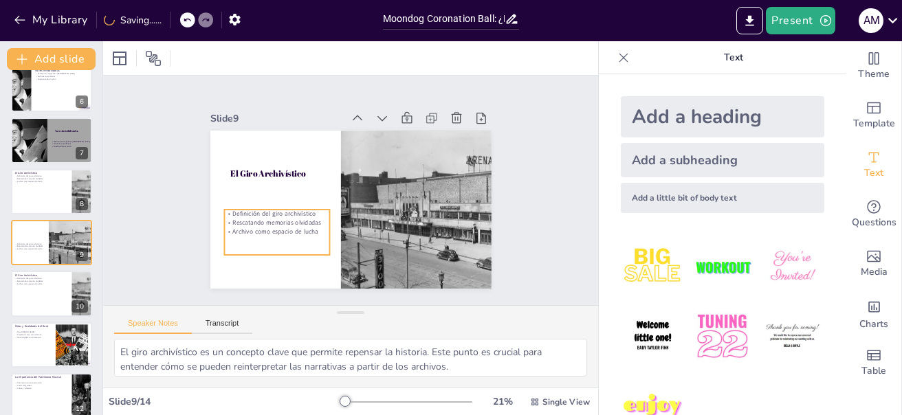
click at [224, 210] on p "Definición del giro archivístico" at bounding box center [277, 214] width 106 height 9
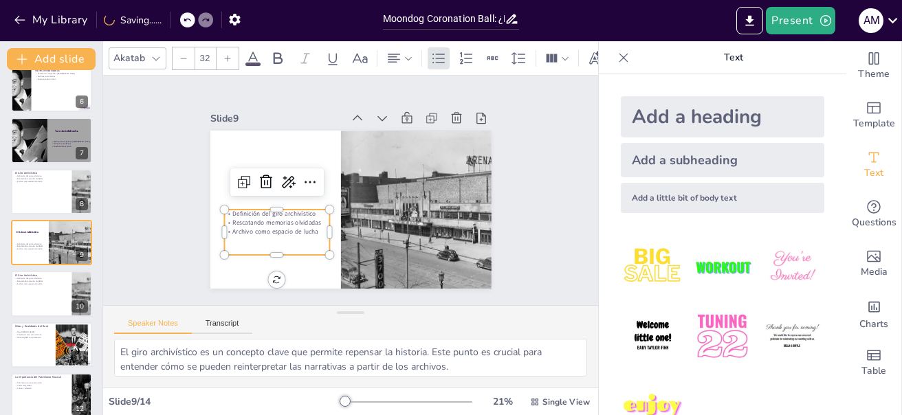
click at [224, 210] on p "Definición del giro archivístico" at bounding box center [277, 214] width 106 height 9
click at [224, 219] on p "Definición del giro archivístico" at bounding box center [277, 223] width 106 height 9
drag, startPoint x: 220, startPoint y: 215, endPoint x: 305, endPoint y: 232, distance: 87.0
click at [303, 242] on div "Definición del giro archivístico Rescatando memorias olvidadas Archivo como esp…" at bounding box center [273, 225] width 110 height 56
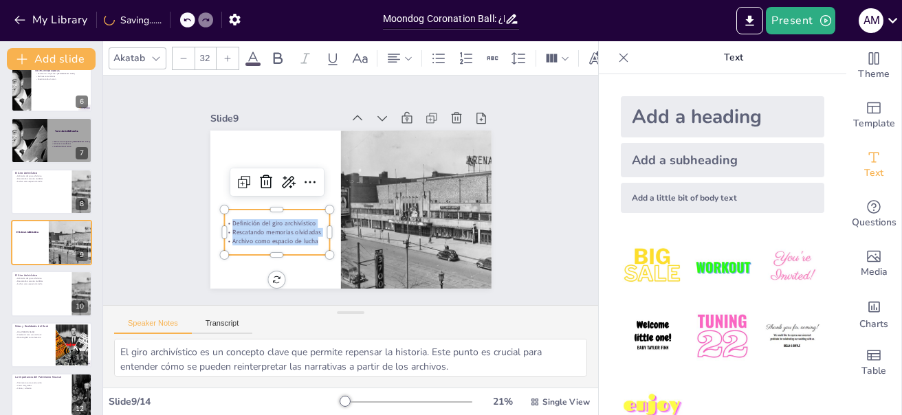
click at [222, 52] on div at bounding box center [228, 58] width 22 height 22
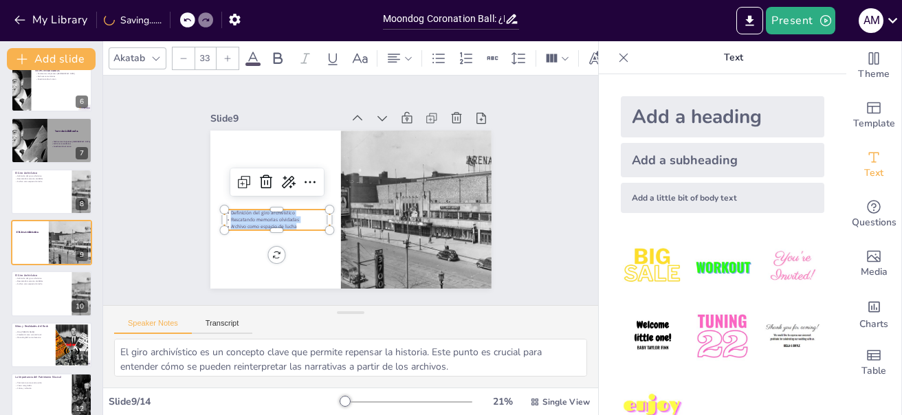
click at [222, 52] on div at bounding box center [228, 58] width 22 height 22
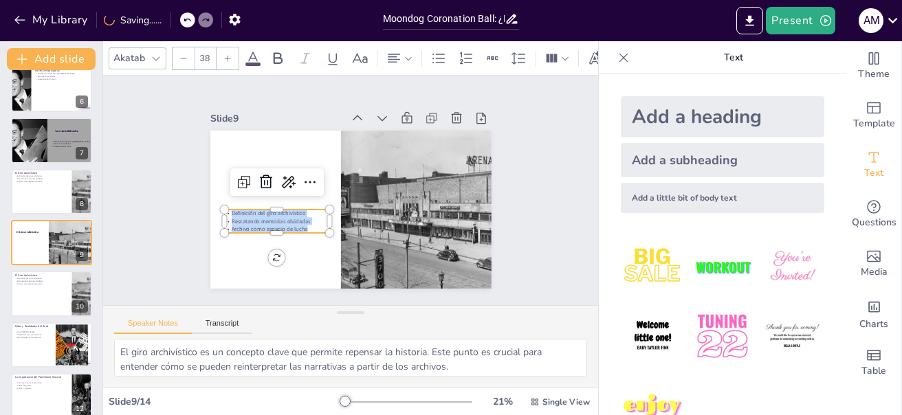
click at [222, 52] on div at bounding box center [228, 58] width 22 height 22
click at [223, 54] on icon at bounding box center [227, 58] width 8 height 8
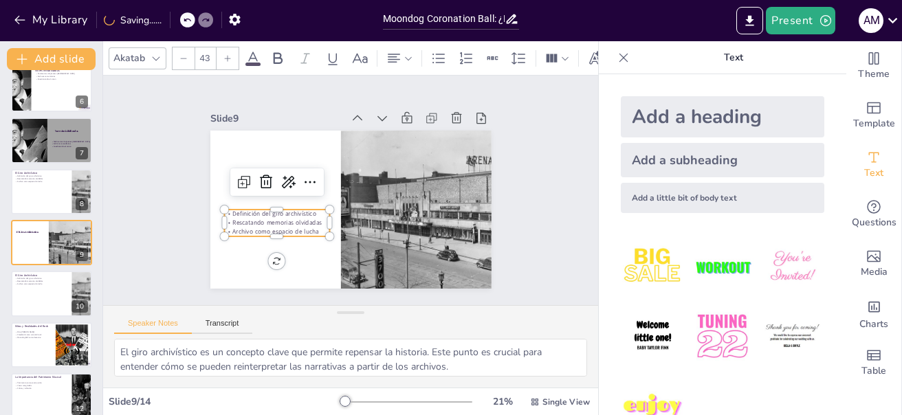
click at [223, 54] on icon at bounding box center [227, 58] width 8 height 8
type input "44"
click at [250, 50] on icon at bounding box center [253, 58] width 17 height 17
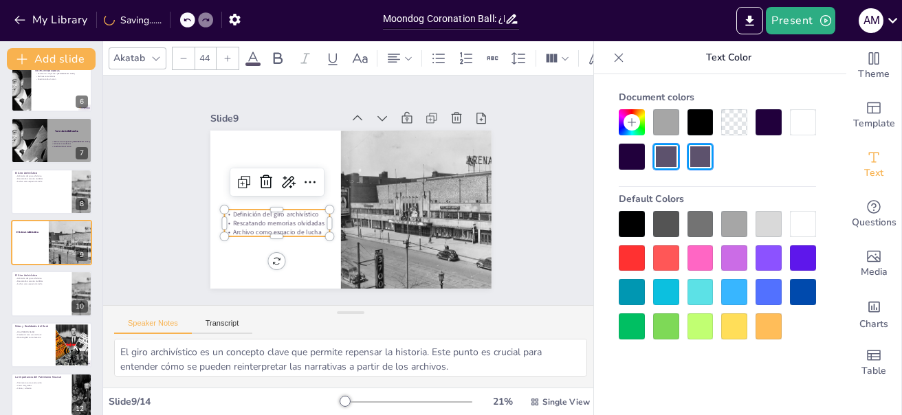
click at [775, 123] on div at bounding box center [769, 122] width 26 height 26
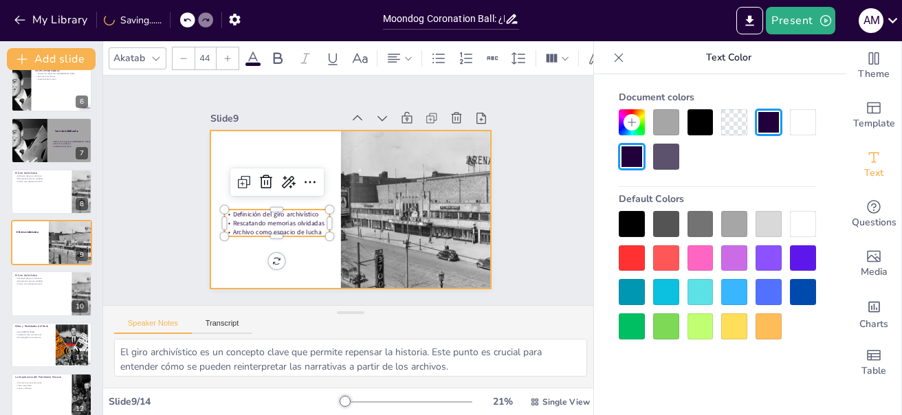
click at [315, 135] on div at bounding box center [350, 210] width 281 height 158
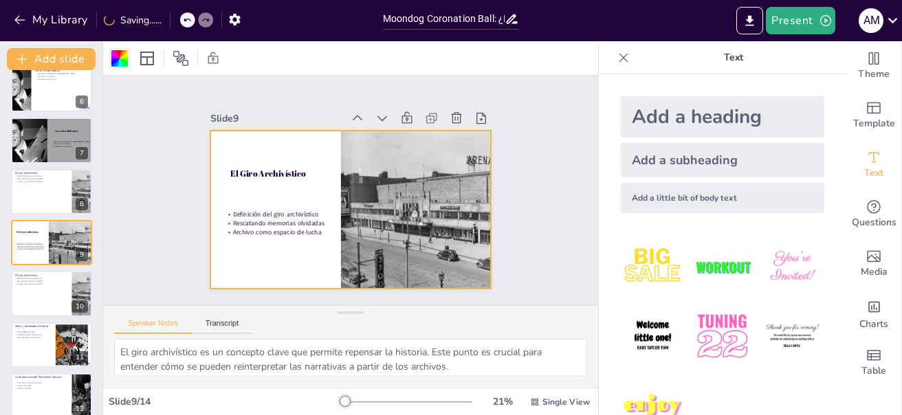
click at [118, 65] on div at bounding box center [119, 58] width 17 height 17
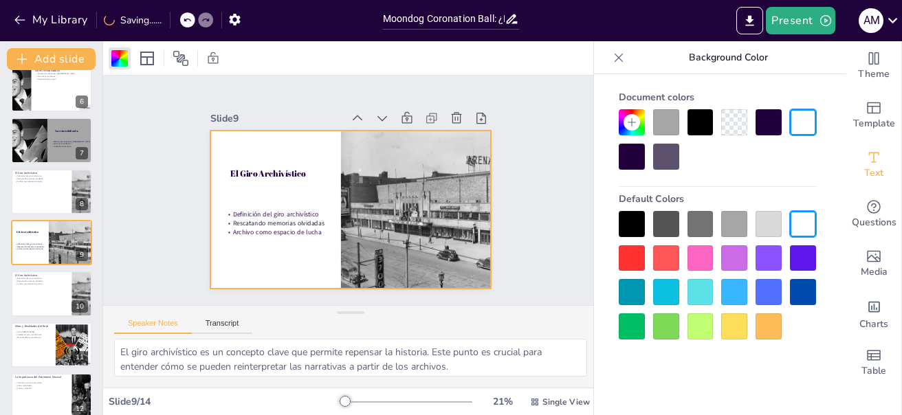
click at [741, 219] on div at bounding box center [734, 224] width 26 height 26
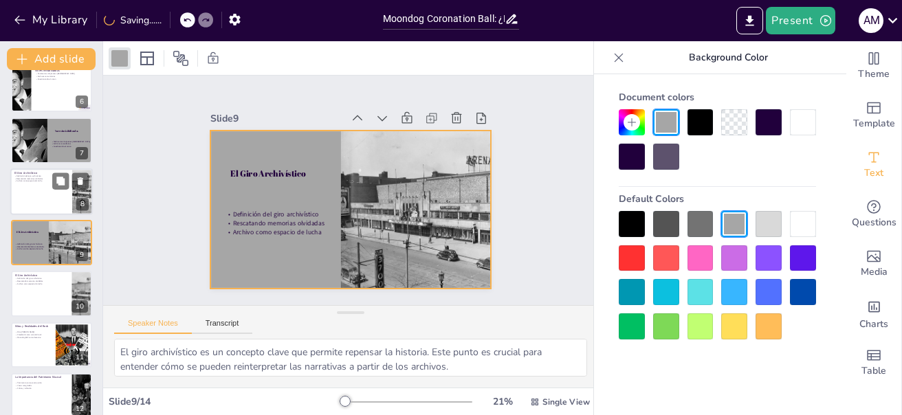
click at [47, 202] on div at bounding box center [51, 191] width 83 height 47
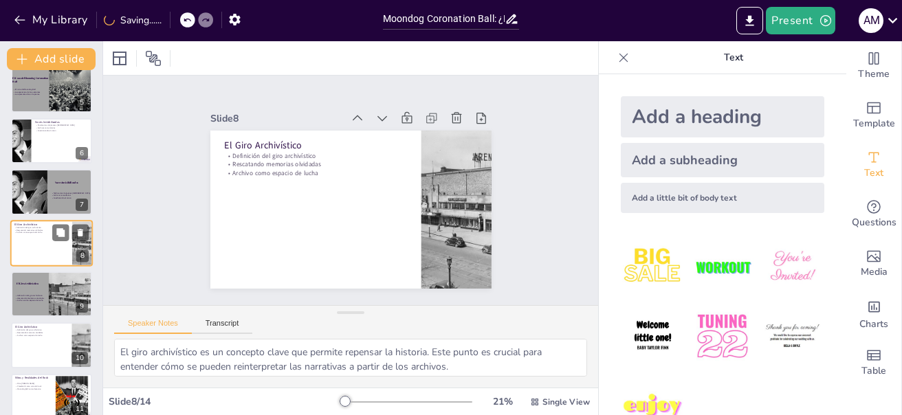
click at [47, 254] on div at bounding box center [51, 243] width 83 height 47
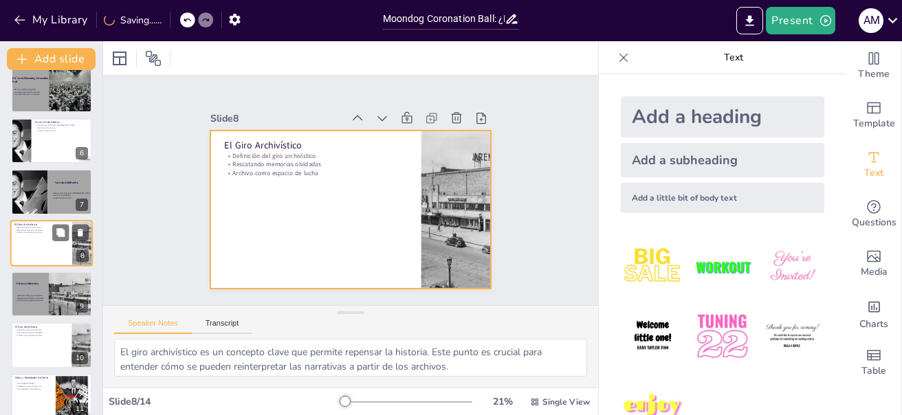
click at [30, 247] on div at bounding box center [51, 243] width 83 height 47
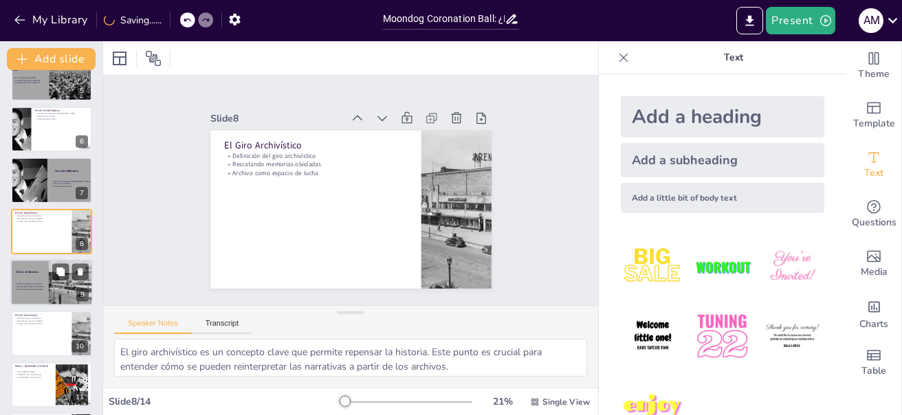
scroll to position [206, 0]
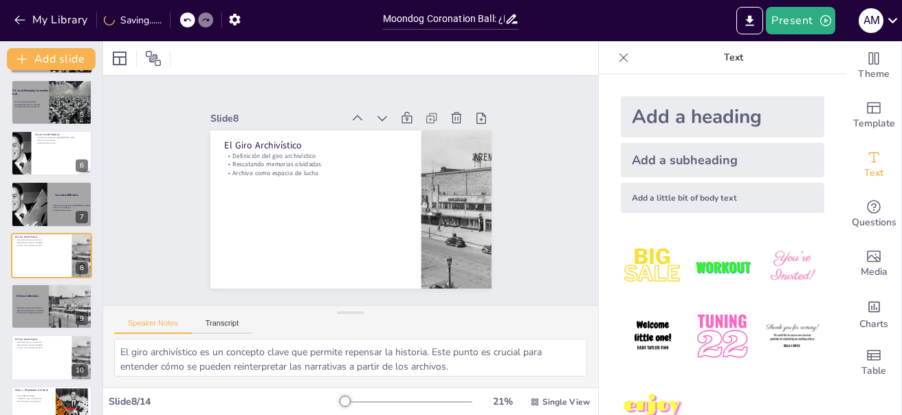
drag, startPoint x: 60, startPoint y: 153, endPoint x: 52, endPoint y: 157, distance: 8.3
click at [52, 157] on div at bounding box center [51, 153] width 81 height 45
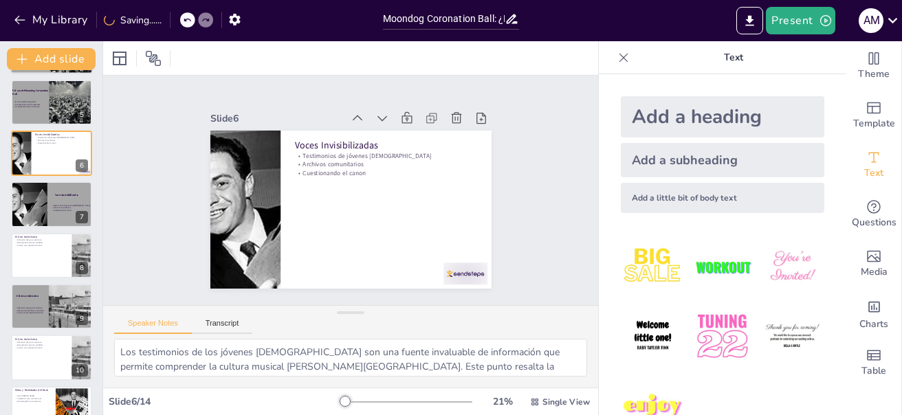
scroll to position [117, 0]
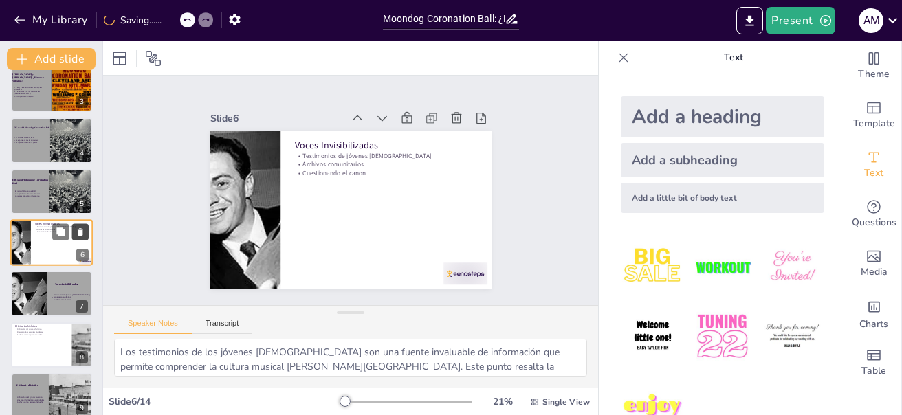
click at [80, 232] on icon at bounding box center [81, 232] width 6 height 8
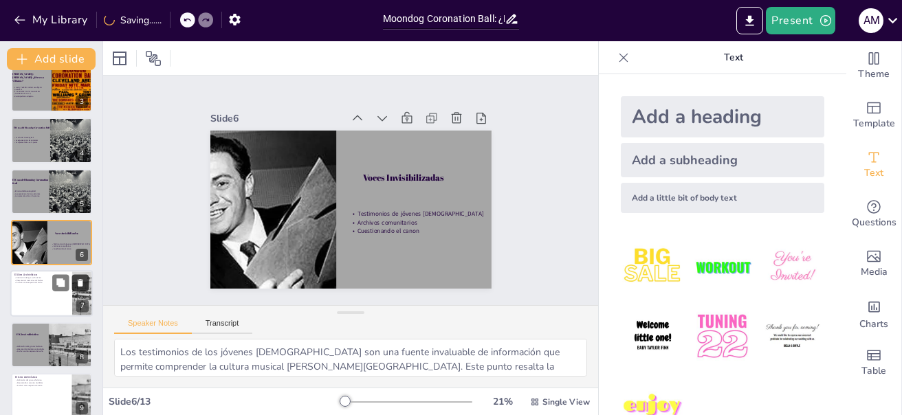
click at [78, 284] on icon at bounding box center [81, 284] width 10 height 10
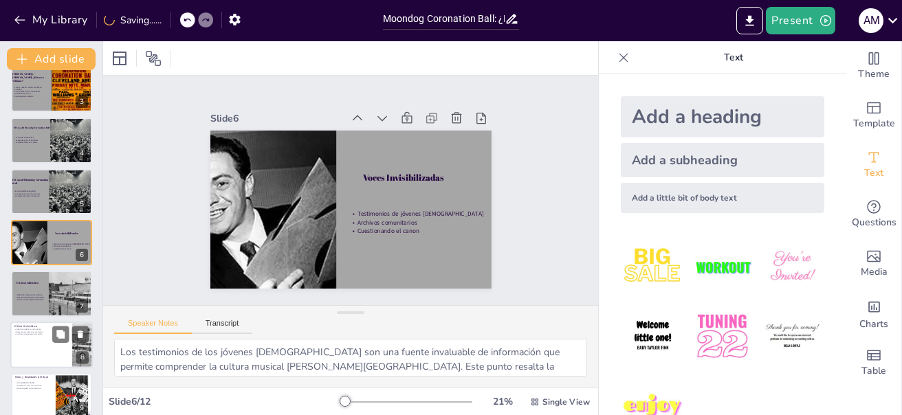
click at [55, 343] on div at bounding box center [51, 345] width 83 height 47
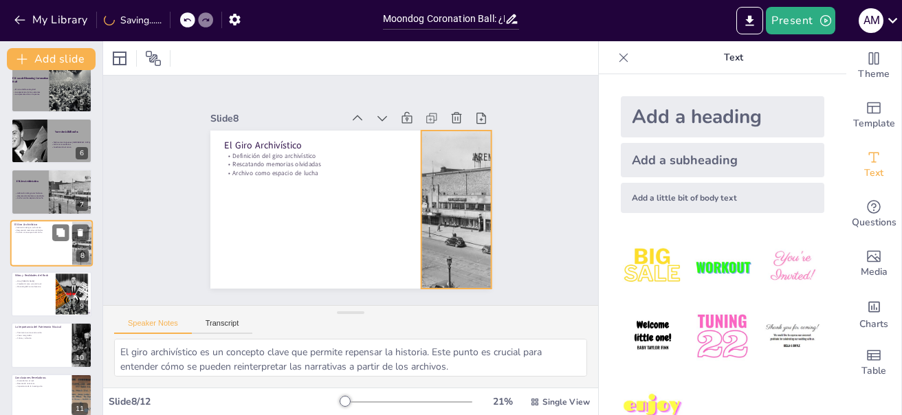
scroll to position [285, 0]
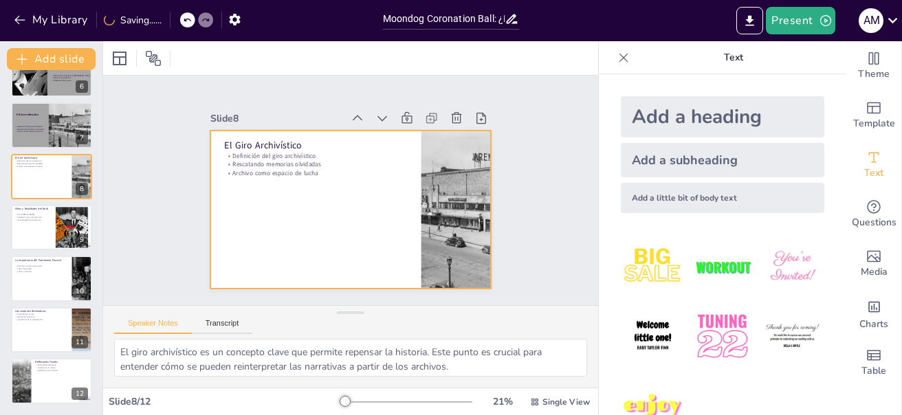
click at [301, 201] on div at bounding box center [350, 210] width 281 height 158
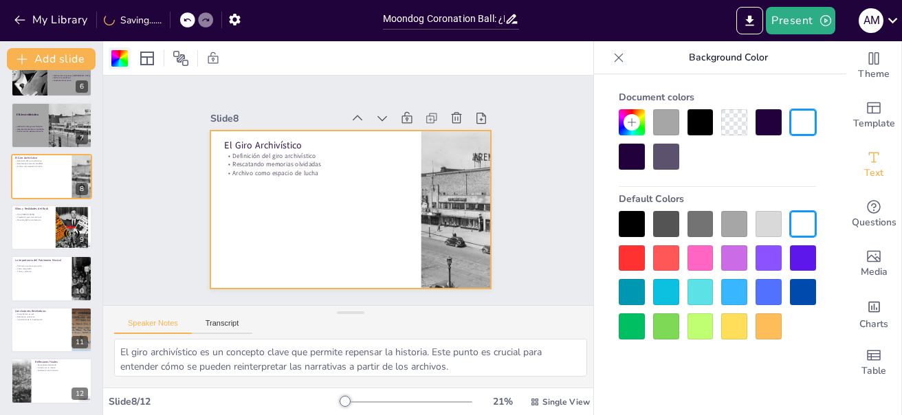
click at [113, 59] on div at bounding box center [119, 58] width 17 height 17
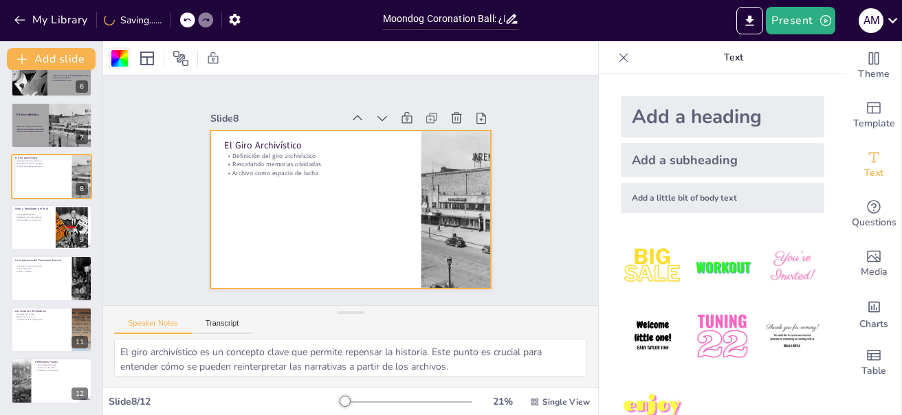
click at [111, 58] on div at bounding box center [120, 58] width 22 height 22
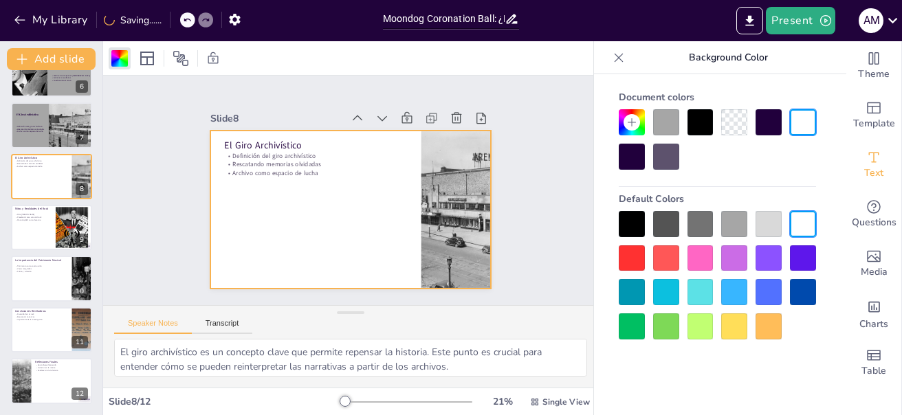
click at [743, 217] on div at bounding box center [734, 224] width 26 height 26
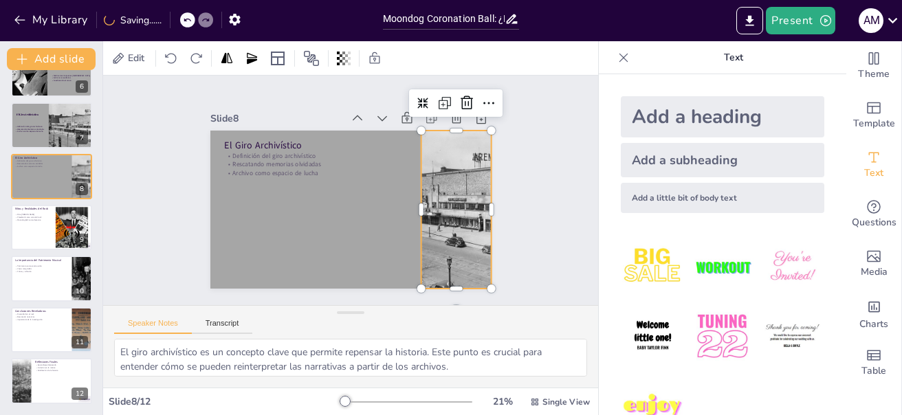
click at [437, 235] on div at bounding box center [432, 260] width 254 height 238
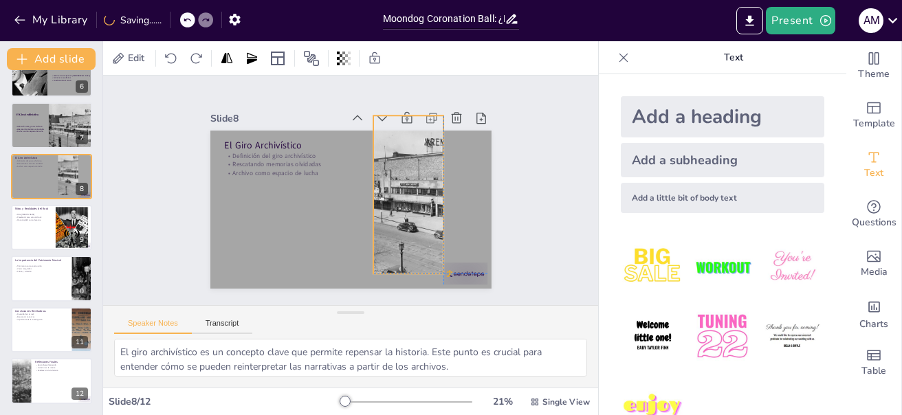
drag, startPoint x: 444, startPoint y: 251, endPoint x: 397, endPoint y: 236, distance: 49.1
click at [397, 236] on div at bounding box center [407, 195] width 201 height 158
click at [455, 272] on div at bounding box center [456, 285] width 46 height 26
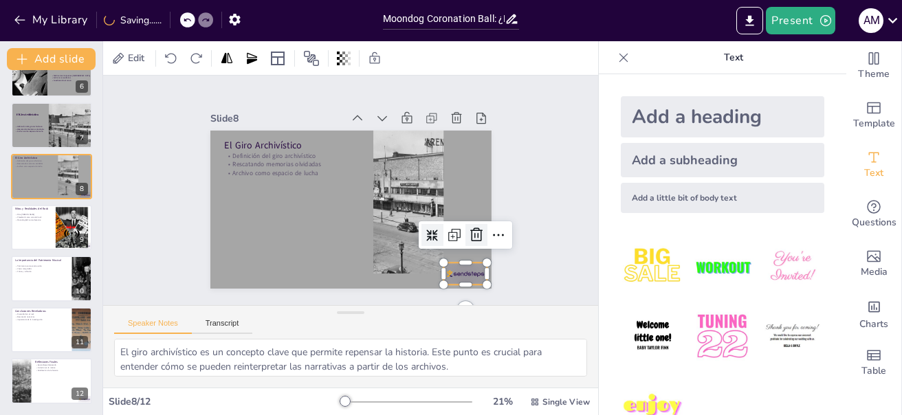
click at [468, 230] on icon at bounding box center [476, 235] width 17 height 17
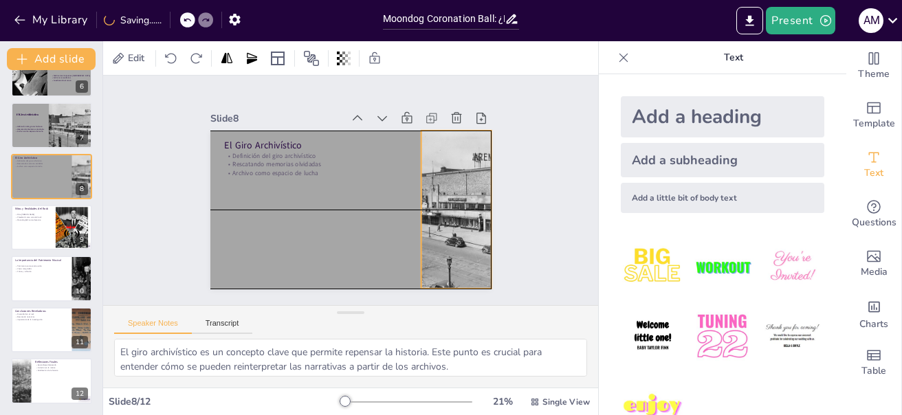
drag, startPoint x: 400, startPoint y: 231, endPoint x: 433, endPoint y: 227, distance: 33.9
click at [447, 247] on div at bounding box center [456, 210] width 201 height 158
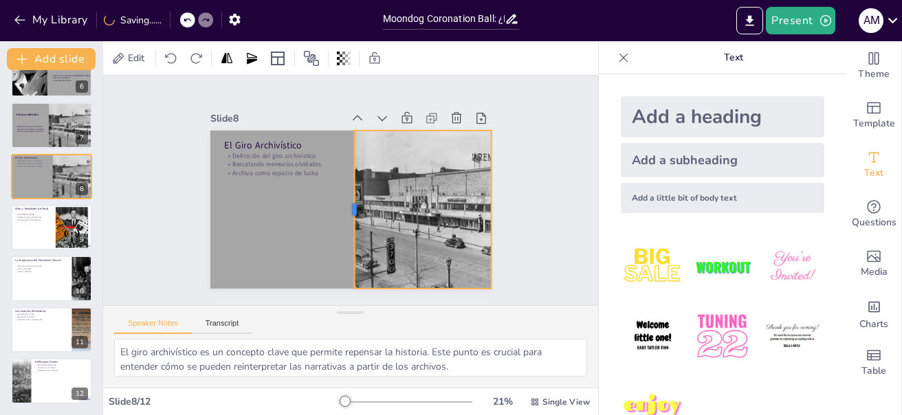
drag, startPoint x: 409, startPoint y: 204, endPoint x: 336, endPoint y: 205, distance: 72.9
click at [343, 205] on div at bounding box center [348, 210] width 11 height 158
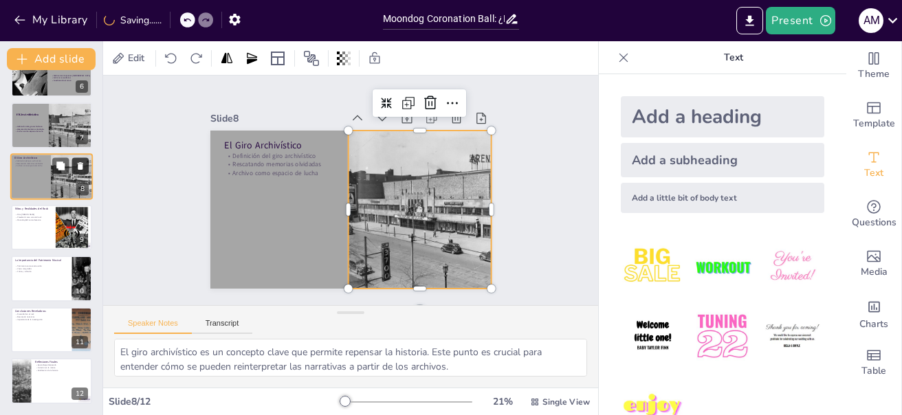
click at [77, 167] on icon at bounding box center [81, 166] width 10 height 10
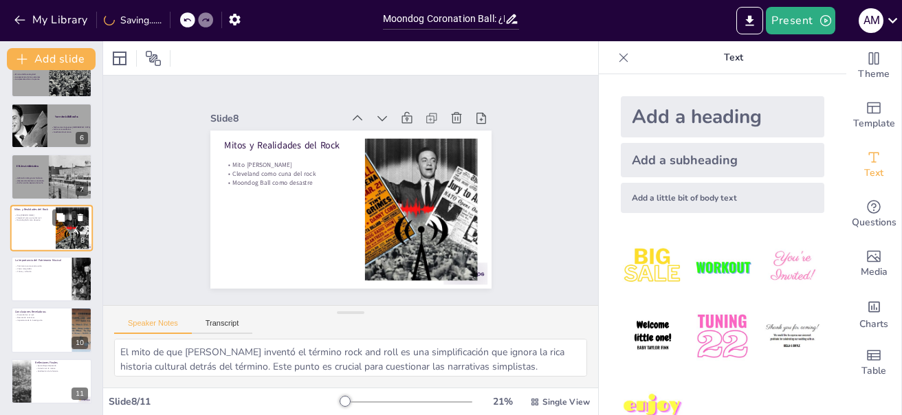
scroll to position [234, 0]
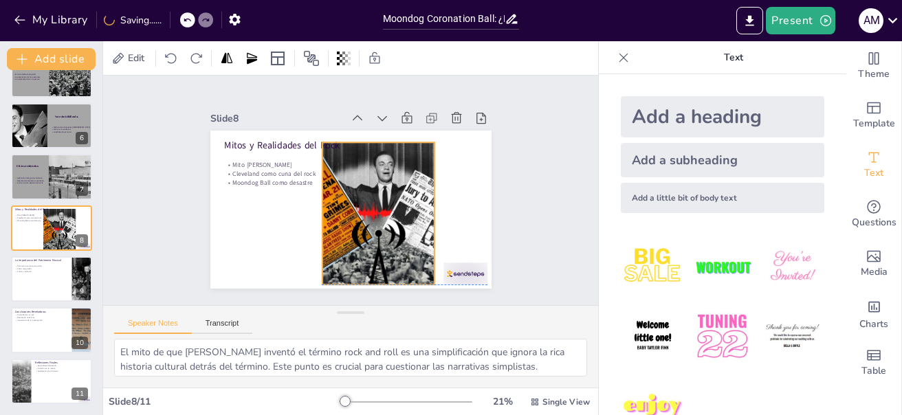
drag, startPoint x: 387, startPoint y: 219, endPoint x: 337, endPoint y: 216, distance: 50.3
click at [337, 216] on div at bounding box center [378, 213] width 253 height 142
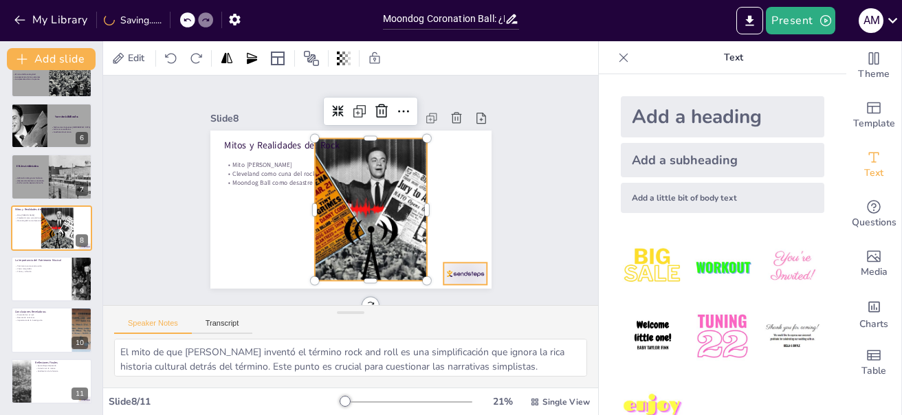
click at [449, 272] on div at bounding box center [456, 285] width 46 height 26
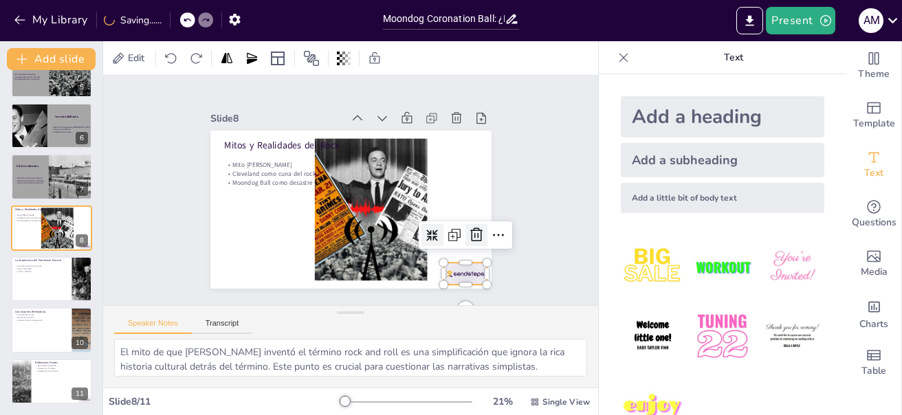
click at [470, 228] on icon at bounding box center [476, 235] width 12 height 14
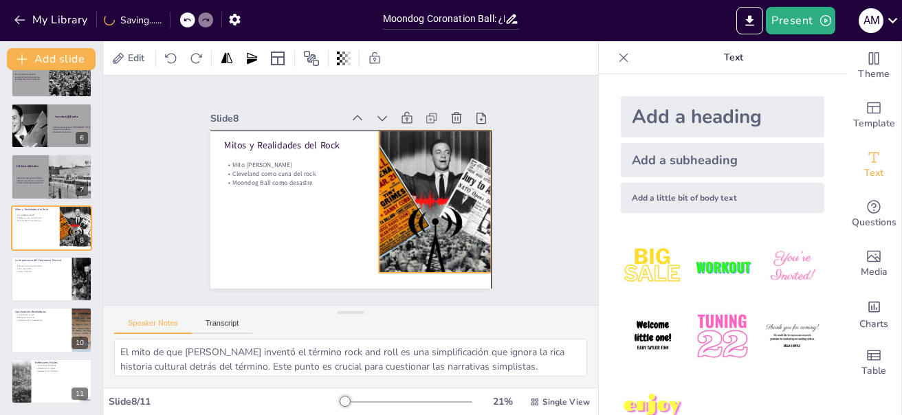
drag, startPoint x: 374, startPoint y: 230, endPoint x: 434, endPoint y: 225, distance: 60.1
click at [434, 225] on div at bounding box center [435, 202] width 253 height 142
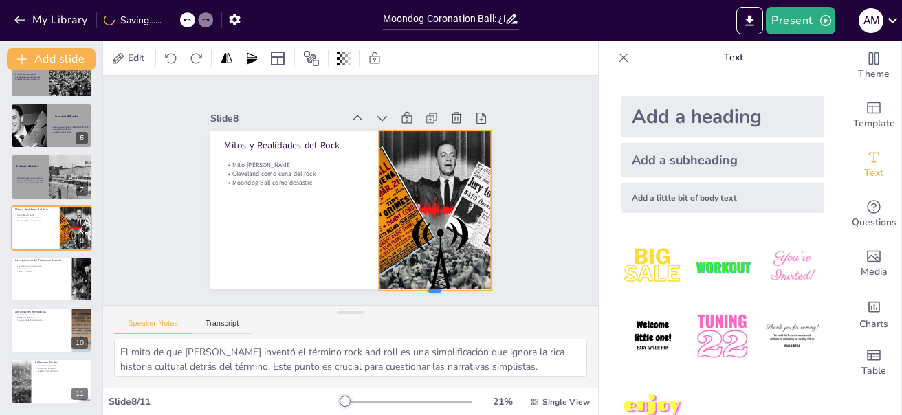
drag, startPoint x: 421, startPoint y: 268, endPoint x: 416, endPoint y: 286, distance: 18.5
click at [388, 286] on div at bounding box center [342, 325] width 91 height 83
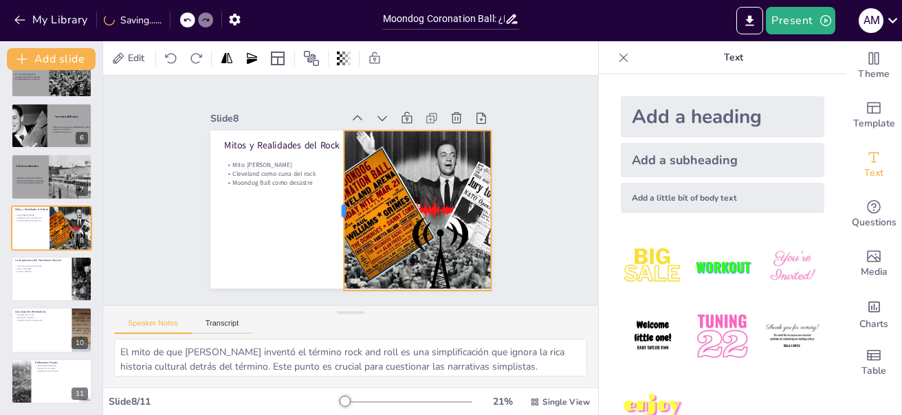
drag, startPoint x: 367, startPoint y: 204, endPoint x: 332, endPoint y: 203, distance: 35.1
click at [333, 203] on div at bounding box center [338, 211] width 11 height 160
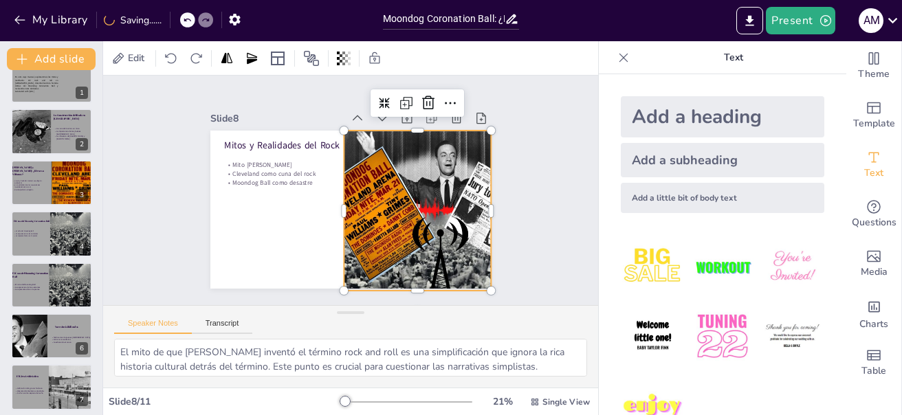
scroll to position [0, 0]
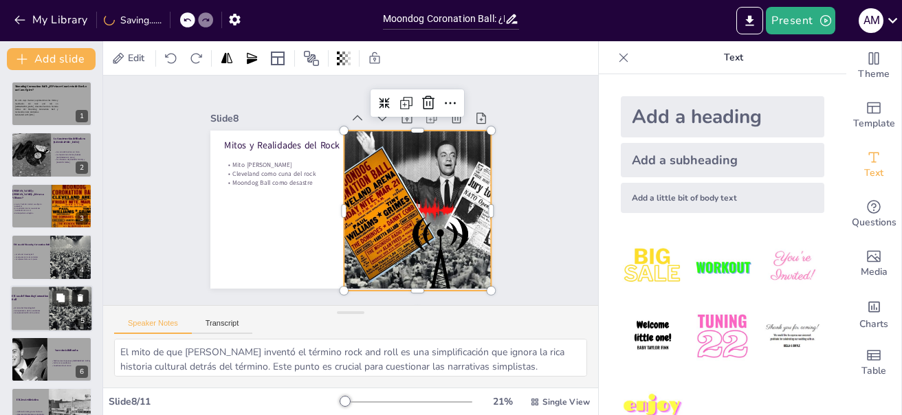
click at [79, 298] on icon at bounding box center [81, 298] width 6 height 8
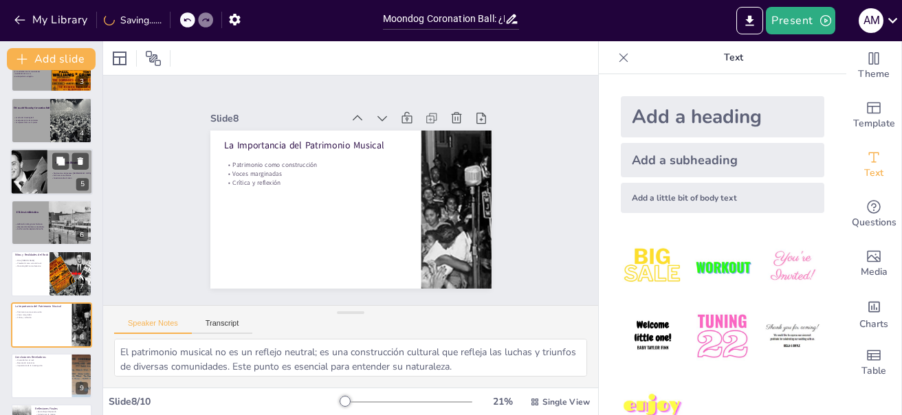
scroll to position [138, 0]
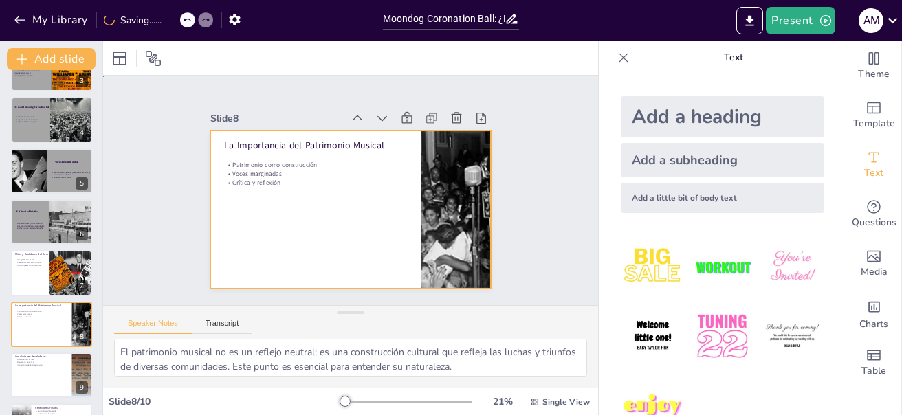
click at [232, 232] on div at bounding box center [349, 209] width 296 height 187
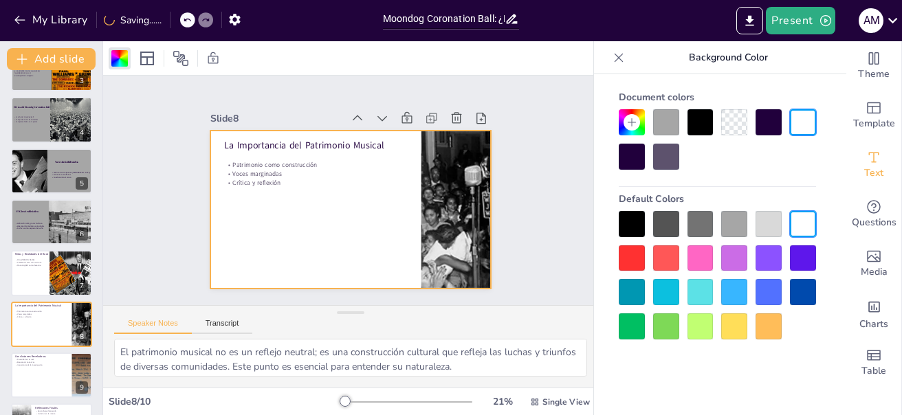
click at [737, 224] on div at bounding box center [734, 224] width 26 height 26
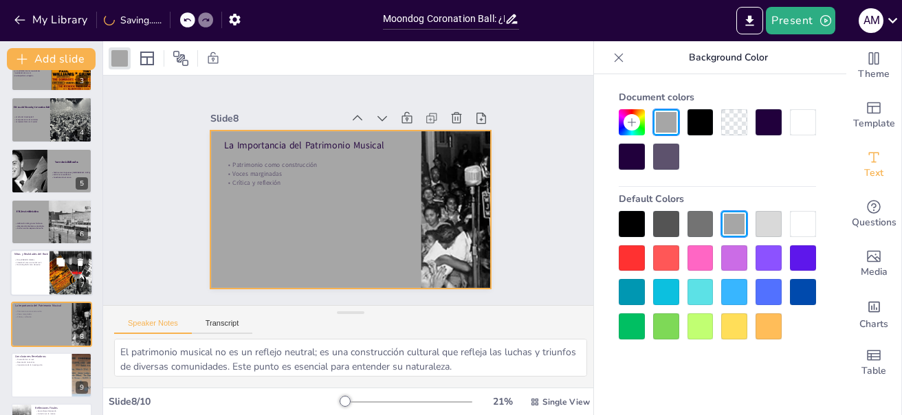
click at [24, 273] on div at bounding box center [51, 273] width 83 height 47
type textarea "El mito de que [PERSON_NAME] inventó el término rock and roll es una simplifica…"
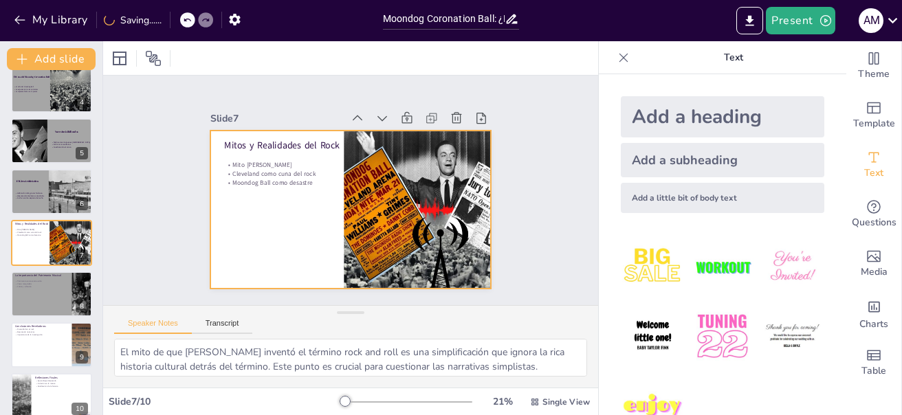
click at [210, 254] on div at bounding box center [349, 209] width 296 height 186
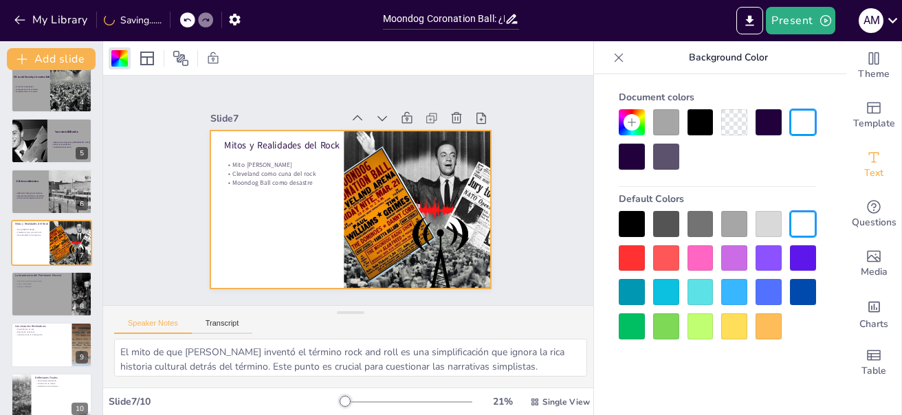
click at [734, 222] on div at bounding box center [734, 224] width 26 height 26
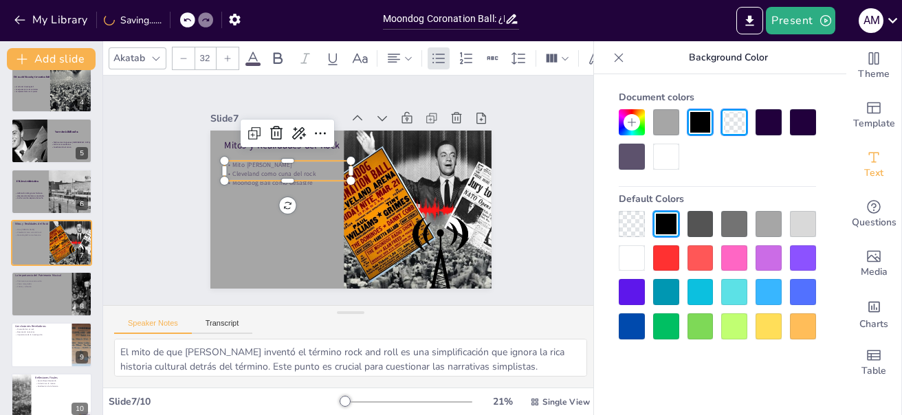
click at [257, 170] on p "Cleveland como cuna del rock" at bounding box center [287, 174] width 127 height 9
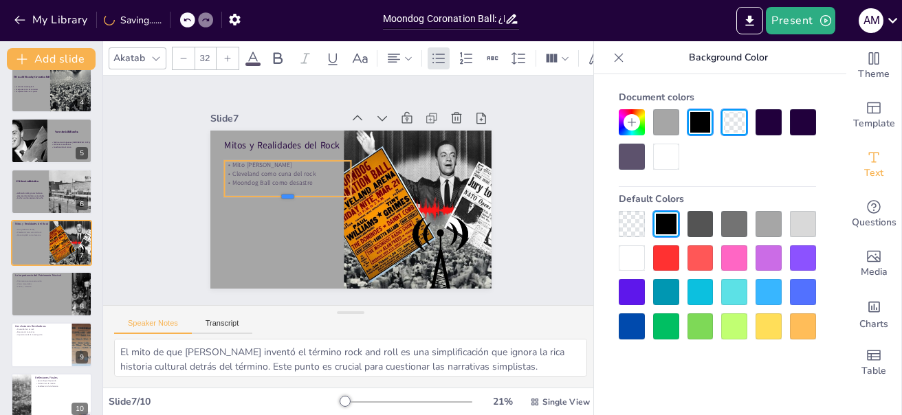
drag, startPoint x: 272, startPoint y: 177, endPoint x: 270, endPoint y: 195, distance: 17.3
click at [270, 197] on div at bounding box center [287, 202] width 127 height 11
drag, startPoint x: 340, startPoint y: 173, endPoint x: 321, endPoint y: 174, distance: 19.3
click at [331, 174] on div at bounding box center [336, 179] width 11 height 37
drag, startPoint x: 295, startPoint y: 165, endPoint x: 294, endPoint y: 205, distance: 39.9
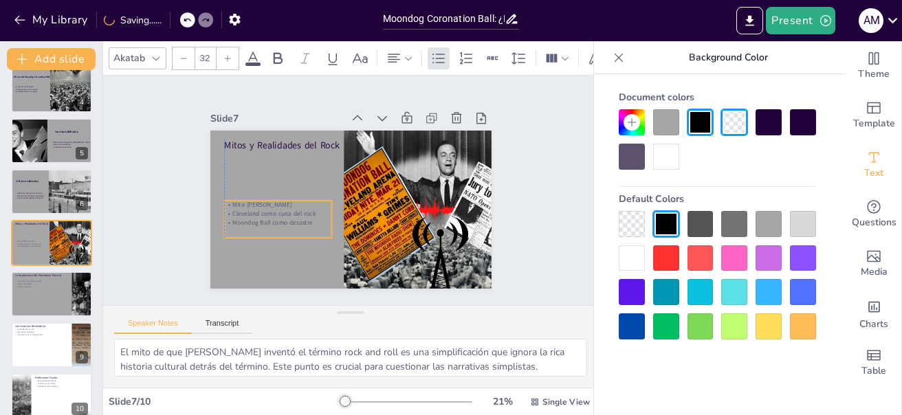
click at [294, 210] on p "Cleveland como cuna del rock" at bounding box center [277, 214] width 107 height 9
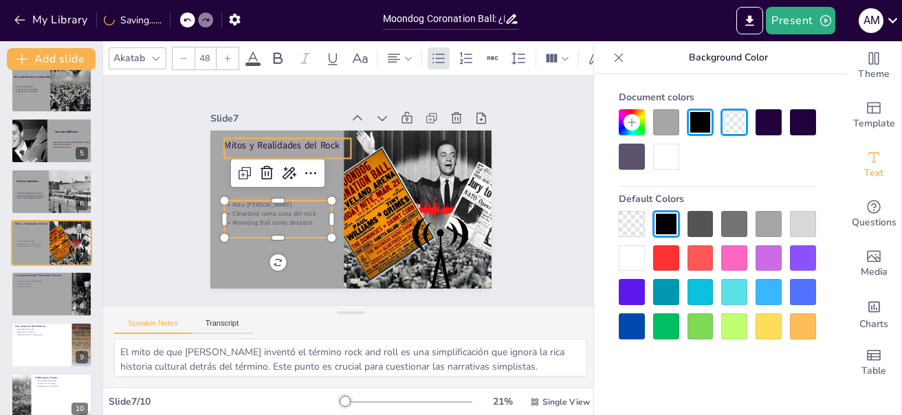
click at [284, 140] on p "Mitos y Realidades del Rock" at bounding box center [287, 145] width 127 height 13
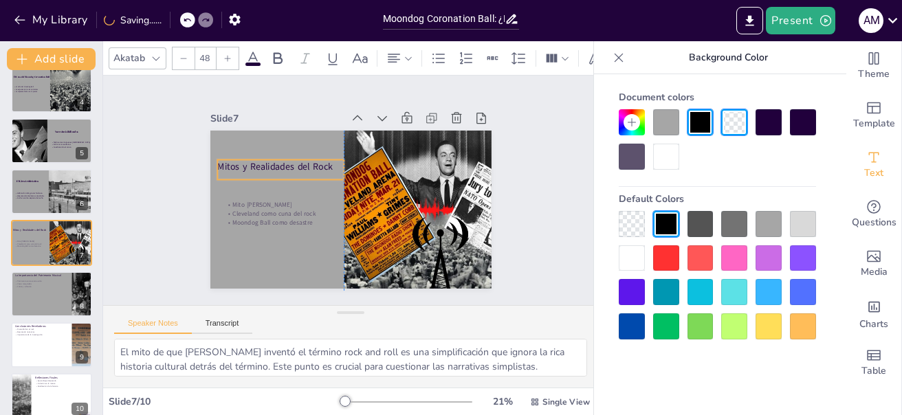
drag, startPoint x: 284, startPoint y: 140, endPoint x: 279, endPoint y: 161, distance: 22.0
click at [279, 161] on p "Mitos y Realidades del Rock" at bounding box center [283, 159] width 127 height 26
click at [217, 164] on p "Mitos y Realidades del Rock" at bounding box center [280, 170] width 127 height 13
click at [223, 166] on p "Mitos y Realidades del Rock" at bounding box center [280, 170] width 127 height 13
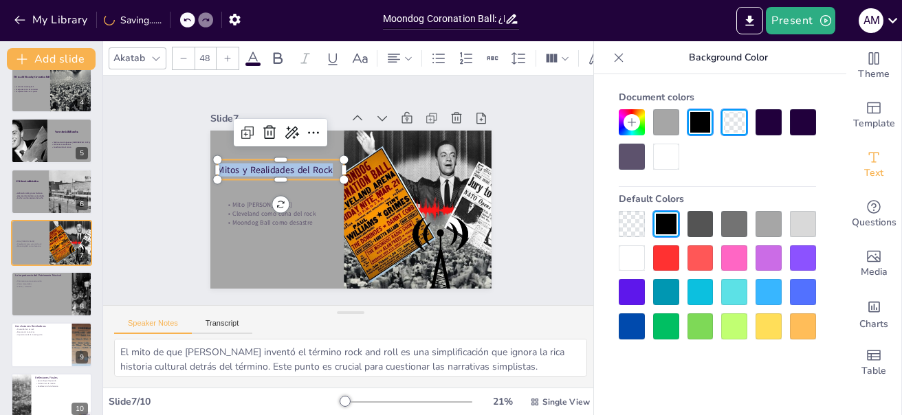
drag, startPoint x: 210, startPoint y: 162, endPoint x: 326, endPoint y: 163, distance: 116.2
click at [326, 164] on p "Mitos y Realidades del Rock" at bounding box center [280, 170] width 127 height 13
click at [226, 54] on icon at bounding box center [227, 58] width 8 height 8
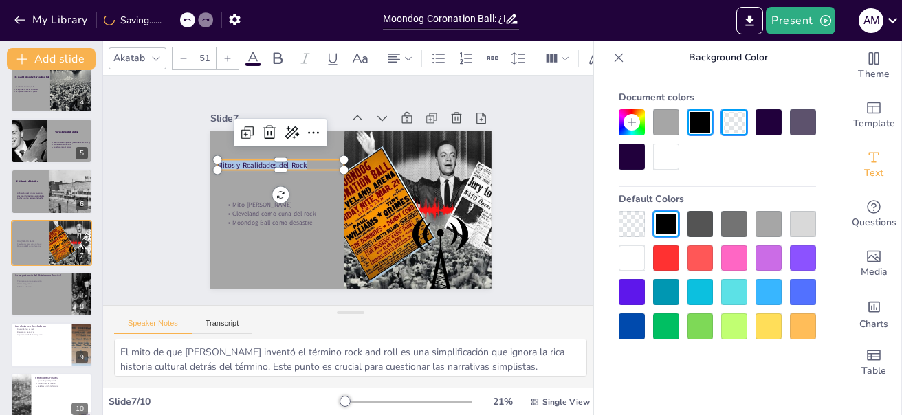
click at [226, 54] on icon at bounding box center [227, 58] width 8 height 8
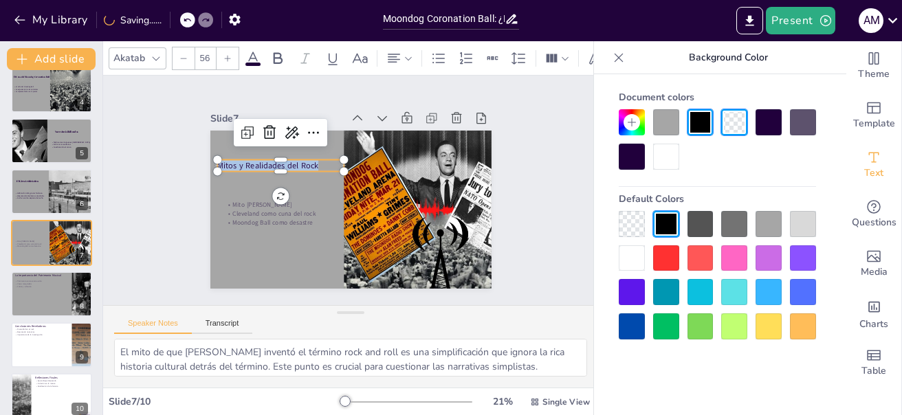
click at [226, 54] on icon at bounding box center [227, 58] width 8 height 8
click at [188, 56] on div at bounding box center [184, 58] width 22 height 22
type input "58"
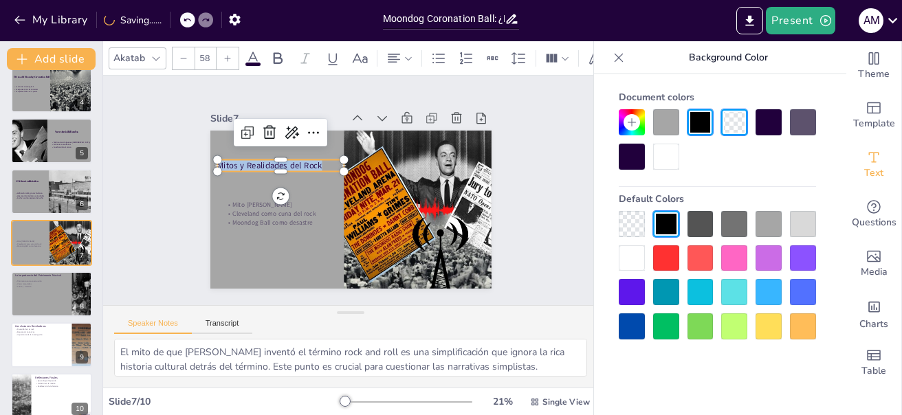
click at [151, 55] on icon at bounding box center [156, 58] width 11 height 11
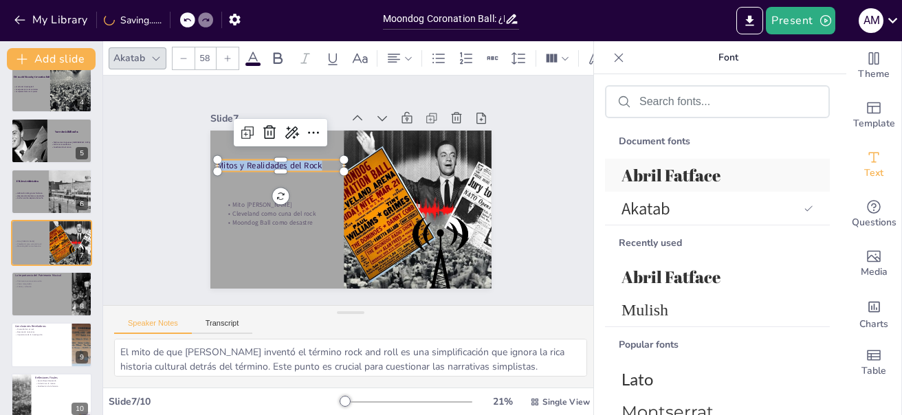
click at [657, 177] on span "Abril Fatface" at bounding box center [715, 175] width 186 height 22
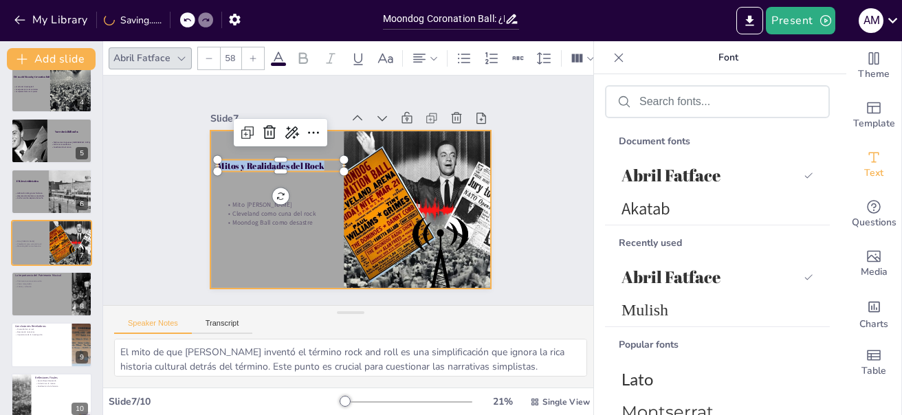
click at [282, 186] on div at bounding box center [350, 210] width 281 height 158
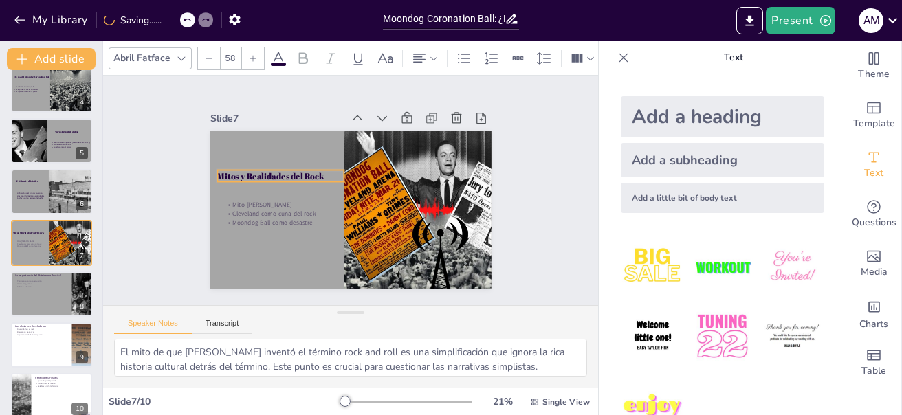
drag, startPoint x: 279, startPoint y: 162, endPoint x: 280, endPoint y: 174, distance: 12.4
click at [280, 173] on p "Mitos y Realidades del Rock" at bounding box center [280, 177] width 127 height 12
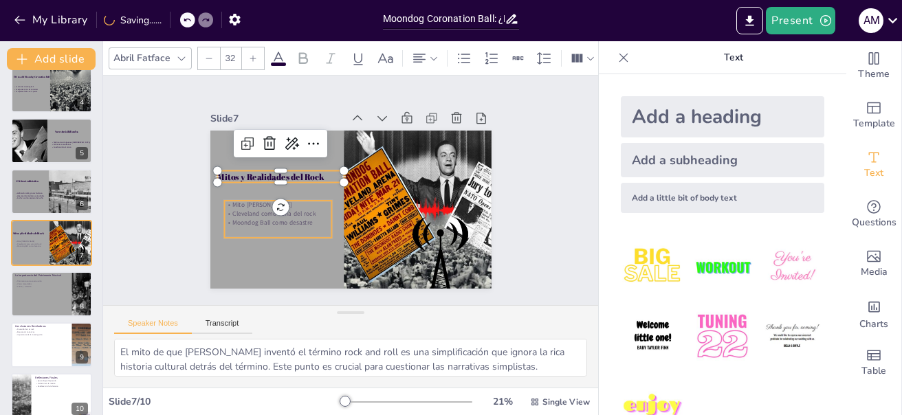
click at [256, 212] on p "Cleveland como cuna del rock" at bounding box center [277, 214] width 107 height 9
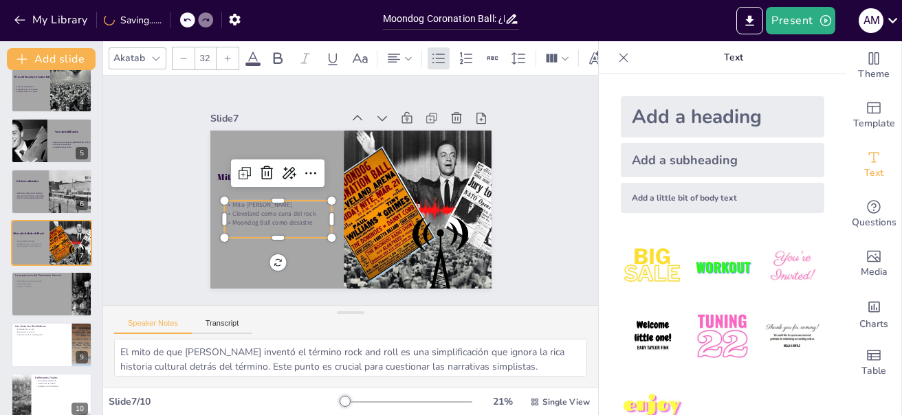
click at [229, 201] on p "Mito [PERSON_NAME]" at bounding box center [277, 205] width 107 height 9
click at [224, 203] on p "Mito [PERSON_NAME]" at bounding box center [277, 205] width 107 height 9
click at [224, 201] on p "Mito [PERSON_NAME]" at bounding box center [277, 205] width 107 height 9
click at [224, 201] on div "Mito [PERSON_NAME] Cleveland como cuna del rock Moondog Ball como desastre" at bounding box center [277, 219] width 107 height 37
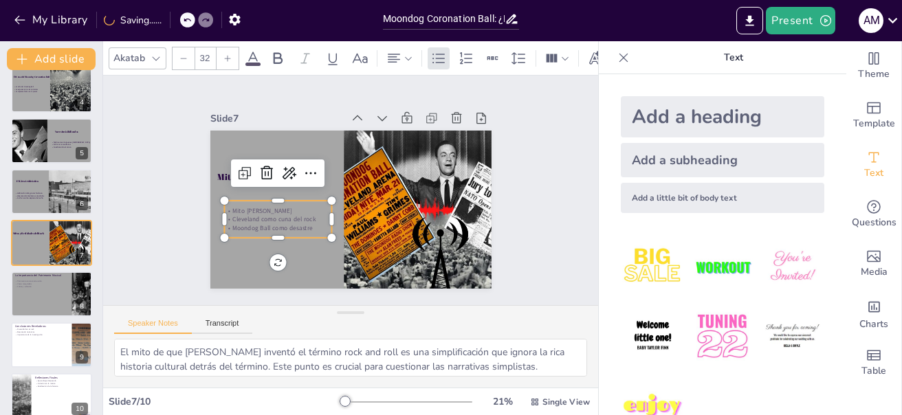
click at [222, 204] on p "Mito [PERSON_NAME]" at bounding box center [275, 203] width 107 height 20
click at [224, 206] on p "Mito [PERSON_NAME]" at bounding box center [277, 210] width 107 height 9
click at [187, 15] on div at bounding box center [187, 19] width 15 height 15
click at [223, 197] on p "Mito [PERSON_NAME]" at bounding box center [276, 198] width 107 height 20
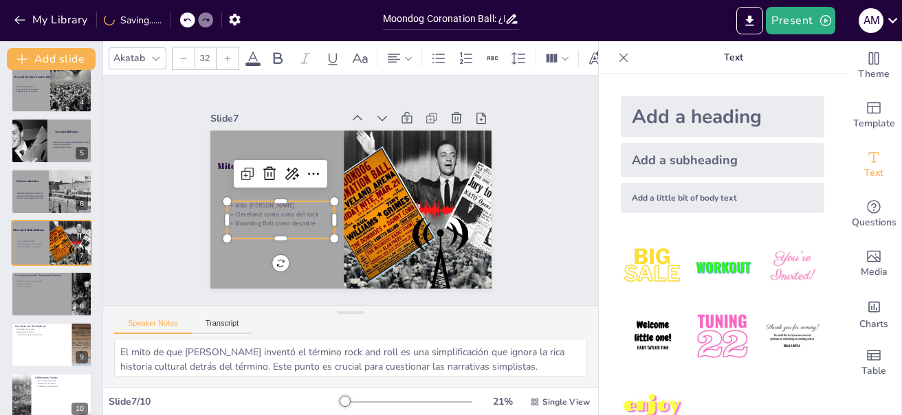
click at [227, 203] on p "Mito [PERSON_NAME]" at bounding box center [280, 205] width 107 height 9
drag, startPoint x: 224, startPoint y: 206, endPoint x: 309, endPoint y: 228, distance: 88.1
click at [309, 229] on div "Mito [PERSON_NAME] Cleveland como cuna del rock Moondog Ball como desastre" at bounding box center [280, 219] width 107 height 37
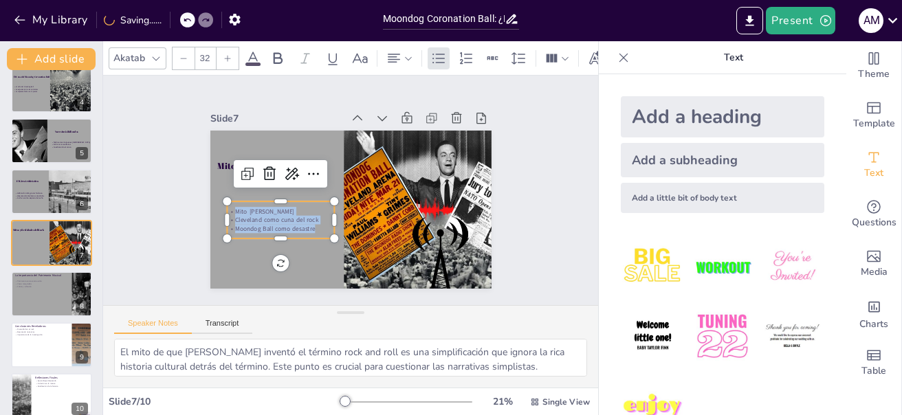
click at [224, 54] on icon at bounding box center [227, 58] width 8 height 8
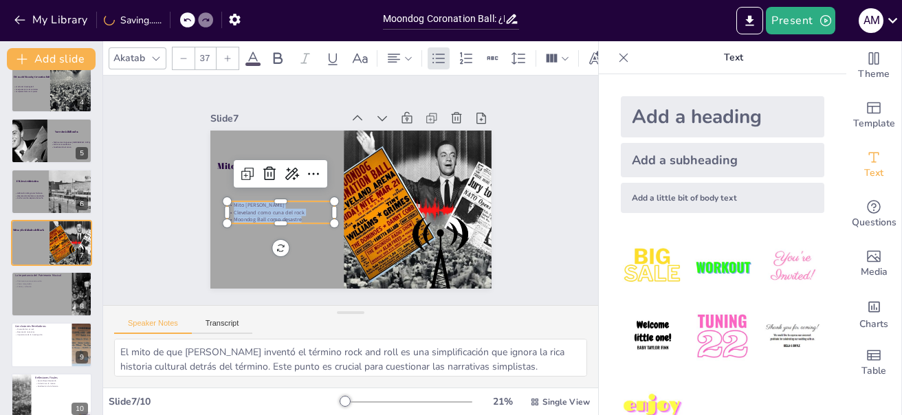
click at [224, 54] on icon at bounding box center [227, 58] width 8 height 8
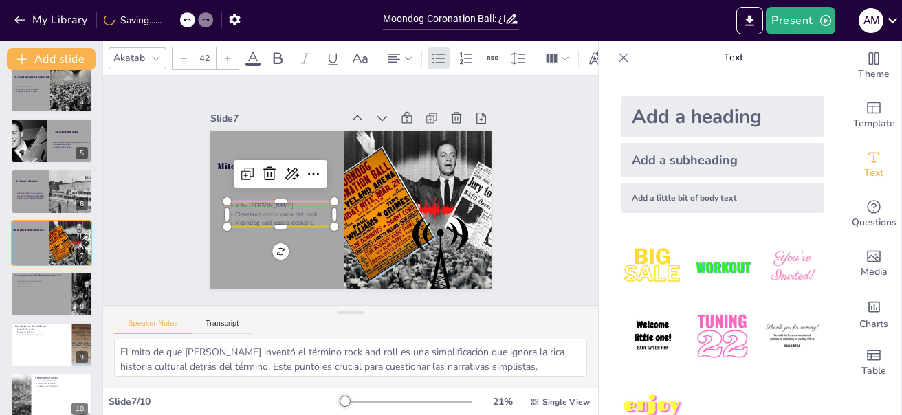
click at [224, 54] on icon at bounding box center [227, 58] width 8 height 8
type input "46"
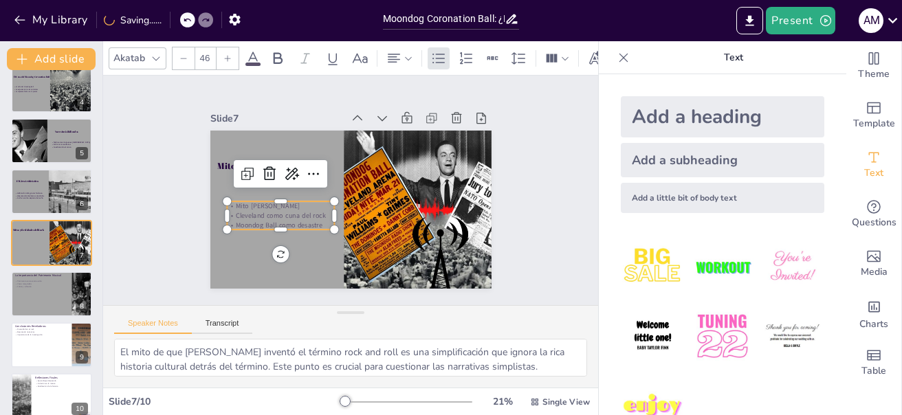
click at [249, 56] on icon at bounding box center [253, 58] width 12 height 13
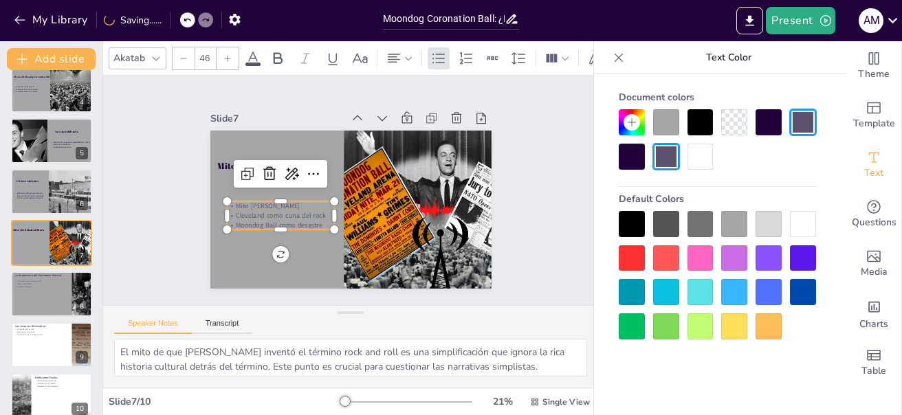
click at [770, 121] on div at bounding box center [769, 122] width 26 height 26
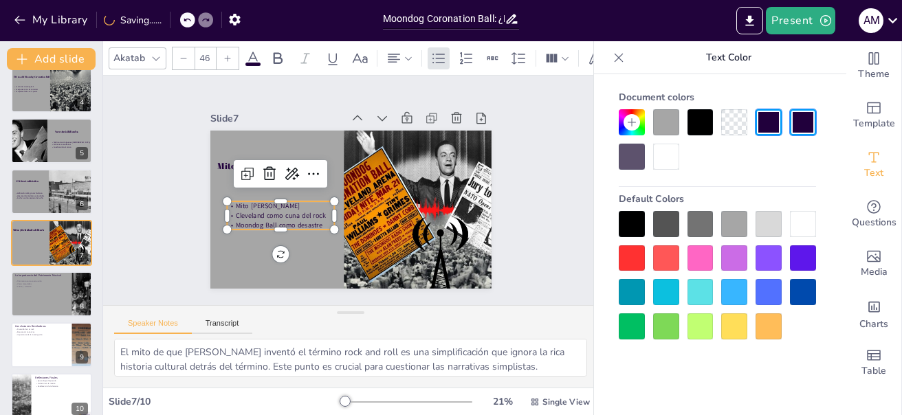
click at [263, 283] on div at bounding box center [350, 210] width 281 height 158
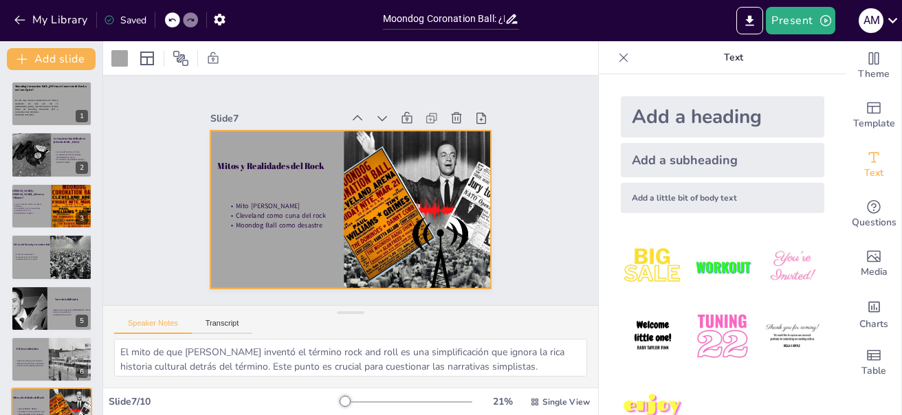
scroll to position [183, 0]
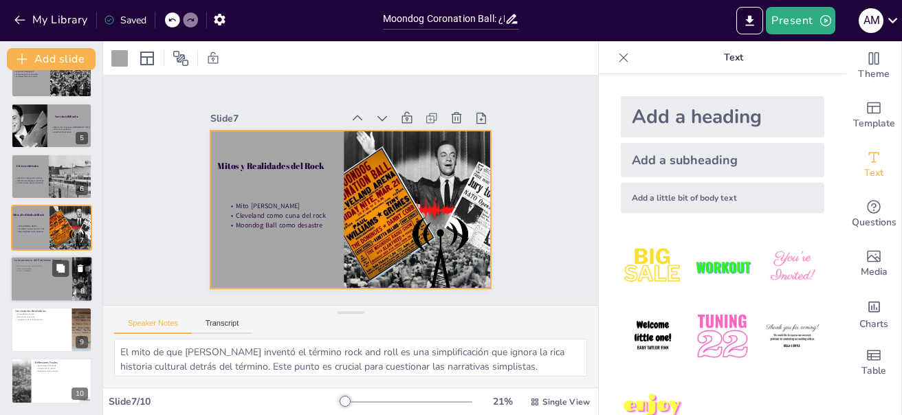
click at [60, 289] on div at bounding box center [51, 279] width 83 height 47
type textarea "El patrimonio musical no es un reflejo neutral; es una construcción cultural qu…"
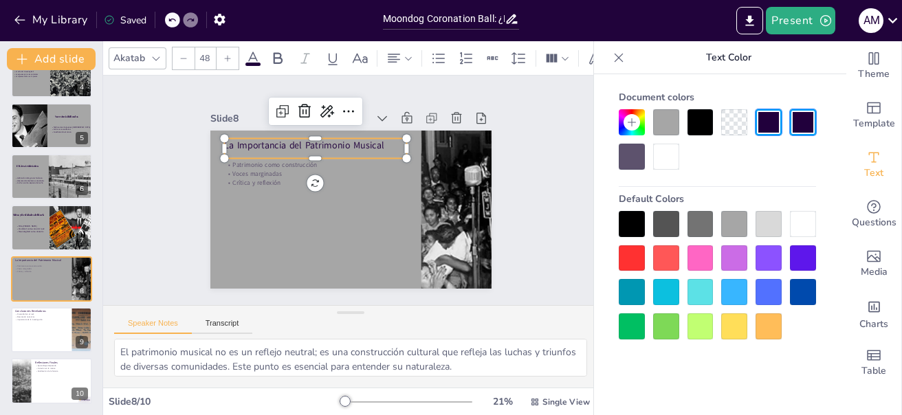
click at [265, 140] on p "La Importancia del Patrimonio Musical" at bounding box center [315, 145] width 183 height 13
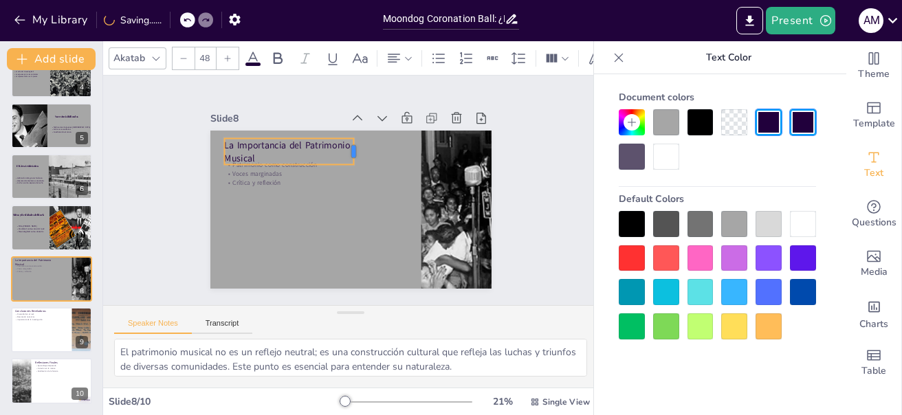
drag, startPoint x: 396, startPoint y: 144, endPoint x: 342, endPoint y: 144, distance: 53.6
click at [357, 144] on div at bounding box center [364, 153] width 14 height 28
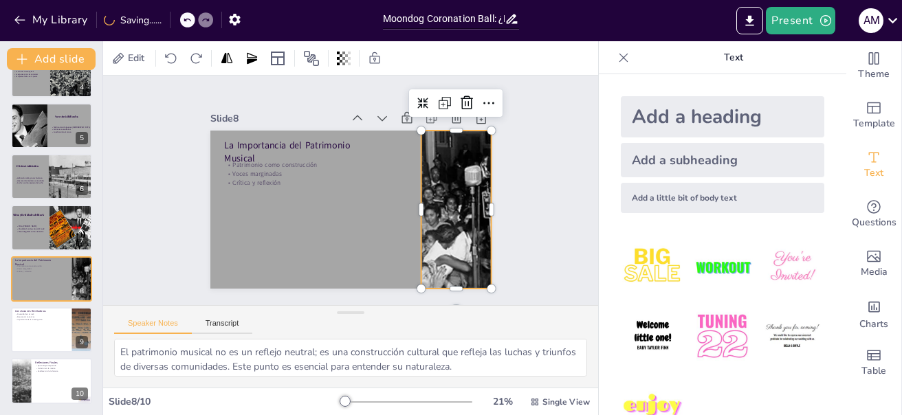
click at [431, 182] on div at bounding box center [456, 210] width 281 height 158
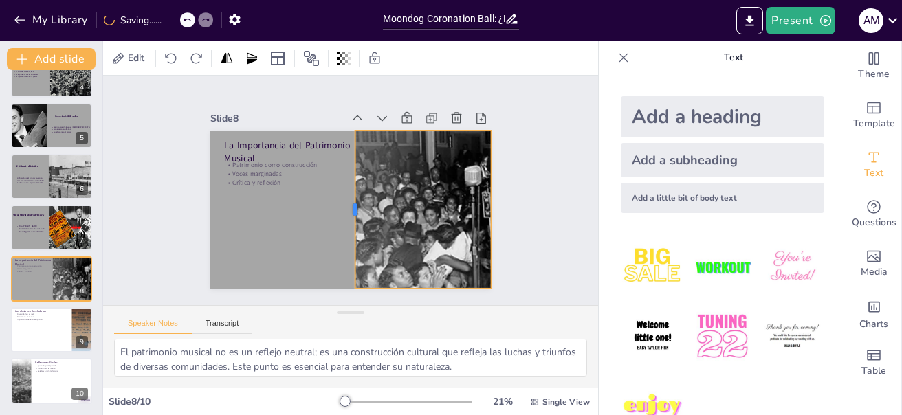
drag, startPoint x: 406, startPoint y: 204, endPoint x: 340, endPoint y: 201, distance: 66.1
click at [344, 201] on div at bounding box center [349, 210] width 11 height 158
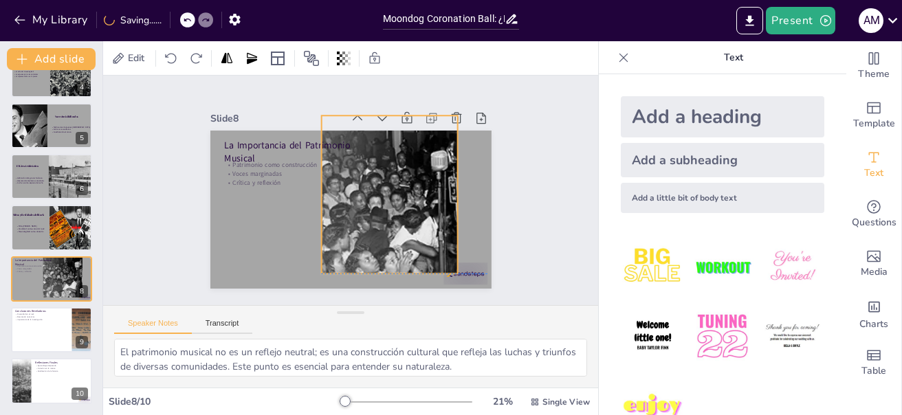
drag, startPoint x: 393, startPoint y: 217, endPoint x: 360, endPoint y: 207, distance: 35.0
click at [360, 207] on div at bounding box center [422, 195] width 281 height 158
click at [461, 272] on div at bounding box center [456, 285] width 46 height 26
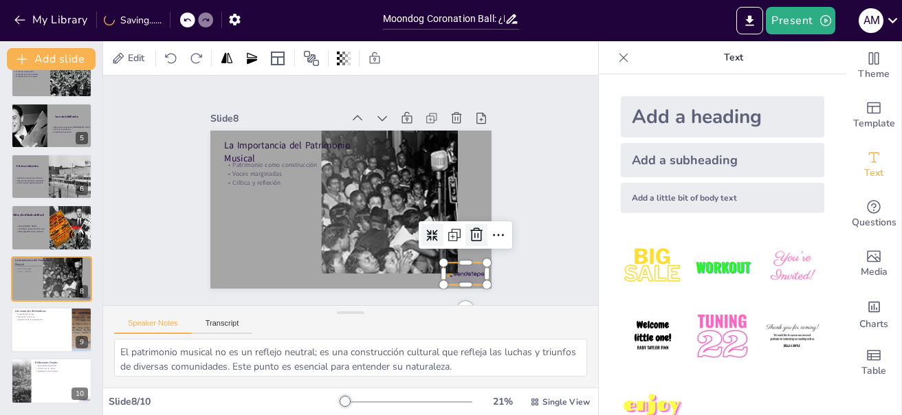
click at [466, 239] on icon at bounding box center [471, 248] width 18 height 18
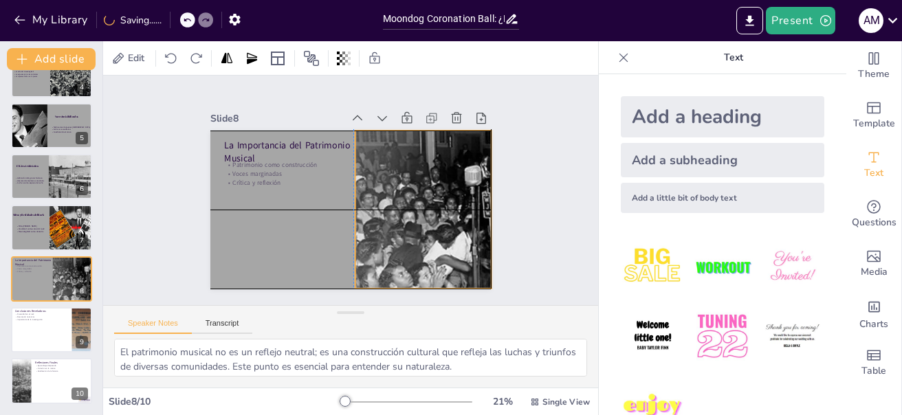
drag, startPoint x: 426, startPoint y: 246, endPoint x: 448, endPoint y: 252, distance: 22.0
click at [448, 252] on div at bounding box center [453, 220] width 296 height 187
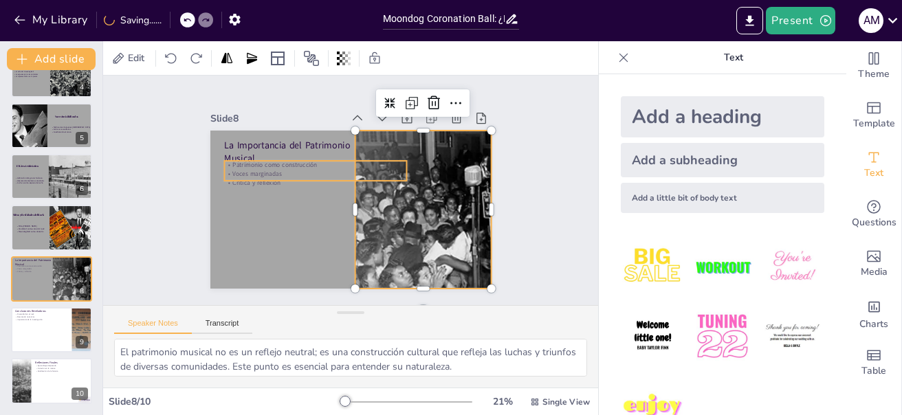
click at [243, 172] on p "Voces marginadas" at bounding box center [315, 174] width 183 height 9
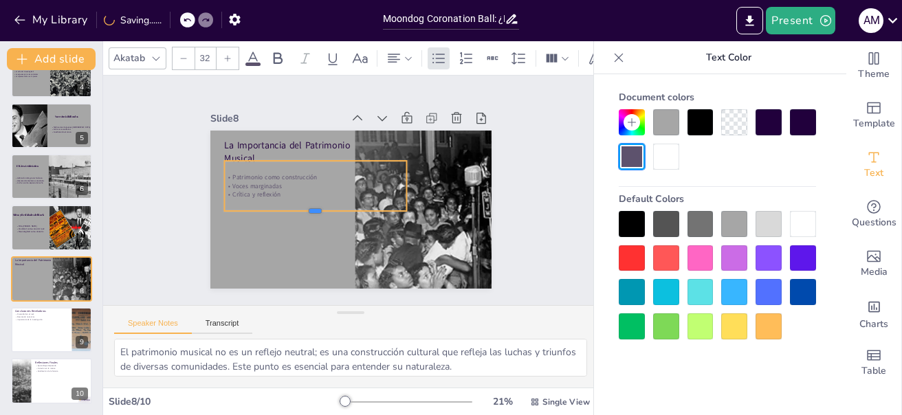
drag, startPoint x: 305, startPoint y: 180, endPoint x: 298, endPoint y: 210, distance: 30.9
click at [298, 211] on div at bounding box center [315, 216] width 183 height 11
drag, startPoint x: 398, startPoint y: 183, endPoint x: 328, endPoint y: 202, distance: 72.7
click at [327, 202] on div "La Importancia del Patrimonio Musical Patrimonio como construcción Voces margin…" at bounding box center [349, 209] width 296 height 187
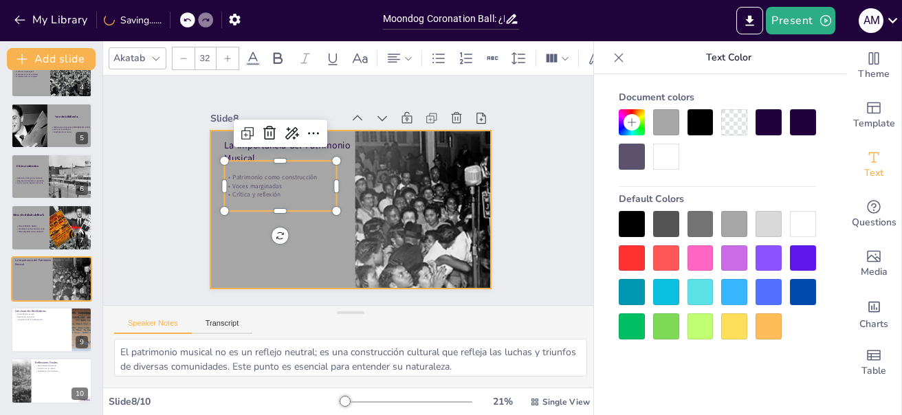
drag, startPoint x: 287, startPoint y: 190, endPoint x: 289, endPoint y: 204, distance: 13.8
click at [289, 223] on div "La Importancia del Patrimonio Musical Patrimonio como construcción Voces margin…" at bounding box center [350, 210] width 281 height 158
click at [304, 214] on div at bounding box center [350, 210] width 281 height 158
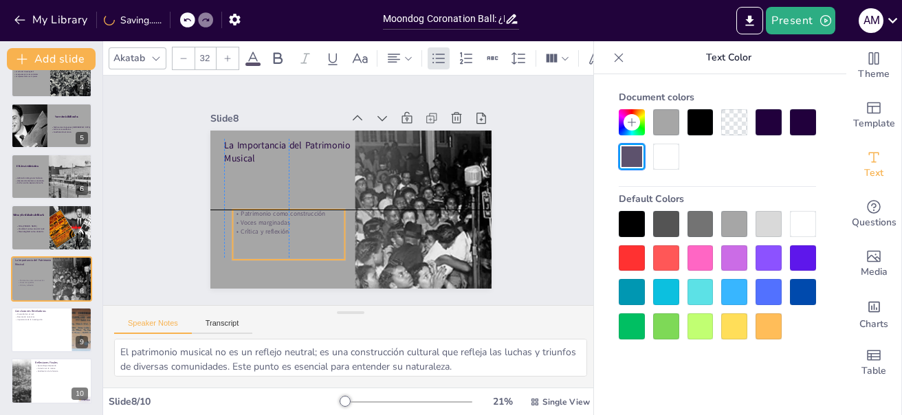
drag, startPoint x: 301, startPoint y: 187, endPoint x: 305, endPoint y: 234, distance: 46.9
click at [305, 234] on div "Patrimonio como construcción Voces marginadas Crítica y reflexión" at bounding box center [274, 198] width 122 height 100
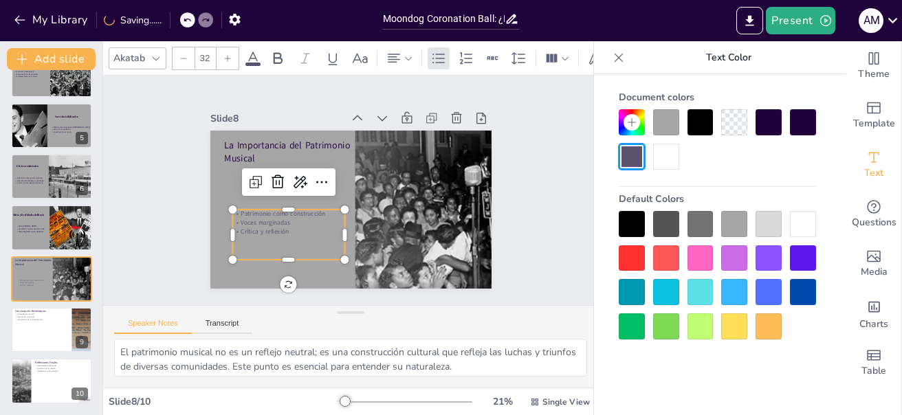
click at [232, 210] on p "Patrimonio como construcción" at bounding box center [288, 214] width 113 height 9
drag, startPoint x: 231, startPoint y: 219, endPoint x: 305, endPoint y: 243, distance: 77.4
click at [305, 243] on div "Patrimonio como construcción Voces marginadas Crítica y reflexión" at bounding box center [288, 235] width 113 height 26
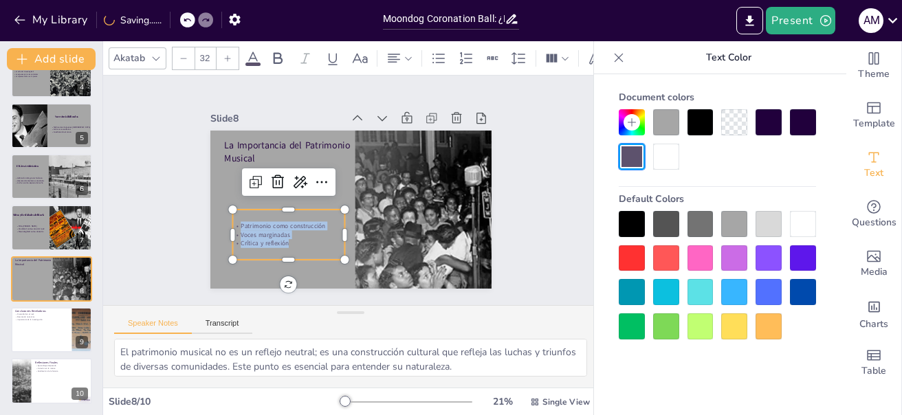
click at [219, 50] on div at bounding box center [228, 58] width 22 height 22
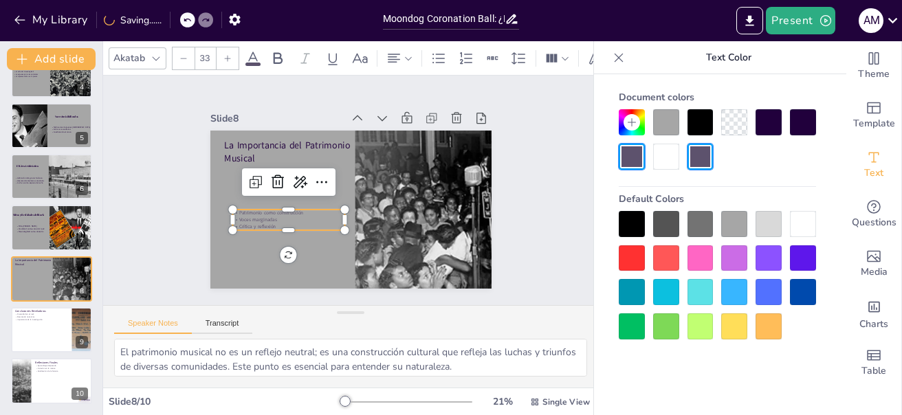
click at [219, 50] on div at bounding box center [228, 58] width 22 height 22
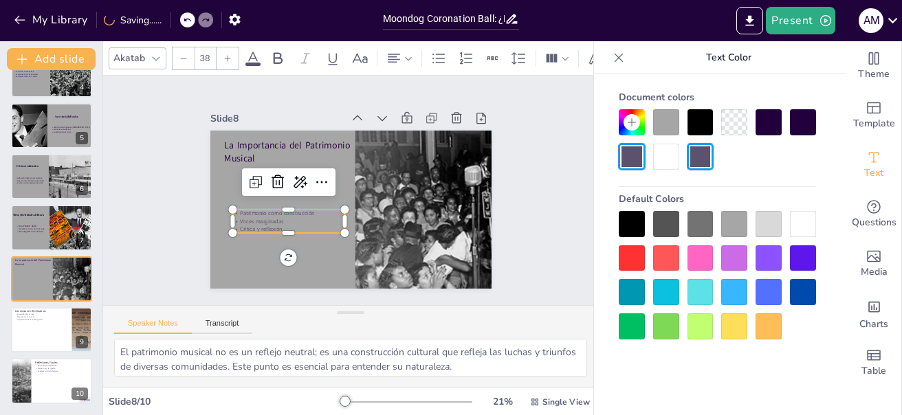
click at [219, 50] on div at bounding box center [228, 58] width 22 height 22
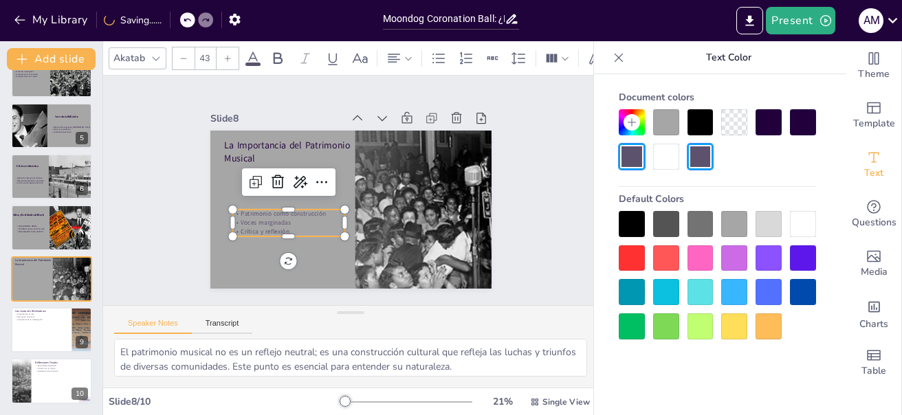
click at [227, 48] on div at bounding box center [228, 58] width 22 height 22
click at [250, 51] on icon at bounding box center [253, 58] width 17 height 17
click at [762, 120] on div at bounding box center [769, 122] width 26 height 26
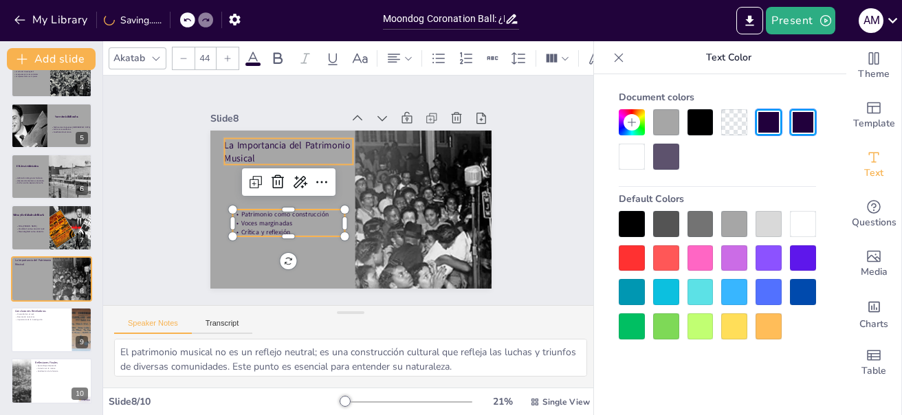
click at [249, 150] on p "La Importancia del Patrimonio Musical" at bounding box center [293, 146] width 131 height 40
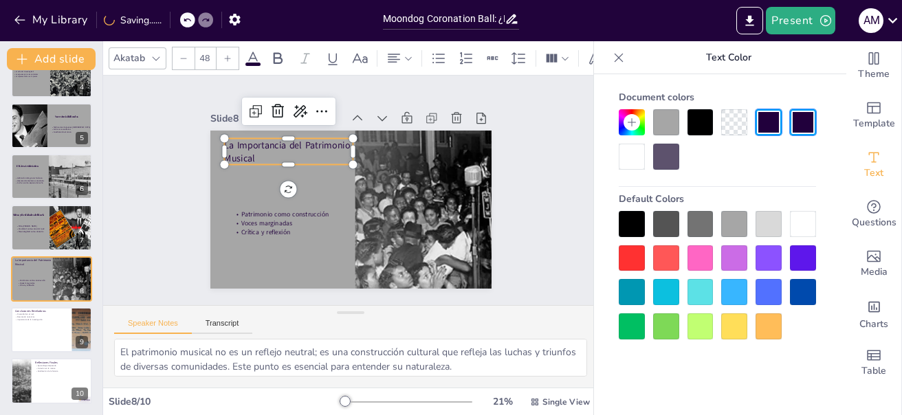
click at [224, 140] on p "La Importancia del Patrimonio Musical" at bounding box center [288, 152] width 129 height 26
drag, startPoint x: 216, startPoint y: 140, endPoint x: 259, endPoint y: 153, distance: 44.4
click at [259, 153] on p "La Importancia del Patrimonio Musical" at bounding box center [288, 151] width 129 height 26
click at [225, 54] on icon at bounding box center [227, 58] width 8 height 8
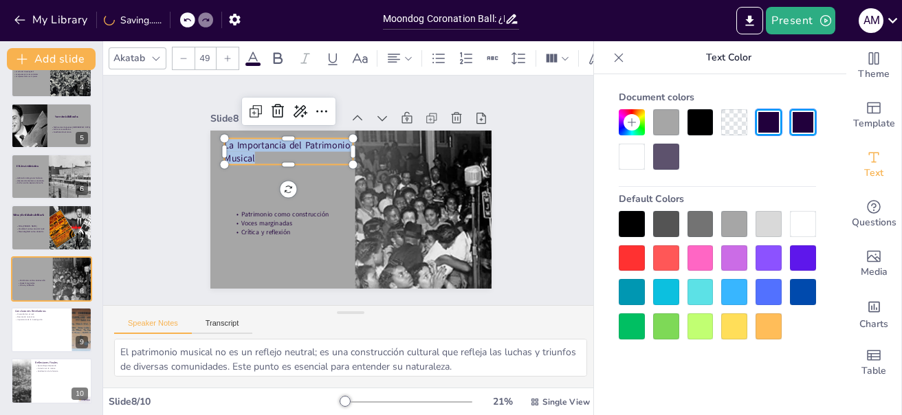
click at [225, 54] on icon at bounding box center [227, 58] width 8 height 8
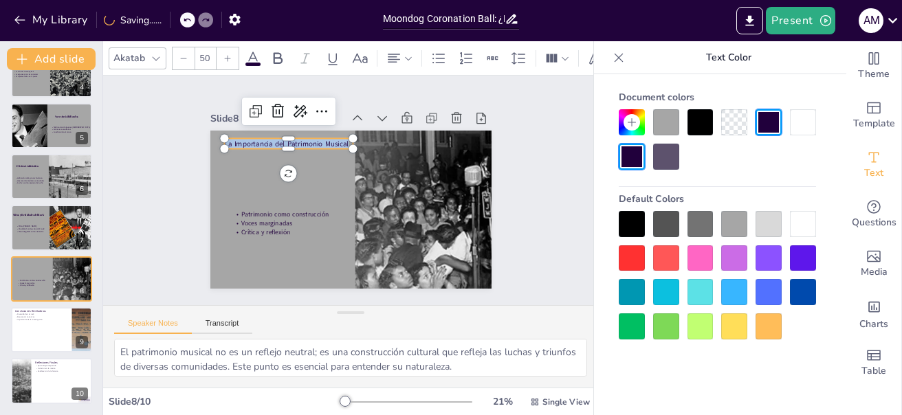
click at [225, 54] on icon at bounding box center [227, 58] width 8 height 8
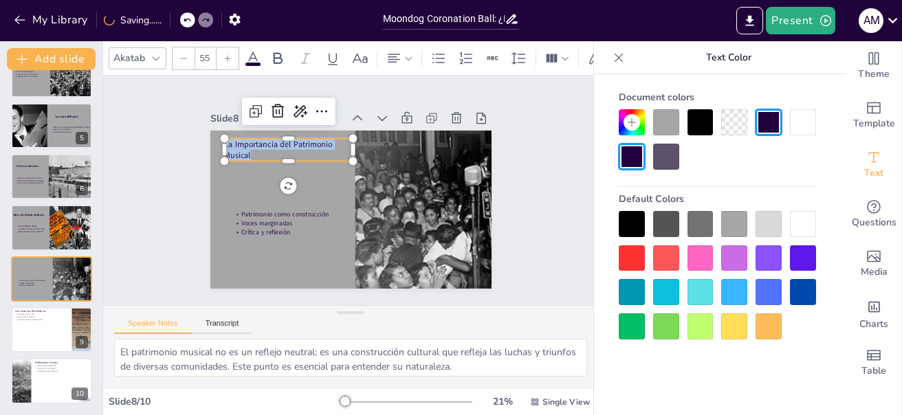
click at [225, 54] on icon at bounding box center [227, 58] width 8 height 8
click at [178, 57] on div at bounding box center [184, 58] width 22 height 22
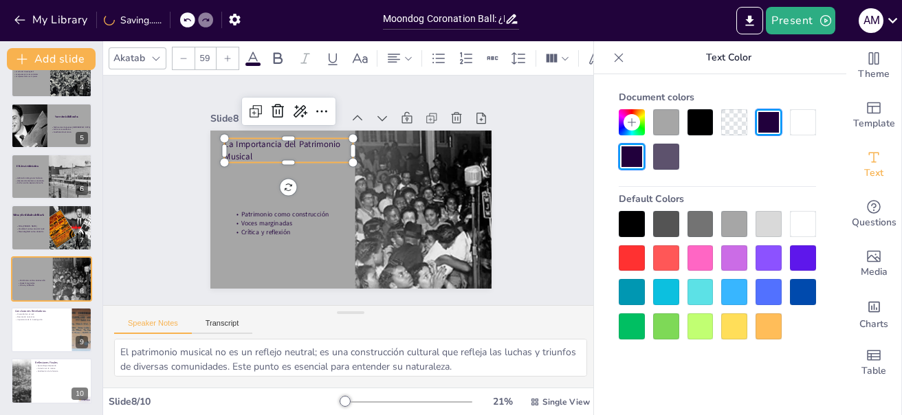
type input "58"
click at [151, 55] on icon at bounding box center [156, 58] width 11 height 11
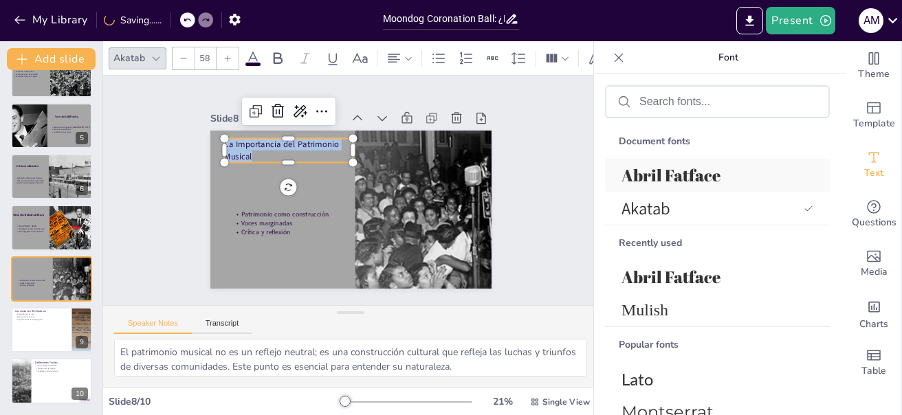
click at [654, 177] on span "Abril Fatface" at bounding box center [715, 175] width 186 height 22
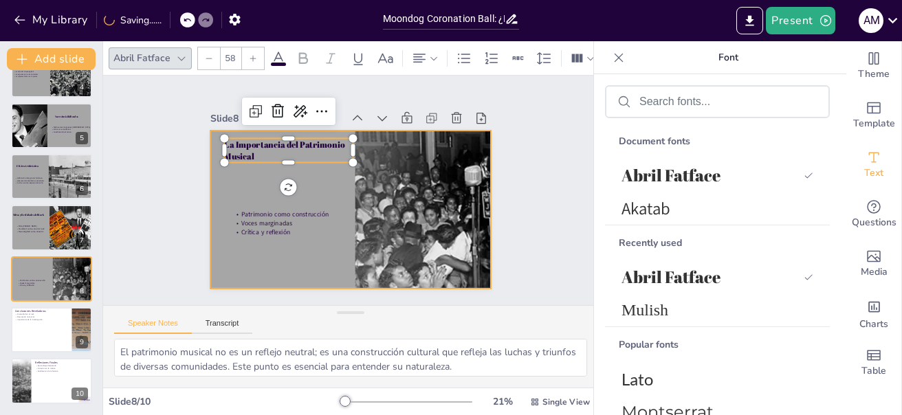
click at [292, 163] on div at bounding box center [350, 210] width 281 height 158
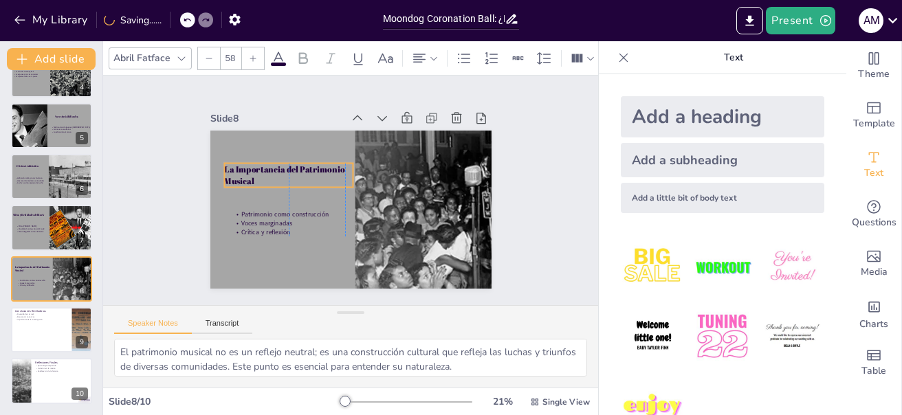
drag, startPoint x: 287, startPoint y: 148, endPoint x: 283, endPoint y: 173, distance: 25.1
click at [283, 173] on p "La Importancia del Patrimonio Musical" at bounding box center [291, 168] width 131 height 37
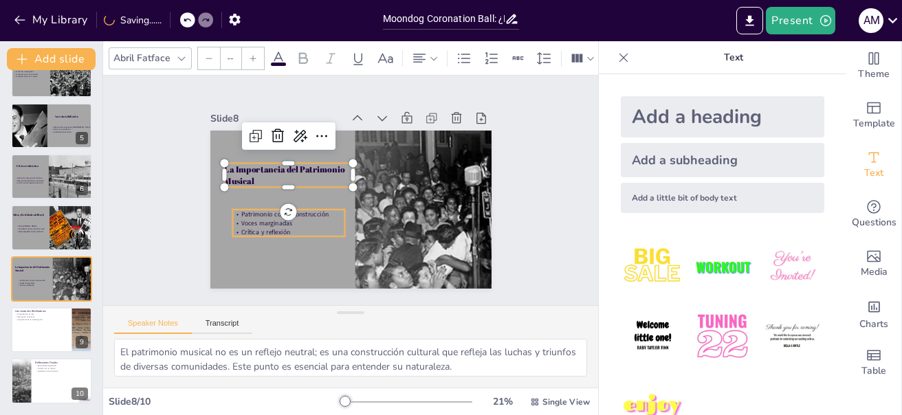
type input "44"
click at [286, 221] on p "Voces marginadas" at bounding box center [288, 223] width 113 height 9
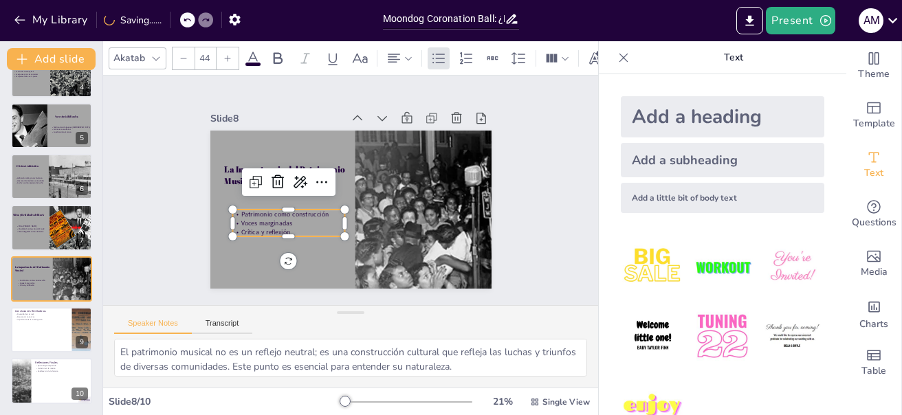
click at [286, 221] on p "Voces marginadas" at bounding box center [282, 202] width 110 height 43
click at [286, 219] on p "Voces marginadas" at bounding box center [288, 223] width 113 height 9
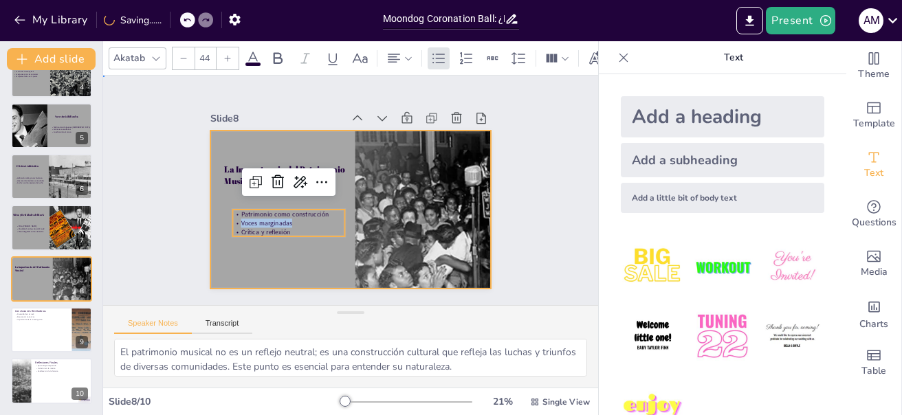
click at [305, 246] on div at bounding box center [350, 210] width 281 height 158
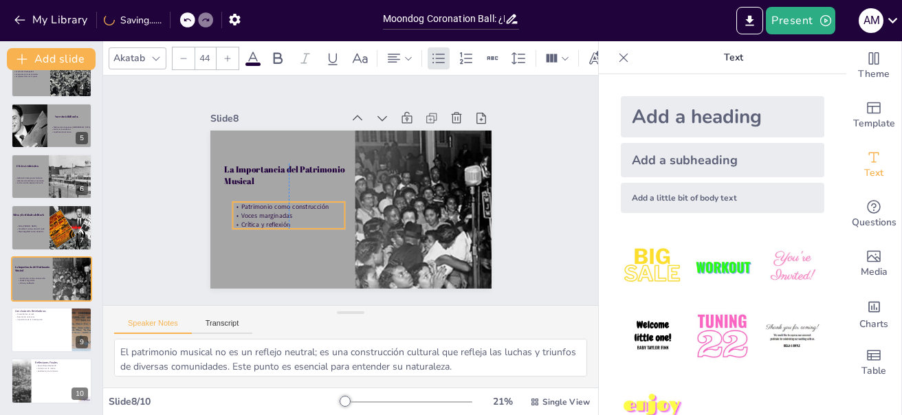
drag, startPoint x: 305, startPoint y: 221, endPoint x: 305, endPoint y: 214, distance: 7.6
click at [305, 214] on p "Voces marginadas" at bounding box center [288, 215] width 113 height 9
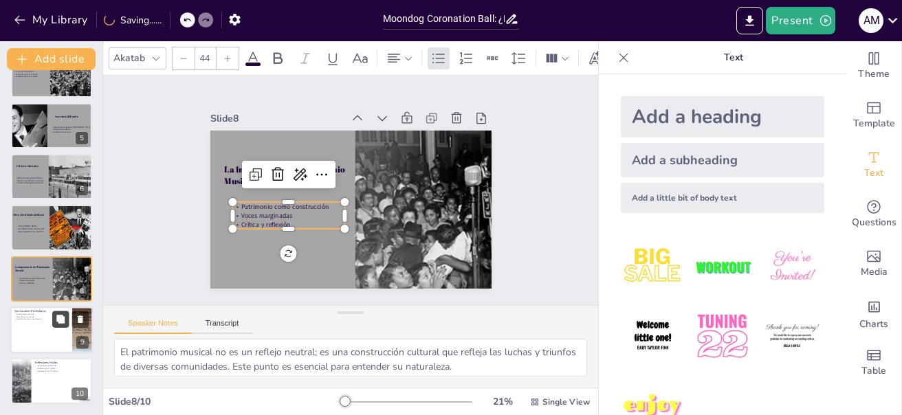
click at [54, 321] on button at bounding box center [60, 319] width 17 height 17
type textarea "La diversidad en el rock es un aspecto fundamental que a menudo se pasa por alt…"
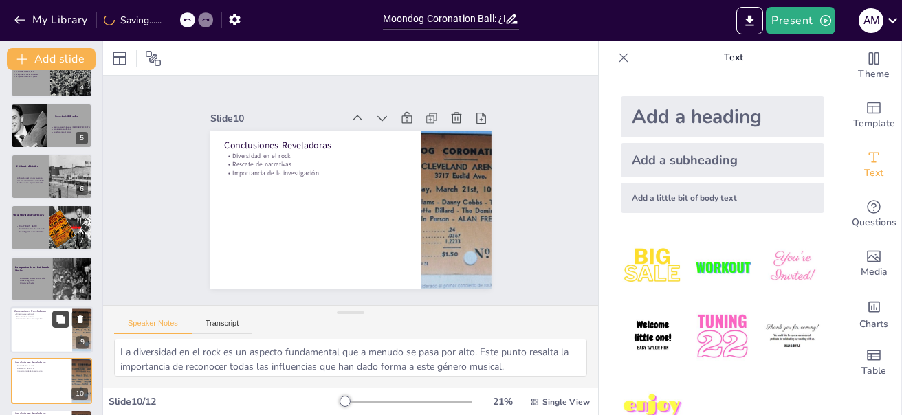
scroll to position [285, 0]
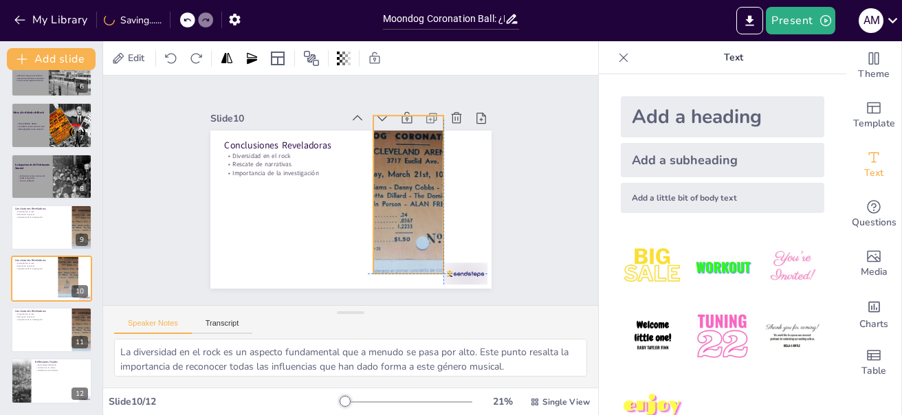
drag, startPoint x: 437, startPoint y: 226, endPoint x: 384, endPoint y: 215, distance: 54.1
click at [384, 215] on div at bounding box center [408, 195] width 281 height 158
click at [447, 270] on div at bounding box center [466, 274] width 44 height 22
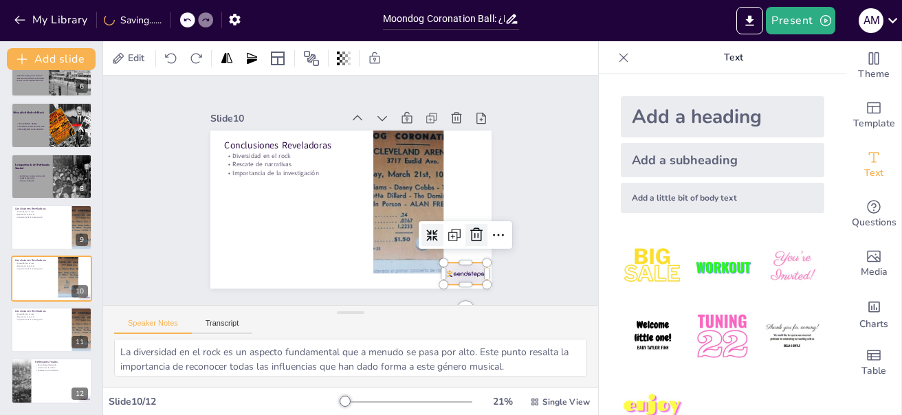
click at [468, 235] on icon at bounding box center [476, 235] width 17 height 17
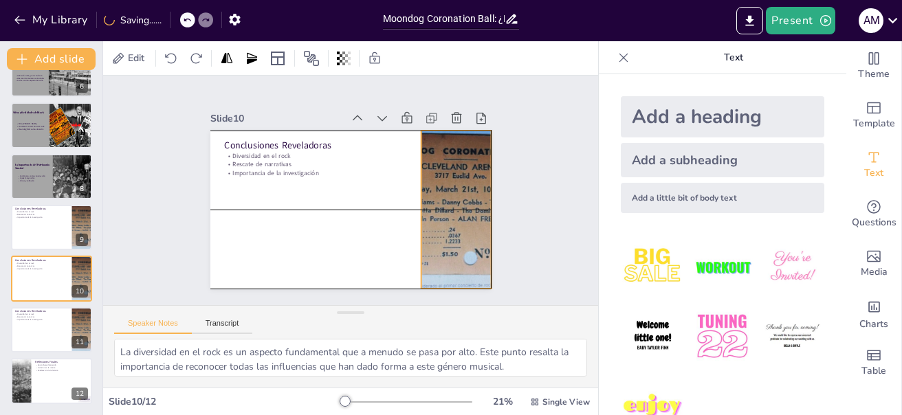
drag, startPoint x: 402, startPoint y: 223, endPoint x: 445, endPoint y: 237, distance: 45.7
click at [445, 237] on div at bounding box center [456, 210] width 281 height 158
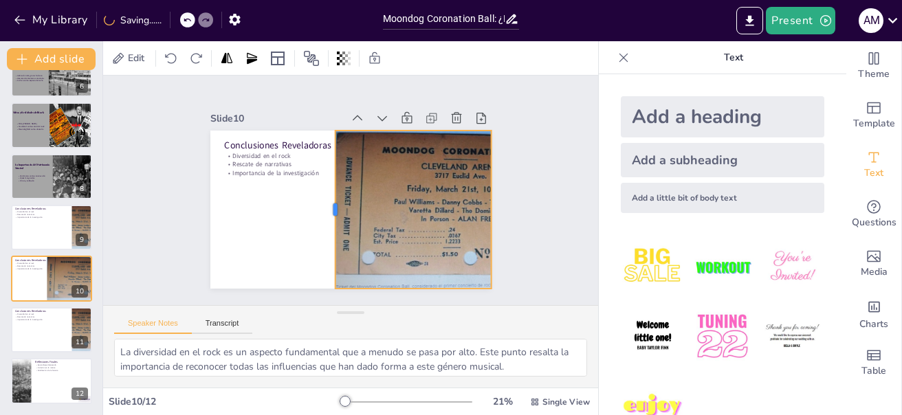
drag, startPoint x: 408, startPoint y: 204, endPoint x: 323, endPoint y: 205, distance: 86.0
click at [324, 205] on div at bounding box center [329, 210] width 11 height 158
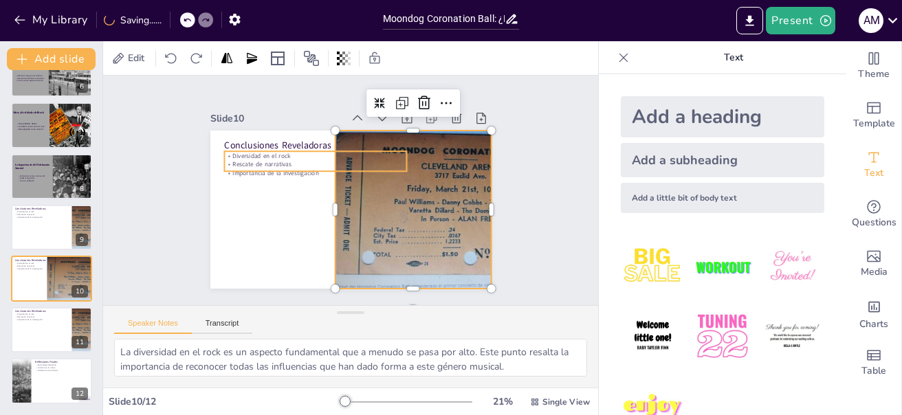
click at [263, 160] on p "Rescate de narrativas" at bounding box center [315, 164] width 183 height 9
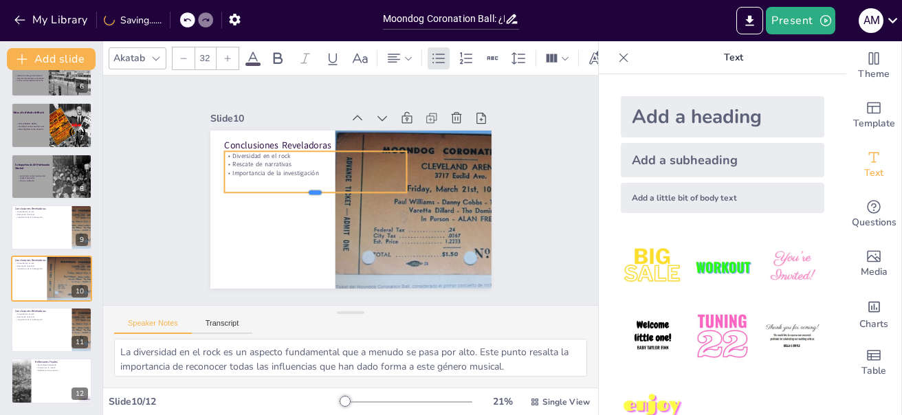
drag, startPoint x: 303, startPoint y: 166, endPoint x: 301, endPoint y: 188, distance: 21.4
click at [301, 193] on div at bounding box center [315, 198] width 183 height 11
drag, startPoint x: 397, startPoint y: 168, endPoint x: 321, endPoint y: 173, distance: 76.4
click at [331, 173] on div at bounding box center [336, 171] width 11 height 41
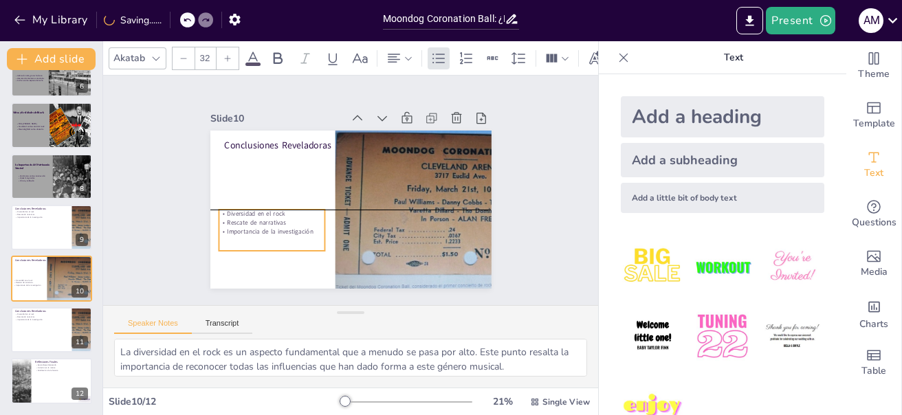
drag, startPoint x: 290, startPoint y: 164, endPoint x: 284, endPoint y: 222, distance: 58.0
click at [284, 222] on p "Importancia de la investigación" at bounding box center [268, 223] width 107 height 20
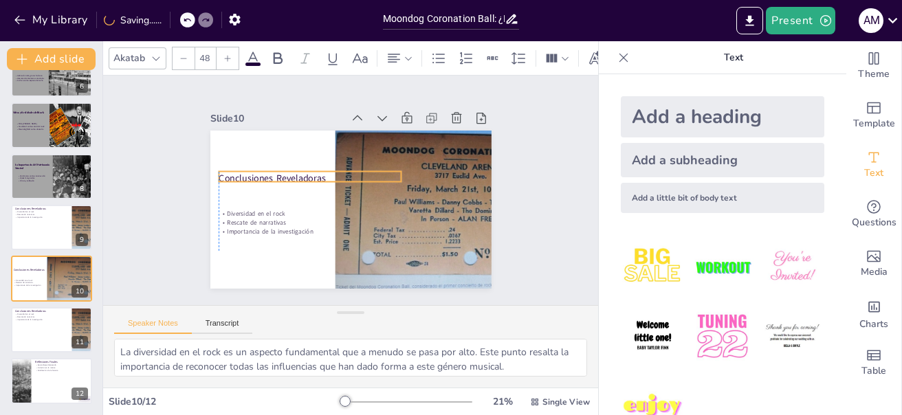
drag, startPoint x: 266, startPoint y: 139, endPoint x: 257, endPoint y: 172, distance: 34.4
click at [257, 172] on p "Conclusiones Reveladoras" at bounding box center [310, 177] width 183 height 13
click at [364, 182] on div at bounding box center [310, 187] width 183 height 11
drag, startPoint x: 392, startPoint y: 173, endPoint x: 320, endPoint y: 176, distance: 71.6
click at [320, 176] on div "Conclusiones Reveladoras Diversidad en el rock Rescate de narrativas Importanci…" at bounding box center [350, 210] width 281 height 158
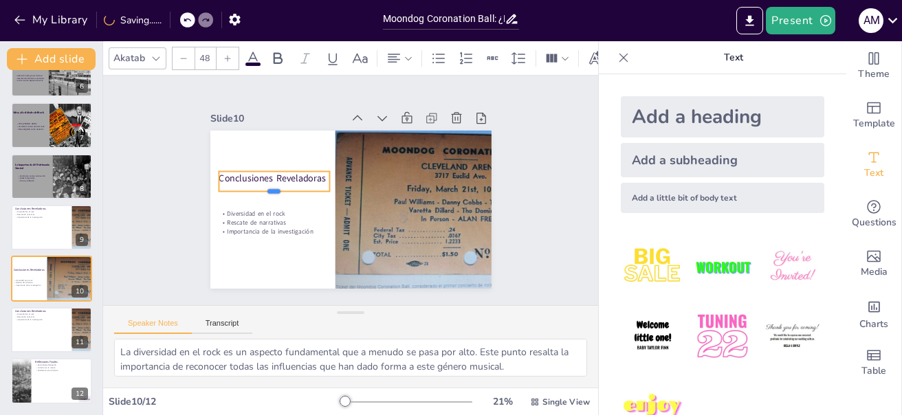
click at [259, 186] on div at bounding box center [274, 181] width 111 height 34
click at [220, 176] on p "Conclusiones Reveladoras" at bounding box center [276, 170] width 112 height 25
click at [219, 176] on p "Conclusiones Reveladoras" at bounding box center [274, 177] width 111 height 13
drag, startPoint x: 210, startPoint y: 178, endPoint x: 320, endPoint y: 184, distance: 109.5
click at [320, 186] on div "Diversidad en el rock Rescate de narrativas Importancia de la investigación Con…" at bounding box center [350, 210] width 281 height 158
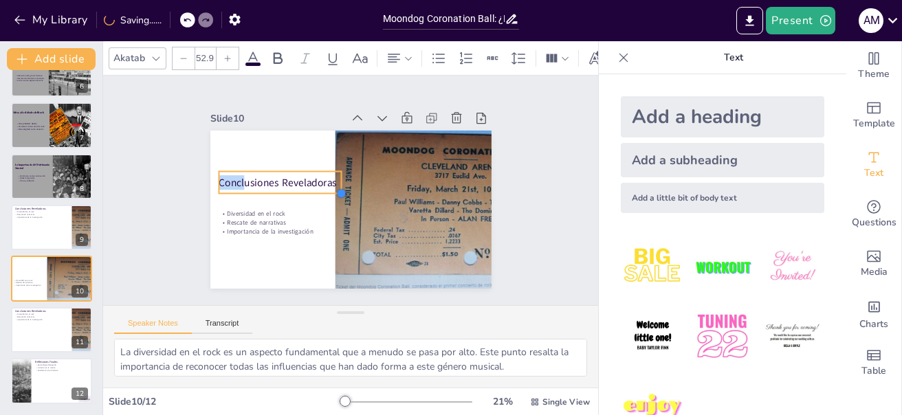
click at [318, 187] on div "Diversidad en el rock Rescate de narrativas Importancia de la investigación Con…" at bounding box center [350, 210] width 281 height 158
click at [219, 176] on p "Conclusiones Reveladoras" at bounding box center [280, 182] width 122 height 14
drag, startPoint x: 210, startPoint y: 177, endPoint x: 327, endPoint y: 185, distance: 116.5
click at [327, 185] on div "Diversidad en el rock Rescate de narrativas Importancia de la investigación Con…" at bounding box center [350, 210] width 281 height 158
click at [326, 180] on div "Diversidad en el rock Rescate de narrativas Importancia de la investigación Con…" at bounding box center [350, 210] width 281 height 158
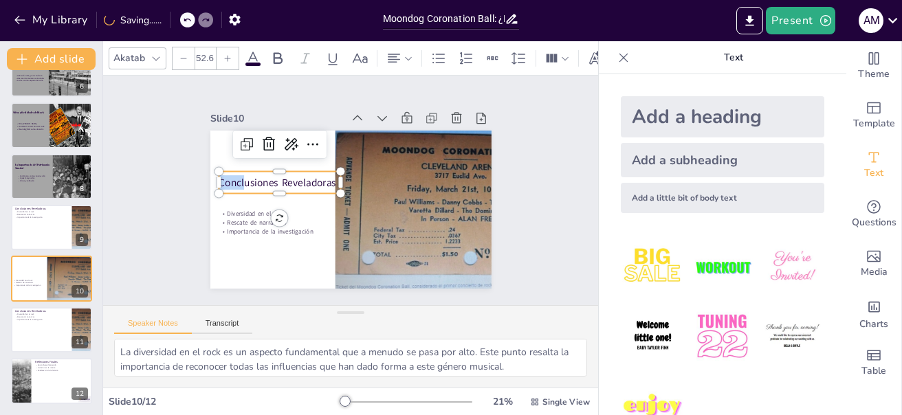
click at [224, 175] on p "Conclusiones Reveladoras" at bounding box center [280, 182] width 122 height 14
drag, startPoint x: 212, startPoint y: 177, endPoint x: 204, endPoint y: 182, distance: 9.4
click at [291, 182] on p "Conclusiones Reveladoras" at bounding box center [280, 175] width 123 height 27
drag, startPoint x: 210, startPoint y: 179, endPoint x: 325, endPoint y: 181, distance: 115.5
click at [325, 181] on p "Conclusiones Reveladoras" at bounding box center [280, 182] width 122 height 14
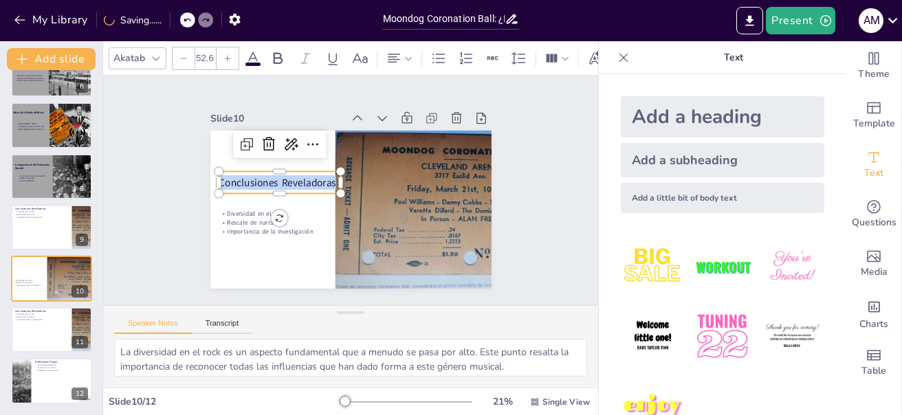
click at [226, 55] on icon at bounding box center [227, 58] width 8 height 8
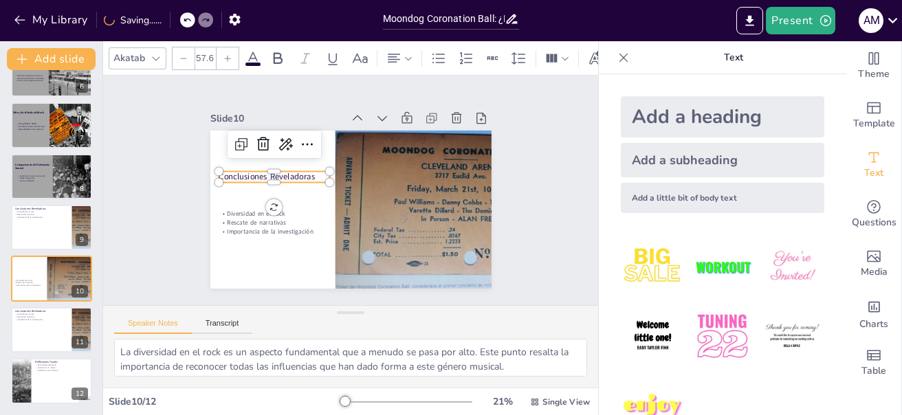
click at [226, 55] on icon at bounding box center [227, 58] width 8 height 8
click
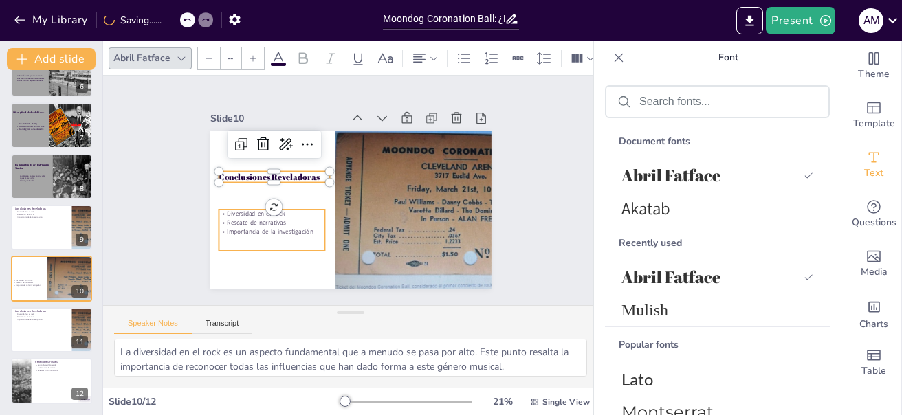
type input "32"
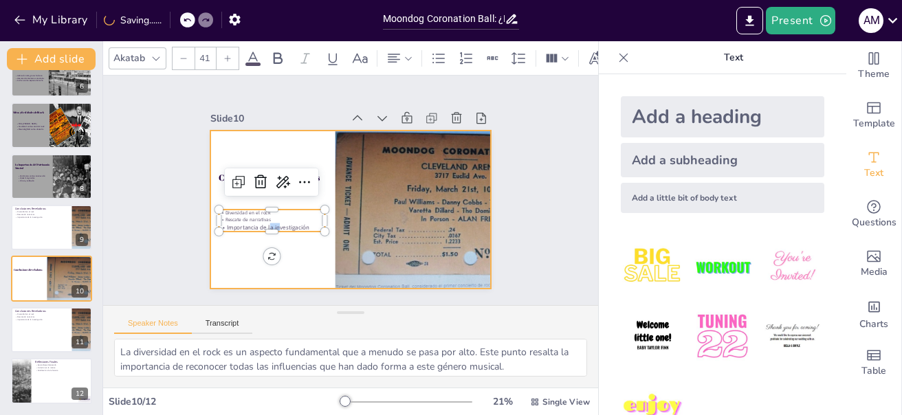
drag, startPoint x: 259, startPoint y: 226, endPoint x: 260, endPoint y: 237, distance: 11.7
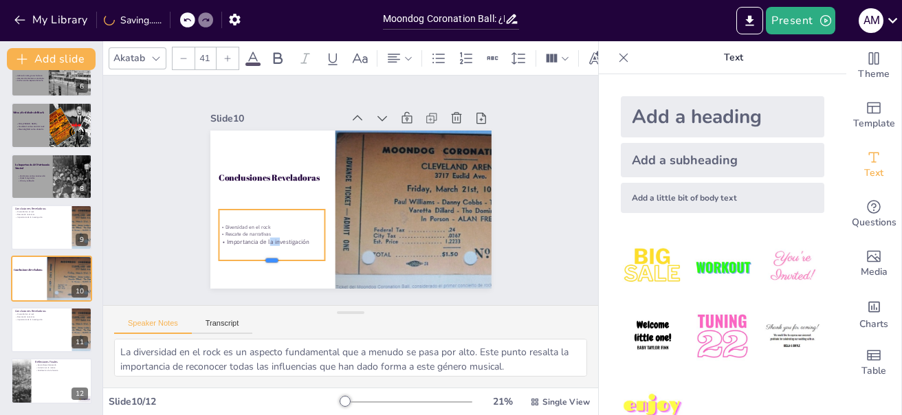
drag, startPoint x: 260, startPoint y: 227, endPoint x: 254, endPoint y: 256, distance: 29.5
type input "--"
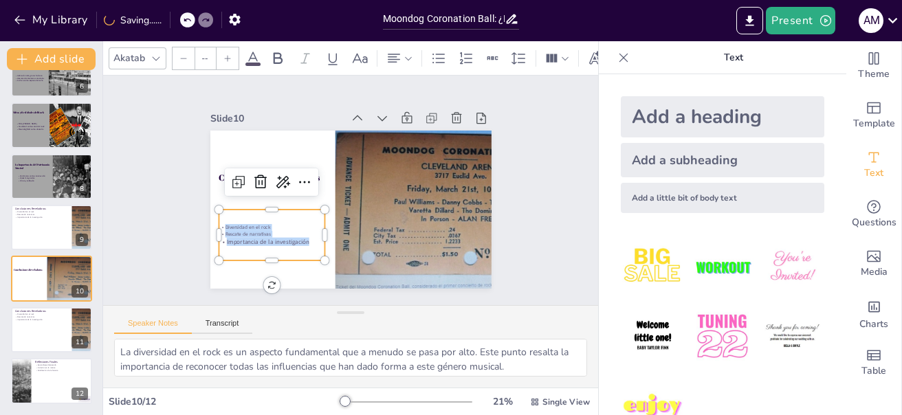
drag, startPoint x: 215, startPoint y: 221, endPoint x: 302, endPoint y: 246, distance: 90.1
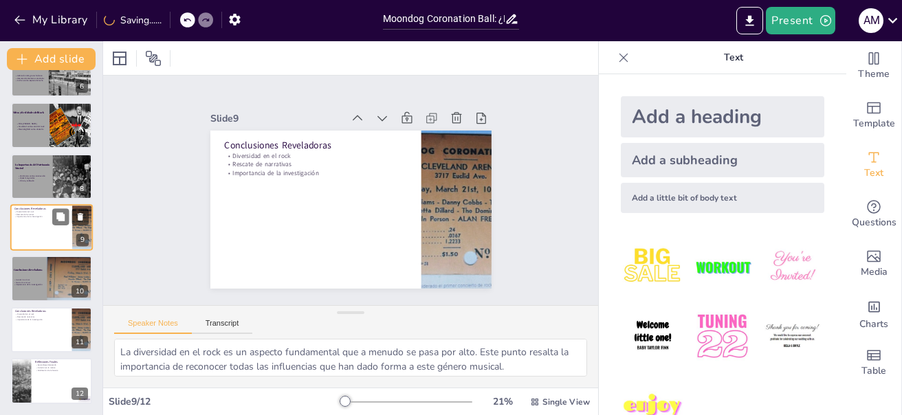
scroll to position [270, 0]
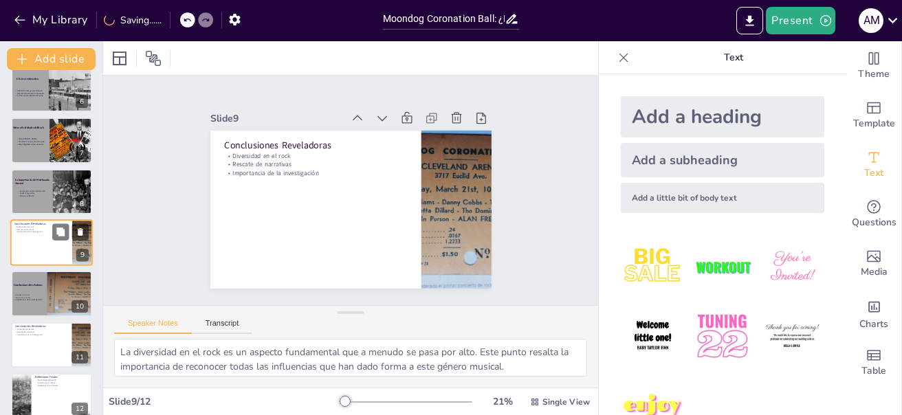
drag, startPoint x: 34, startPoint y: 246, endPoint x: 51, endPoint y: 263, distance: 24.3
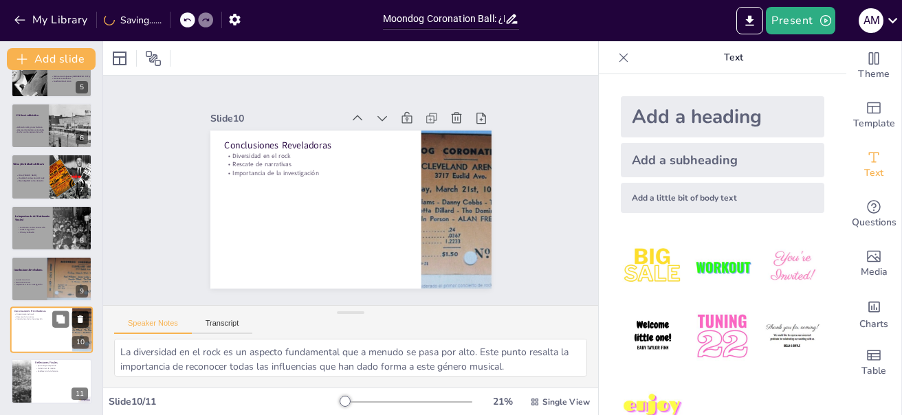
type textarea "Aprender del pasado es fundamental para construir un futuro más inclusivo en la…"
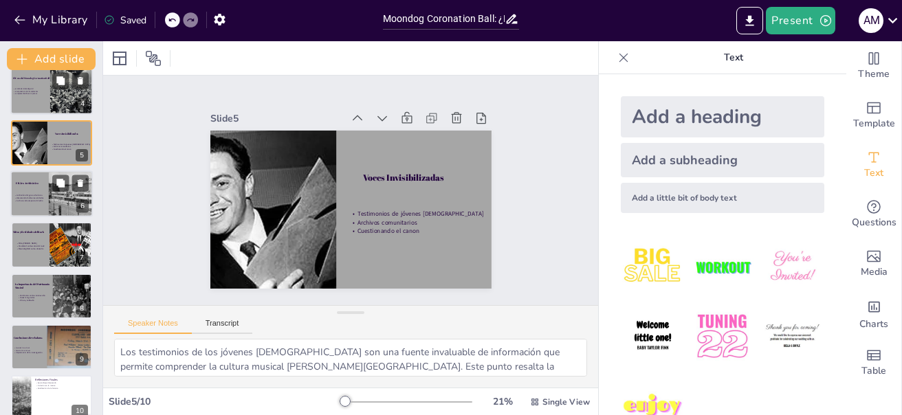
scroll to position [183, 0]
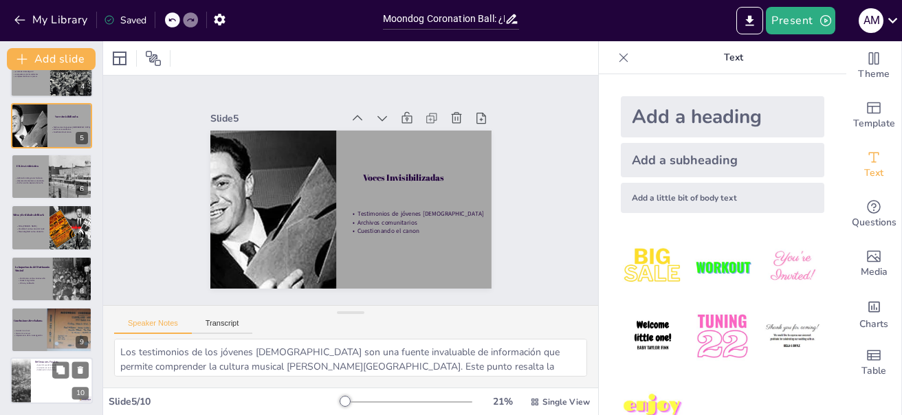
type textarea "Aprender del pasado es fundamental para construir un futuro más inclusivo en la…"
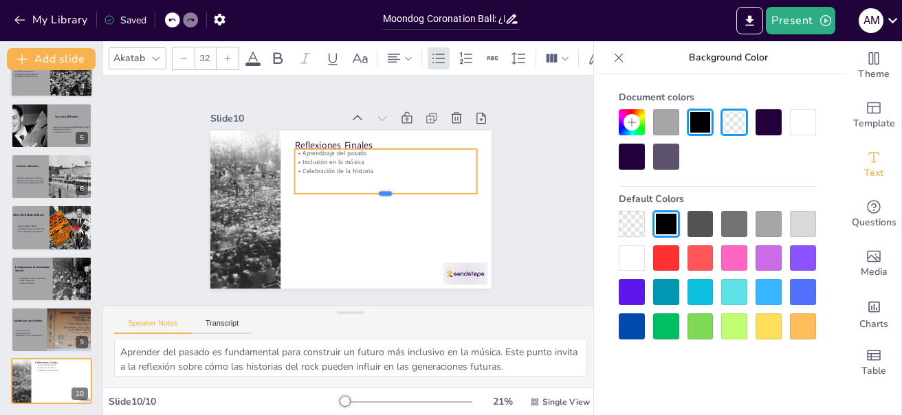
drag, startPoint x: 375, startPoint y: 179, endPoint x: 366, endPoint y: 173, distance: 11.1
drag, startPoint x: 467, startPoint y: 167, endPoint x: 444, endPoint y: 172, distance: 23.9
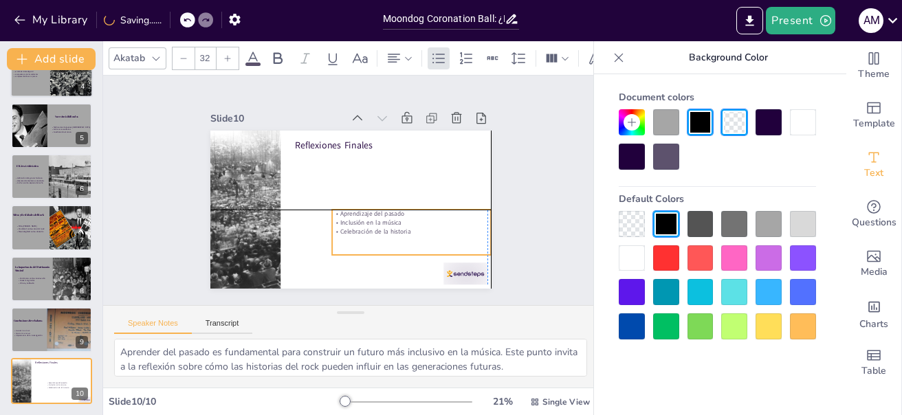
drag, startPoint x: 405, startPoint y: 171, endPoint x: 440, endPoint y: 235, distance: 72.9
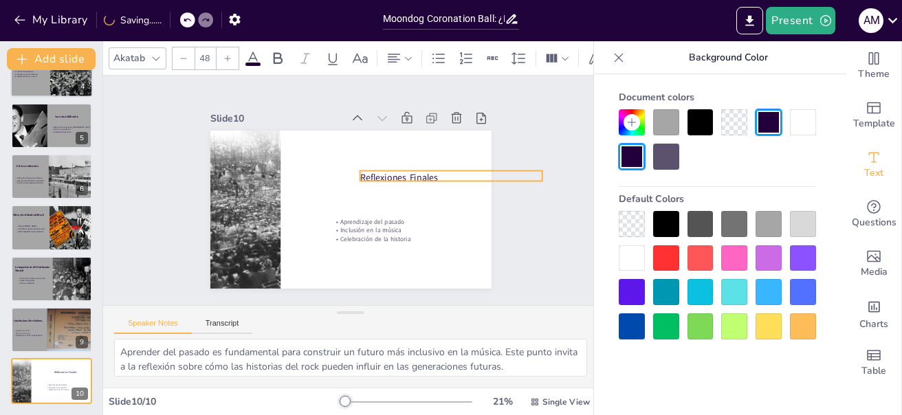
drag, startPoint x: 347, startPoint y: 151, endPoint x: 390, endPoint y: 171, distance: 47.1
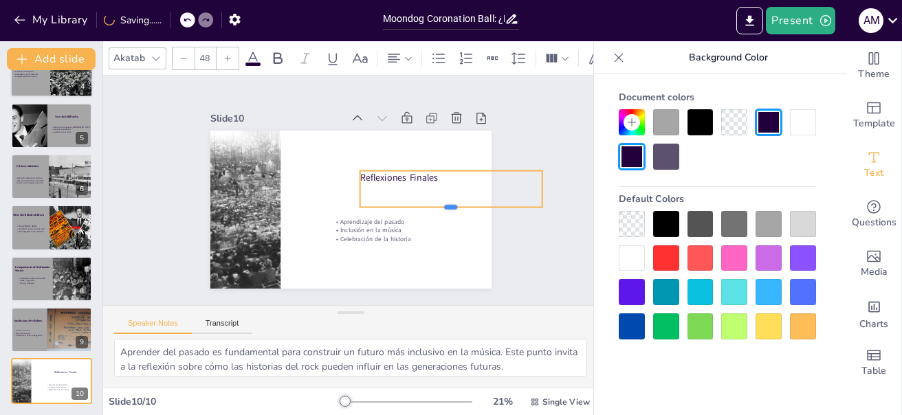
drag, startPoint x: 441, startPoint y: 178, endPoint x: 441, endPoint y: 207, distance: 28.9
drag, startPoint x: 532, startPoint y: 184, endPoint x: 447, endPoint y: 186, distance: 85.3
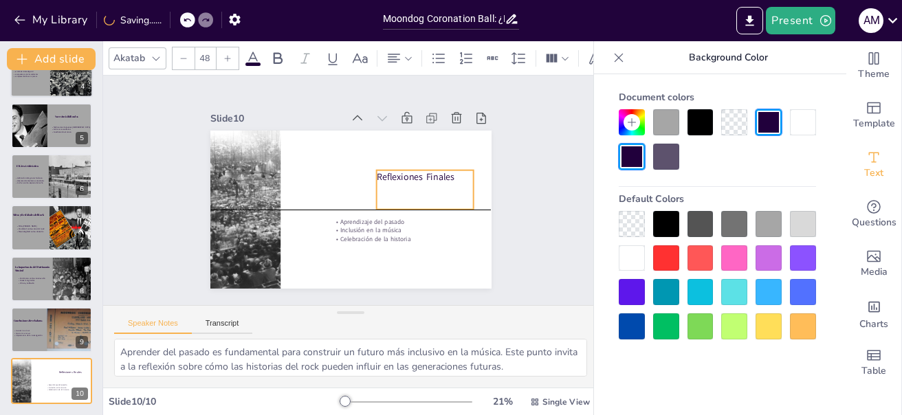
drag, startPoint x: 391, startPoint y: 193, endPoint x: 408, endPoint y: 192, distance: 17.2
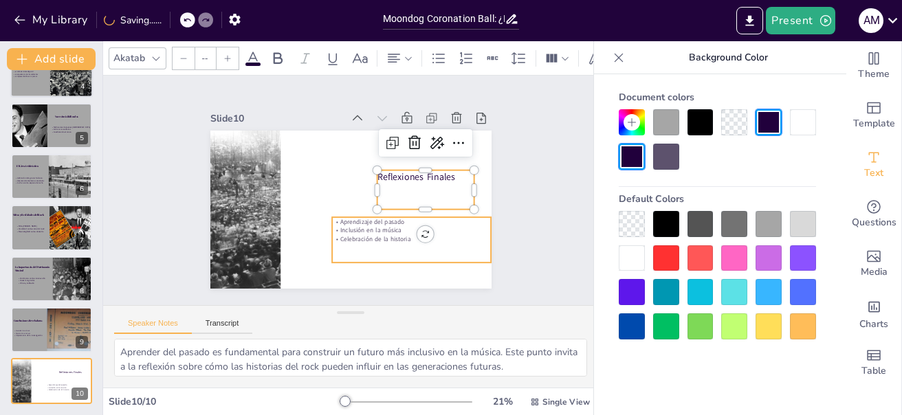
type input "32"
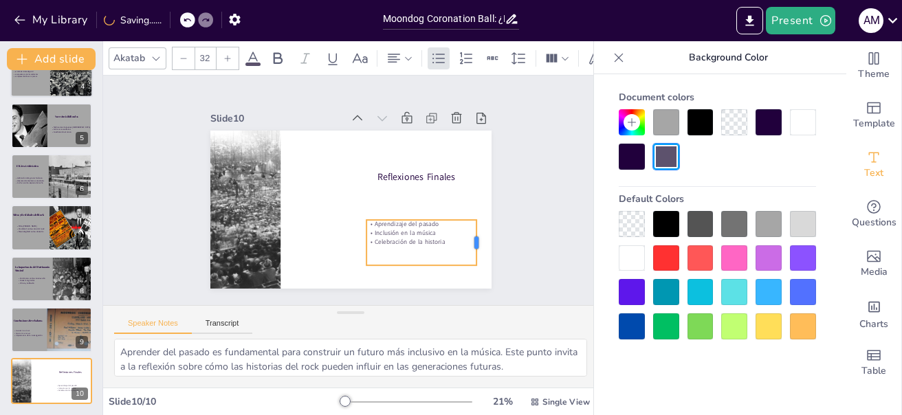
drag, startPoint x: 516, startPoint y: 239, endPoint x: 467, endPoint y: 231, distance: 49.4
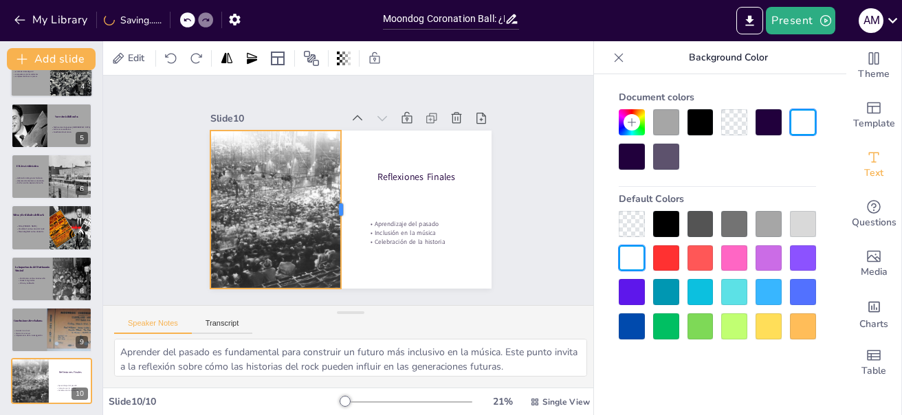
drag, startPoint x: 270, startPoint y: 203, endPoint x: 330, endPoint y: 198, distance: 60.7
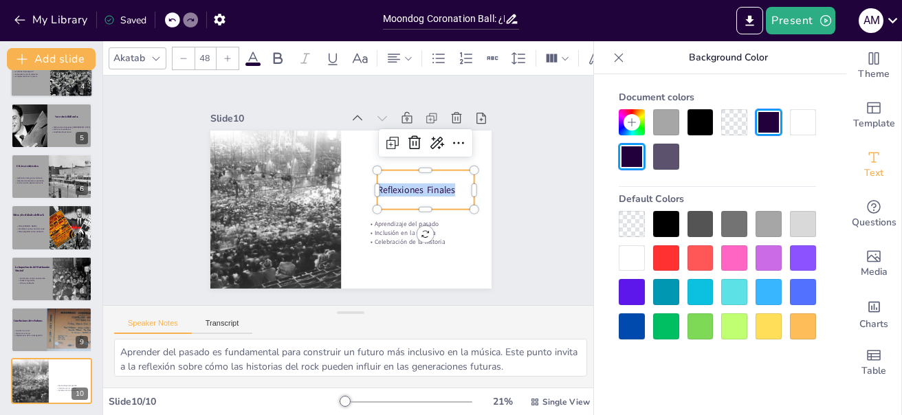
drag, startPoint x: 370, startPoint y: 183, endPoint x: 437, endPoint y: 186, distance: 66.8
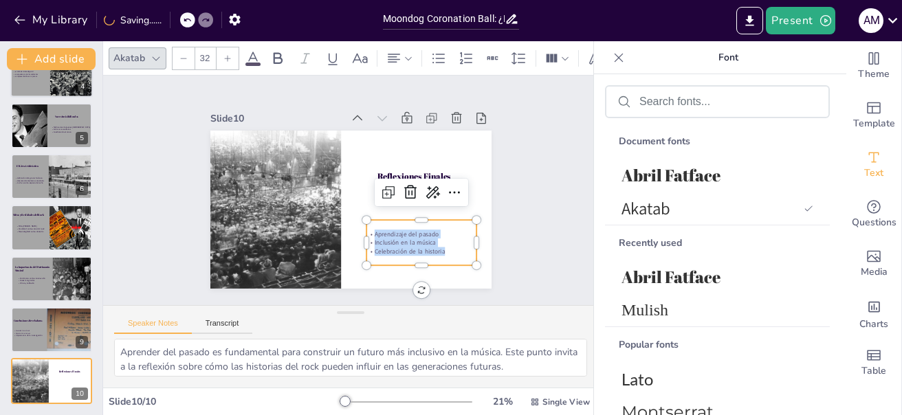
drag, startPoint x: 362, startPoint y: 230, endPoint x: 450, endPoint y: 250, distance: 89.4
type input "42"
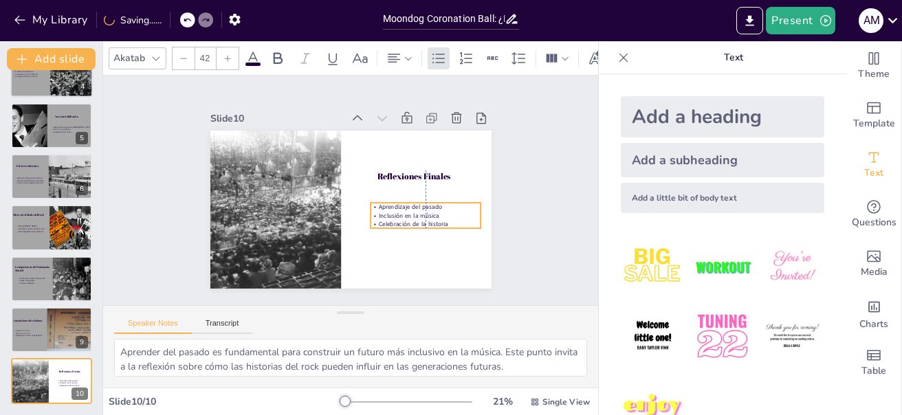
drag, startPoint x: 393, startPoint y: 230, endPoint x: 398, endPoint y: 213, distance: 17.9
